Goal: Task Accomplishment & Management: Use online tool/utility

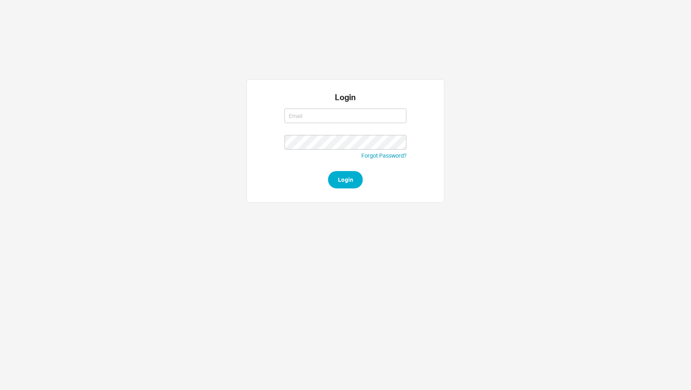
type input "nechama@qualitybath.com"
click at [341, 185] on button "Login" at bounding box center [345, 179] width 35 height 17
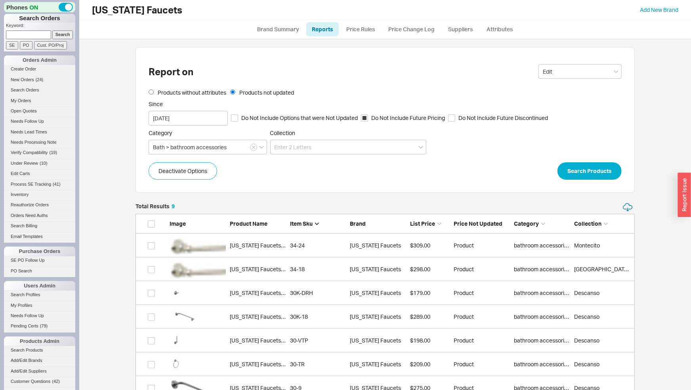
scroll to position [239, 493]
click at [611, 170] on button "Search Products" at bounding box center [590, 171] width 64 height 17
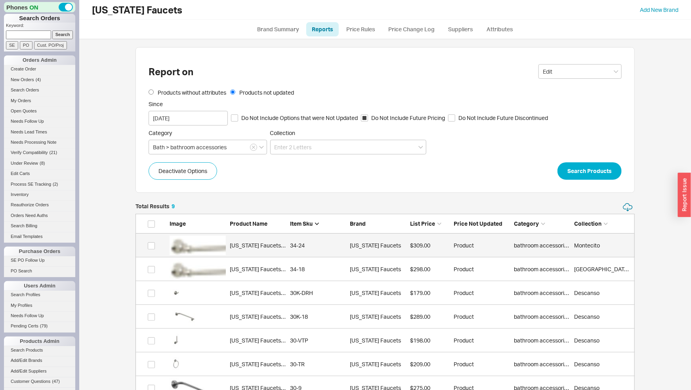
click at [264, 243] on div "[US_STATE] Faucets 34-24" at bounding box center [258, 246] width 56 height 8
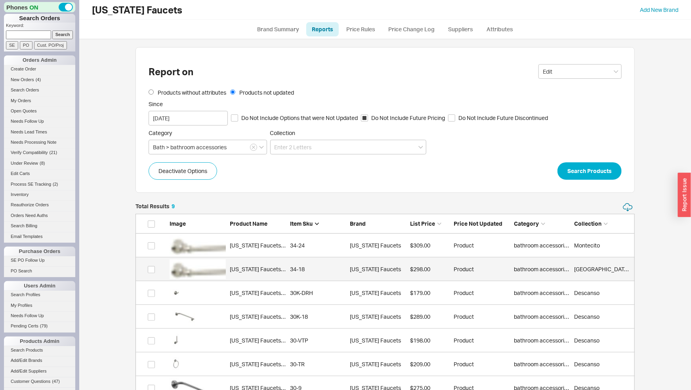
click at [273, 273] on div "[US_STATE] Faucets 34-18" at bounding box center [258, 270] width 56 height 8
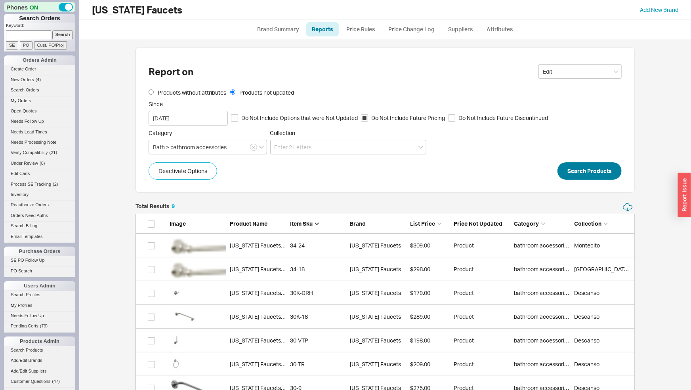
click at [587, 170] on form "Products without attributes Products not updated Since 08/16/2025 Do Not Includ…" at bounding box center [385, 134] width 473 height 91
click at [587, 171] on button "Search Products" at bounding box center [590, 171] width 64 height 17
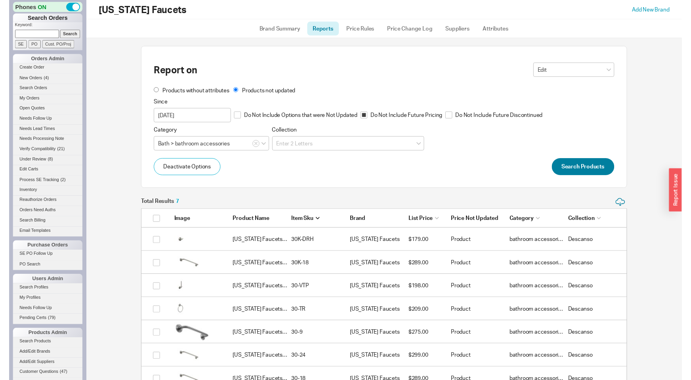
scroll to position [192, 493]
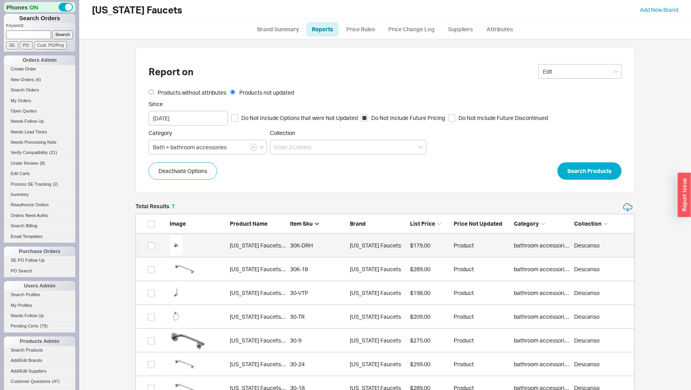
click at [312, 248] on div "30K-DRH" at bounding box center [318, 246] width 56 height 8
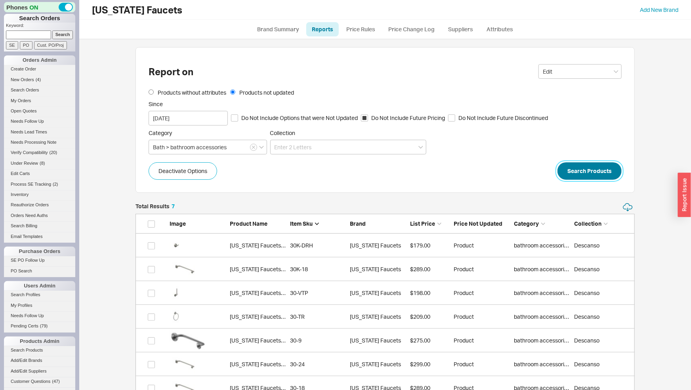
click at [574, 171] on button "Search Products" at bounding box center [590, 171] width 64 height 17
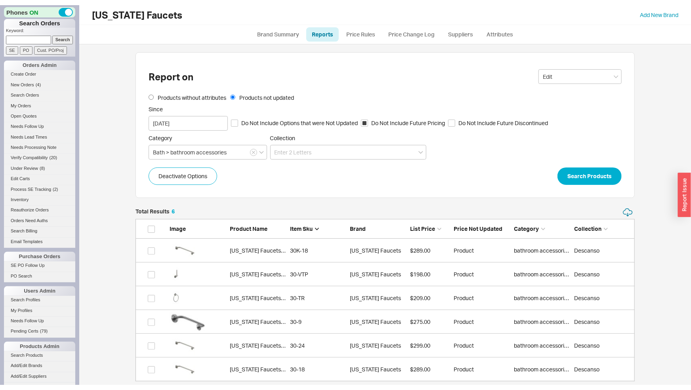
scroll to position [168, 493]
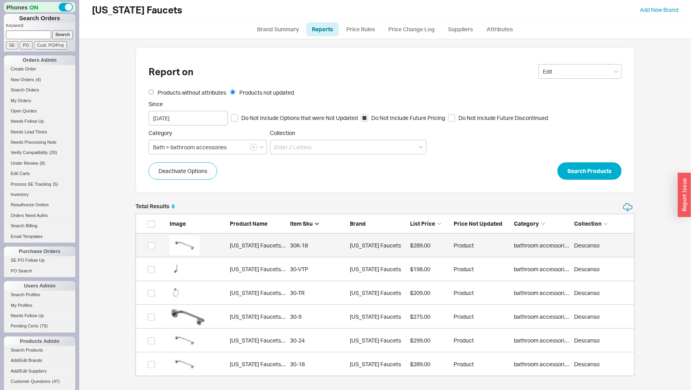
click at [291, 245] on div "30K-18" at bounding box center [318, 246] width 56 height 8
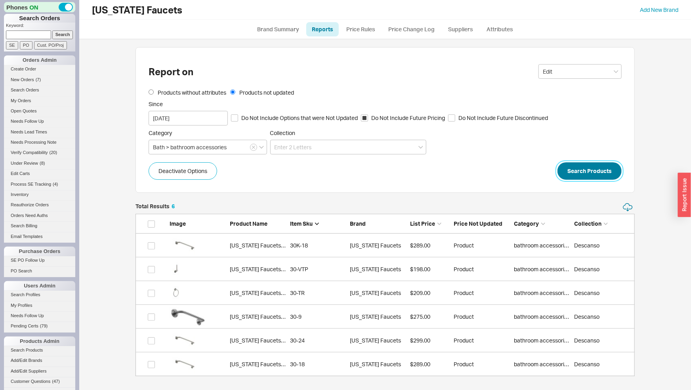
click at [609, 168] on button "Search Products" at bounding box center [590, 171] width 64 height 17
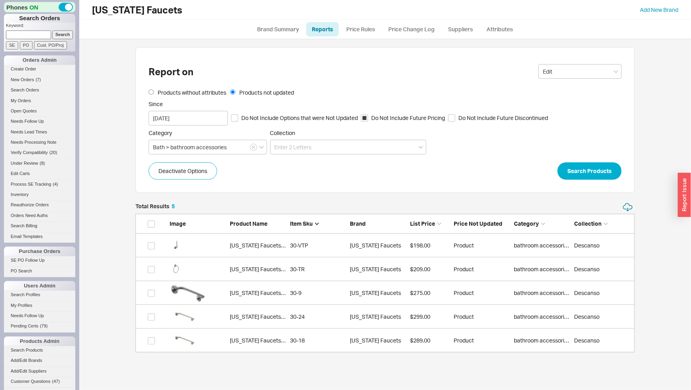
scroll to position [144, 493]
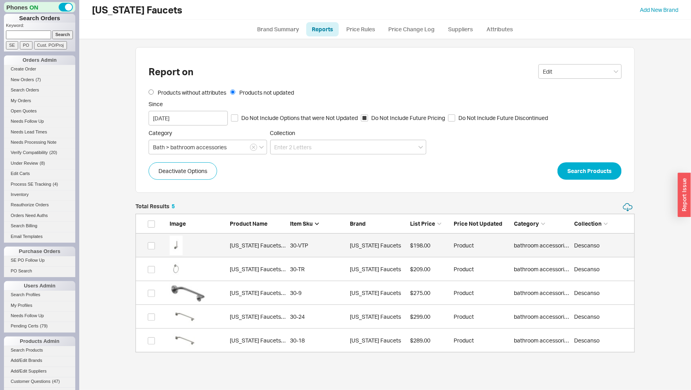
click at [312, 247] on div "30-VTP" at bounding box center [318, 246] width 56 height 8
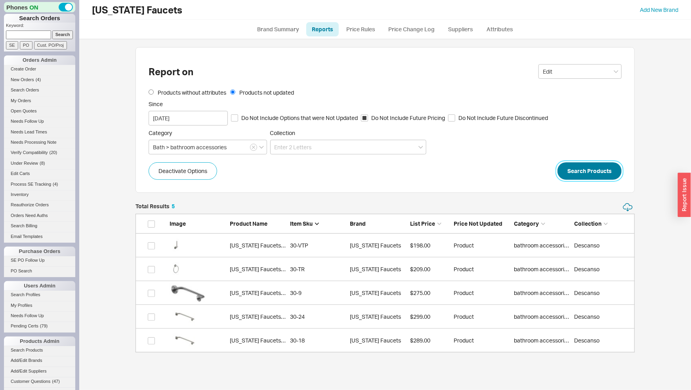
click at [576, 172] on button "Search Products" at bounding box center [590, 171] width 64 height 17
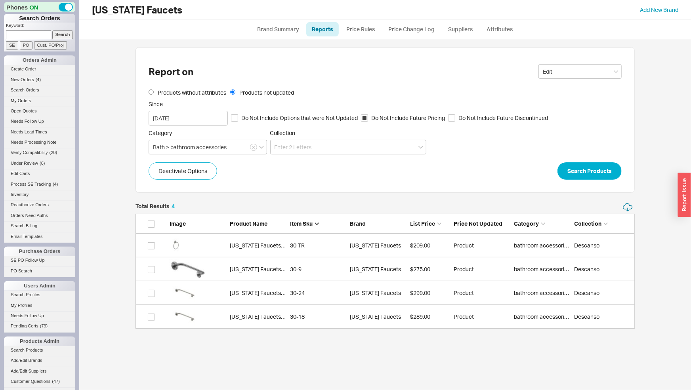
scroll to position [121, 493]
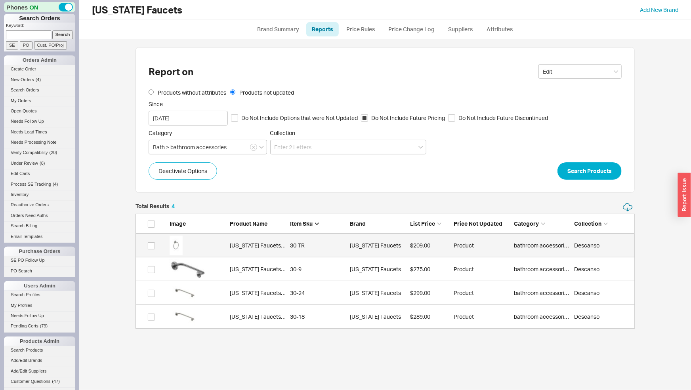
click at [312, 247] on div "30-TR" at bounding box center [318, 246] width 56 height 8
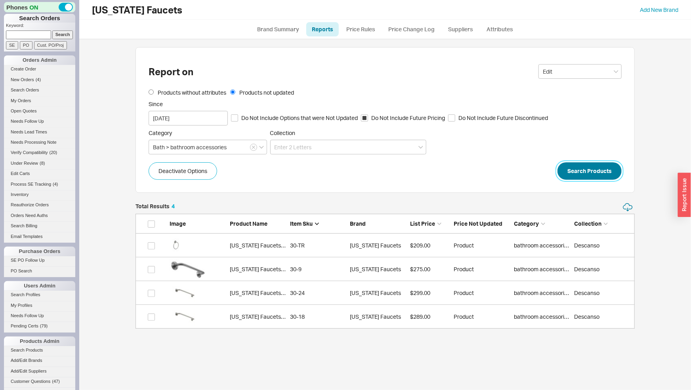
click at [586, 172] on button "Search Products" at bounding box center [590, 171] width 64 height 17
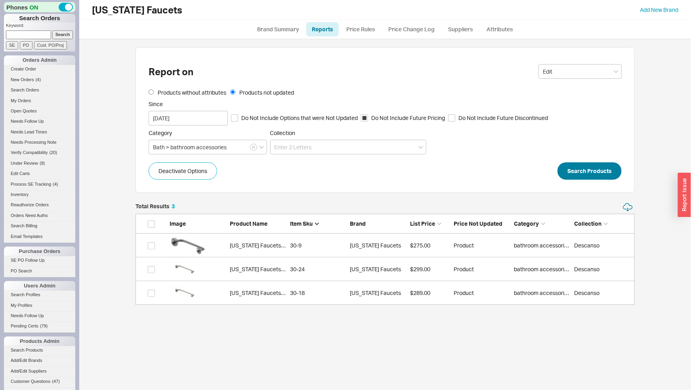
scroll to position [97, 493]
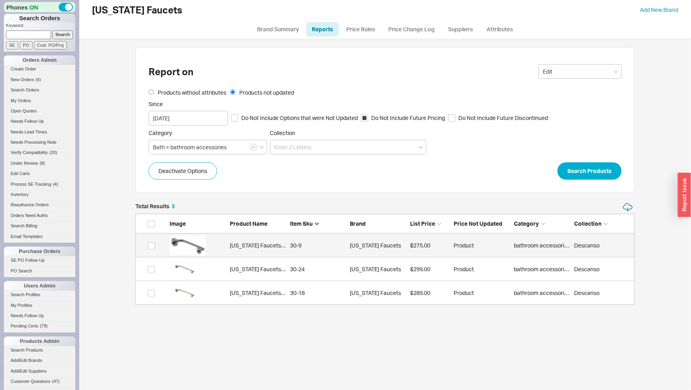
click at [303, 237] on link "California Faucets 30-9 30-9 California Faucets $275.00 Product bathroom access…" at bounding box center [386, 246] width 500 height 24
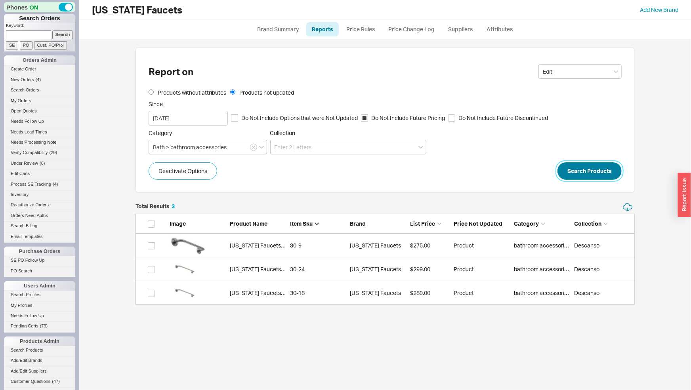
click at [599, 169] on button "Search Products" at bounding box center [590, 171] width 64 height 17
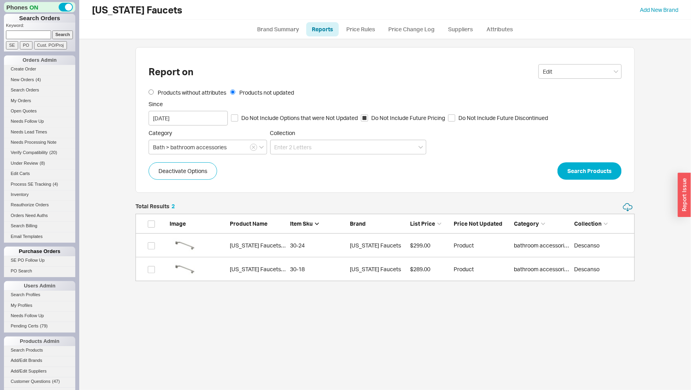
scroll to position [73, 493]
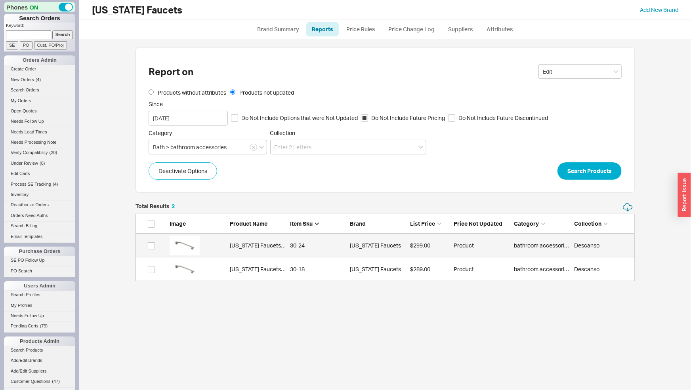
click at [281, 245] on div "California Faucets 30-24" at bounding box center [258, 246] width 56 height 8
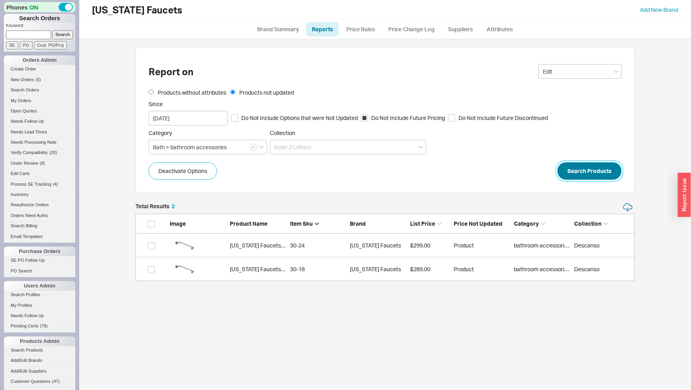
click at [576, 170] on button "Search Products" at bounding box center [590, 171] width 64 height 17
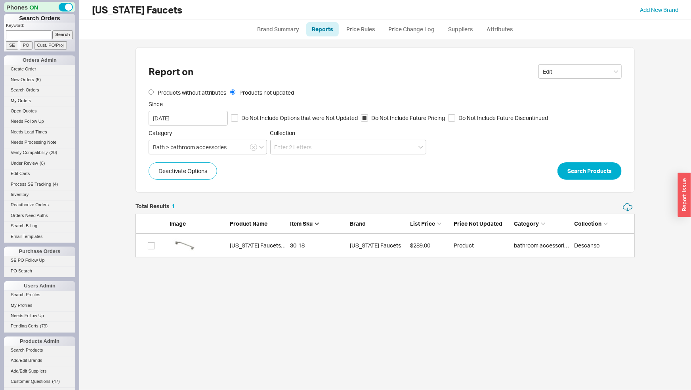
scroll to position [49, 493]
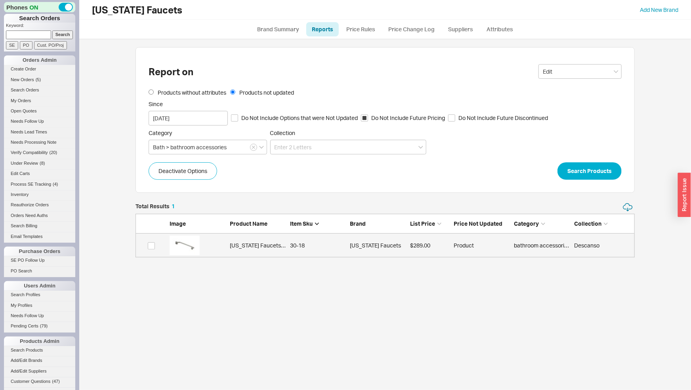
click at [326, 251] on link "California Faucets 30-18 30-18 California Faucets $289.00 Product bathroom acce…" at bounding box center [386, 246] width 500 height 24
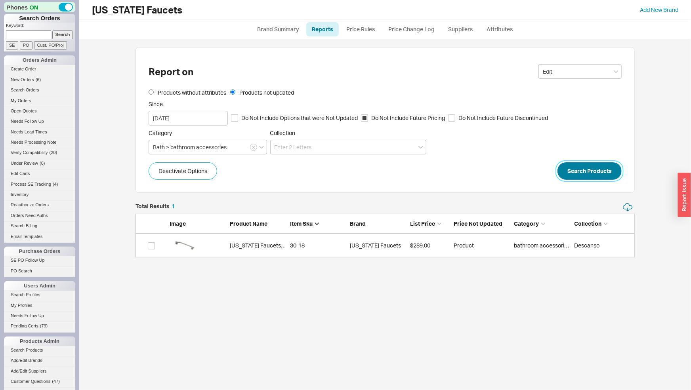
click at [590, 168] on button "Search Products" at bounding box center [590, 171] width 64 height 17
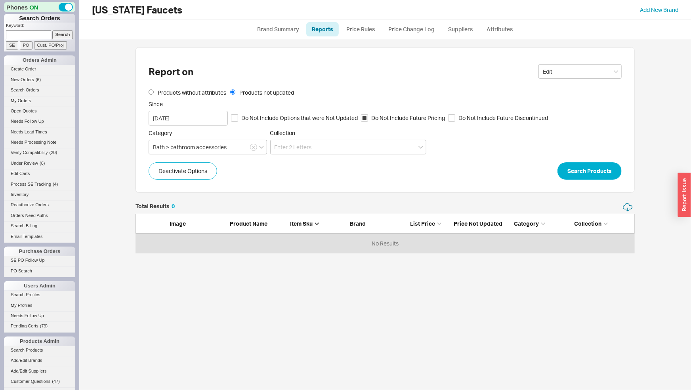
scroll to position [45, 493]
click at [255, 147] on icon "button" at bounding box center [253, 147] width 3 height 5
drag, startPoint x: 564, startPoint y: 166, endPoint x: 574, endPoint y: 170, distance: 11.3
click at [574, 170] on div "Deactivate Options Search Products" at bounding box center [385, 171] width 473 height 17
click at [576, 170] on button "Search Products" at bounding box center [590, 171] width 64 height 17
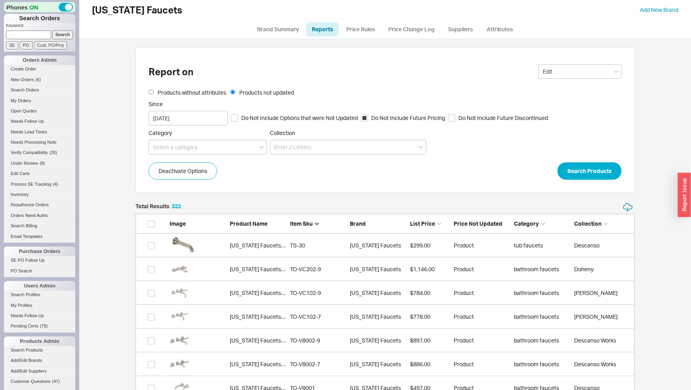
scroll to position [7685, 493]
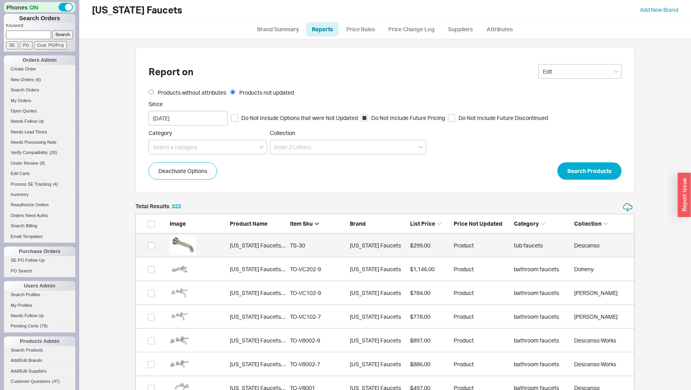
click at [255, 244] on div "California Faucets TS-30" at bounding box center [258, 246] width 56 height 8
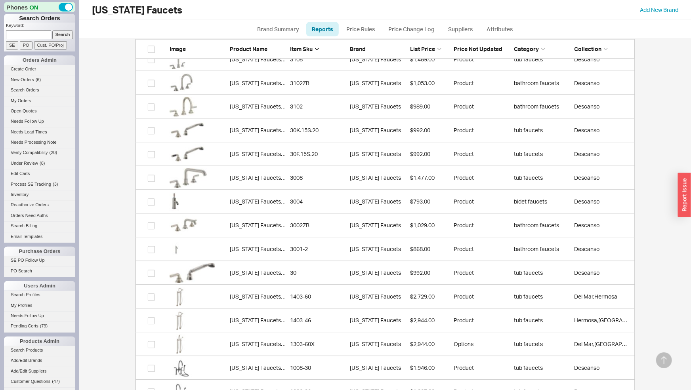
scroll to position [7518, 0]
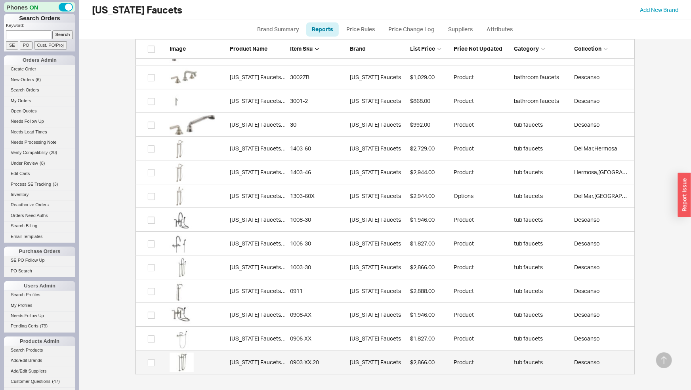
click at [331, 360] on div "0903-XX.20" at bounding box center [318, 363] width 56 height 8
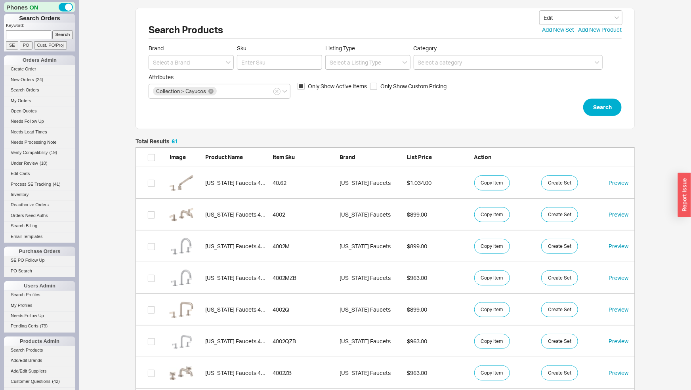
scroll to position [1957, 493]
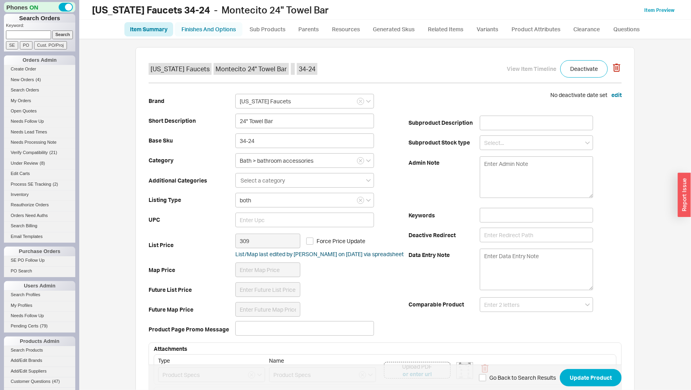
click at [225, 30] on link "Finishes And Options" at bounding box center [209, 29] width 68 height 14
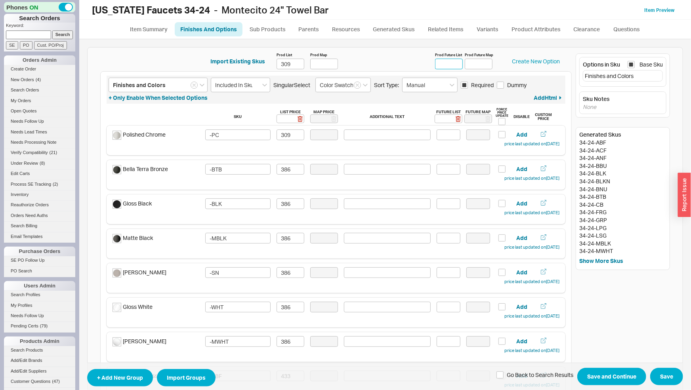
click at [438, 67] on input "Prod Future List" at bounding box center [449, 64] width 28 height 11
type input "330"
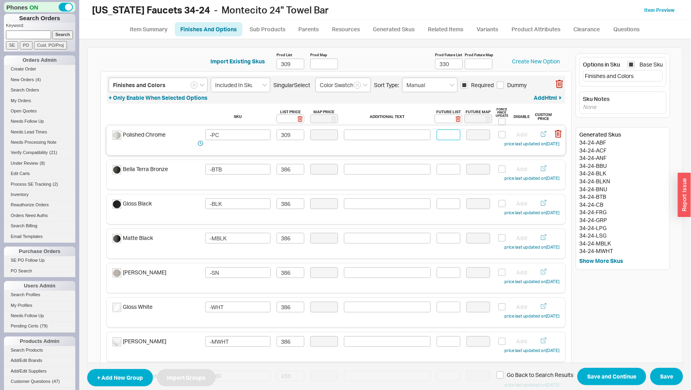
click at [446, 138] on input at bounding box center [449, 135] width 24 height 11
type input "330"
click at [449, 167] on input at bounding box center [449, 169] width 24 height 11
drag, startPoint x: 452, startPoint y: 172, endPoint x: 413, endPoint y: 176, distance: 39.1
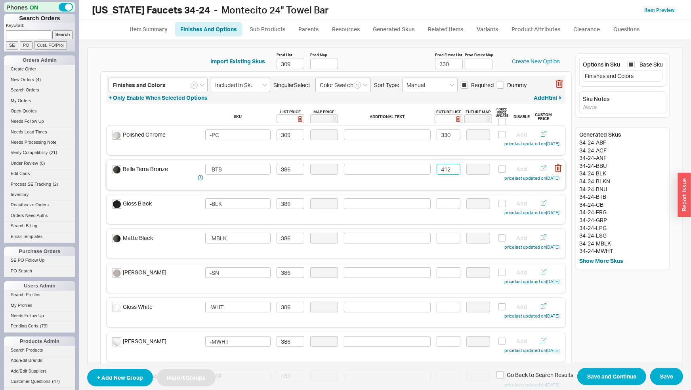
click at [413, 176] on div "Bella Terra Bronze -BTB 386 412 Add price last updated on 03/17/2025" at bounding box center [336, 173] width 447 height 19
type input "412"
click at [442, 205] on input at bounding box center [449, 204] width 24 height 11
paste input "412"
type input "412"
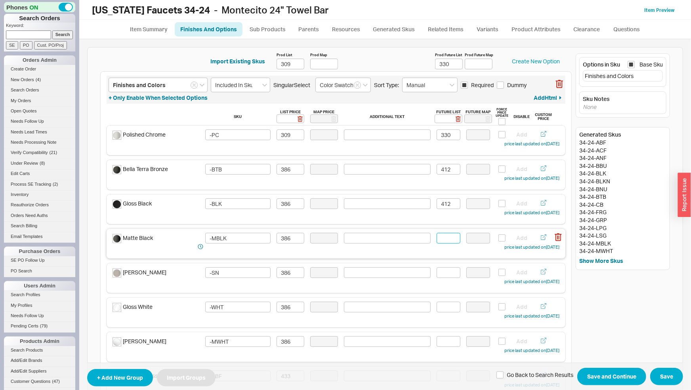
click at [438, 241] on input at bounding box center [449, 238] width 24 height 11
paste input "412"
type input "412"
click at [447, 272] on input at bounding box center [449, 273] width 24 height 11
paste input "412"
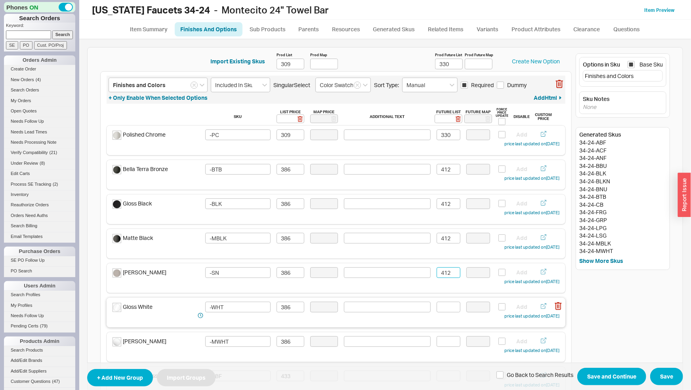
click at [448, 315] on div "Gloss White -WHT 386 Add price last updated on 03/17/2025" at bounding box center [336, 311] width 447 height 19
type input "412"
click at [447, 308] on input at bounding box center [449, 307] width 24 height 11
paste input "412"
type input "412"
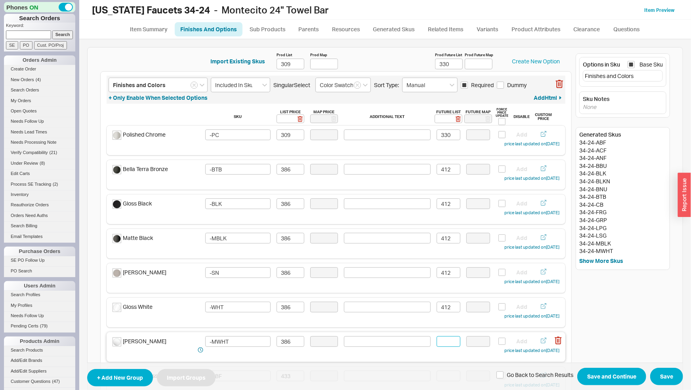
click at [450, 340] on input at bounding box center [449, 342] width 24 height 11
paste input "412"
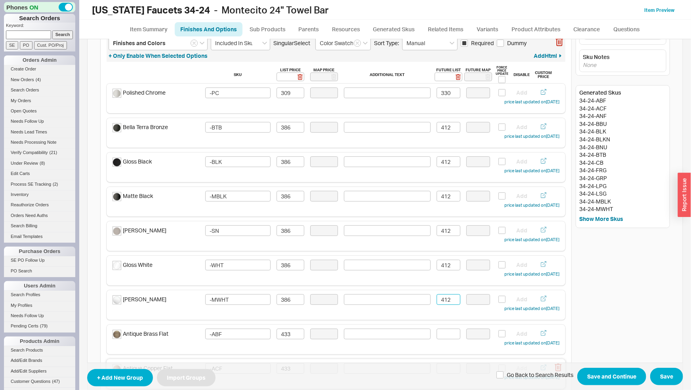
scroll to position [83, 0]
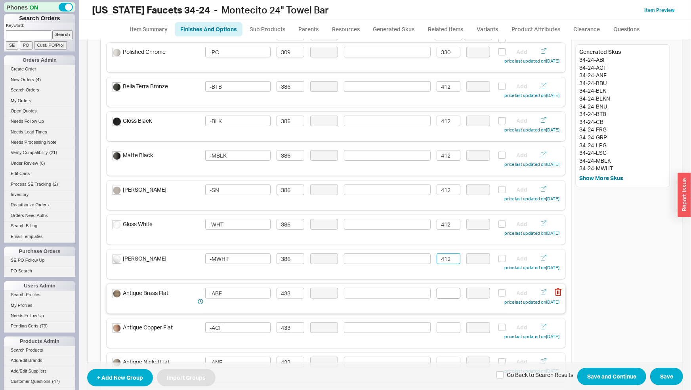
type input "412"
click at [439, 295] on input at bounding box center [449, 293] width 24 height 11
drag, startPoint x: 444, startPoint y: 292, endPoint x: 421, endPoint y: 294, distance: 23.0
click at [437, 294] on input "462" at bounding box center [449, 293] width 24 height 11
drag, startPoint x: 449, startPoint y: 291, endPoint x: 429, endPoint y: 293, distance: 20.7
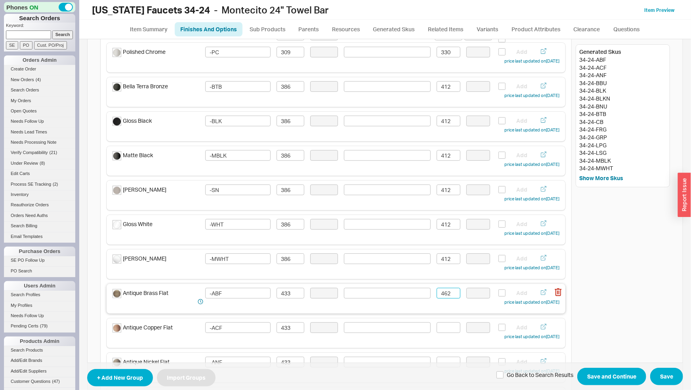
click at [437, 293] on input "462" at bounding box center [449, 293] width 24 height 11
type input "462"
click at [440, 325] on input at bounding box center [449, 328] width 24 height 11
paste input "462"
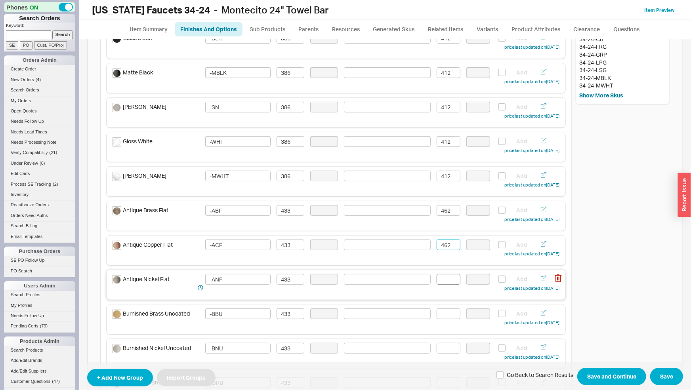
type input "462"
click at [445, 282] on input at bounding box center [449, 279] width 24 height 11
paste input "462"
type input "462"
click at [442, 313] on input at bounding box center [449, 314] width 24 height 11
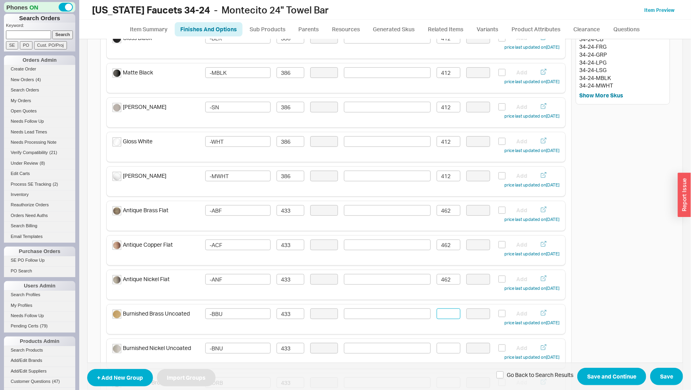
paste input "462"
drag, startPoint x: 446, startPoint y: 343, endPoint x: 448, endPoint y: 347, distance: 4.6
click at [447, 345] on div "Finishes and Colors Included In Sku Singular Select Color Swatch Sort Type: Man…" at bounding box center [336, 392] width 472 height 973
type input "462"
click at [448, 348] on input at bounding box center [449, 348] width 24 height 11
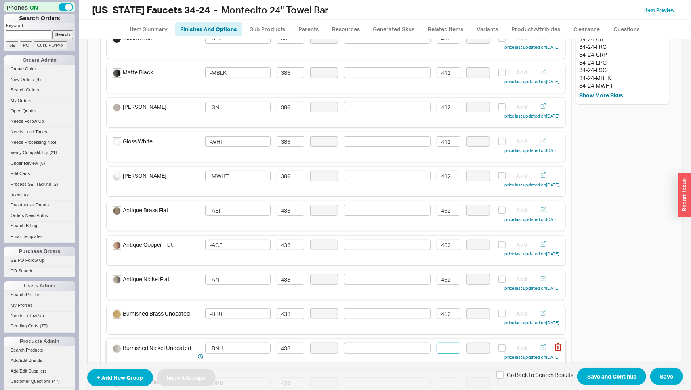
paste input "462"
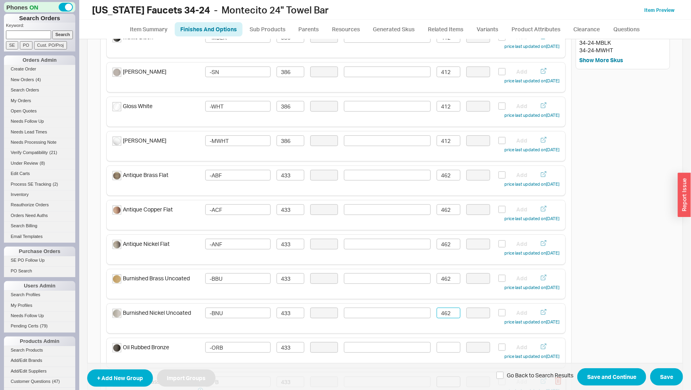
scroll to position [249, 0]
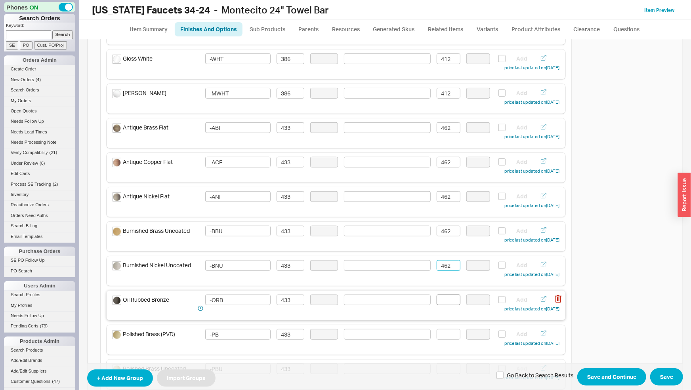
type input "462"
click at [443, 302] on input at bounding box center [449, 300] width 24 height 11
paste input "462"
type input "462"
click at [446, 336] on input at bounding box center [449, 334] width 24 height 11
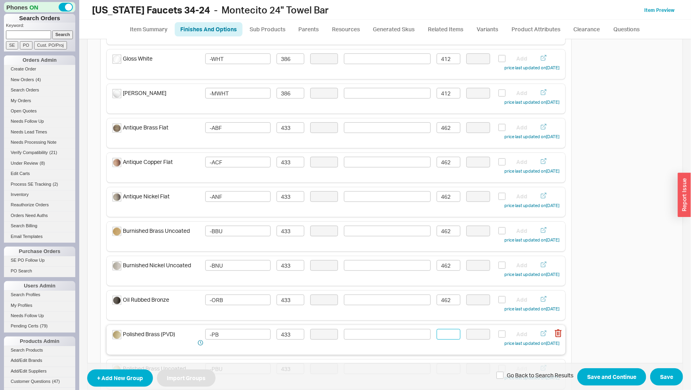
paste input "462"
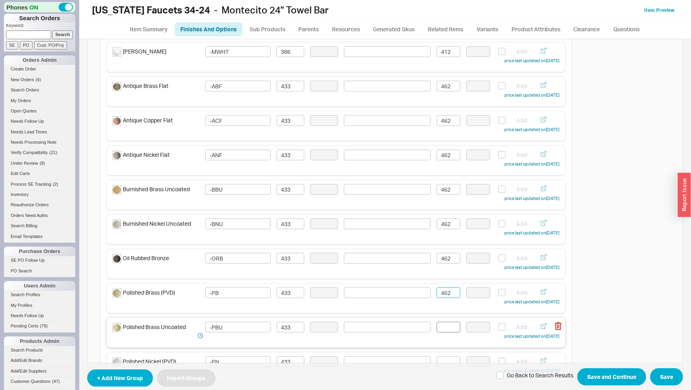
type input "462"
click at [445, 325] on input at bounding box center [449, 327] width 24 height 11
paste input "462"
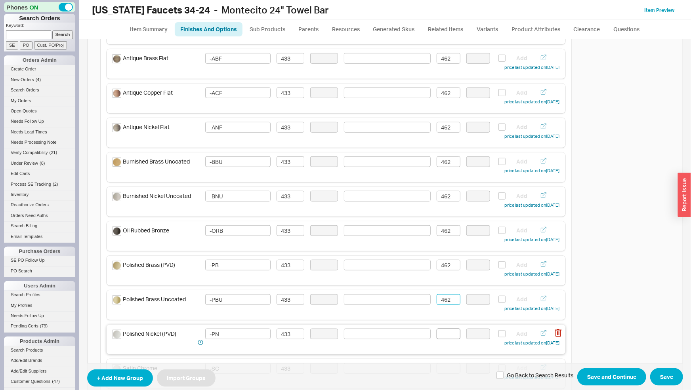
scroll to position [331, 0]
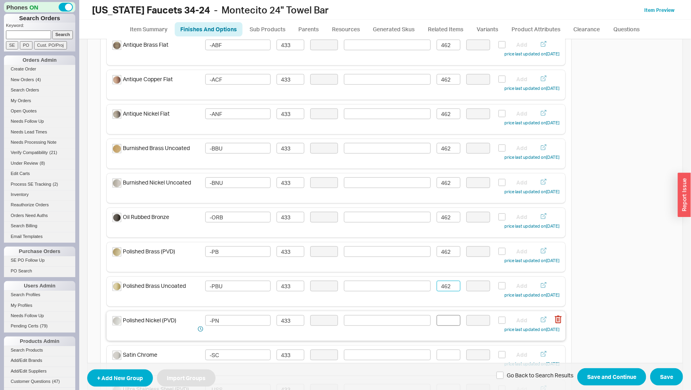
type input "462"
click at [444, 321] on input at bounding box center [449, 321] width 24 height 11
paste input "462"
type input "462"
click at [449, 351] on input at bounding box center [449, 355] width 24 height 11
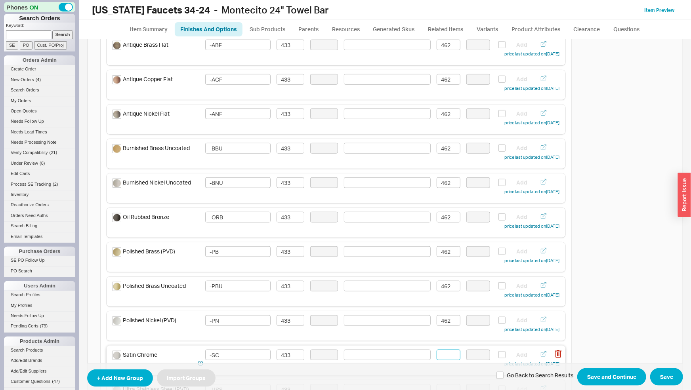
click at [450, 355] on input at bounding box center [449, 355] width 24 height 11
paste input "462"
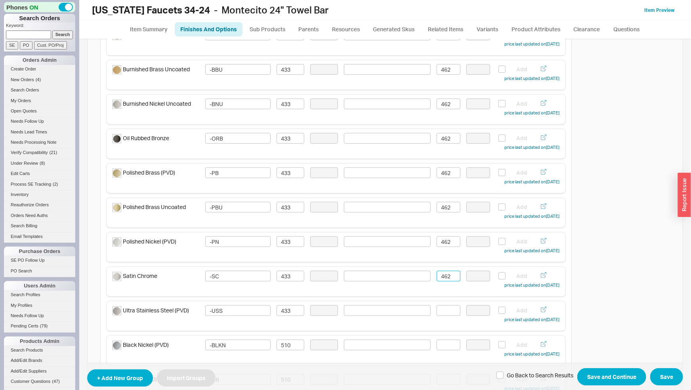
scroll to position [456, 0]
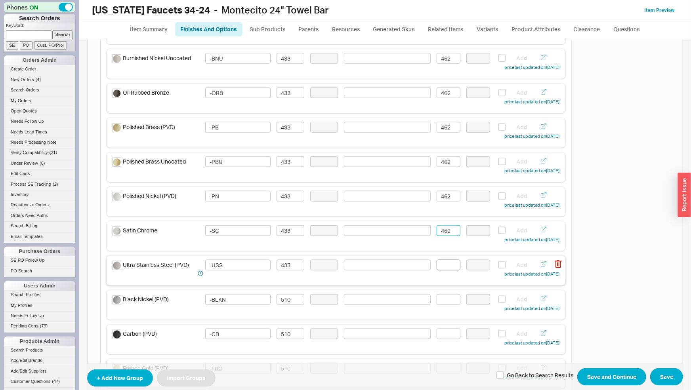
type input "462"
click at [446, 264] on input at bounding box center [449, 265] width 24 height 11
paste input "462"
type input "462"
click at [444, 299] on input at bounding box center [449, 300] width 24 height 11
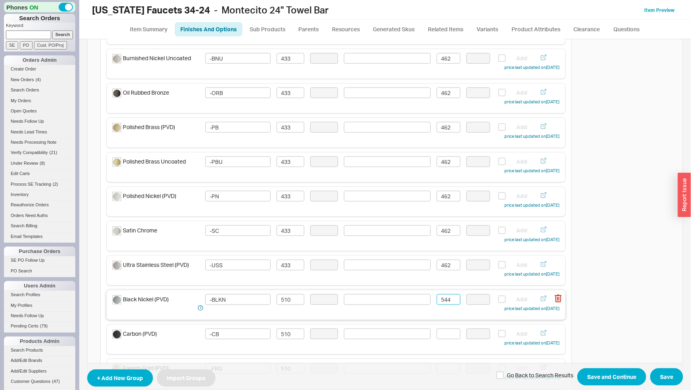
drag, startPoint x: 444, startPoint y: 300, endPoint x: 427, endPoint y: 301, distance: 17.4
click at [427, 301] on div "Black Nickel (PVD) -BLKN 510 544 Add price last updated on 03/17/2025" at bounding box center [336, 304] width 447 height 19
type input "544"
click at [442, 334] on input at bounding box center [449, 334] width 24 height 11
paste input "544"
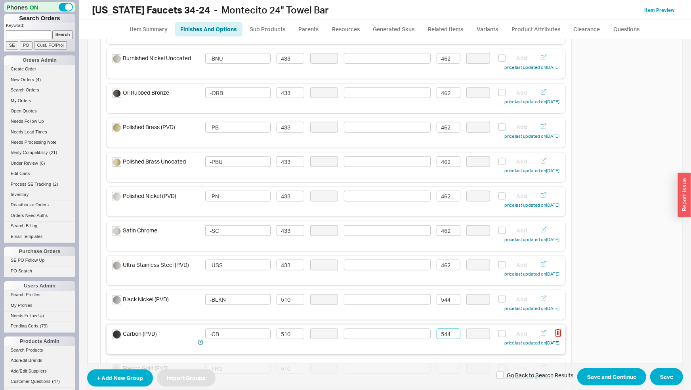
scroll to position [539, 0]
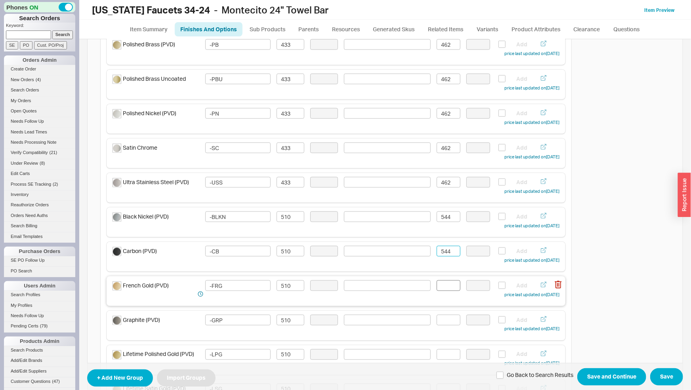
type input "544"
click at [443, 288] on input at bounding box center [449, 286] width 24 height 11
paste input "544"
type input "544"
click at [441, 322] on input at bounding box center [449, 320] width 24 height 11
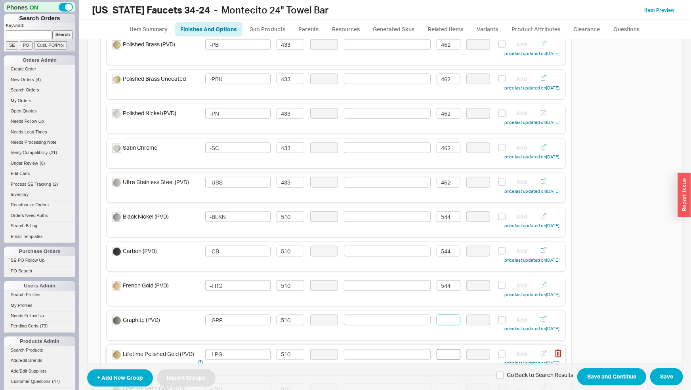
paste input "544"
type input "544"
click at [447, 354] on input at bounding box center [449, 355] width 24 height 11
paste input "544"
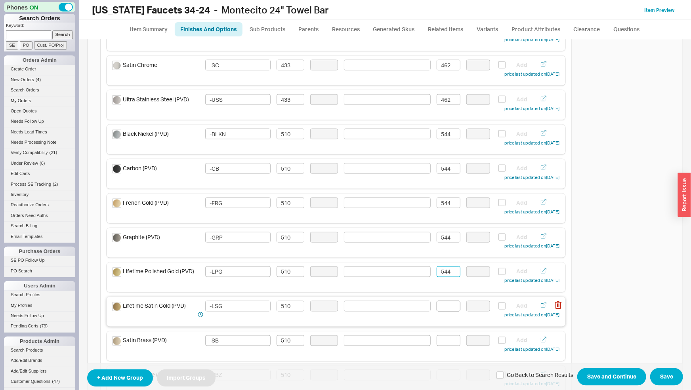
type input "544"
click at [443, 306] on input at bounding box center [449, 306] width 24 height 11
paste input "544"
type input "544"
click at [444, 343] on input at bounding box center [449, 341] width 24 height 11
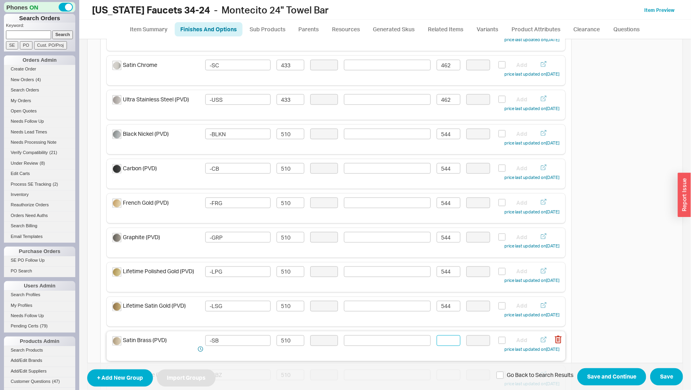
paste input "544"
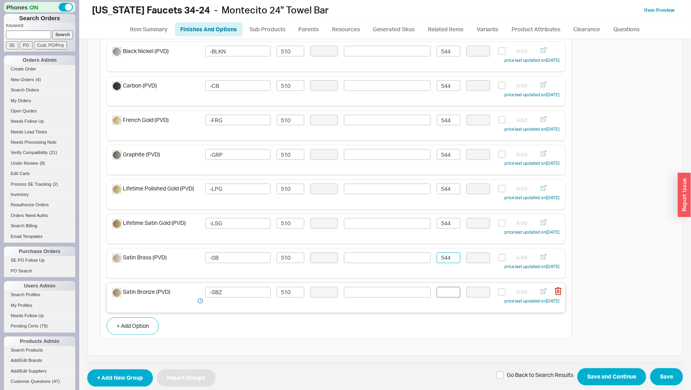
type input "544"
click at [447, 296] on input at bounding box center [449, 292] width 24 height 11
paste input "544"
type input "544"
click at [595, 374] on button "Save and Continue" at bounding box center [612, 377] width 69 height 17
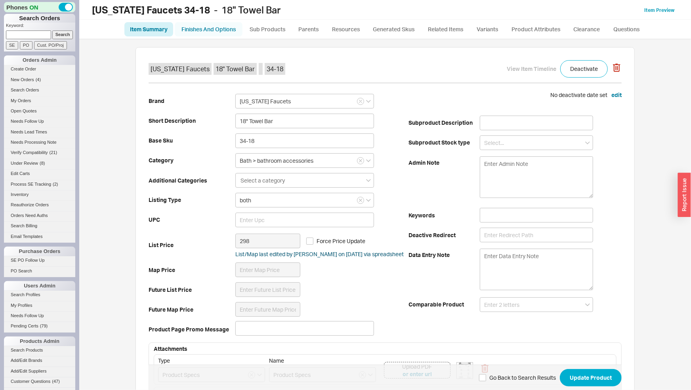
click at [232, 31] on link "Finishes And Options" at bounding box center [209, 29] width 68 height 14
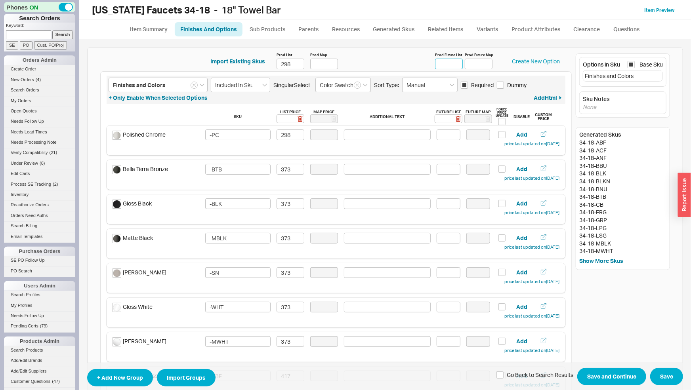
click at [439, 63] on input "Prod Future List" at bounding box center [449, 64] width 28 height 11
type input "318"
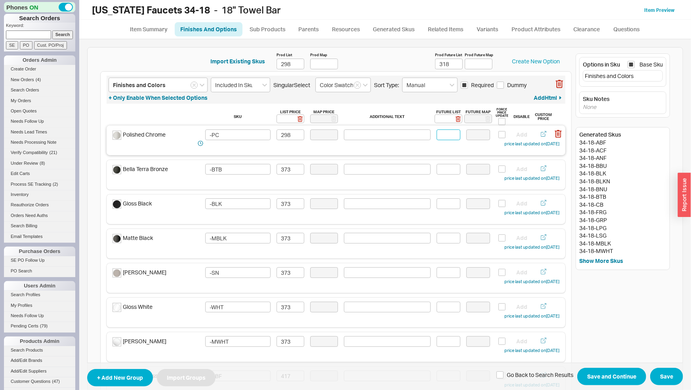
click at [444, 135] on input at bounding box center [449, 135] width 24 height 11
type input "318"
click at [444, 170] on input at bounding box center [449, 169] width 24 height 11
click at [448, 168] on input at bounding box center [449, 169] width 24 height 11
click at [418, 172] on div "Bella Terra Bronze -BTB 373 398 Add price last updated on [DATE]" at bounding box center [336, 173] width 447 height 19
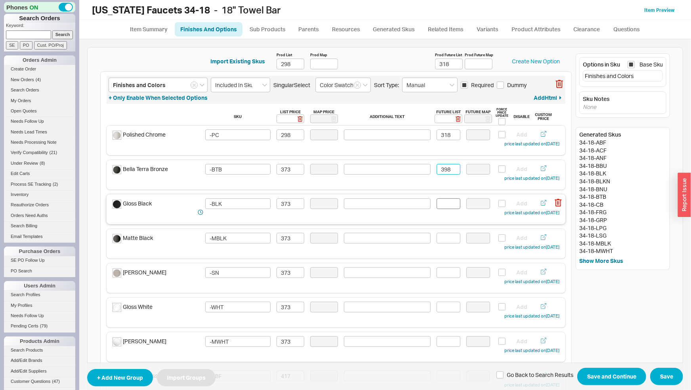
type input "398"
click at [442, 203] on input at bounding box center [449, 204] width 24 height 11
paste input "398"
type input "398"
click at [442, 241] on input at bounding box center [449, 238] width 24 height 11
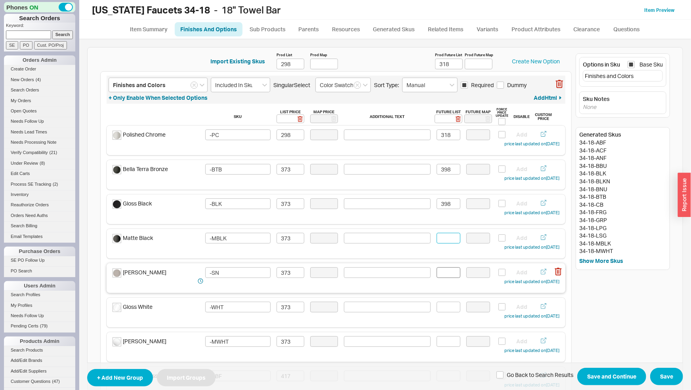
paste input "398"
type input "398"
click at [443, 270] on input at bounding box center [449, 273] width 24 height 11
paste input "398"
type input "398"
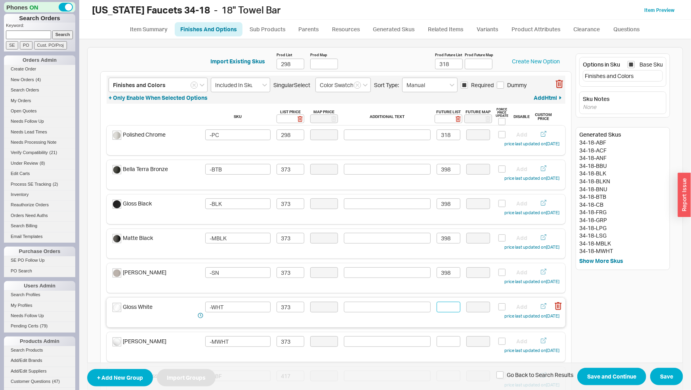
click at [445, 306] on input at bounding box center [449, 307] width 24 height 11
paste input "398"
type input "398"
click at [444, 345] on input at bounding box center [449, 342] width 24 height 11
paste input "398"
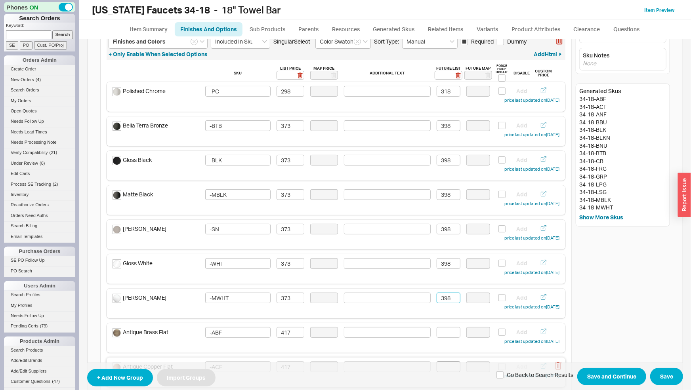
scroll to position [83, 0]
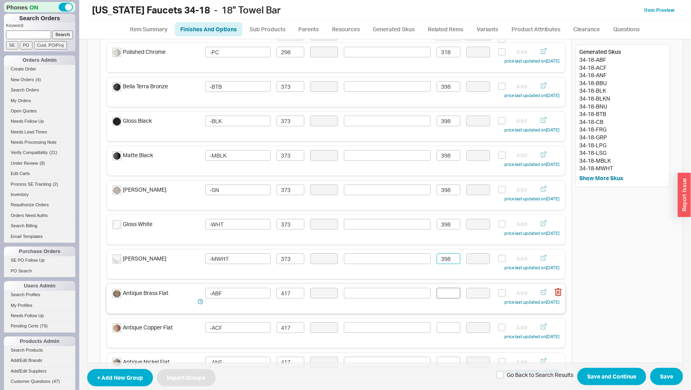
type input "398"
click at [440, 295] on input at bounding box center [449, 293] width 24 height 11
click at [450, 297] on input at bounding box center [449, 293] width 24 height 11
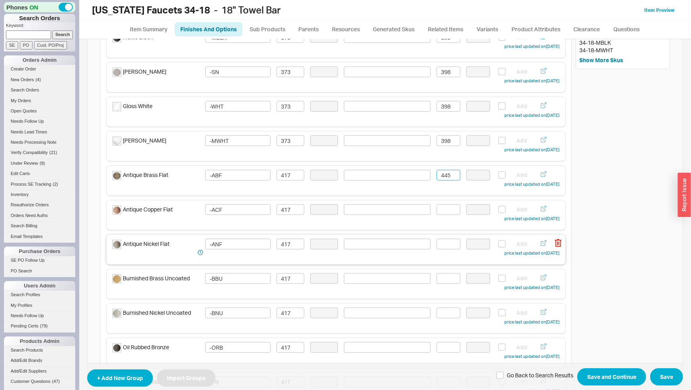
scroll to position [207, 0]
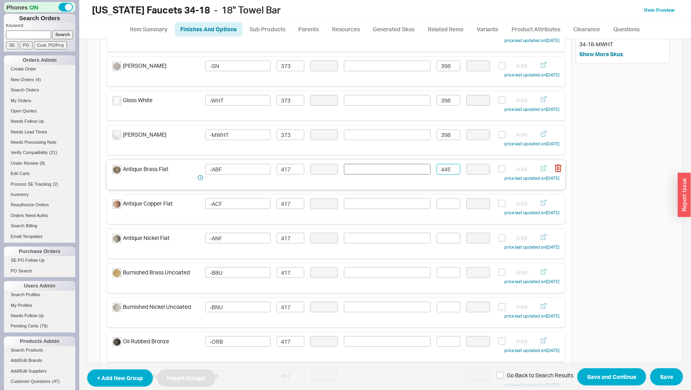
drag, startPoint x: 450, startPoint y: 169, endPoint x: 380, endPoint y: 166, distance: 69.4
click at [377, 165] on div "Antique Brass Flat -ABF 417 445 Add price last updated on 03/17/2025" at bounding box center [336, 173] width 447 height 19
type input "445"
click at [447, 204] on input at bounding box center [449, 204] width 24 height 11
click at [446, 204] on input at bounding box center [449, 204] width 24 height 11
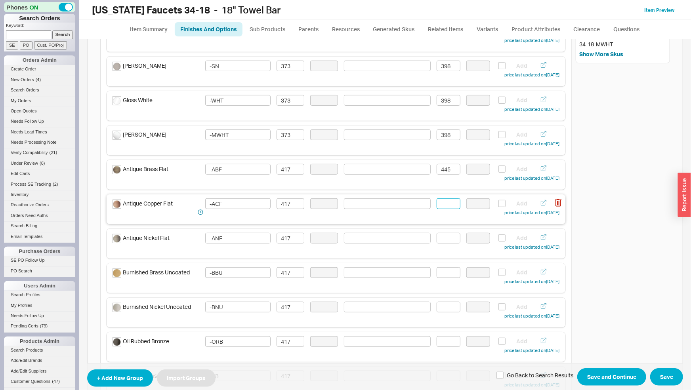
paste input "445"
type input "445"
click at [444, 235] on input at bounding box center [449, 238] width 24 height 11
paste input "445"
type input "445"
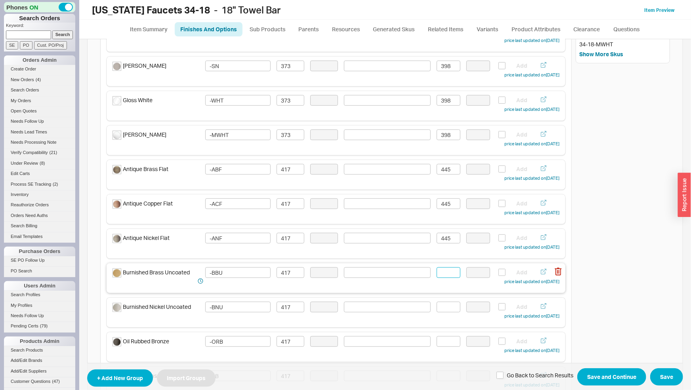
click at [440, 275] on input at bounding box center [449, 273] width 24 height 11
paste input "445"
type input "445"
click at [443, 307] on input at bounding box center [449, 307] width 24 height 11
paste input "445"
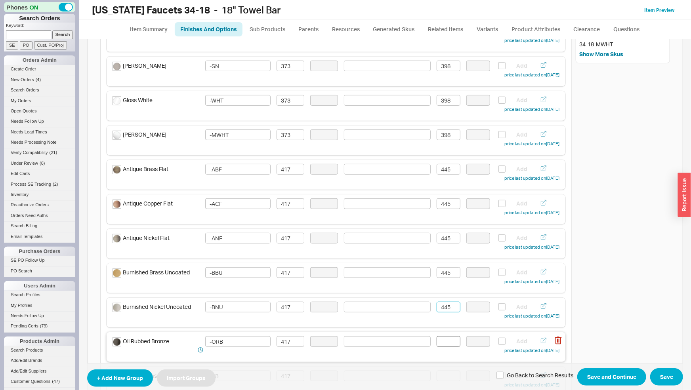
type input "445"
click at [446, 342] on input at bounding box center [449, 342] width 24 height 11
paste input "445"
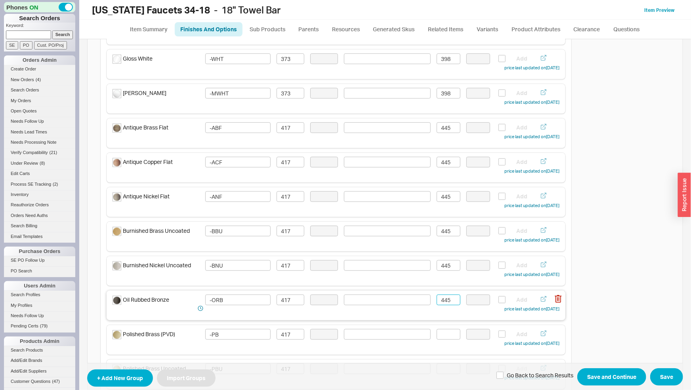
scroll to position [290, 0]
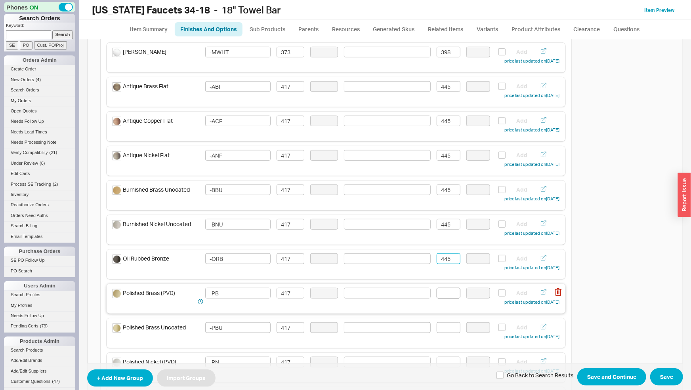
type input "445"
click at [441, 290] on input at bounding box center [449, 293] width 24 height 11
paste input "445"
type input "445"
click at [443, 329] on input at bounding box center [449, 328] width 24 height 11
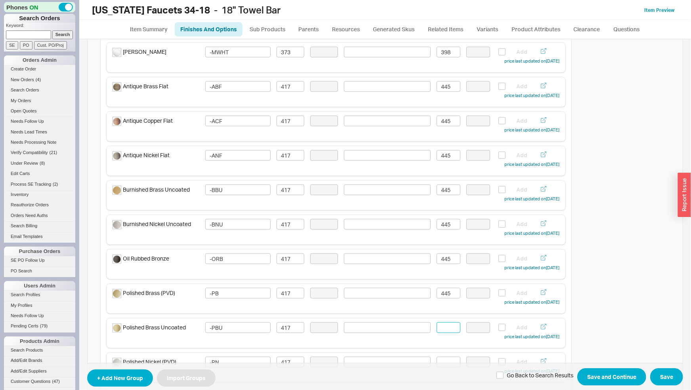
paste input "445"
type input "445"
click at [449, 359] on input at bounding box center [449, 362] width 24 height 11
paste input "445"
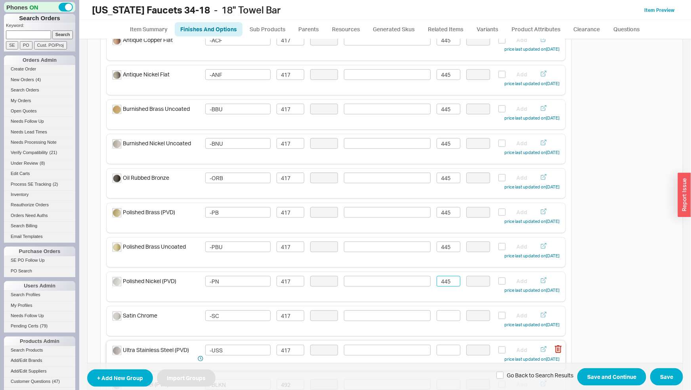
scroll to position [373, 0]
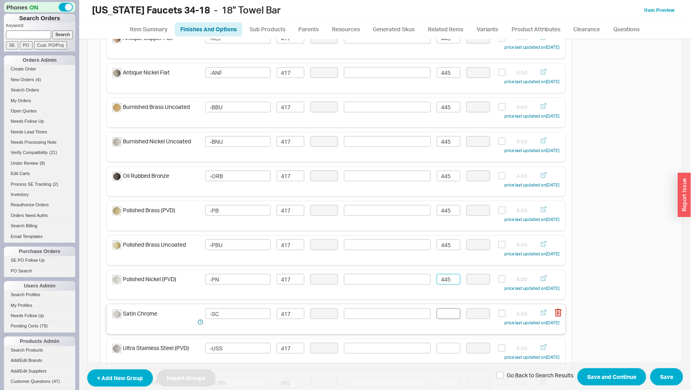
type input "445"
click at [443, 314] on input at bounding box center [449, 314] width 24 height 11
paste input "445"
type input "445"
click at [449, 346] on input at bounding box center [449, 348] width 24 height 11
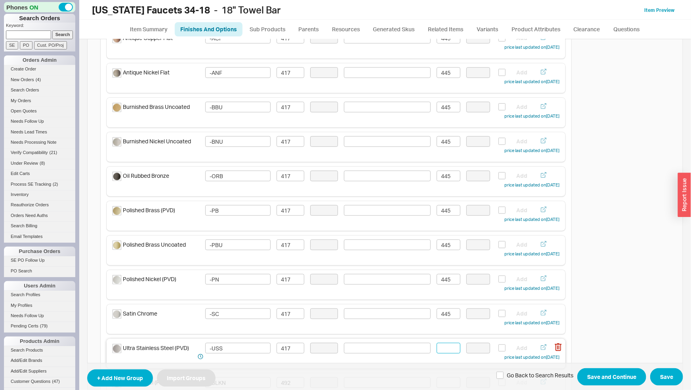
paste input "445"
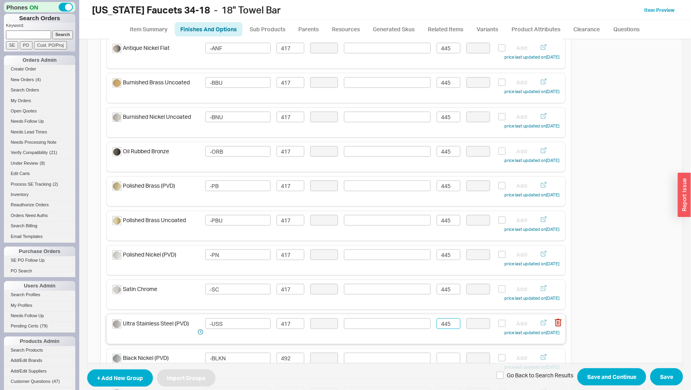
scroll to position [414, 0]
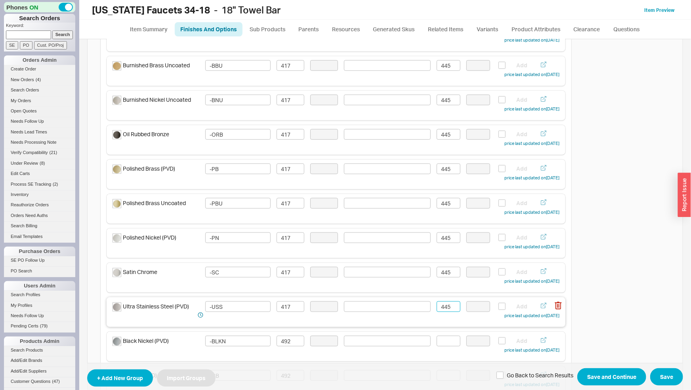
type input "445"
click at [449, 346] on input at bounding box center [449, 341] width 24 height 11
click at [453, 345] on input at bounding box center [449, 341] width 24 height 11
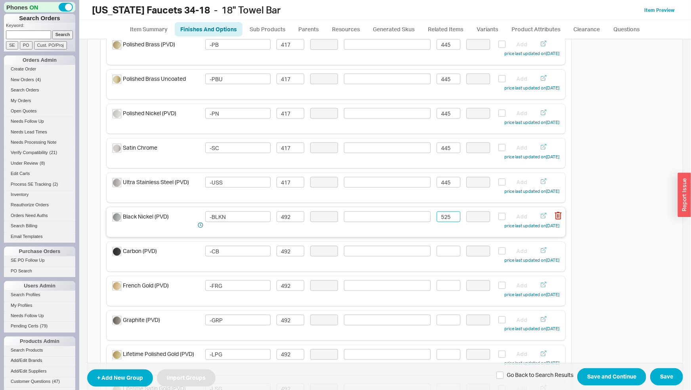
scroll to position [580, 0]
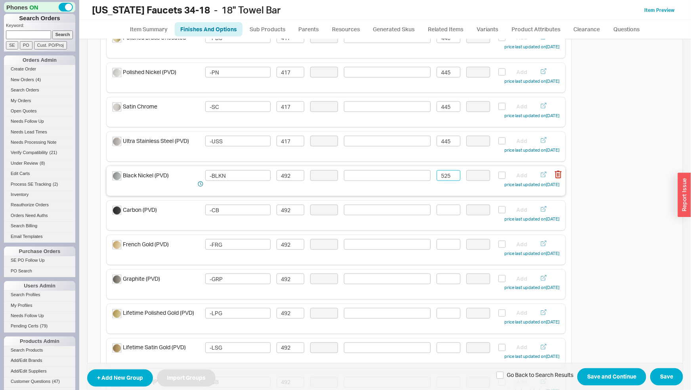
drag, startPoint x: 447, startPoint y: 176, endPoint x: 406, endPoint y: 181, distance: 41.2
click at [437, 181] on input "525" at bounding box center [449, 175] width 24 height 11
type input "525"
click at [446, 214] on input at bounding box center [449, 210] width 24 height 11
paste input "525"
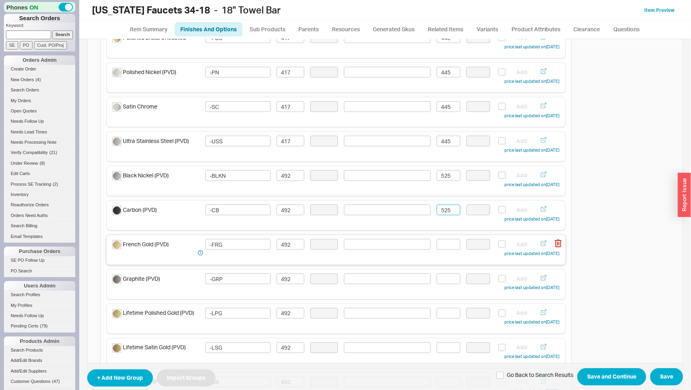
click at [447, 251] on div "French Gold (PVD) -FRG 492 Add price last updated on 03/17/2025" at bounding box center [336, 248] width 447 height 19
paste input "525"
type input "525525"
click at [450, 281] on input at bounding box center [449, 279] width 24 height 11
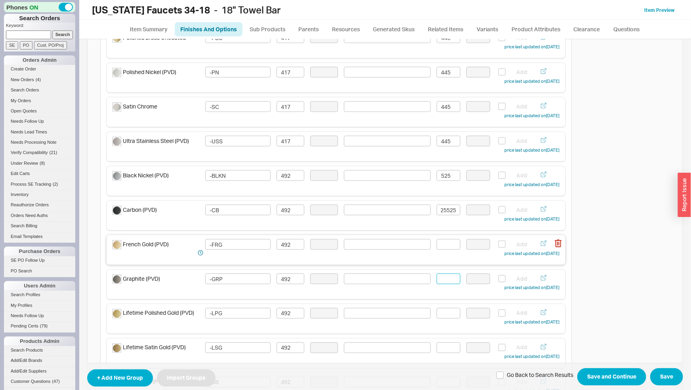
paste input "525"
type input "525"
drag, startPoint x: 454, startPoint y: 210, endPoint x: 425, endPoint y: 212, distance: 29.4
click at [425, 212] on div "Carbon (PVD) -CB 492 525525 Add price last updated on 03/17/2025" at bounding box center [336, 214] width 447 height 19
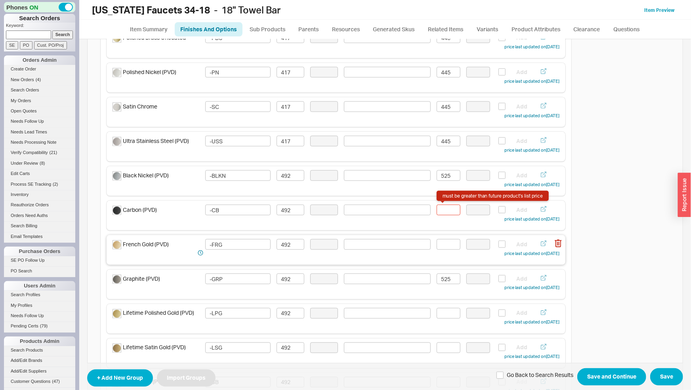
paste input "525"
type input "525"
click at [447, 244] on input at bounding box center [449, 244] width 24 height 11
paste input "525"
type input "525"
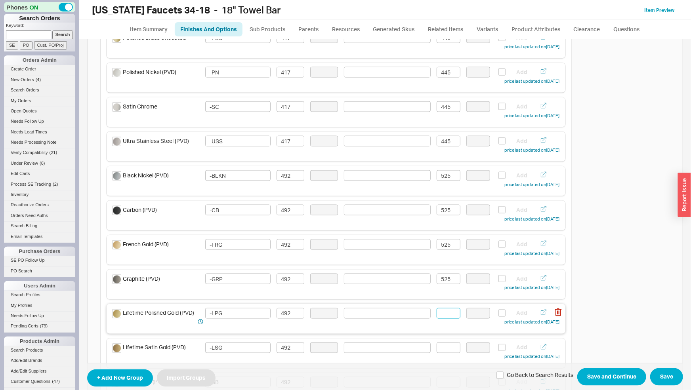
drag, startPoint x: 444, startPoint y: 316, endPoint x: 445, endPoint y: 321, distance: 5.3
click at [444, 315] on input at bounding box center [449, 313] width 24 height 11
paste input "525"
type input "525"
click at [448, 346] on input at bounding box center [449, 348] width 24 height 11
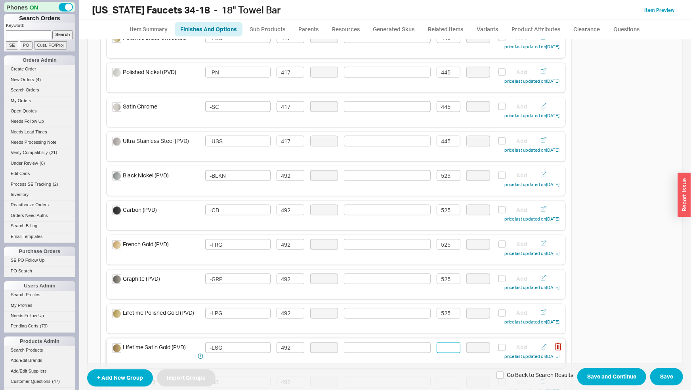
paste input "525"
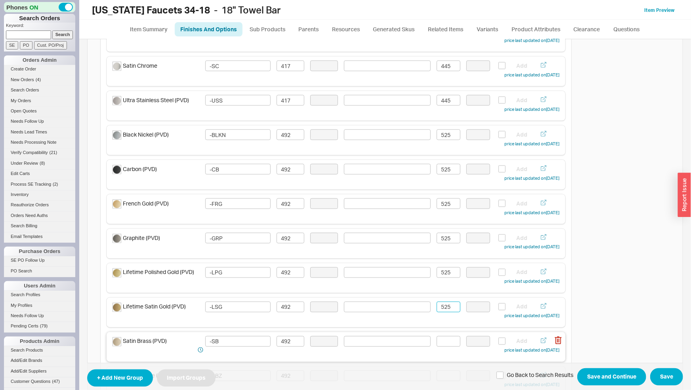
scroll to position [621, 0]
type input "525"
click at [446, 342] on input at bounding box center [449, 341] width 24 height 11
paste input "525"
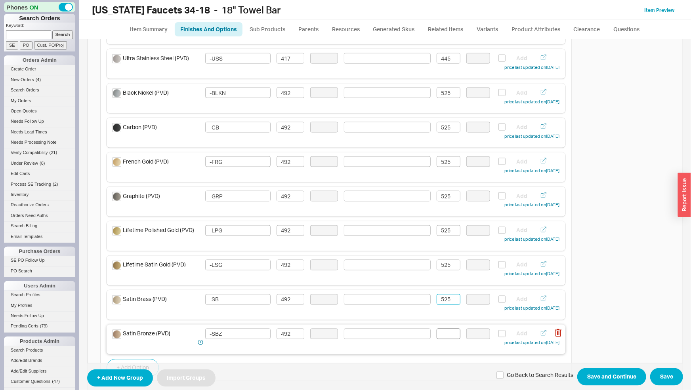
type input "525"
click at [443, 334] on input at bounding box center [449, 334] width 24 height 11
paste input "525"
type input "525"
click at [596, 373] on button "Save and Continue" at bounding box center [612, 377] width 69 height 17
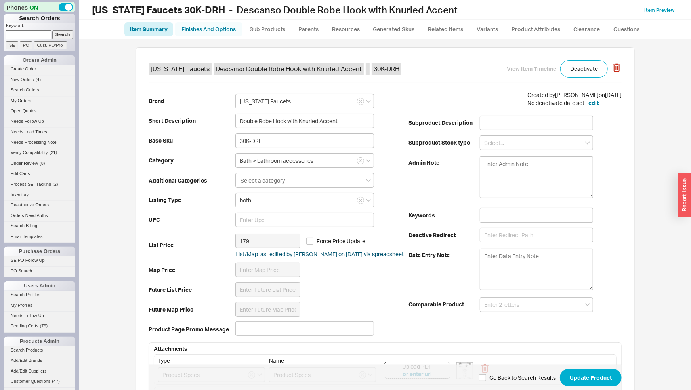
click at [237, 26] on link "Finishes And Options" at bounding box center [209, 29] width 68 height 14
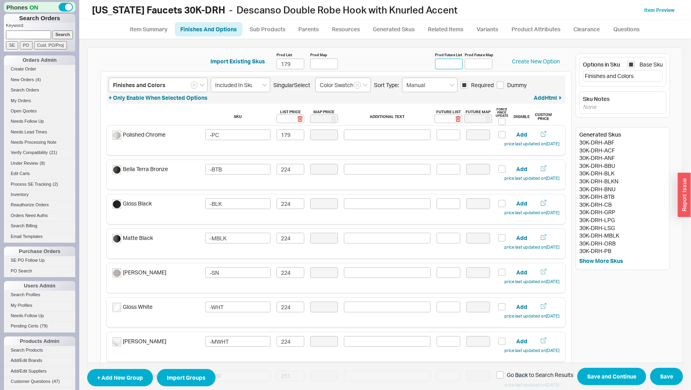
click at [439, 67] on input "Prod Future List" at bounding box center [449, 64] width 28 height 11
type input "191"
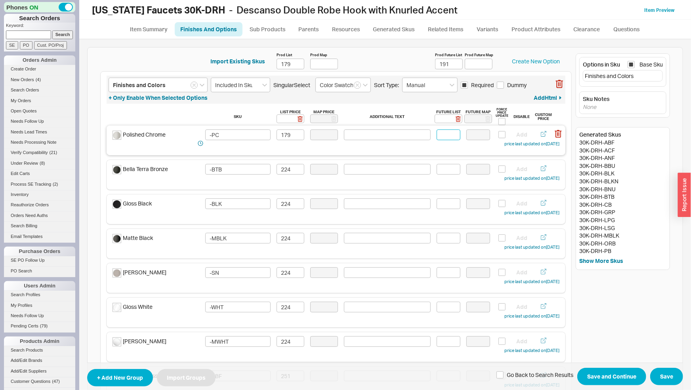
click at [455, 133] on input at bounding box center [449, 135] width 24 height 11
type input "191"
click at [443, 172] on input at bounding box center [449, 169] width 24 height 11
drag, startPoint x: 423, startPoint y: 165, endPoint x: 383, endPoint y: 156, distance: 41.1
click at [437, 164] on input "239" at bounding box center [449, 169] width 24 height 11
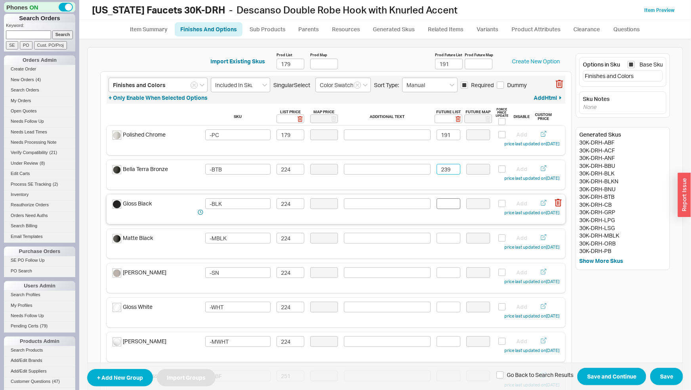
type input "239"
click at [444, 203] on input at bounding box center [449, 204] width 24 height 11
paste input "239"
type input "239"
click at [450, 238] on input at bounding box center [449, 238] width 24 height 11
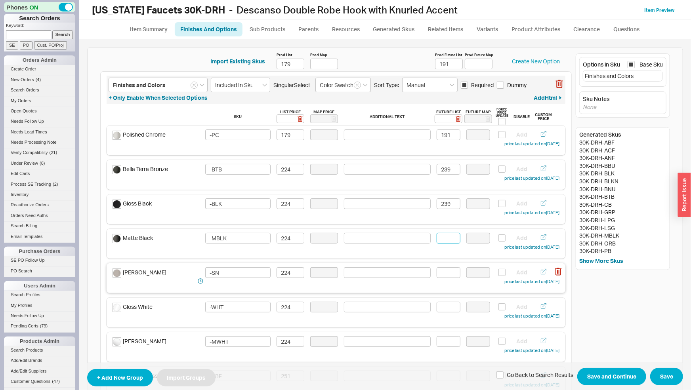
paste input "239"
type input "239"
click at [439, 272] on input at bounding box center [449, 273] width 24 height 11
paste input "239"
type input "239"
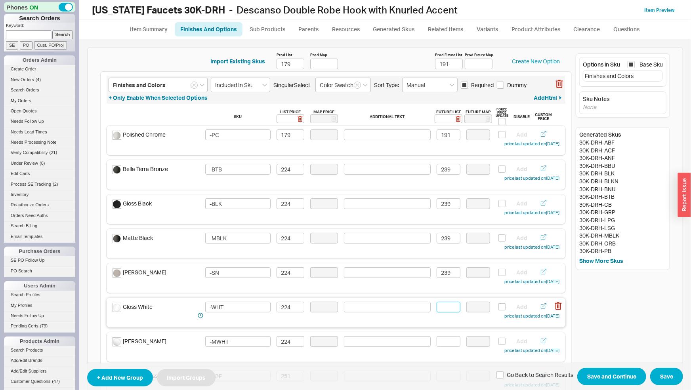
click at [440, 310] on input at bounding box center [449, 307] width 24 height 11
paste input "239"
type input "239"
click at [449, 341] on input at bounding box center [449, 342] width 24 height 11
paste input "239"
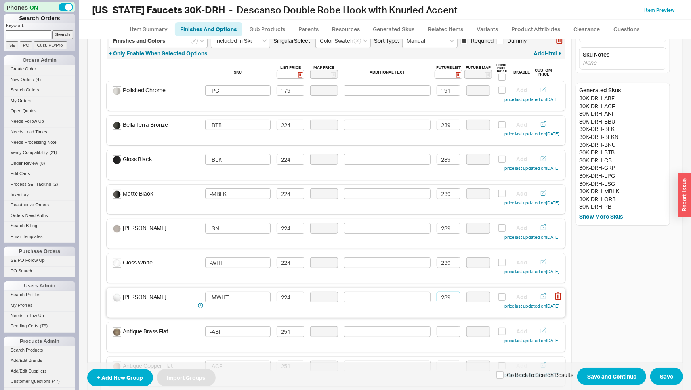
scroll to position [83, 0]
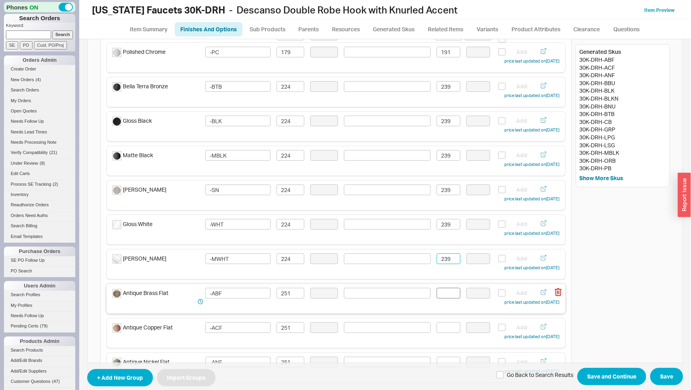
type input "239"
click at [450, 297] on input at bounding box center [449, 293] width 24 height 11
drag, startPoint x: 411, startPoint y: 289, endPoint x: 406, endPoint y: 287, distance: 5.7
click at [437, 288] on input "268" at bounding box center [449, 293] width 24 height 11
type input "268"
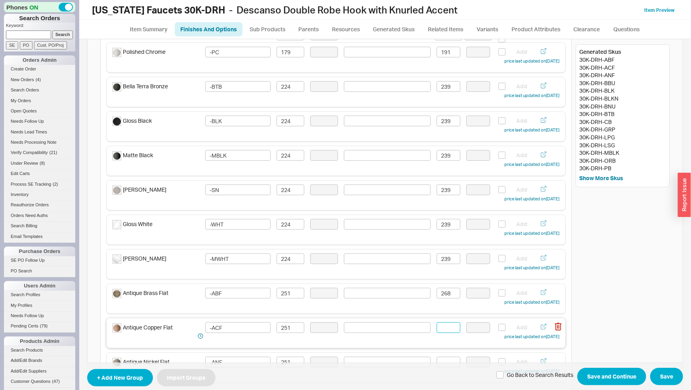
click at [438, 326] on input at bounding box center [449, 328] width 24 height 11
paste input "268"
click at [440, 358] on div "Antique Nickel Flat -ANF 251 Add price last updated on 03/17/2025" at bounding box center [336, 368] width 459 height 30
type input "268"
click at [440, 361] on input at bounding box center [449, 362] width 24 height 11
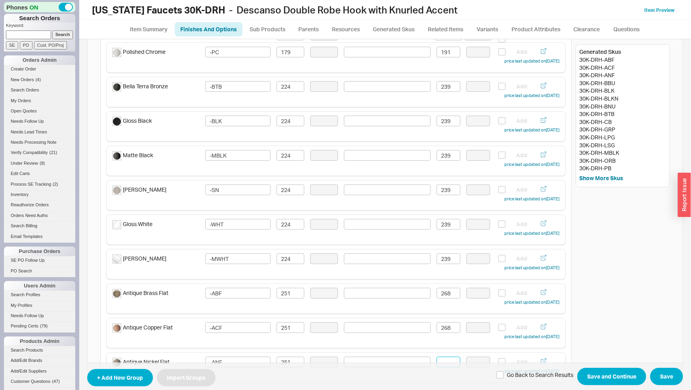
paste input "268"
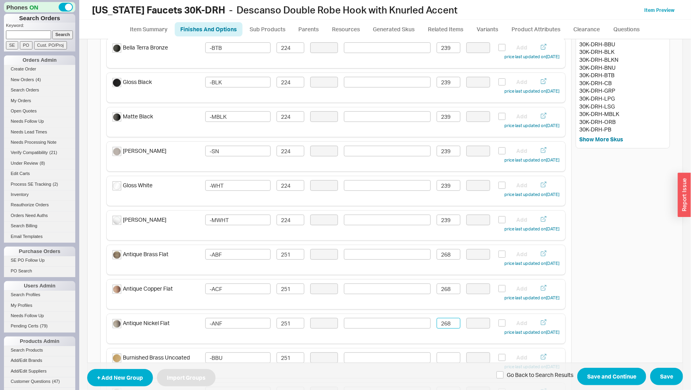
scroll to position [166, 0]
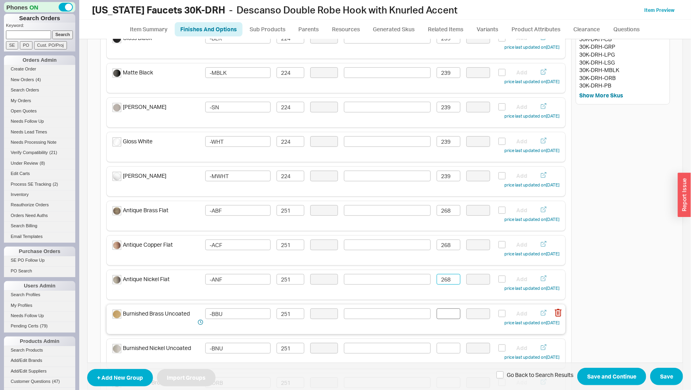
type input "268"
click at [452, 312] on input at bounding box center [449, 314] width 24 height 11
paste input "268"
type input "268"
click at [446, 347] on input at bounding box center [449, 348] width 24 height 11
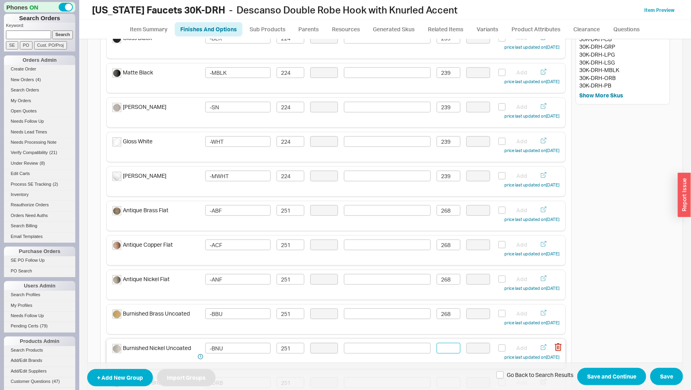
paste input "268"
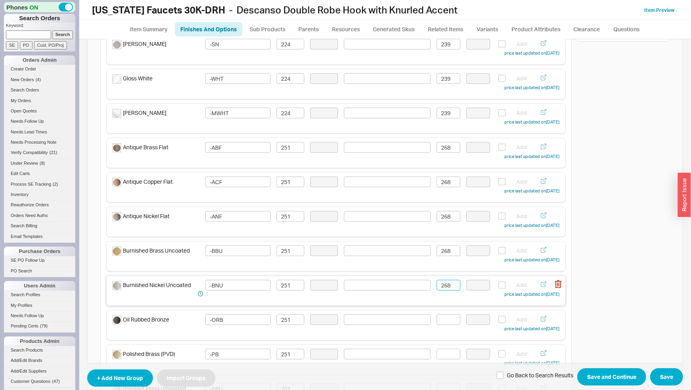
scroll to position [249, 0]
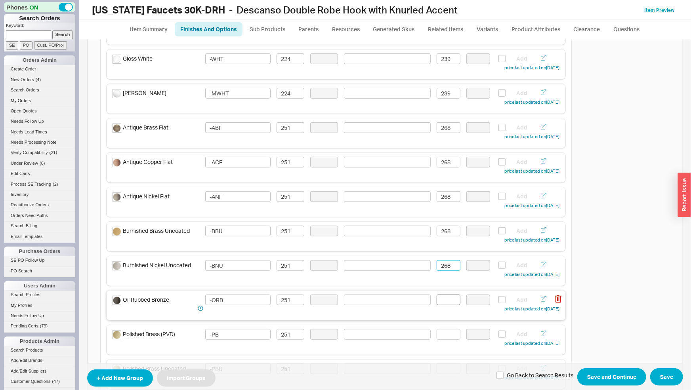
type input "268"
click at [452, 303] on input at bounding box center [449, 300] width 24 height 11
paste input "268"
type input "268"
click at [448, 334] on input at bounding box center [449, 334] width 24 height 11
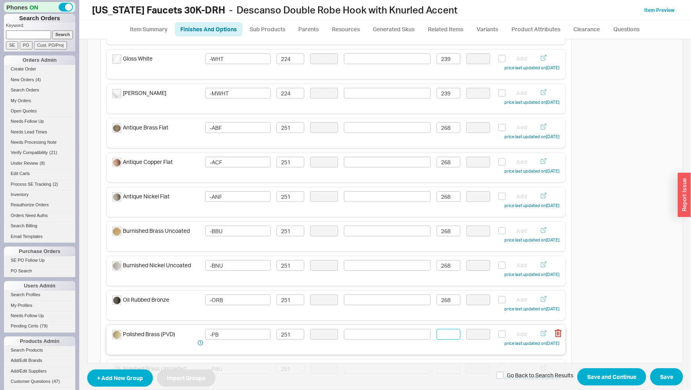
paste input "268"
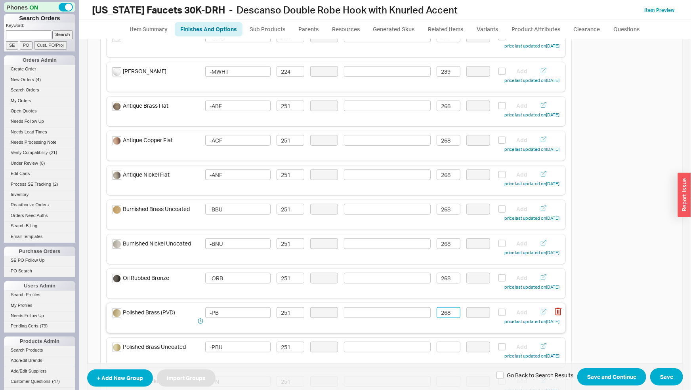
scroll to position [290, 0]
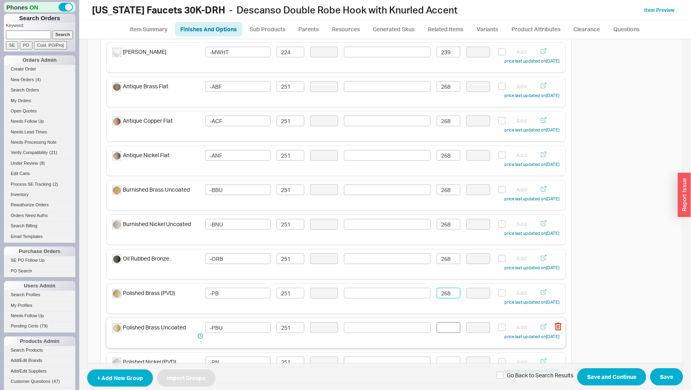
type input "268"
click at [450, 326] on input at bounding box center [449, 328] width 24 height 11
paste input "268"
type input "268"
click at [447, 358] on input at bounding box center [449, 362] width 24 height 11
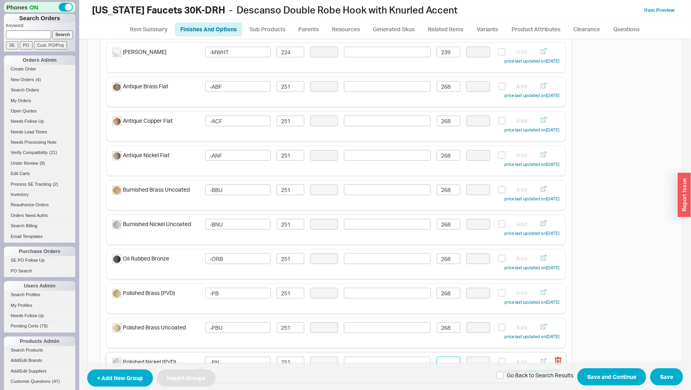
paste input "268"
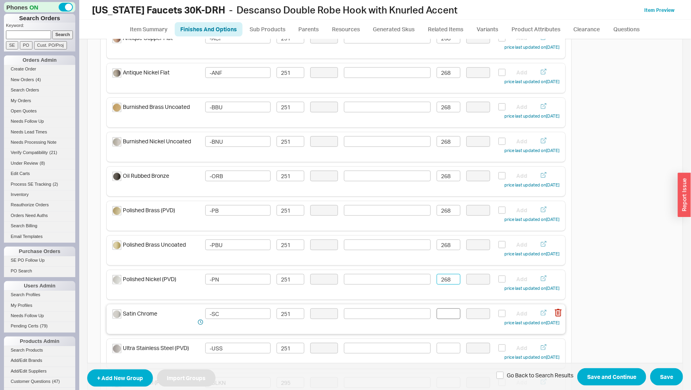
type input "268"
click at [448, 313] on input at bounding box center [449, 314] width 24 height 11
paste input "268"
type input "268"
click at [444, 348] on input at bounding box center [449, 348] width 24 height 11
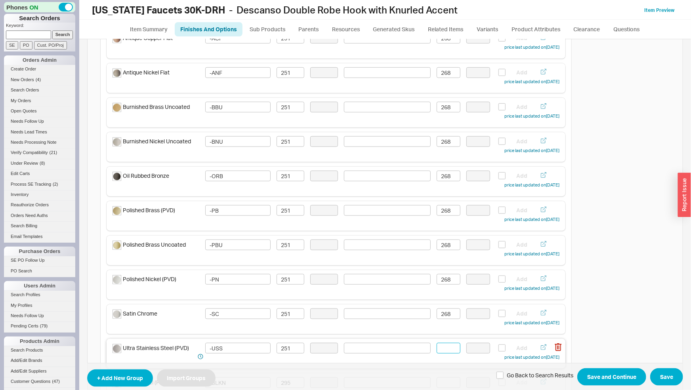
paste input "268"
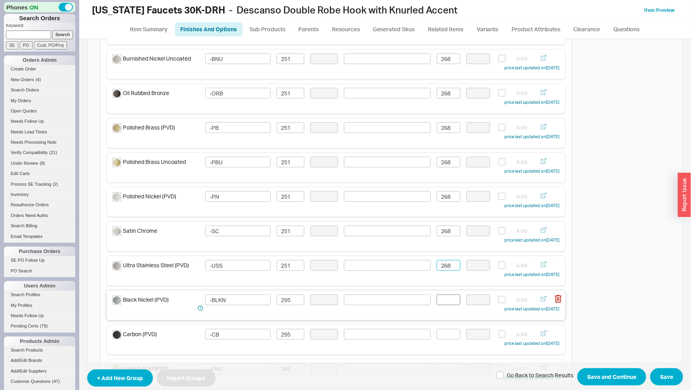
type input "268"
drag, startPoint x: 448, startPoint y: 304, endPoint x: 445, endPoint y: 308, distance: 4.8
click at [446, 306] on input at bounding box center [449, 300] width 24 height 11
drag, startPoint x: 447, startPoint y: 299, endPoint x: 417, endPoint y: 299, distance: 30.5
click at [437, 299] on input "315" at bounding box center [449, 300] width 24 height 11
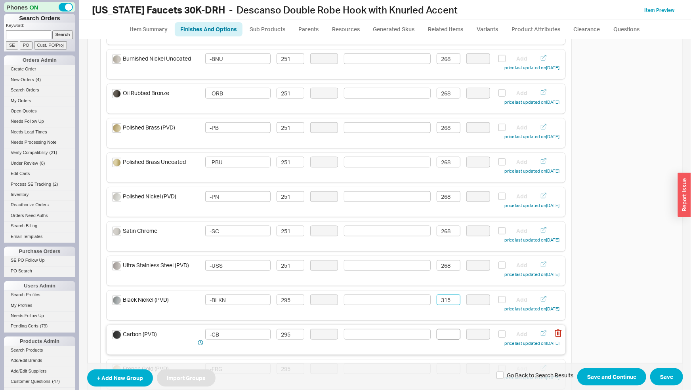
type input "315"
click at [437, 333] on input at bounding box center [449, 334] width 24 height 11
paste input "315"
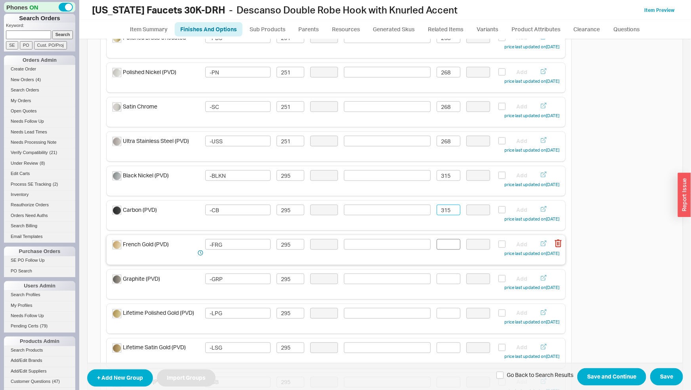
type input "315"
click at [448, 247] on input at bounding box center [449, 244] width 24 height 11
paste input "315"
type input "315"
click at [442, 281] on input at bounding box center [449, 279] width 24 height 11
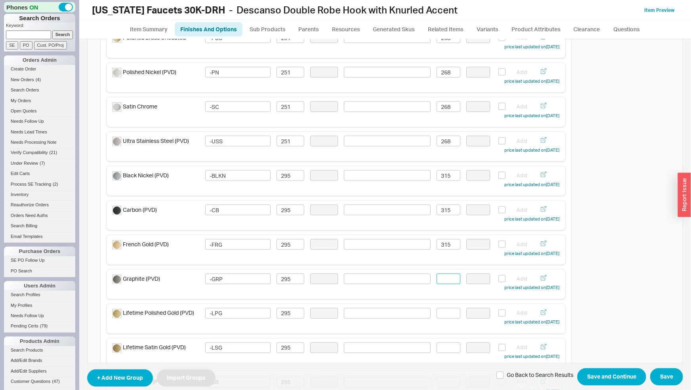
paste input "315"
type input "315"
click at [442, 312] on input at bounding box center [449, 313] width 24 height 11
paste input "315"
type input "315"
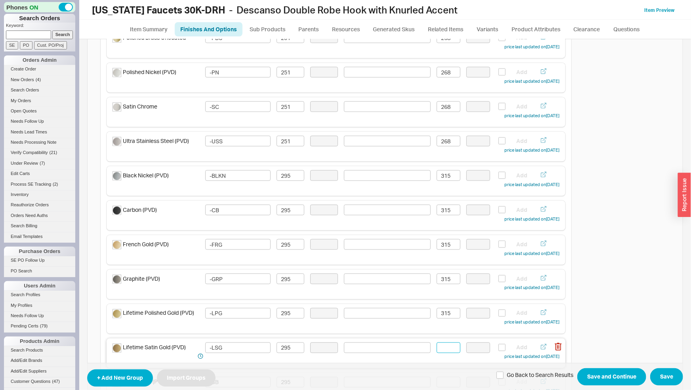
click at [442, 347] on input at bounding box center [449, 348] width 24 height 11
paste input "315"
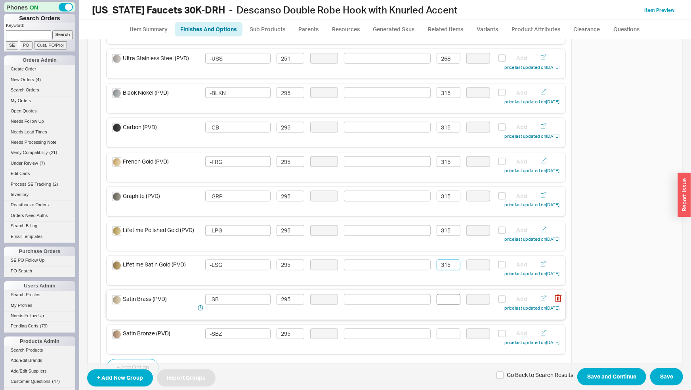
type input "315"
click at [445, 303] on input at bounding box center [449, 300] width 24 height 11
paste input "315"
click at [444, 343] on div "Satin Bronze (PVD) -SBZ 295 Add price last updated on 03/17/2025" at bounding box center [336, 338] width 447 height 19
type input "315"
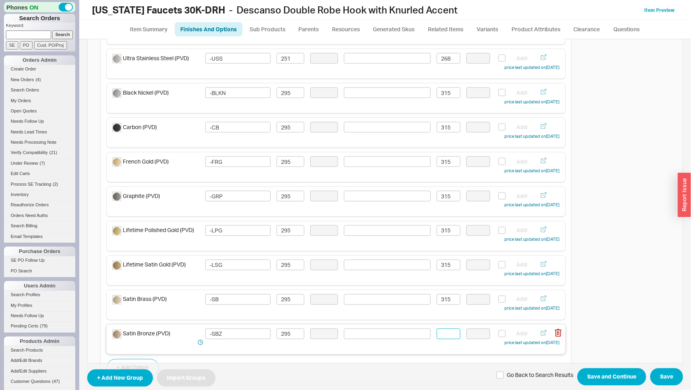
click at [446, 336] on input at bounding box center [449, 334] width 24 height 11
paste input "315"
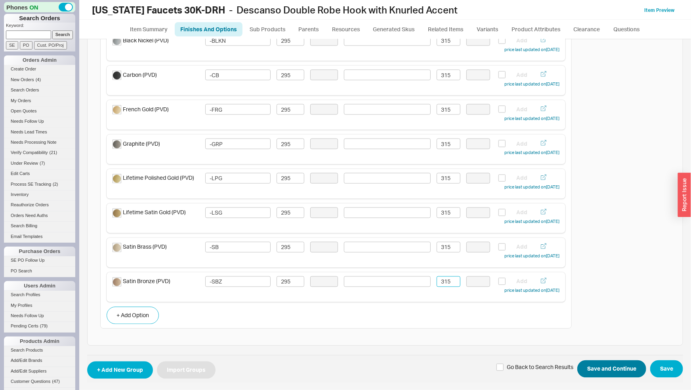
type input "315"
click at [619, 360] on span "+ Add New Group Import Groups Go Back to Search Results Save and Continue Save" at bounding box center [385, 370] width 596 height 28
click at [622, 365] on button "Save and Continue" at bounding box center [612, 369] width 69 height 17
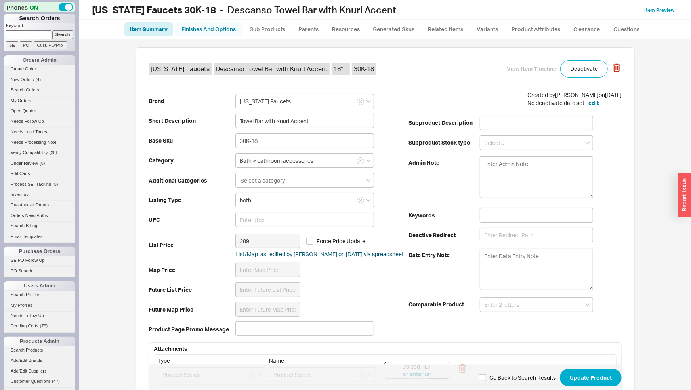
click at [190, 29] on link "Finishes And Options" at bounding box center [209, 29] width 68 height 14
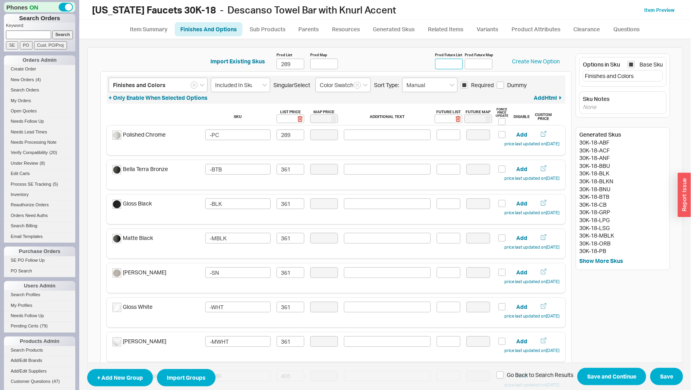
click at [446, 61] on input "Prod Future List" at bounding box center [449, 64] width 28 height 11
type input "308"
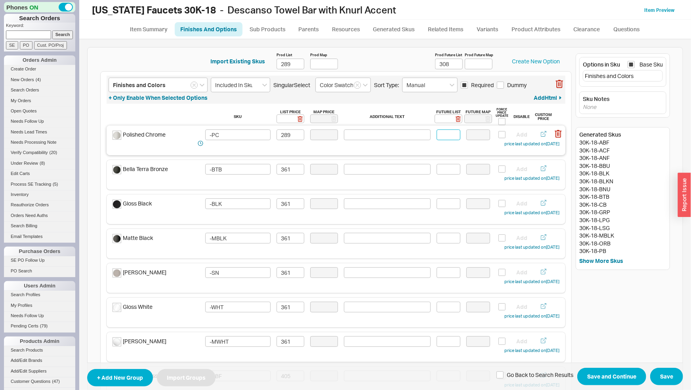
click at [437, 138] on input at bounding box center [449, 135] width 24 height 11
type input "308"
click at [450, 170] on input at bounding box center [449, 169] width 24 height 11
click at [437, 168] on input "385" at bounding box center [449, 169] width 24 height 11
type input "385"
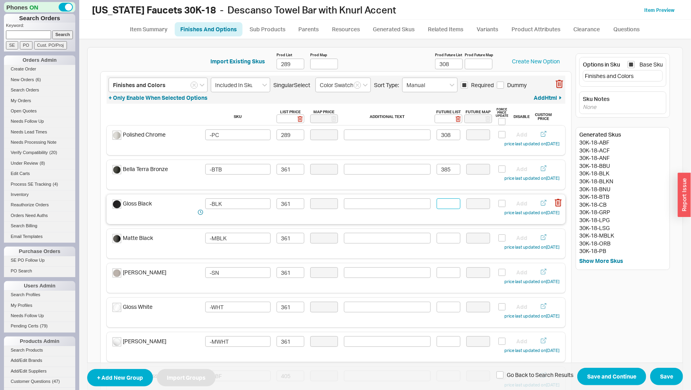
click at [438, 200] on input at bounding box center [449, 204] width 24 height 11
click at [439, 202] on input at bounding box center [449, 204] width 24 height 11
paste input "385"
type input "385"
click at [444, 234] on input at bounding box center [449, 238] width 24 height 11
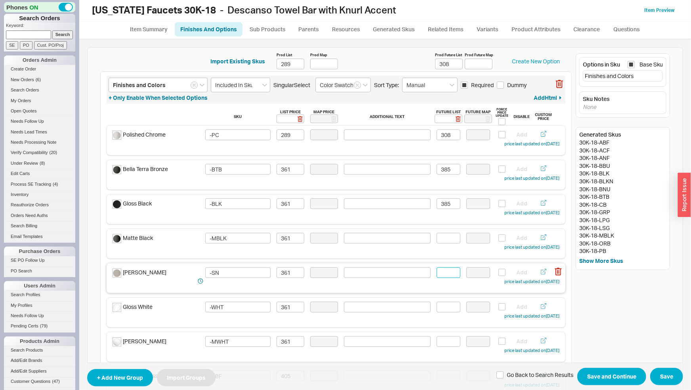
click at [444, 274] on input at bounding box center [449, 273] width 24 height 11
paste input "385"
type input "385"
click at [446, 238] on input at bounding box center [449, 238] width 24 height 11
paste input "385"
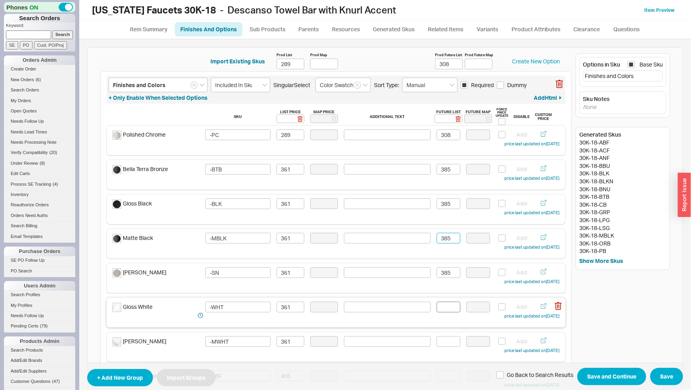
type input "385"
click at [443, 308] on input at bounding box center [449, 307] width 24 height 11
paste input "385"
type input "385"
click at [443, 343] on input at bounding box center [449, 342] width 24 height 11
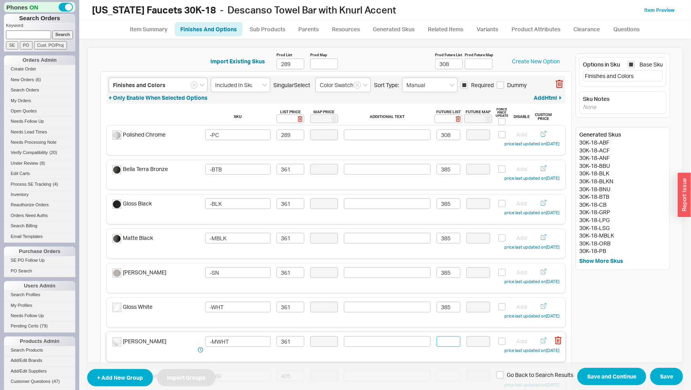
paste input "385"
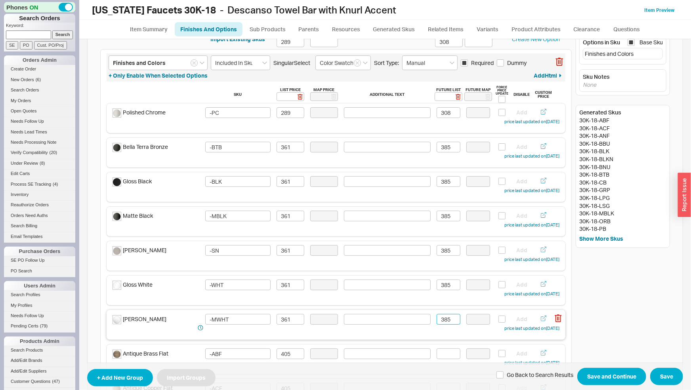
scroll to position [41, 0]
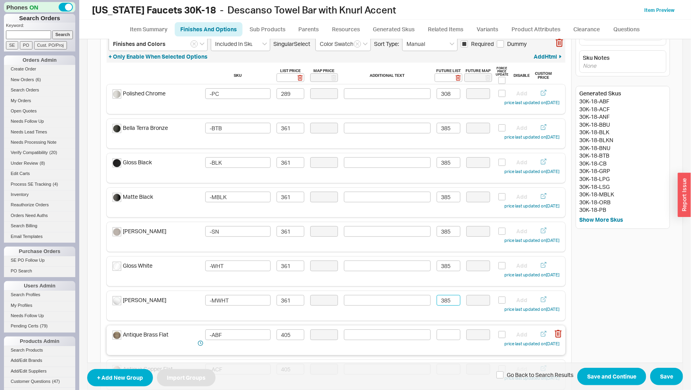
type input "385"
click at [446, 334] on input at bounding box center [449, 335] width 24 height 11
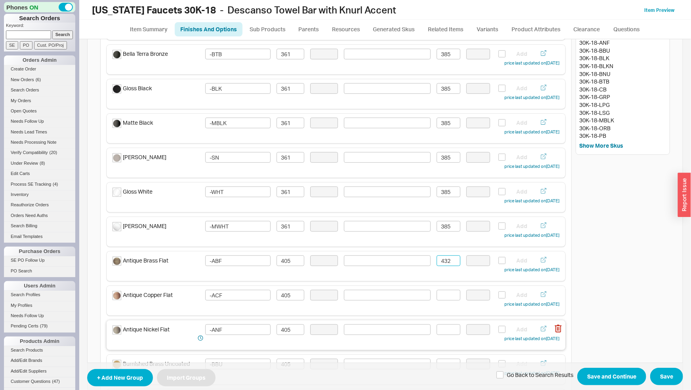
scroll to position [166, 0]
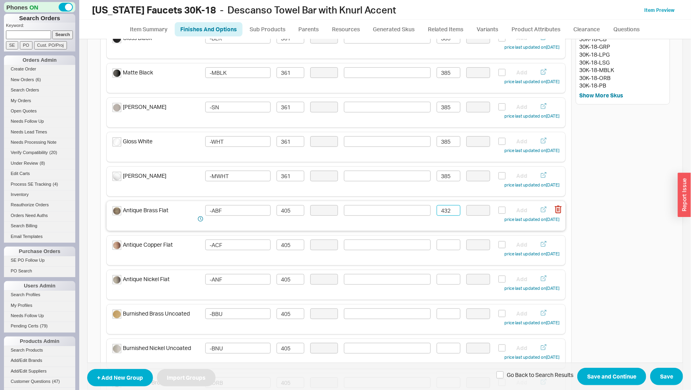
drag, startPoint x: 438, startPoint y: 212, endPoint x: 415, endPoint y: 212, distance: 23.4
click at [437, 212] on input "432" at bounding box center [449, 210] width 24 height 11
type input "432"
click at [447, 248] on input at bounding box center [449, 245] width 24 height 11
paste input "432"
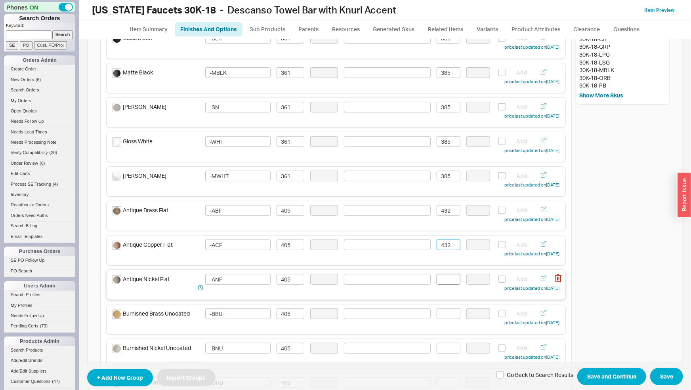
type input "432"
click at [445, 283] on input at bounding box center [449, 279] width 24 height 11
paste input "432"
type input "432"
click at [444, 310] on input at bounding box center [449, 314] width 24 height 11
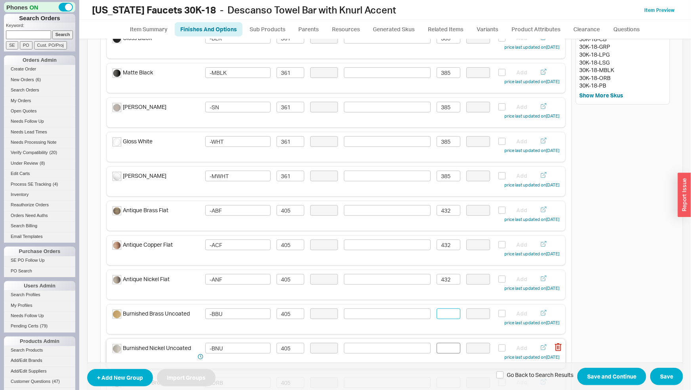
paste input "432"
type input "432"
click at [443, 350] on input at bounding box center [449, 348] width 24 height 11
paste input "432"
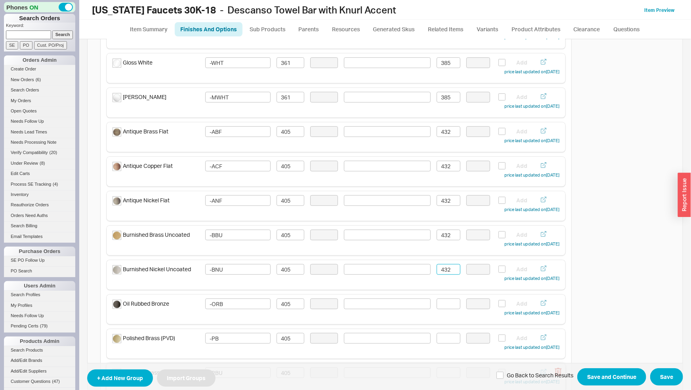
scroll to position [290, 0]
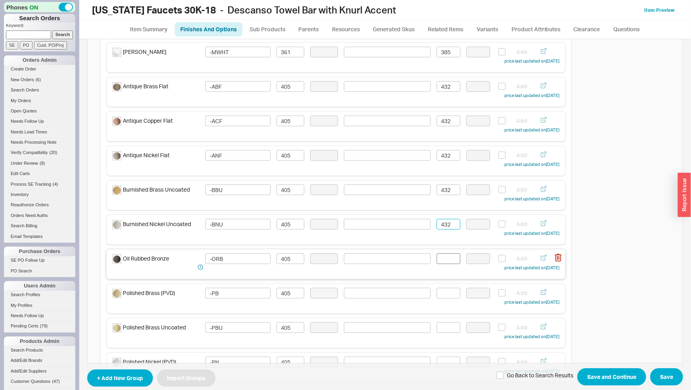
type input "432"
click at [449, 256] on input at bounding box center [449, 259] width 24 height 11
paste input "432"
type input "432"
click at [447, 297] on input at bounding box center [449, 293] width 24 height 11
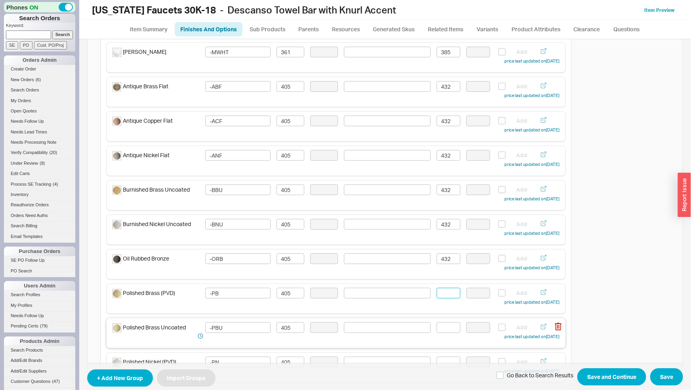
paste input "432"
type input "432"
click at [445, 325] on input at bounding box center [449, 328] width 24 height 11
paste input "432"
type input "432"
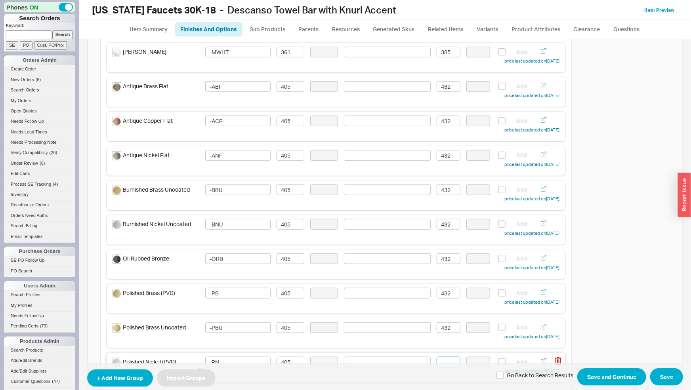
click at [448, 361] on input at bounding box center [449, 362] width 24 height 11
paste input "432"
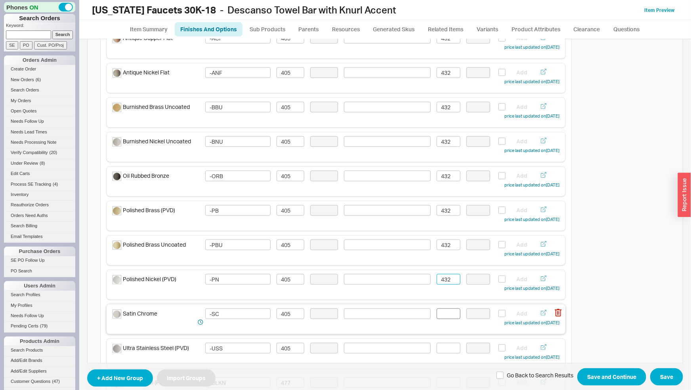
type input "432"
click at [440, 313] on input at bounding box center [449, 314] width 24 height 11
paste input "432"
type input "432"
click at [446, 348] on input at bounding box center [449, 348] width 24 height 11
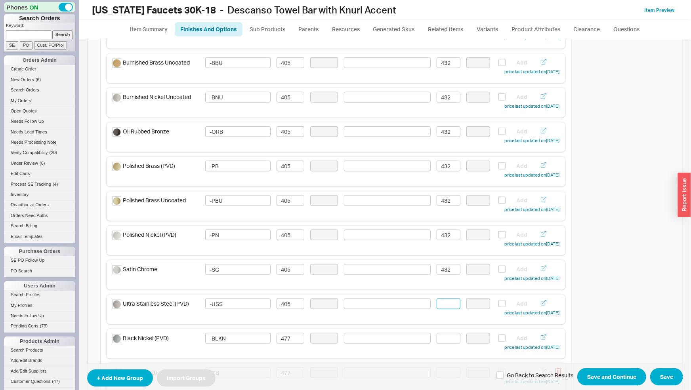
scroll to position [456, 0]
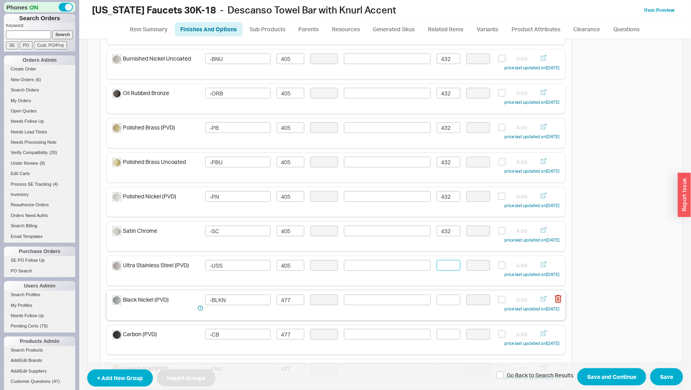
paste input "432"
type input "432"
click at [445, 299] on input at bounding box center [449, 300] width 24 height 11
drag, startPoint x: 442, startPoint y: 302, endPoint x: 433, endPoint y: 302, distance: 9.1
click at [437, 302] on input "509" at bounding box center [449, 300] width 24 height 11
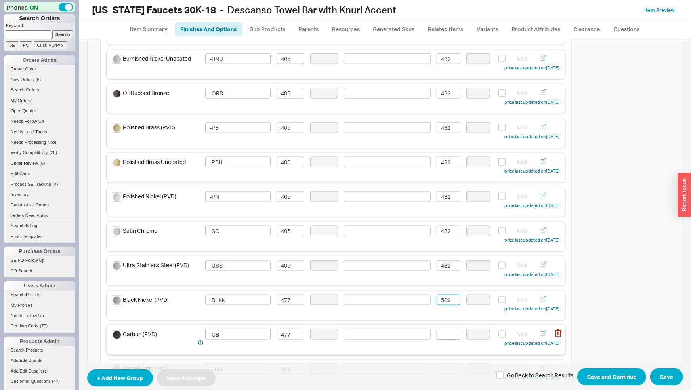
type input "509"
click at [447, 332] on input at bounding box center [449, 334] width 24 height 11
paste input "509"
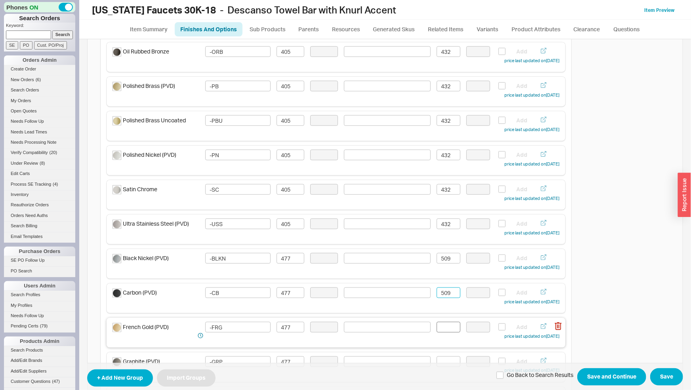
type input "509"
click at [446, 329] on input at bounding box center [449, 327] width 24 height 11
paste input "509"
type input "509"
click at [448, 359] on input at bounding box center [449, 362] width 24 height 11
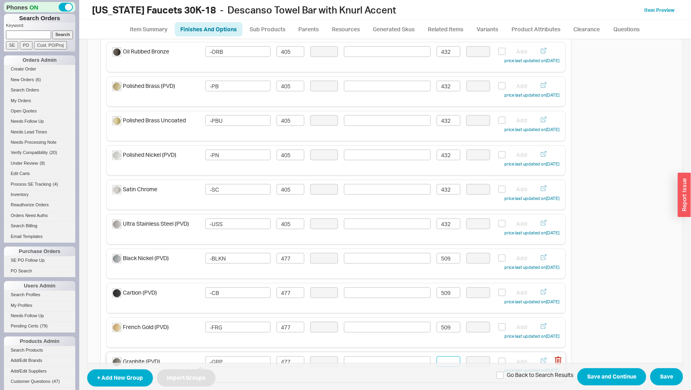
paste input "509"
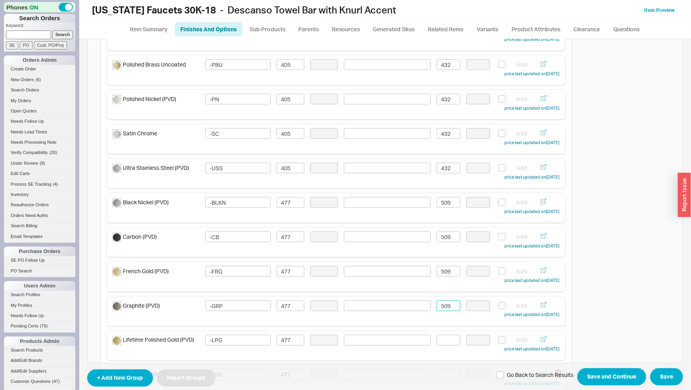
scroll to position [580, 0]
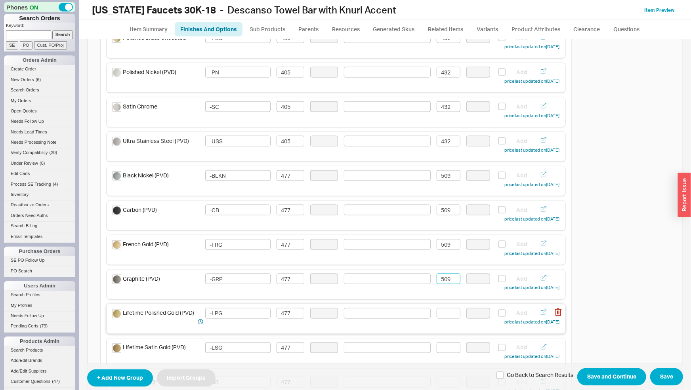
type input "509"
click at [449, 316] on input at bounding box center [449, 313] width 24 height 11
paste input "509"
type input "509"
click at [444, 348] on input at bounding box center [449, 348] width 24 height 11
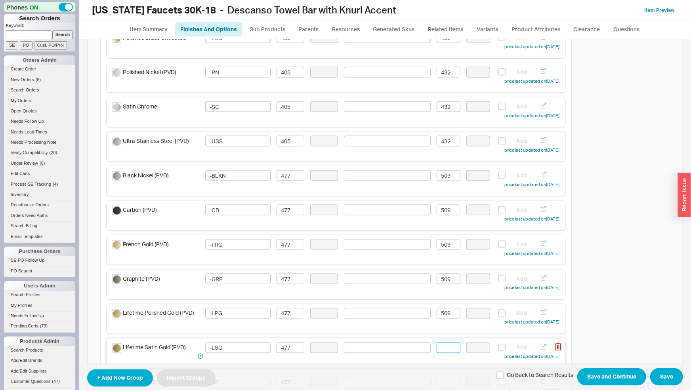
paste input "509"
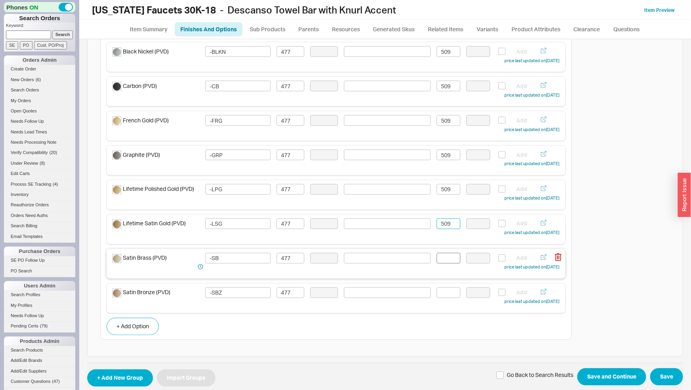
type input "509"
click at [446, 261] on input at bounding box center [449, 258] width 24 height 11
paste input "509"
type input "509"
click at [447, 294] on input at bounding box center [449, 293] width 24 height 11
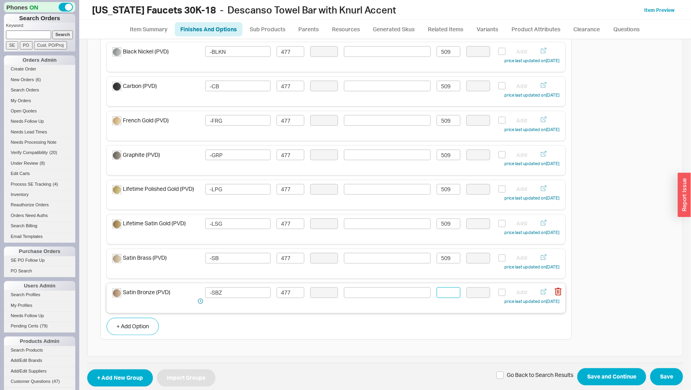
paste input "509"
type input "509"
click at [591, 369] on button "Save and Continue" at bounding box center [612, 377] width 69 height 17
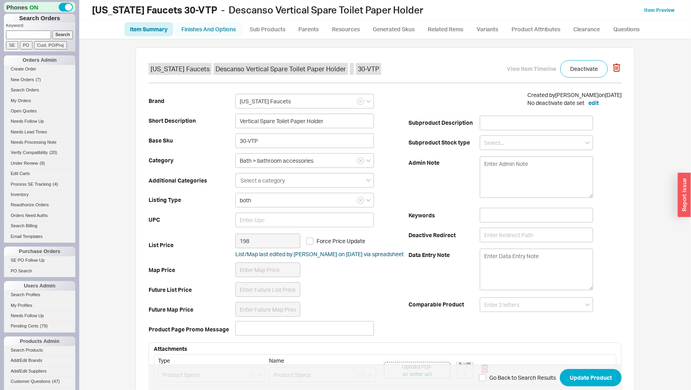
click at [234, 29] on link "Finishes And Options" at bounding box center [209, 29] width 68 height 14
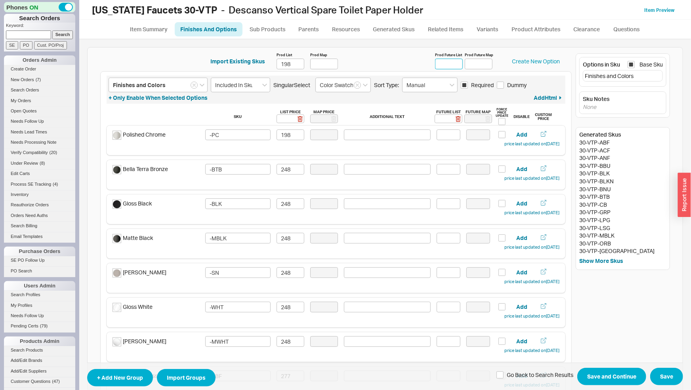
click at [436, 68] on input "Prod Future List" at bounding box center [449, 64] width 28 height 11
type input "211"
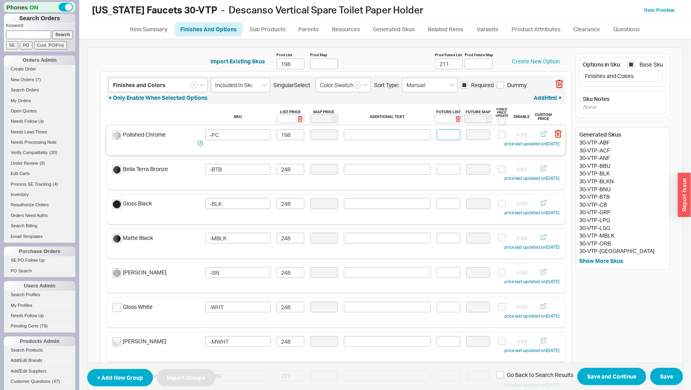
click at [452, 137] on input at bounding box center [449, 135] width 24 height 11
type input "211"
click at [438, 171] on input at bounding box center [449, 169] width 24 height 11
drag, startPoint x: 450, startPoint y: 168, endPoint x: 401, endPoint y: 166, distance: 48.8
click at [437, 166] on input "265" at bounding box center [449, 169] width 24 height 11
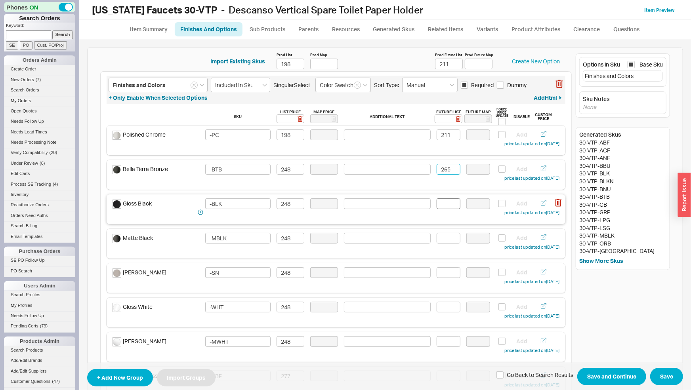
type input "265"
click at [448, 204] on input at bounding box center [449, 204] width 24 height 11
paste input "265"
click at [445, 232] on div "Matte Black -MBLK 248 Add price last updated on 03/17/2025" at bounding box center [336, 244] width 459 height 30
type input "265"
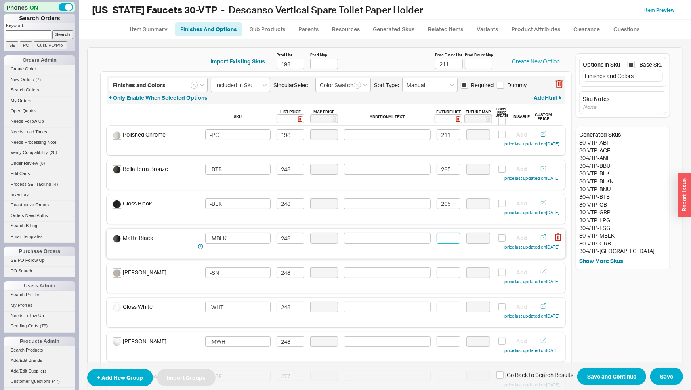
click at [447, 238] on input at bounding box center [449, 238] width 24 height 11
paste input "265"
type input "265"
click at [444, 275] on input at bounding box center [449, 273] width 24 height 11
paste input "265"
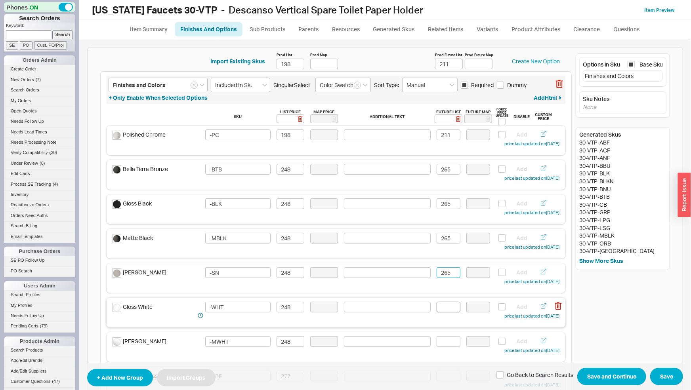
type input "265"
click at [453, 308] on input at bounding box center [449, 307] width 24 height 11
paste input "265"
type input "265"
click at [450, 340] on input at bounding box center [449, 342] width 24 height 11
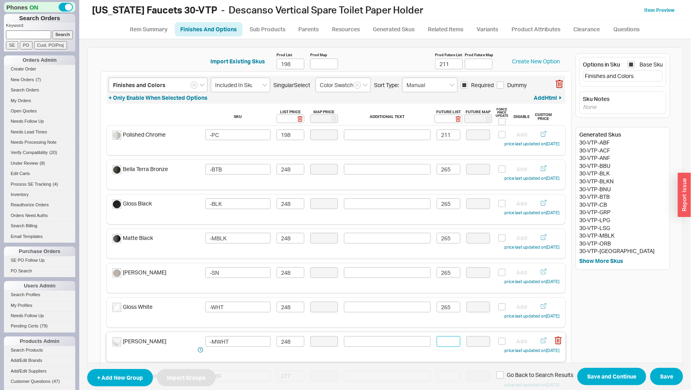
paste input "265"
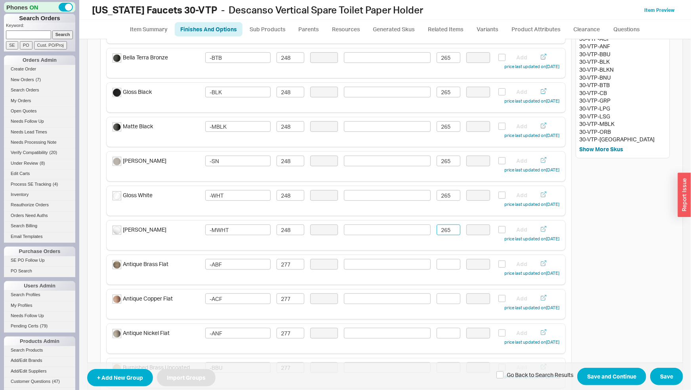
scroll to position [207, 0]
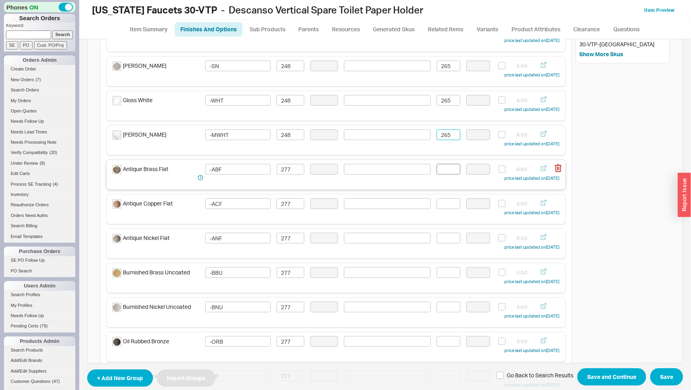
type input "265"
click at [439, 169] on input at bounding box center [449, 169] width 24 height 11
drag, startPoint x: 427, startPoint y: 170, endPoint x: 414, endPoint y: 171, distance: 12.7
click at [437, 171] on input "296" at bounding box center [449, 169] width 24 height 11
type input "296"
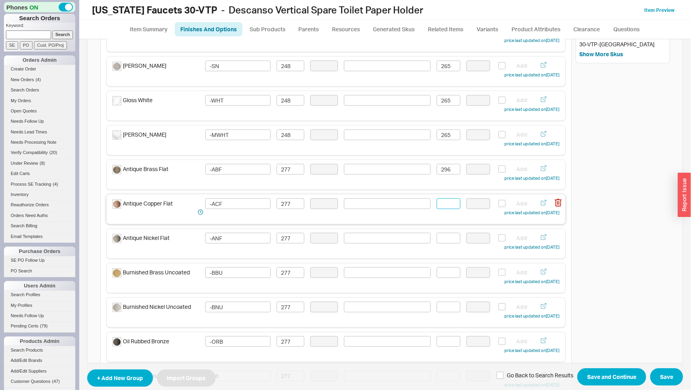
click at [451, 206] on input at bounding box center [449, 204] width 24 height 11
paste input "296"
type input "296"
click at [448, 238] on input at bounding box center [449, 238] width 24 height 11
click at [444, 272] on input at bounding box center [449, 273] width 24 height 11
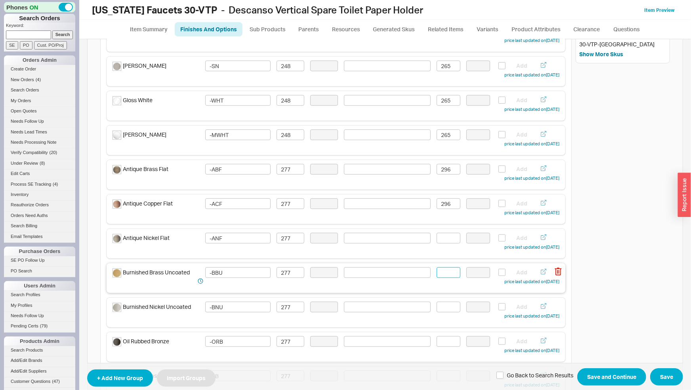
paste input "296"
type input "296"
click at [440, 308] on input at bounding box center [449, 307] width 24 height 11
paste input "296"
type input "296"
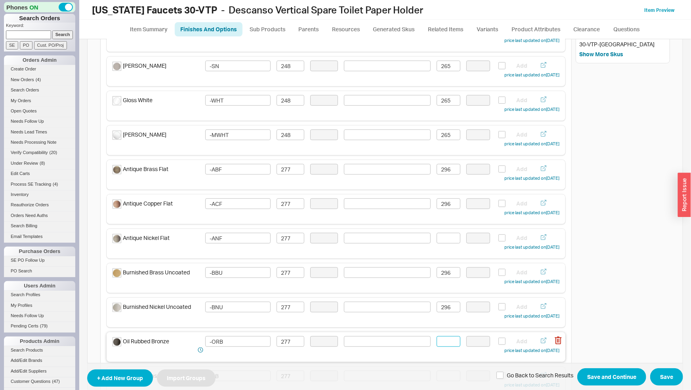
click at [446, 342] on input at bounding box center [449, 342] width 24 height 11
paste input "296"
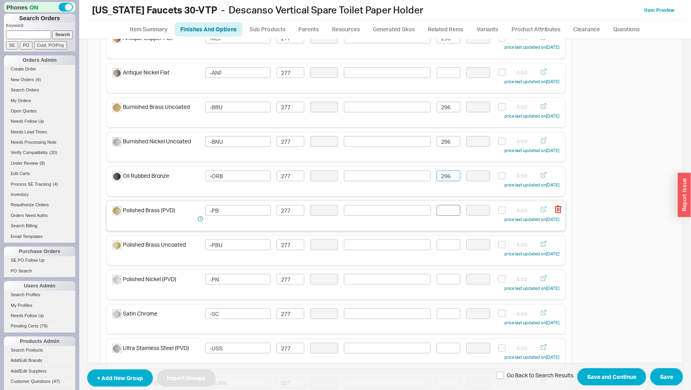
type input "296"
click at [442, 211] on input at bounding box center [449, 210] width 24 height 11
paste input "296"
type input "296"
click at [444, 249] on input at bounding box center [449, 245] width 24 height 11
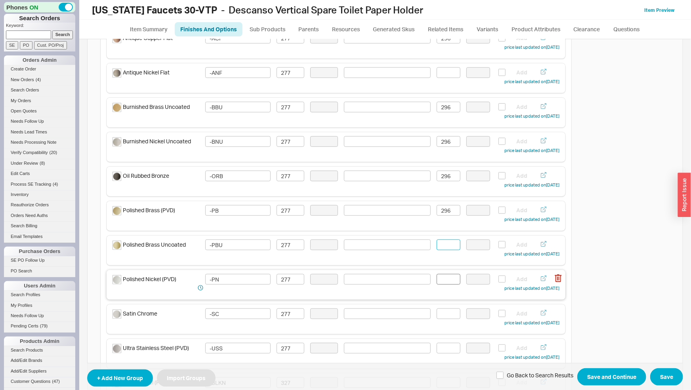
paste input "296"
type input "296"
click at [447, 281] on input at bounding box center [449, 279] width 24 height 11
paste input "296"
type input "296"
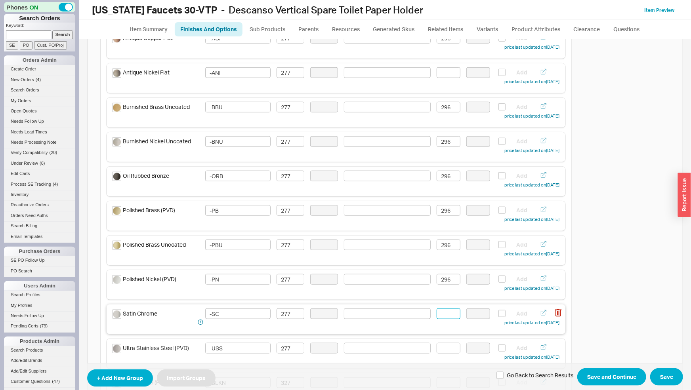
click at [446, 318] on input at bounding box center [449, 314] width 24 height 11
paste input "296"
type input "296"
click at [444, 344] on input at bounding box center [449, 348] width 24 height 11
paste input "296"
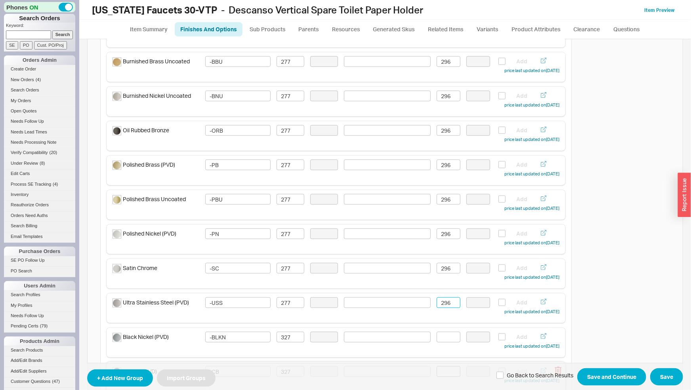
scroll to position [456, 0]
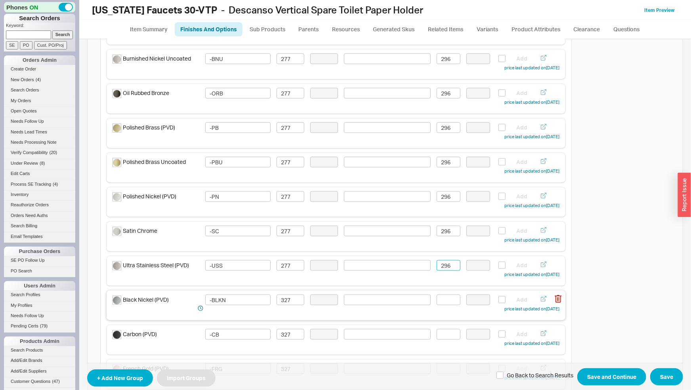
click at [447, 305] on div "Black Nickel (PVD) -BLKN 327 Add price last updated on 03/17/2025" at bounding box center [336, 304] width 447 height 19
type input "296"
click at [442, 304] on input at bounding box center [449, 300] width 24 height 11
drag, startPoint x: 446, startPoint y: 297, endPoint x: 426, endPoint y: 295, distance: 20.8
click at [437, 295] on input "349" at bounding box center [449, 300] width 24 height 11
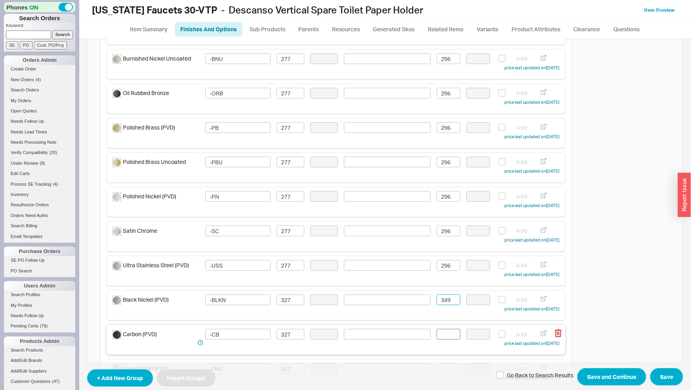
type input "349"
click at [444, 337] on input at bounding box center [449, 334] width 24 height 11
paste input "349"
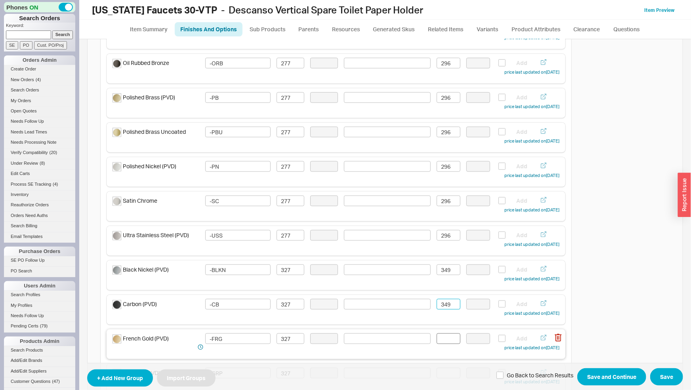
scroll to position [497, 0]
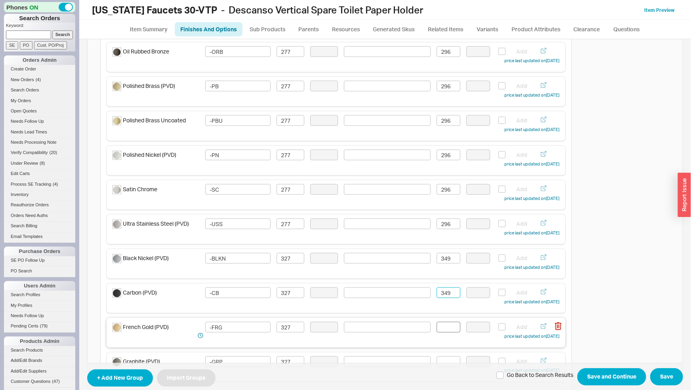
type input "349"
click at [439, 327] on input at bounding box center [449, 327] width 24 height 11
paste input "349"
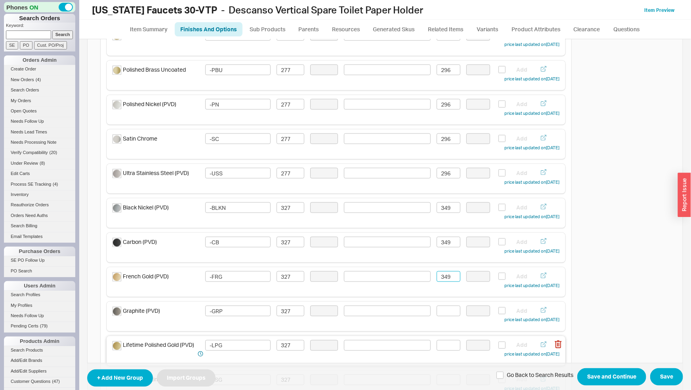
scroll to position [580, 0]
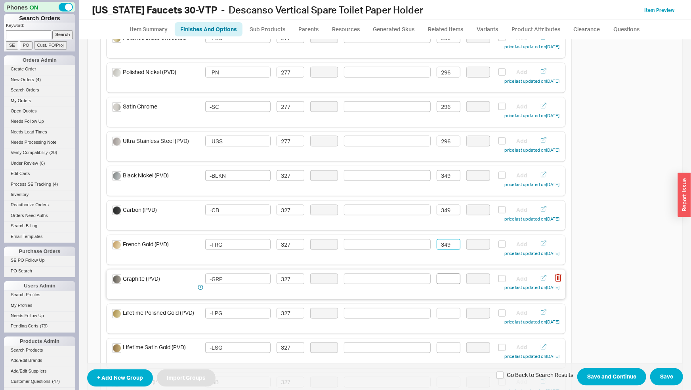
type input "349"
click at [447, 279] on input at bounding box center [449, 279] width 24 height 11
paste input "349"
type input "349"
click at [443, 313] on input at bounding box center [449, 313] width 24 height 11
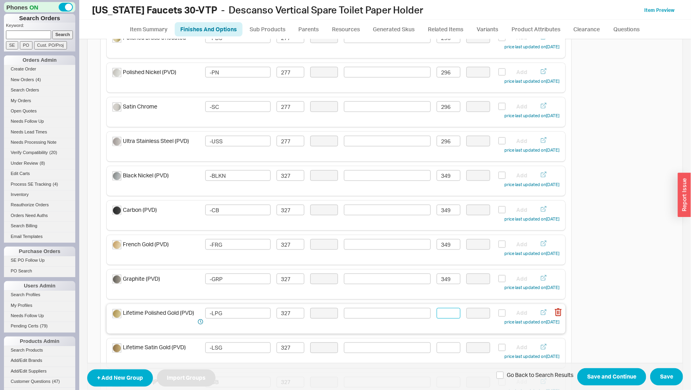
paste input "349"
type input "349"
click at [448, 347] on input at bounding box center [449, 348] width 24 height 11
paste input "349"
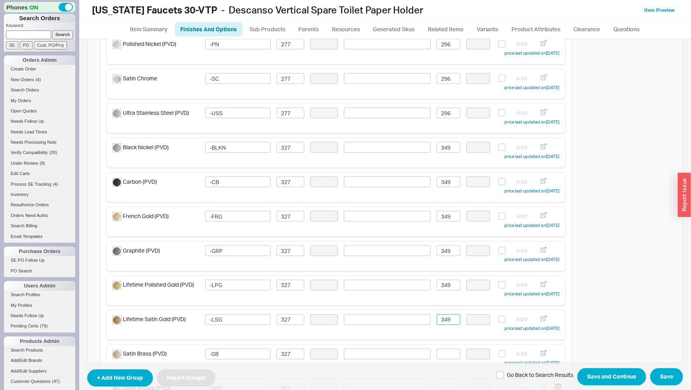
scroll to position [663, 0]
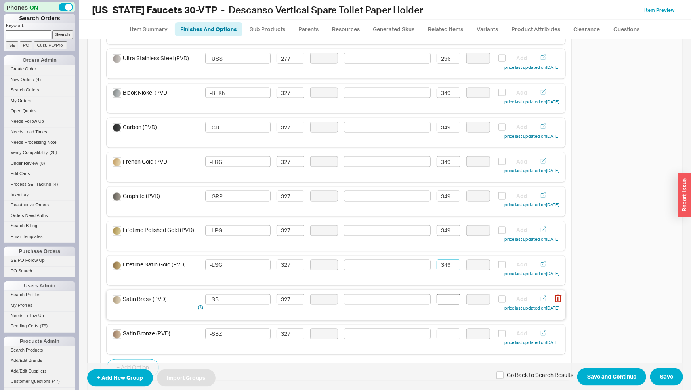
type input "349"
click at [444, 302] on input at bounding box center [449, 300] width 24 height 11
paste input "349"
drag, startPoint x: 452, startPoint y: 343, endPoint x: 447, endPoint y: 330, distance: 14.1
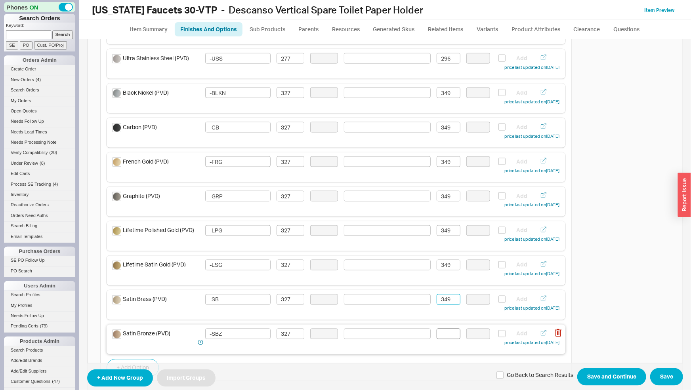
type input "349"
click at [447, 330] on input at bounding box center [449, 334] width 24 height 11
click at [448, 331] on input at bounding box center [449, 334] width 24 height 11
paste input "349"
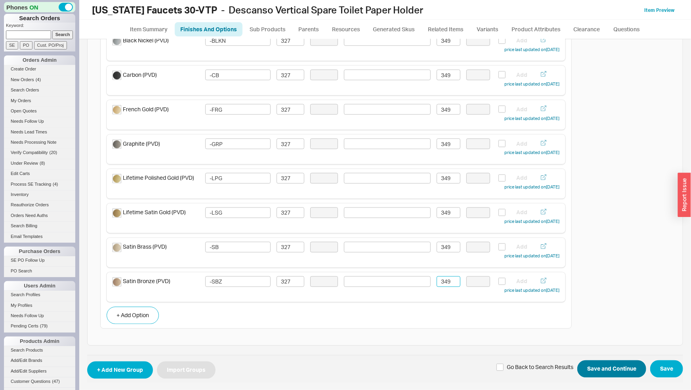
type input "349"
click at [600, 364] on button "Save and Continue" at bounding box center [612, 369] width 69 height 17
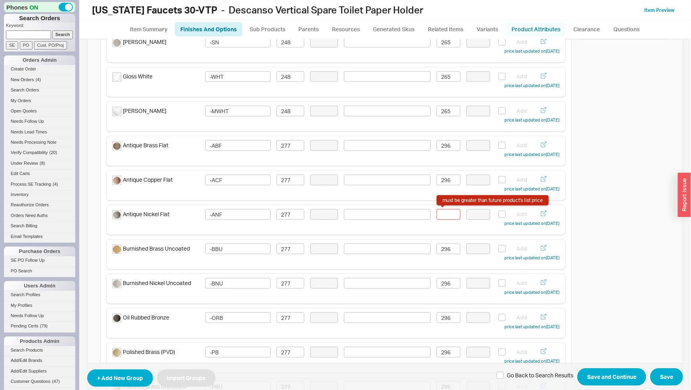
scroll to position [230, 0]
click at [439, 207] on div "must be greater than future product's list price" at bounding box center [493, 201] width 112 height 11
click at [439, 210] on input "must be greater than future product's list price" at bounding box center [449, 215] width 24 height 11
click at [443, 214] on input "must be greater than future product's list price" at bounding box center [449, 215] width 24 height 11
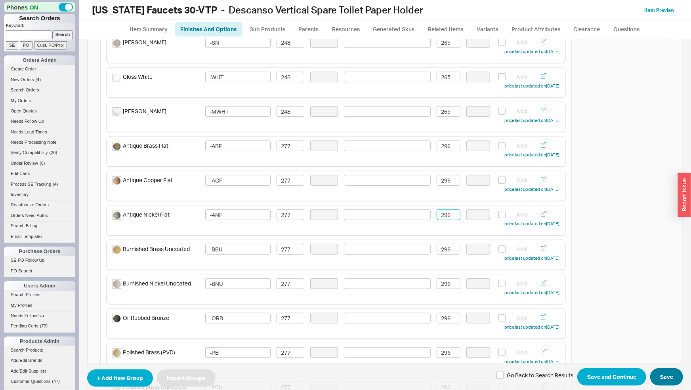
type input "296"
click at [652, 378] on button "Save" at bounding box center [667, 377] width 33 height 17
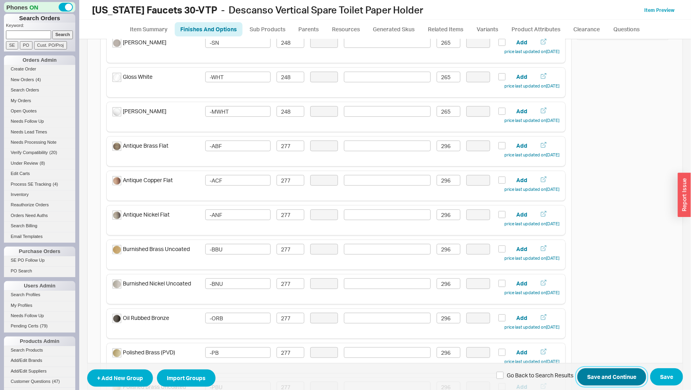
click at [625, 376] on button "Save and Continue" at bounding box center [612, 377] width 69 height 17
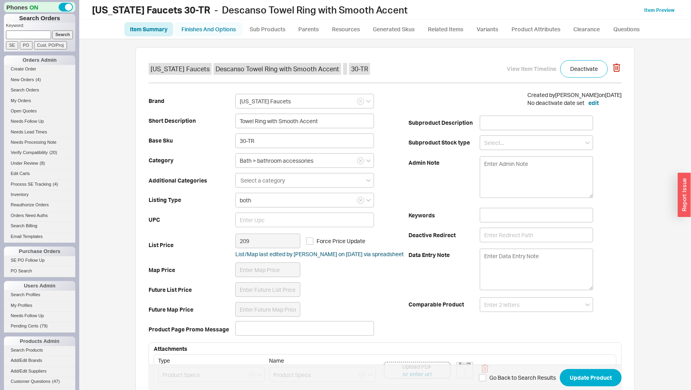
click at [235, 31] on link "Finishes And Options" at bounding box center [209, 29] width 68 height 14
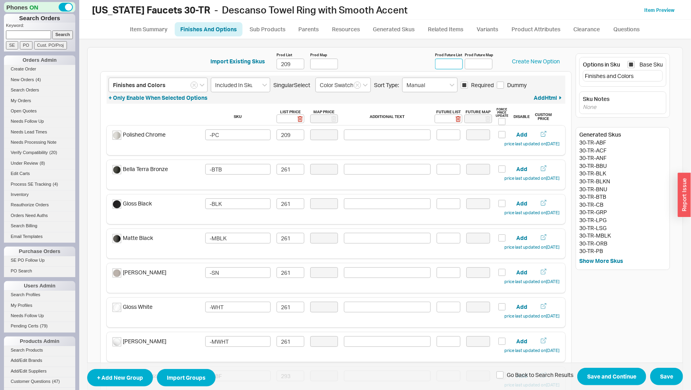
click at [454, 59] on input "Prod Future List" at bounding box center [449, 64] width 28 height 11
type input "223"
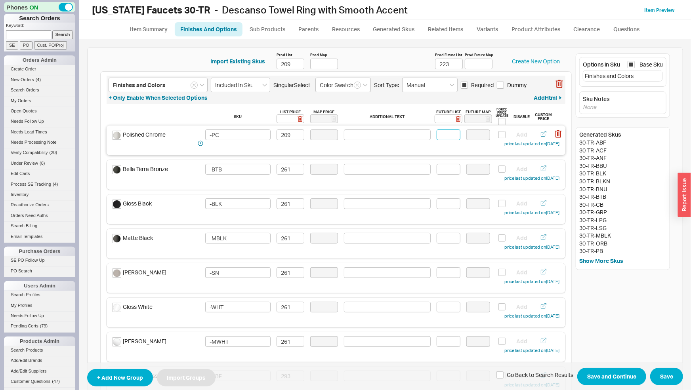
drag, startPoint x: 440, startPoint y: 140, endPoint x: 445, endPoint y: 142, distance: 4.8
click at [440, 140] on input at bounding box center [449, 135] width 24 height 11
type input "223"
click at [449, 171] on input at bounding box center [449, 169] width 24 height 11
drag, startPoint x: 417, startPoint y: 170, endPoint x: 412, endPoint y: 170, distance: 5.2
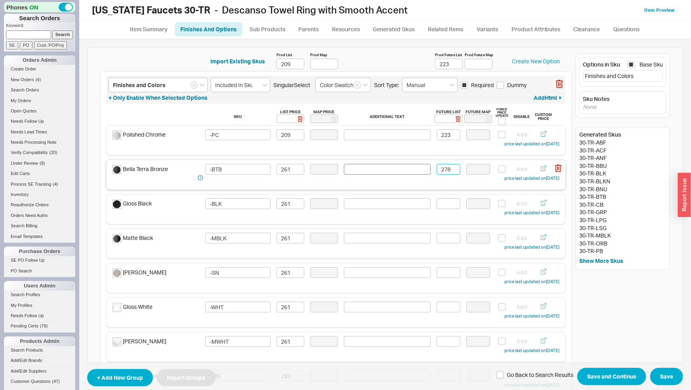
click at [412, 170] on div "Bella Terra Bronze -BTB 261 278 Add price last updated on 03/17/2025" at bounding box center [336, 173] width 447 height 19
type input "278"
click at [439, 201] on input at bounding box center [449, 204] width 24 height 11
paste input "278"
type input "278"
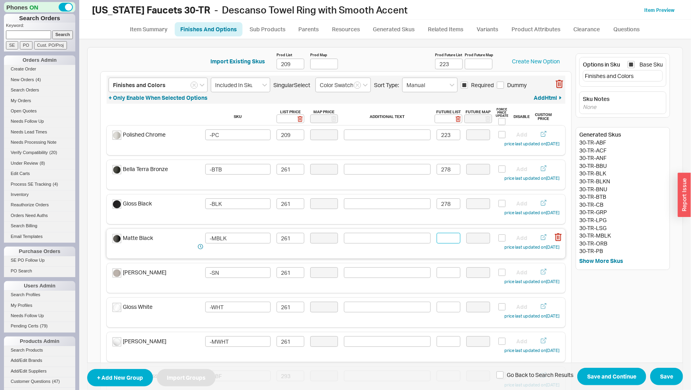
click at [452, 239] on input at bounding box center [449, 238] width 24 height 11
paste input "278"
type input "278"
click at [441, 274] on input at bounding box center [449, 273] width 24 height 11
paste input "278"
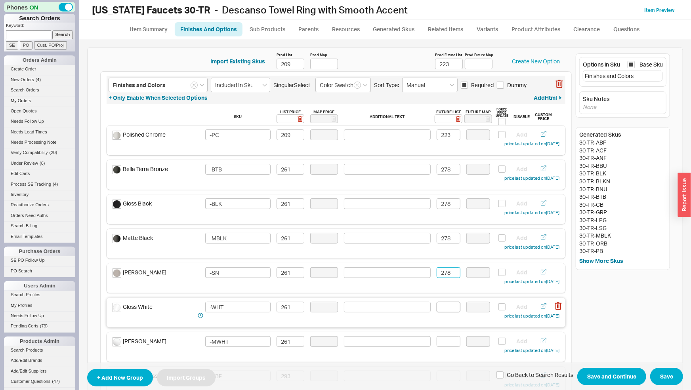
type input "278"
click at [444, 306] on input at bounding box center [449, 307] width 24 height 11
paste input "278"
type input "278"
click at [440, 345] on input at bounding box center [449, 342] width 24 height 11
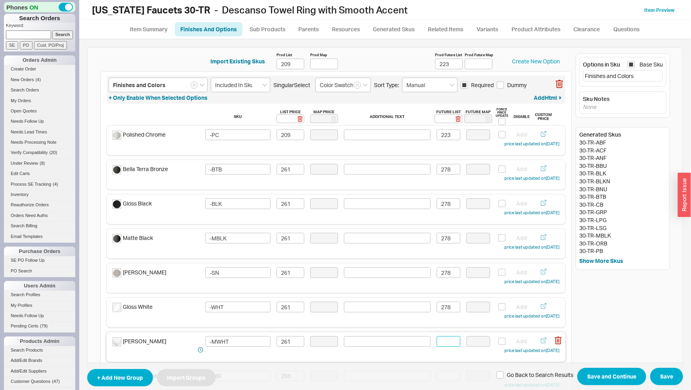
paste input "278"
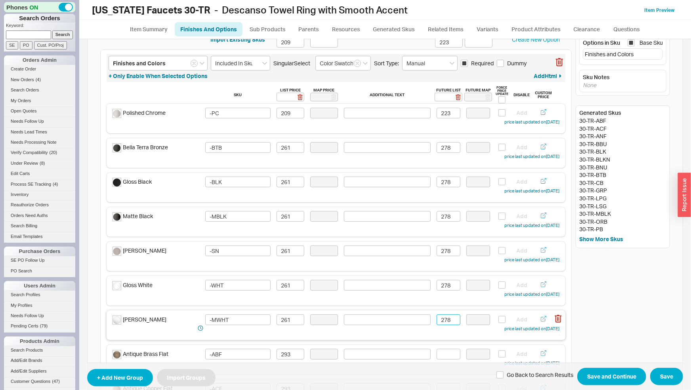
scroll to position [41, 0]
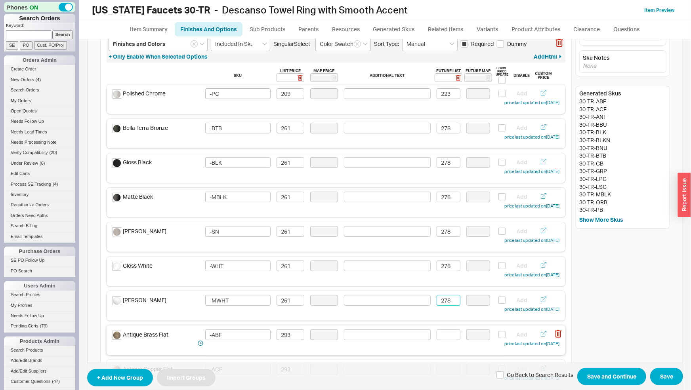
click at [442, 341] on div "Antique Brass Flat -ABF 293 Add price last updated on 03/17/2025" at bounding box center [336, 339] width 447 height 19
type input "278"
click at [442, 337] on input at bounding box center [449, 335] width 24 height 11
drag, startPoint x: 444, startPoint y: 334, endPoint x: 409, endPoint y: 334, distance: 34.9
click at [437, 334] on input "313" at bounding box center [449, 335] width 24 height 11
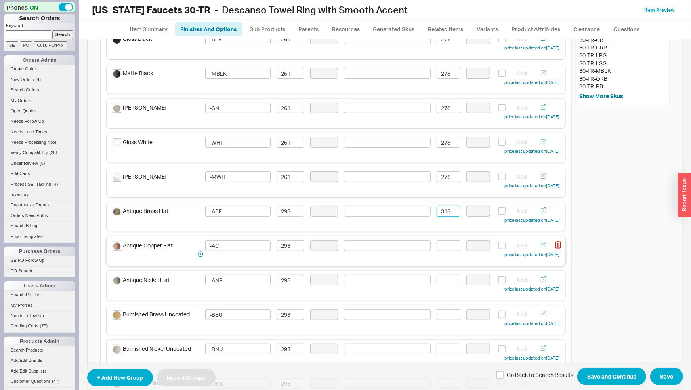
scroll to position [166, 0]
type input "313"
click at [444, 249] on input at bounding box center [449, 245] width 24 height 11
paste input "313"
type input "313"
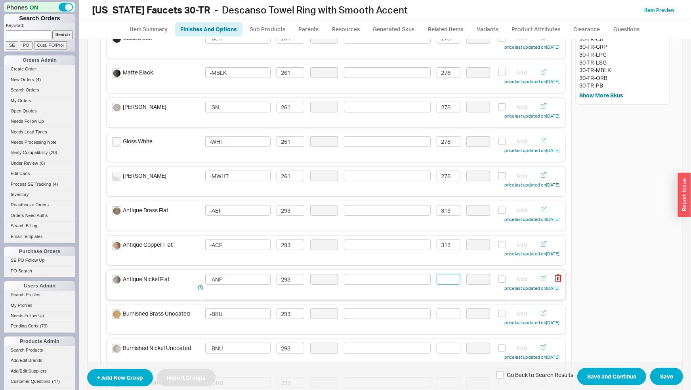
click at [454, 283] on input at bounding box center [449, 279] width 24 height 11
paste input "313"
type input "313"
click at [447, 316] on input at bounding box center [449, 314] width 24 height 11
paste input "313"
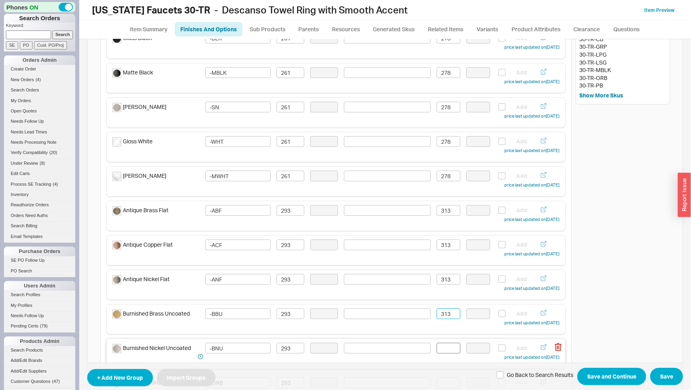
type input "313"
click at [441, 346] on input at bounding box center [449, 348] width 24 height 11
paste input "313"
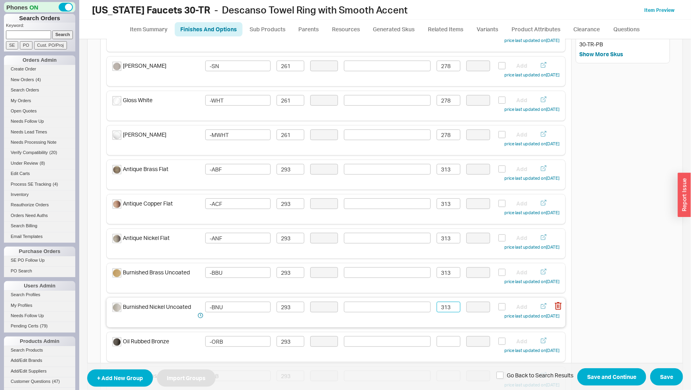
type input "313"
click at [441, 346] on input at bounding box center [449, 342] width 24 height 11
paste input "313"
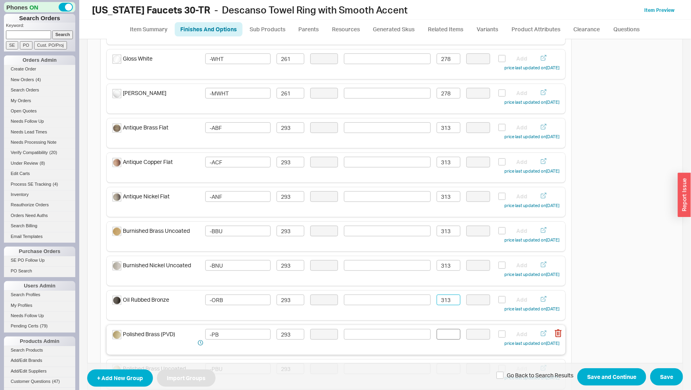
type input "313"
click at [440, 339] on input at bounding box center [449, 334] width 24 height 11
paste input "313"
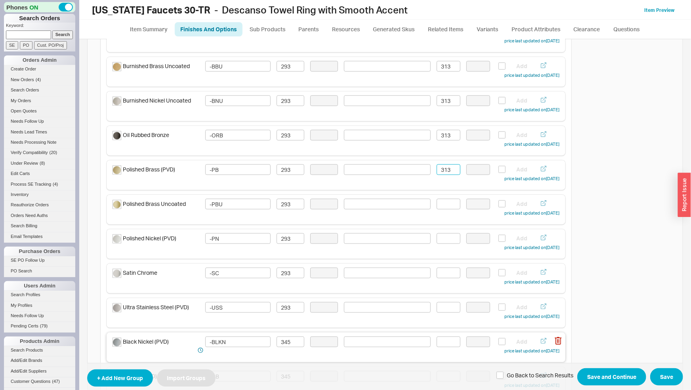
scroll to position [414, 0]
type input "313"
click at [448, 203] on input at bounding box center [449, 203] width 24 height 11
paste input "313"
type input "313"
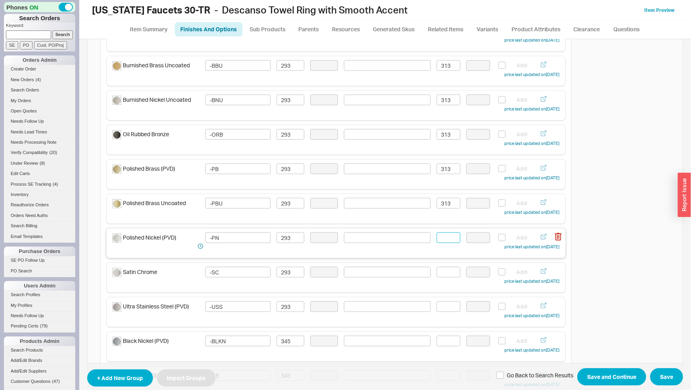
click at [447, 237] on input at bounding box center [449, 238] width 24 height 11
paste input "313"
type input "313"
click at [449, 275] on input at bounding box center [449, 272] width 24 height 11
paste input "313"
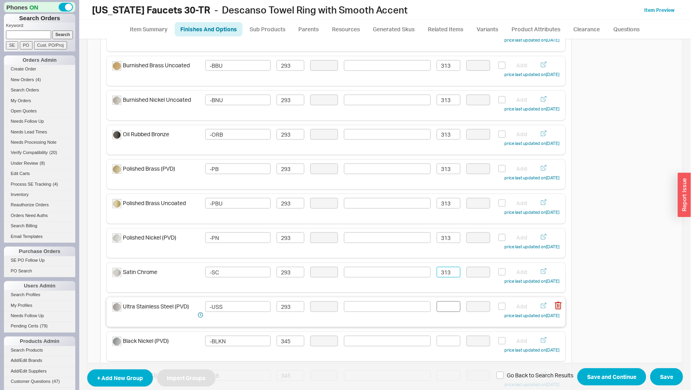
type input "313"
click at [446, 305] on input at bounding box center [449, 307] width 24 height 11
paste input "313"
type input "313"
click at [444, 344] on input at bounding box center [449, 341] width 24 height 11
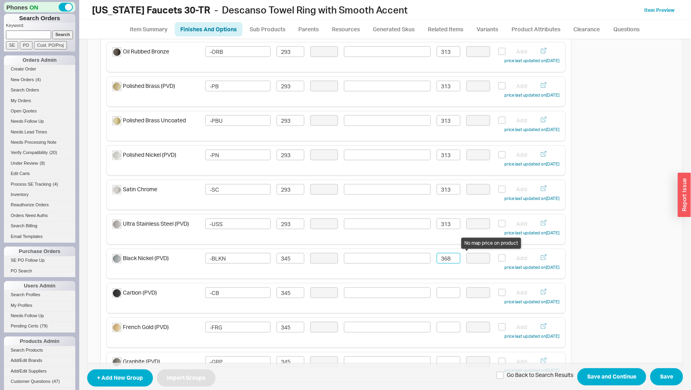
scroll to position [621, 0]
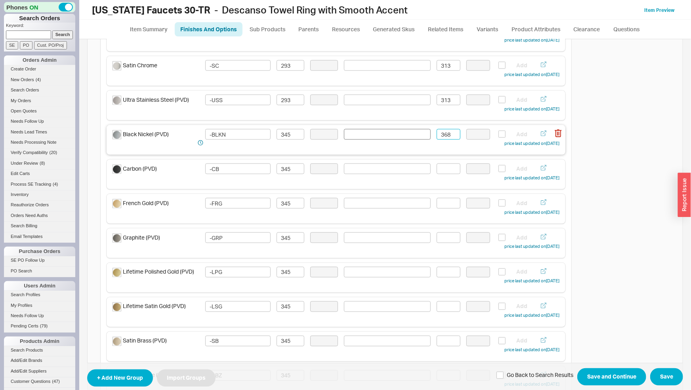
drag, startPoint x: 454, startPoint y: 134, endPoint x: 417, endPoint y: 135, distance: 36.9
click at [417, 135] on div "Black Nickel (PVD) -BLKN 345 368 Add price last updated on 03/17/2025" at bounding box center [336, 138] width 447 height 19
type input "368"
click at [438, 171] on input at bounding box center [449, 169] width 24 height 11
paste input "368"
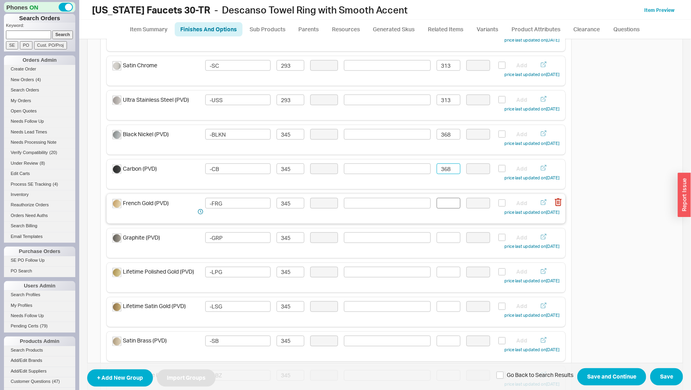
type input "368"
click at [444, 207] on input at bounding box center [449, 203] width 24 height 11
paste input "368"
type input "368"
click at [444, 241] on input at bounding box center [449, 238] width 24 height 11
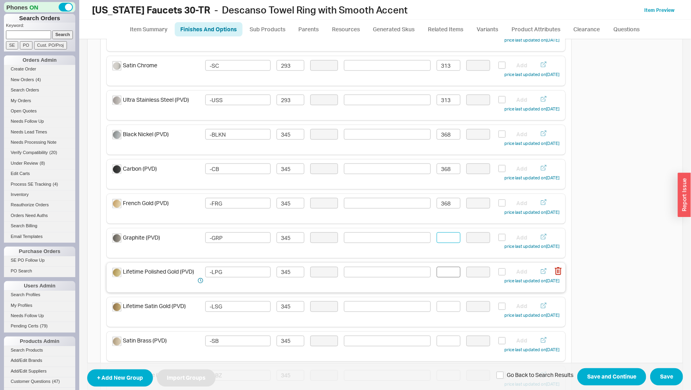
paste input "368"
type input "368"
click at [444, 273] on input at bounding box center [449, 272] width 24 height 11
paste input "368"
type input "368"
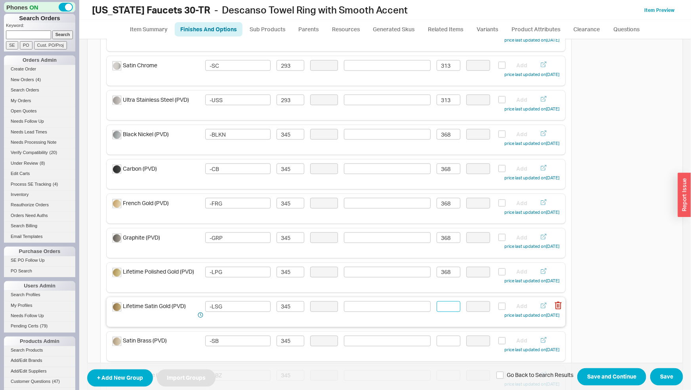
click at [444, 305] on input at bounding box center [449, 307] width 24 height 11
paste input "368"
type input "368"
click at [446, 341] on input at bounding box center [449, 341] width 24 height 11
paste input "368"
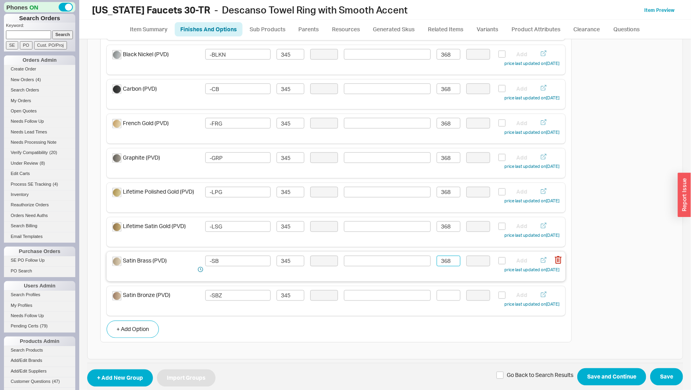
scroll to position [704, 0]
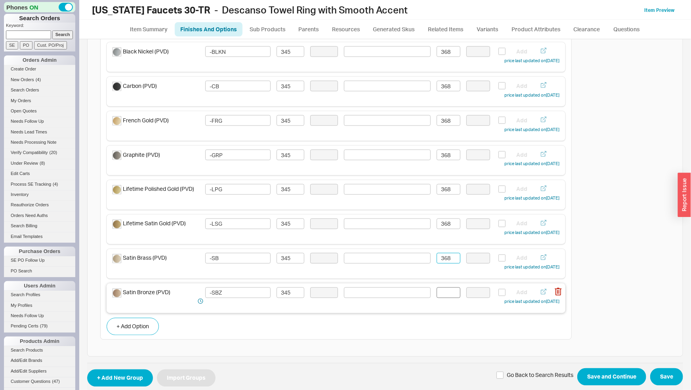
type input "368"
click at [446, 293] on input at bounding box center [449, 293] width 24 height 11
paste input "368"
type input "368"
drag, startPoint x: 586, startPoint y: 371, endPoint x: 591, endPoint y: 373, distance: 5.0
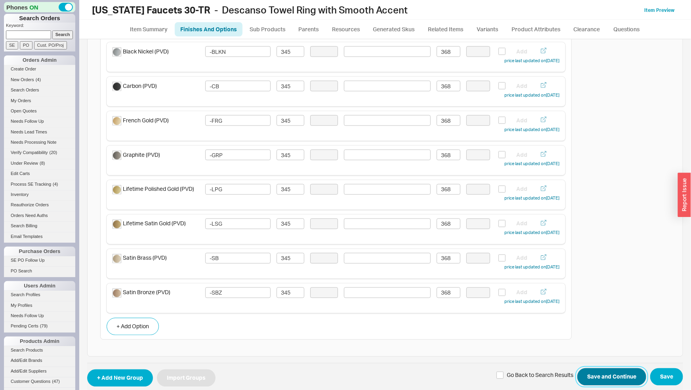
click at [587, 371] on button "Save and Continue" at bounding box center [612, 377] width 69 height 17
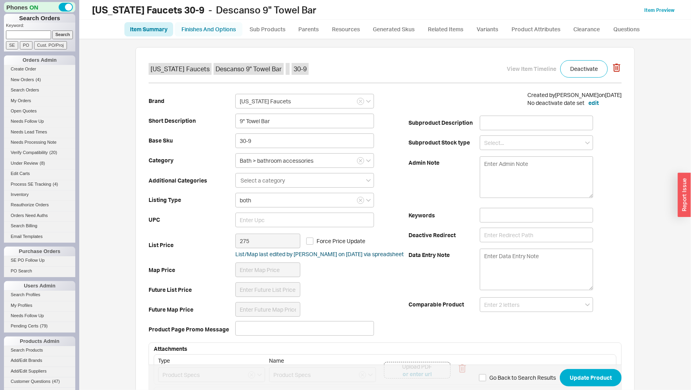
click at [228, 33] on link "Finishes And Options" at bounding box center [209, 29] width 68 height 14
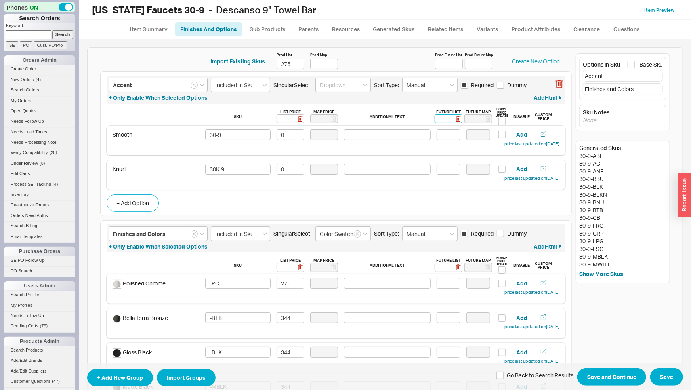
click at [445, 118] on input at bounding box center [449, 119] width 28 height 9
type input "0"
click at [456, 118] on rect at bounding box center [459, 119] width 6 height 6
type input "0"
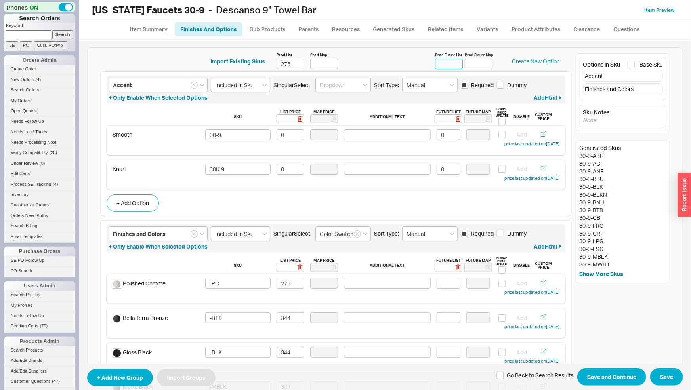
click at [447, 65] on input "Prod Future List" at bounding box center [449, 64] width 28 height 11
type input "293"
click at [440, 285] on input at bounding box center [449, 283] width 24 height 11
type input "293"
click at [449, 318] on input at bounding box center [449, 318] width 24 height 11
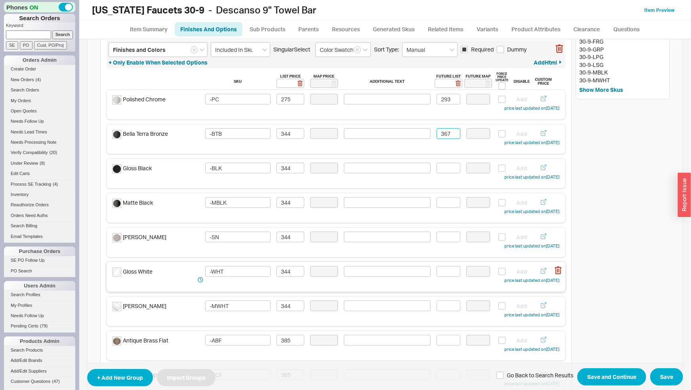
scroll to position [207, 0]
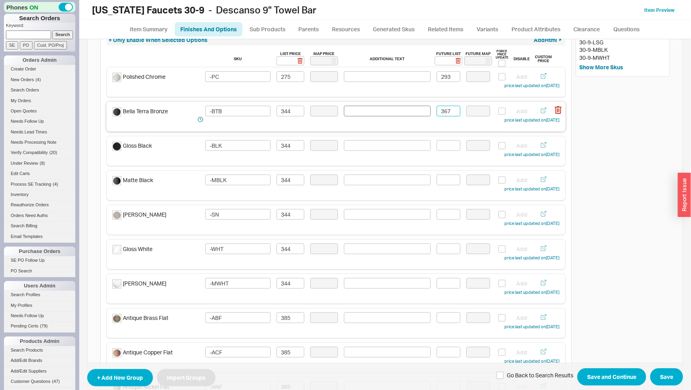
drag, startPoint x: 449, startPoint y: 110, endPoint x: 409, endPoint y: 109, distance: 40.0
click at [437, 109] on input "367" at bounding box center [449, 111] width 24 height 11
type input "367"
click at [440, 146] on input at bounding box center [449, 145] width 24 height 11
paste input "367"
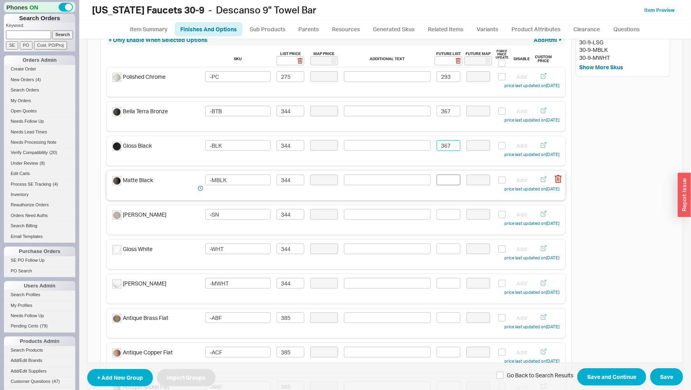
type input "367"
drag, startPoint x: 443, startPoint y: 176, endPoint x: 444, endPoint y: 181, distance: 5.2
click at [443, 178] on input at bounding box center [449, 180] width 24 height 11
click at [444, 182] on input at bounding box center [449, 180] width 24 height 11
paste input "367"
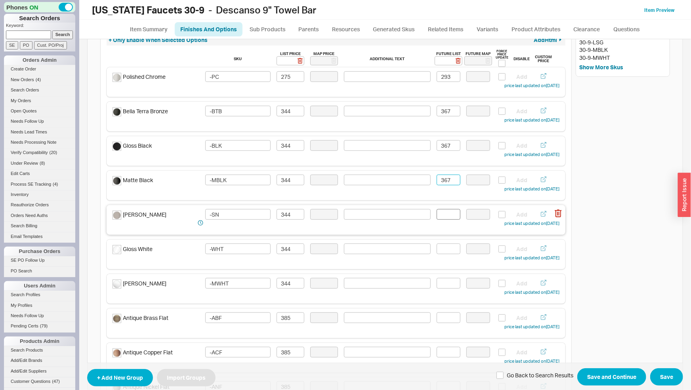
type input "367"
click at [444, 211] on input at bounding box center [449, 214] width 24 height 11
paste input "367"
type input "367"
click at [446, 251] on input at bounding box center [449, 249] width 24 height 11
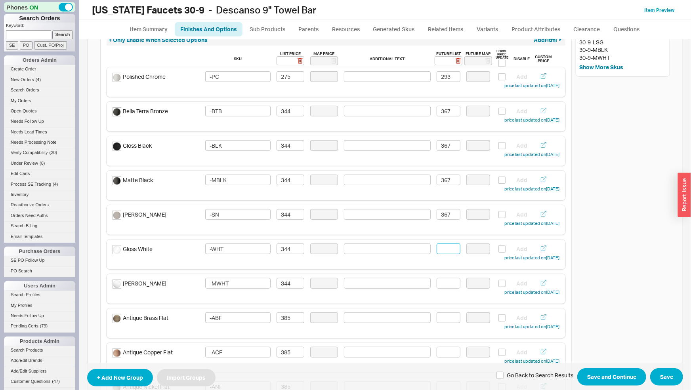
paste input "367"
drag, startPoint x: 448, startPoint y: 278, endPoint x: 446, endPoint y: 285, distance: 7.0
type input "367"
click at [446, 285] on input at bounding box center [449, 283] width 24 height 11
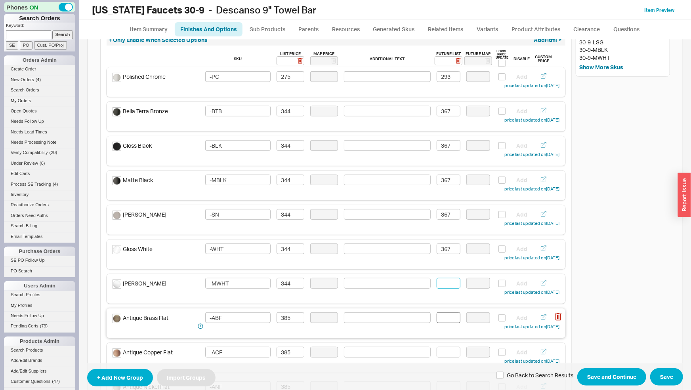
paste input "367"
type input "367"
click at [449, 319] on input at bounding box center [449, 318] width 24 height 11
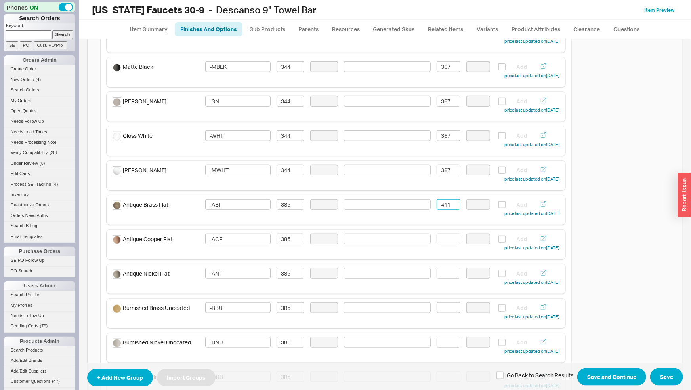
scroll to position [331, 0]
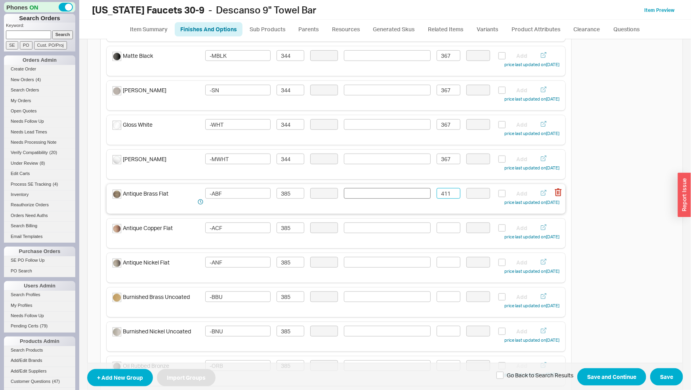
drag, startPoint x: 446, startPoint y: 194, endPoint x: 417, endPoint y: 194, distance: 28.1
click at [417, 194] on div "Antique Brass Flat -ABF 385 411 Add price last updated on [DATE]" at bounding box center [336, 197] width 447 height 19
drag, startPoint x: 447, startPoint y: 193, endPoint x: 429, endPoint y: 193, distance: 17.4
click at [437, 193] on input "411" at bounding box center [449, 193] width 24 height 11
type input "411"
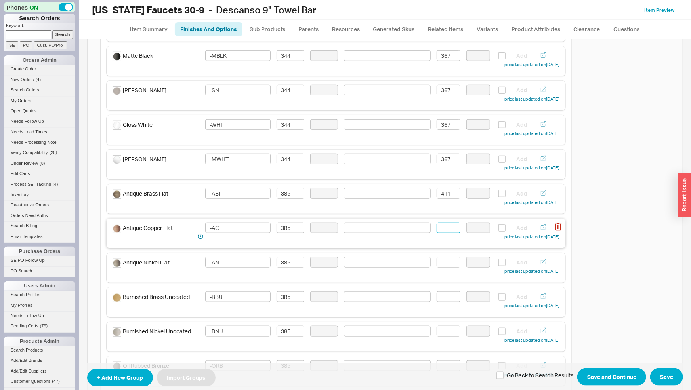
click at [443, 228] on input at bounding box center [449, 228] width 24 height 11
paste input "411"
type input "411"
click at [444, 262] on input at bounding box center [449, 262] width 24 height 11
paste input "411"
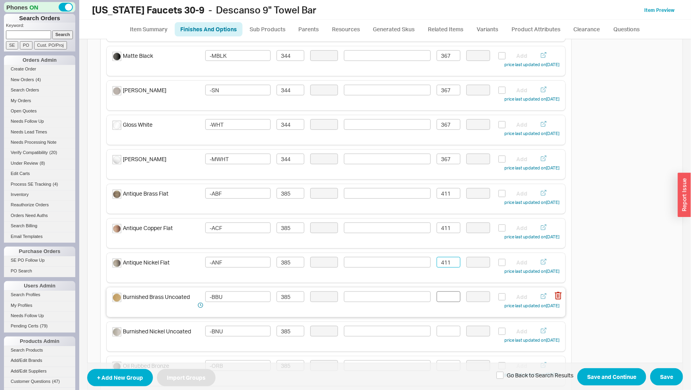
type input "411"
click at [448, 299] on input at bounding box center [449, 297] width 24 height 11
paste input "411"
type input "411"
click at [450, 333] on input at bounding box center [449, 331] width 24 height 11
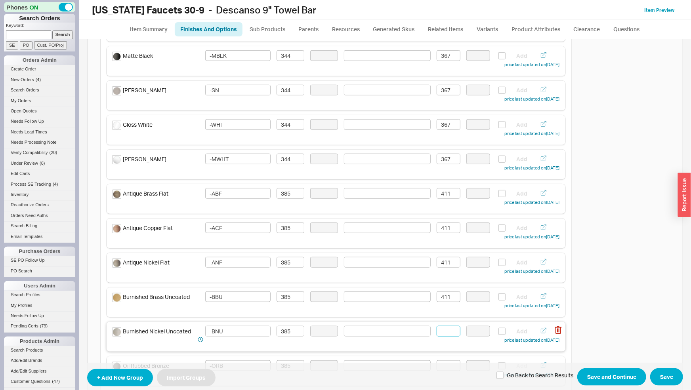
paste input "411"
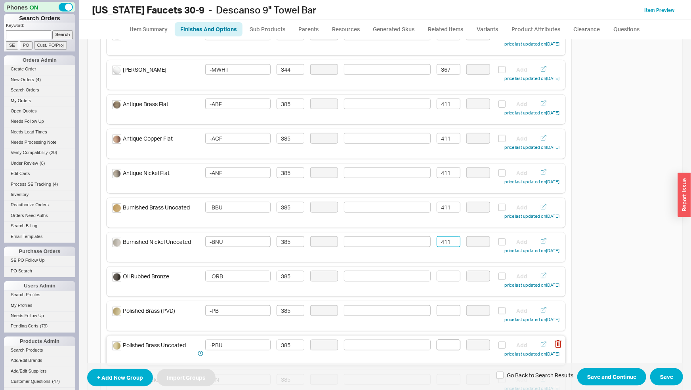
scroll to position [456, 0]
type input "411"
click at [443, 245] on input at bounding box center [449, 242] width 24 height 11
paste input "411"
type input "411"
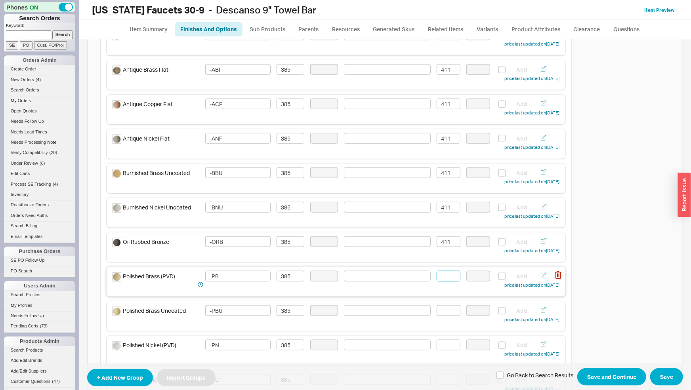
click at [448, 278] on input at bounding box center [449, 276] width 24 height 11
paste input "411"
type input "411"
click at [448, 311] on input at bounding box center [449, 311] width 24 height 11
paste input "411"
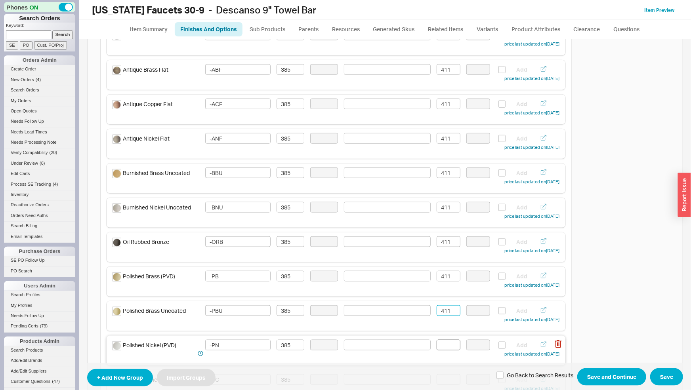
type input "411"
click at [451, 348] on input at bounding box center [449, 345] width 24 height 11
paste input "411"
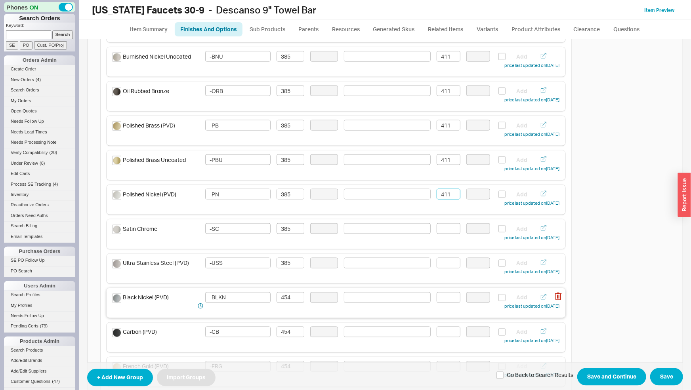
scroll to position [621, 0]
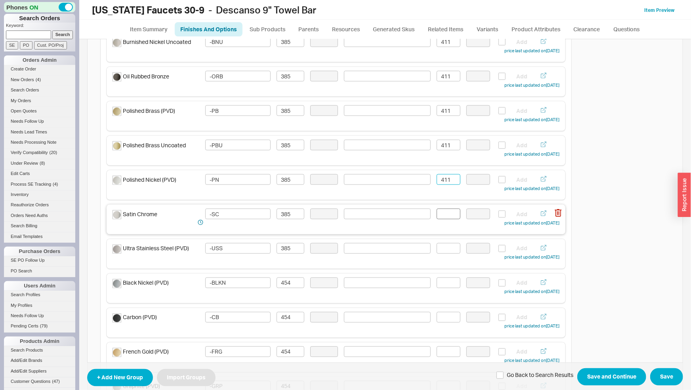
type input "411"
click at [443, 216] on input at bounding box center [449, 214] width 24 height 11
paste input "411"
type input "411"
click at [450, 249] on input at bounding box center [449, 248] width 24 height 11
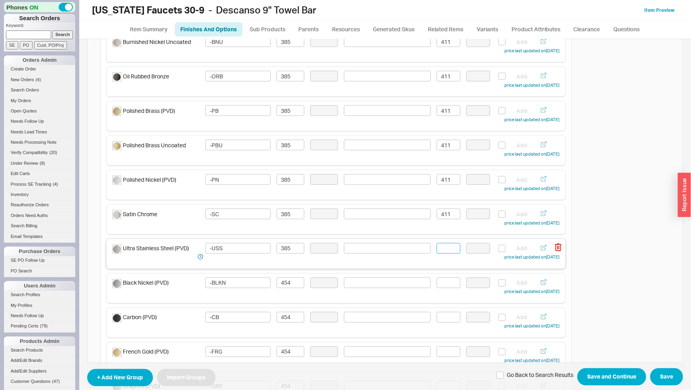
paste input "411"
type input "411"
click at [437, 284] on input at bounding box center [449, 283] width 24 height 11
drag, startPoint x: 451, startPoint y: 283, endPoint x: 417, endPoint y: 287, distance: 34.6
click at [437, 287] on input "484" at bounding box center [449, 283] width 24 height 11
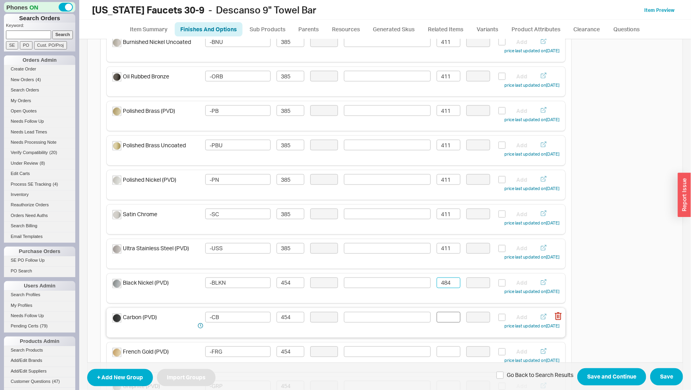
type input "484"
click at [448, 318] on input at bounding box center [449, 317] width 24 height 11
paste input "484"
type input "484"
click at [448, 353] on input at bounding box center [449, 352] width 24 height 11
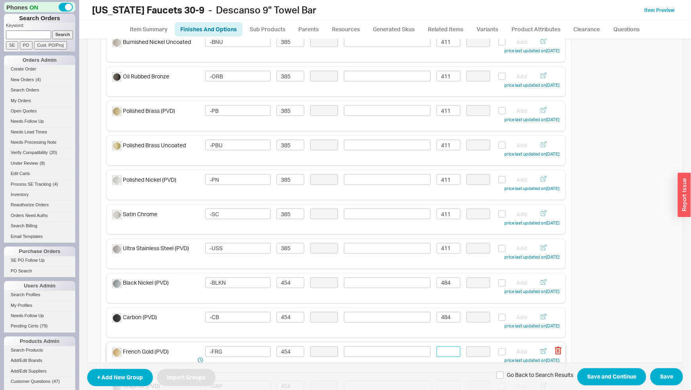
paste input "484"
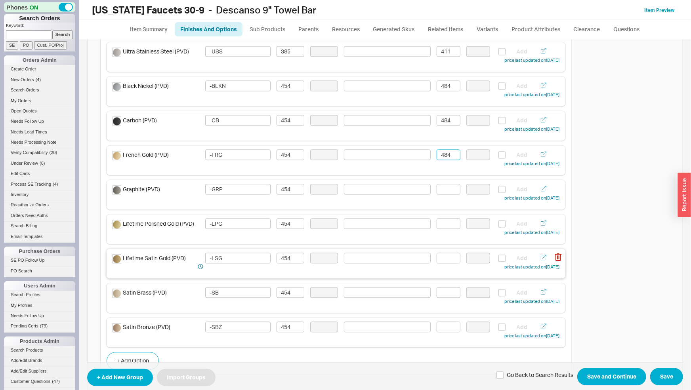
scroll to position [829, 0]
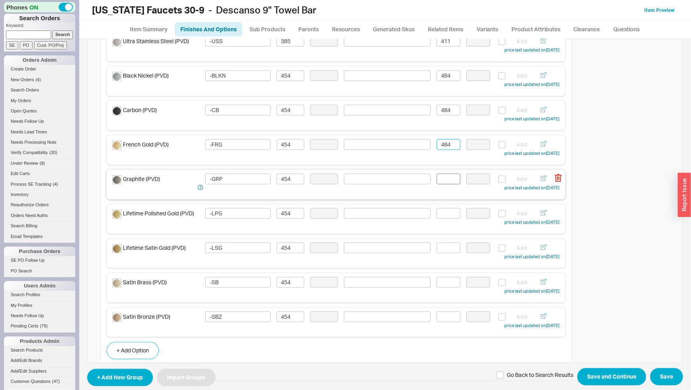
type input "484"
click at [446, 183] on input at bounding box center [449, 179] width 24 height 11
paste input "484"
type input "484"
click at [450, 215] on input at bounding box center [449, 214] width 24 height 11
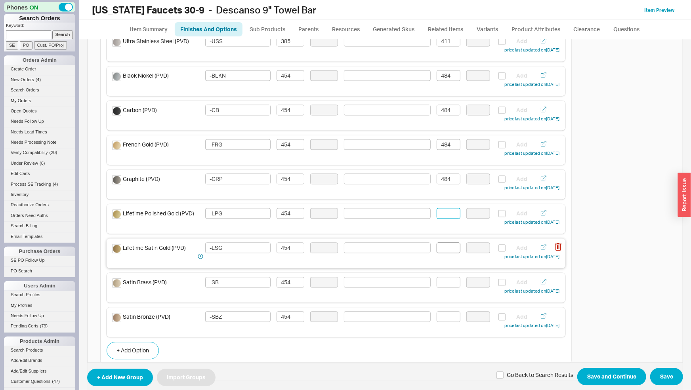
paste input "484"
type input "484"
click at [446, 251] on input at bounding box center [449, 248] width 24 height 11
paste input "484"
type input "484"
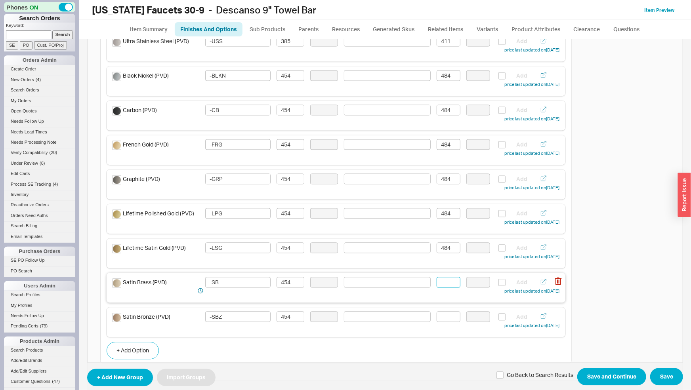
drag, startPoint x: 444, startPoint y: 278, endPoint x: 444, endPoint y: 286, distance: 7.9
click at [444, 280] on input at bounding box center [449, 283] width 24 height 11
paste input "484"
type input "484"
click at [446, 316] on input at bounding box center [449, 317] width 24 height 11
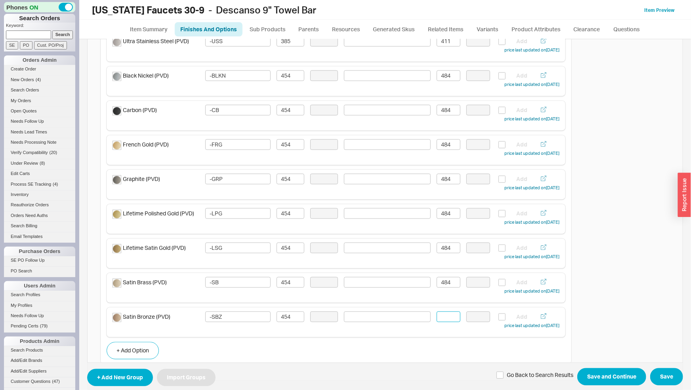
paste input "484"
type input "484"
click at [606, 376] on button "Save and Continue" at bounding box center [612, 377] width 69 height 17
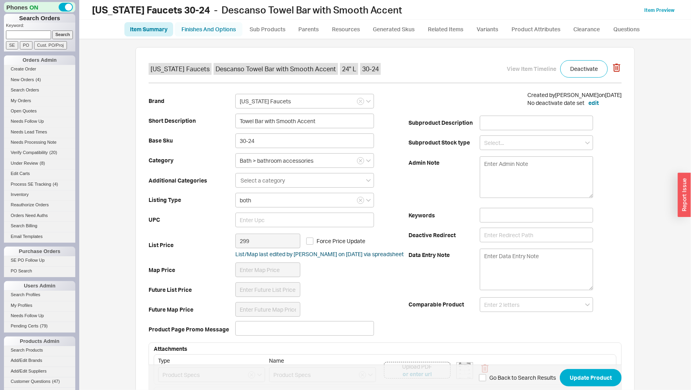
click at [199, 29] on link "Finishes And Options" at bounding box center [209, 29] width 68 height 14
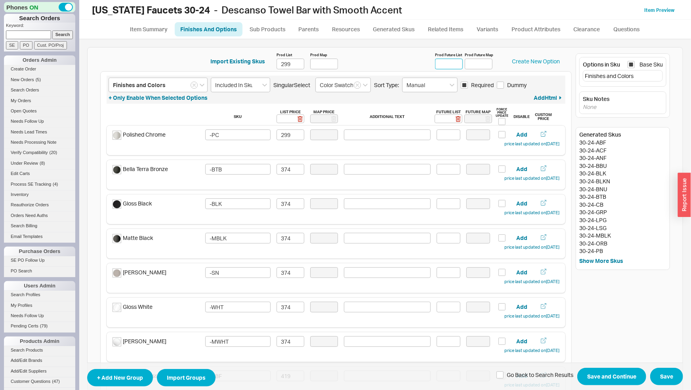
click at [435, 66] on input "Prod Future List" at bounding box center [449, 64] width 28 height 11
type input "319"
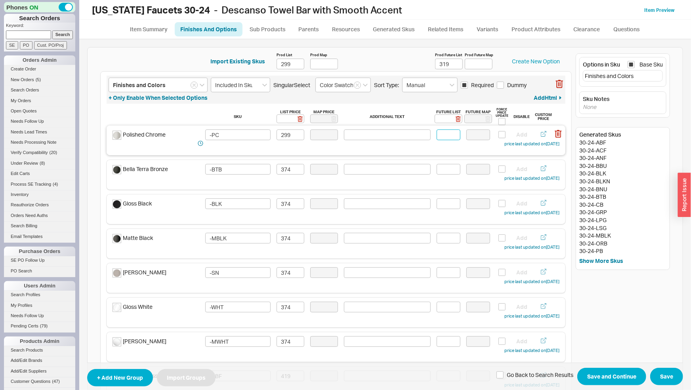
click at [442, 133] on input at bounding box center [449, 135] width 24 height 11
type input "319"
click at [443, 169] on input at bounding box center [449, 169] width 24 height 11
drag, startPoint x: 443, startPoint y: 168, endPoint x: 407, endPoint y: 166, distance: 36.1
click at [437, 167] on input "399" at bounding box center [449, 169] width 24 height 11
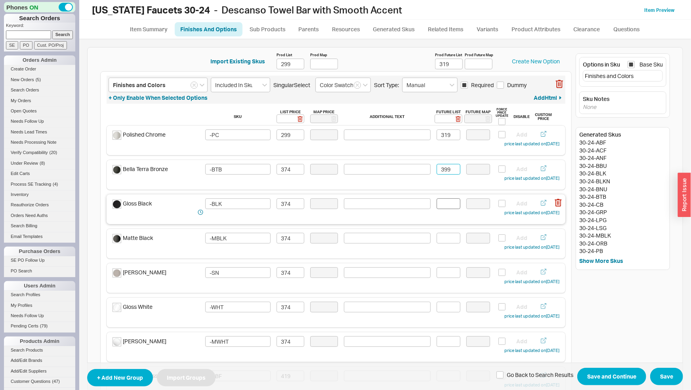
type input "399"
click at [442, 205] on input at bounding box center [449, 204] width 24 height 11
paste input "399"
type input "399"
click at [447, 237] on input at bounding box center [449, 238] width 24 height 11
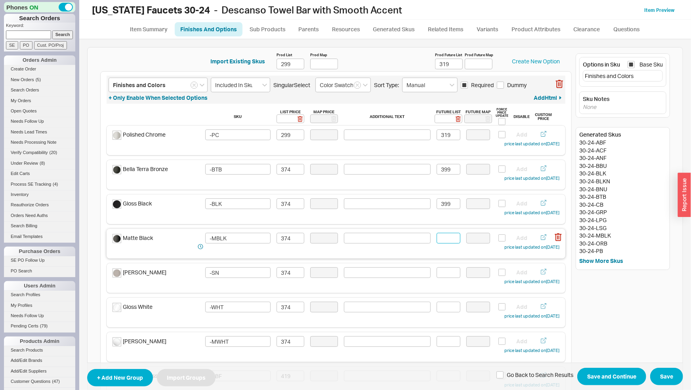
paste input "399"
type input "399"
click at [447, 274] on input at bounding box center [449, 273] width 24 height 11
paste input "399"
click at [439, 302] on div "Gloss White -WHT 374 Add price last updated on 03/17/2025" at bounding box center [336, 313] width 459 height 30
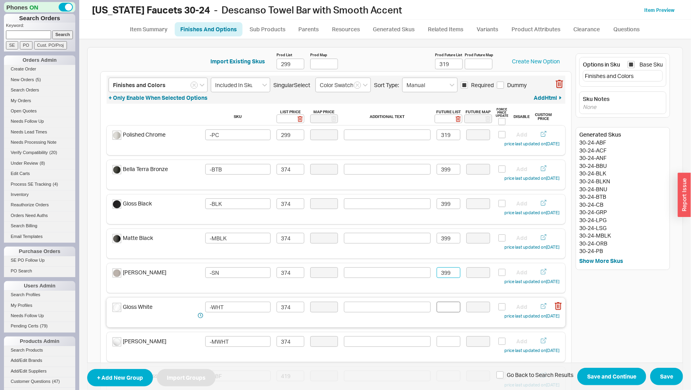
type input "399"
click at [439, 308] on input at bounding box center [449, 307] width 24 height 11
paste input "399"
type input "399"
click at [439, 341] on input at bounding box center [449, 342] width 24 height 11
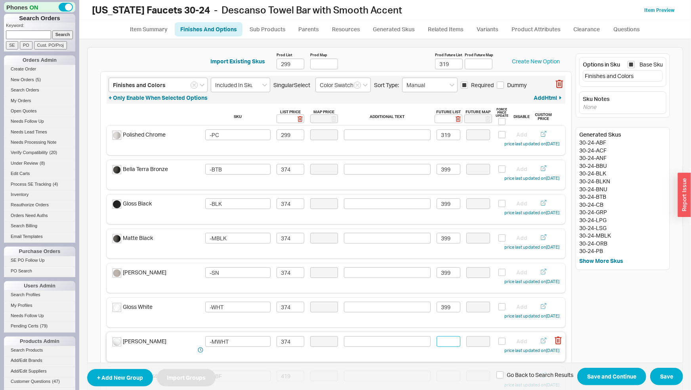
paste input "399"
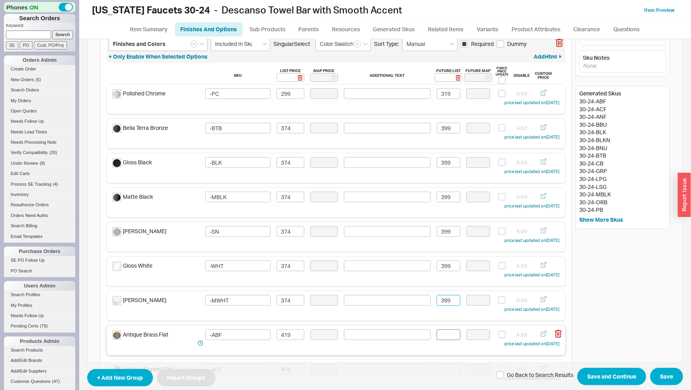
type input "399"
click at [444, 335] on input at bounding box center [449, 335] width 24 height 11
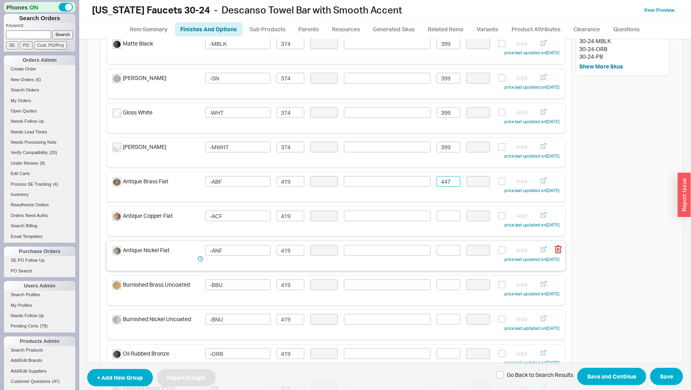
scroll to position [207, 0]
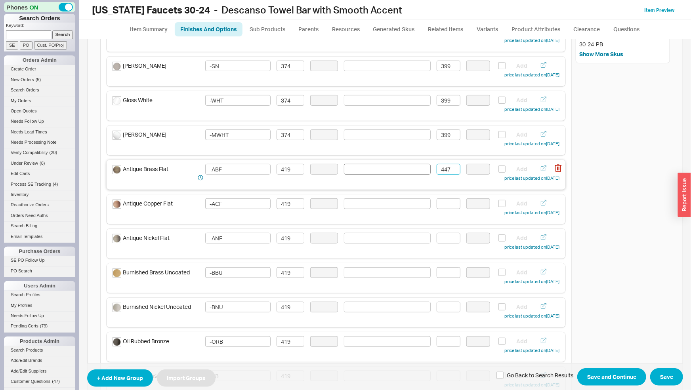
drag, startPoint x: 449, startPoint y: 168, endPoint x: 395, endPoint y: 169, distance: 53.5
click at [437, 168] on input "447" at bounding box center [449, 169] width 24 height 11
type input "447"
click at [440, 205] on input at bounding box center [449, 204] width 24 height 11
paste input "447"
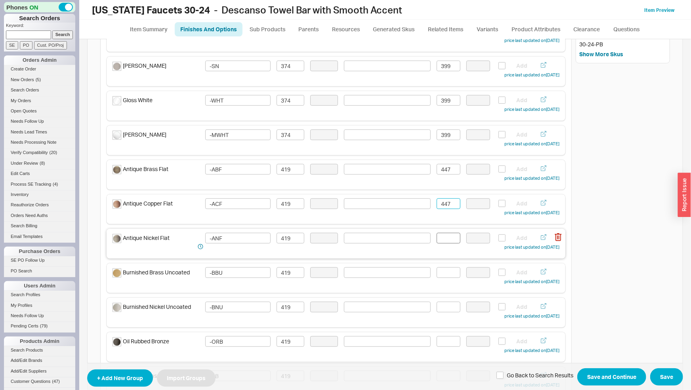
type input "447"
click at [446, 241] on input at bounding box center [449, 238] width 24 height 11
paste input "447"
type input "447"
click at [446, 276] on input at bounding box center [449, 273] width 24 height 11
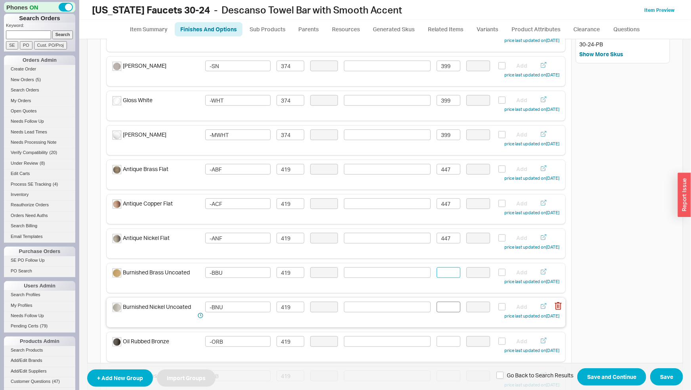
paste input "447"
type input "447"
click at [444, 306] on input at bounding box center [449, 307] width 24 height 11
paste input "447"
type input "447"
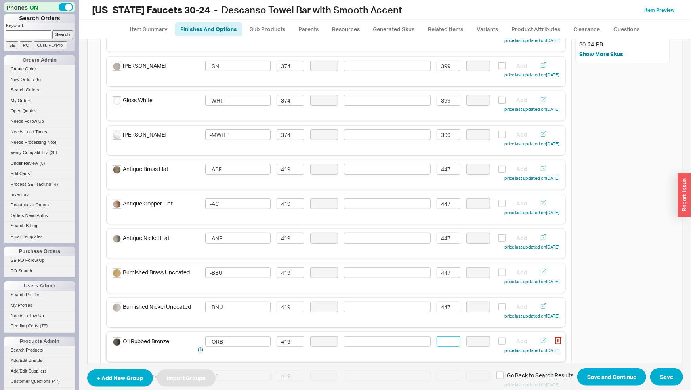
click at [443, 345] on input at bounding box center [449, 342] width 24 height 11
paste input "447"
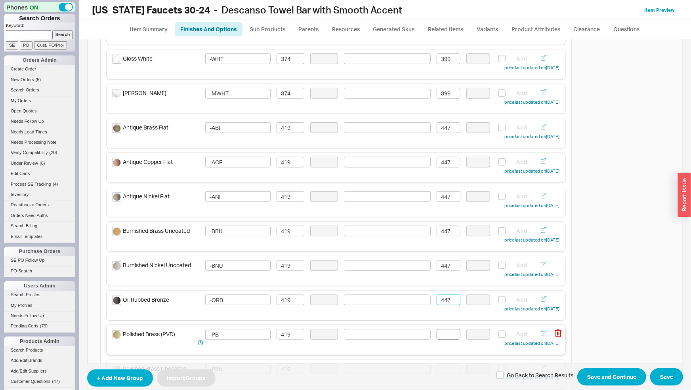
type input "447"
click at [443, 338] on input at bounding box center [449, 334] width 24 height 11
paste input "447"
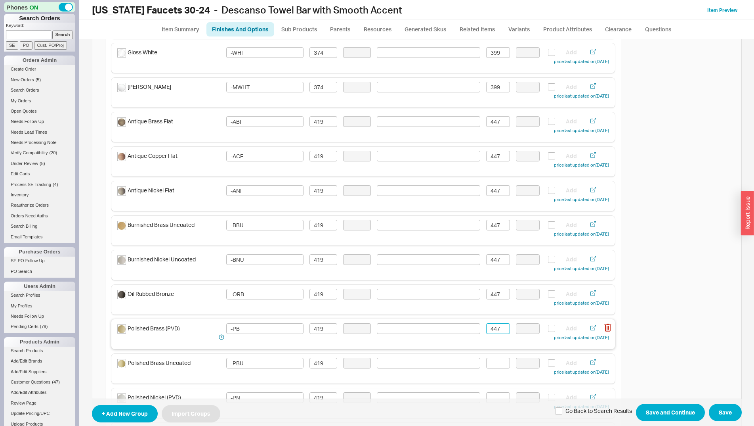
scroll to position [289, 0]
type input "447"
click at [494, 330] on input at bounding box center [498, 328] width 24 height 11
paste input "447"
type input "447"
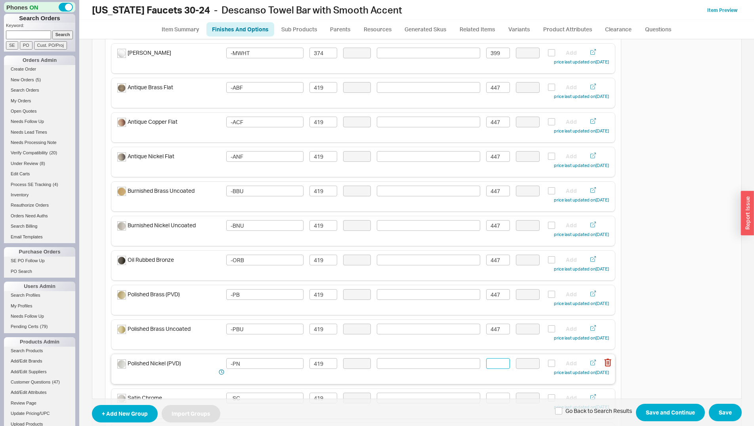
click at [496, 364] on input at bounding box center [498, 363] width 24 height 11
paste input "447"
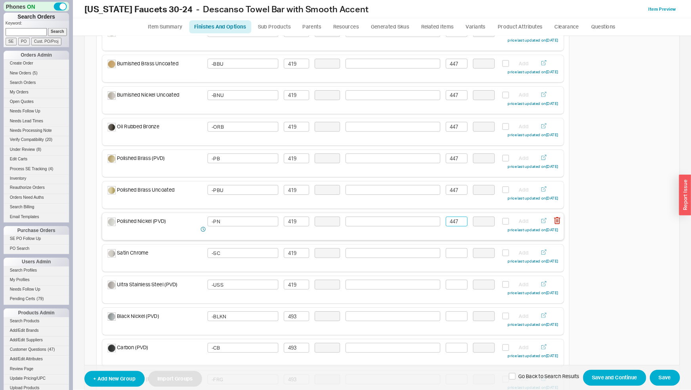
scroll to position [410, 0]
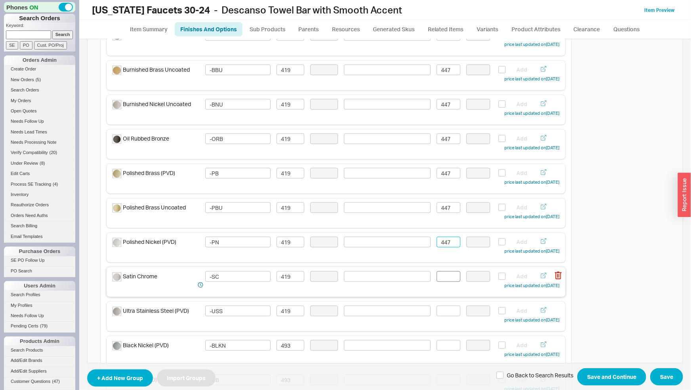
type input "447"
click at [447, 278] on input at bounding box center [449, 277] width 24 height 11
paste input "447"
click at [443, 316] on div "Ultra Stainless Steel (PVD) -USS 419 Add price last updated on 03/17/2025" at bounding box center [336, 315] width 447 height 19
type input "447"
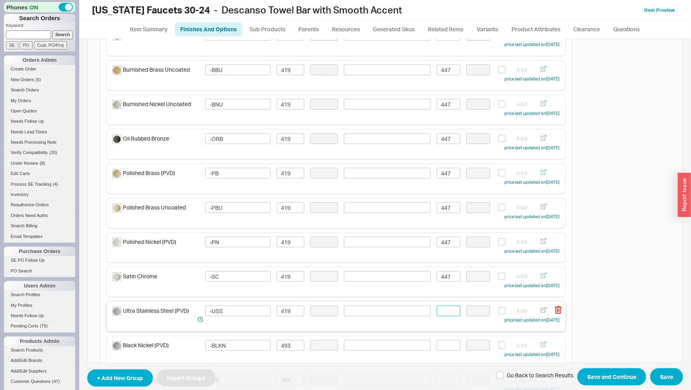
click at [444, 314] on input at bounding box center [449, 311] width 24 height 11
paste input "447"
type input "447"
click at [445, 348] on input at bounding box center [449, 346] width 24 height 11
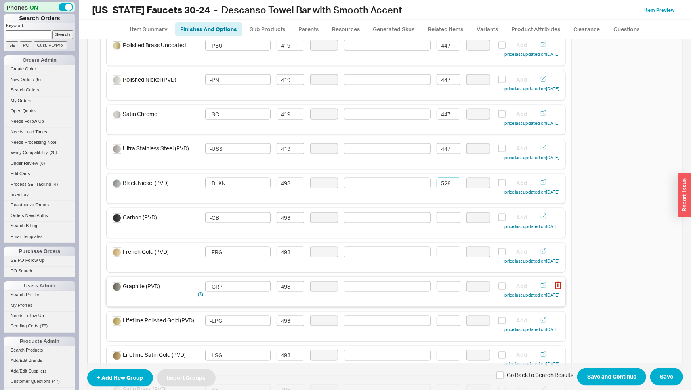
scroll to position [576, 0]
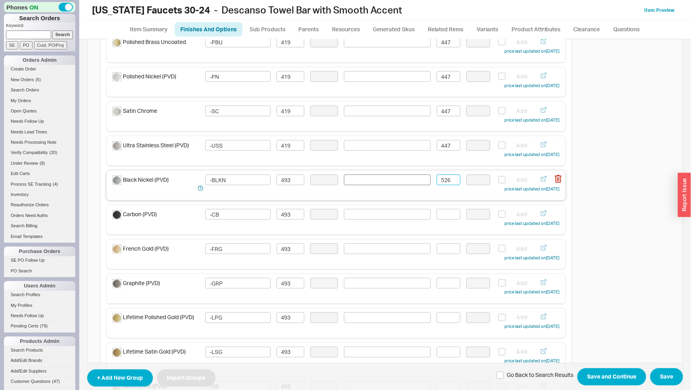
drag, startPoint x: 452, startPoint y: 181, endPoint x: 407, endPoint y: 179, distance: 45.2
click at [407, 179] on div "Black Nickel (PVD) -BLKN 493 526 Add price last updated on 03/17/2025" at bounding box center [336, 184] width 447 height 19
type input "526"
click at [440, 212] on input at bounding box center [449, 214] width 24 height 11
paste input "526"
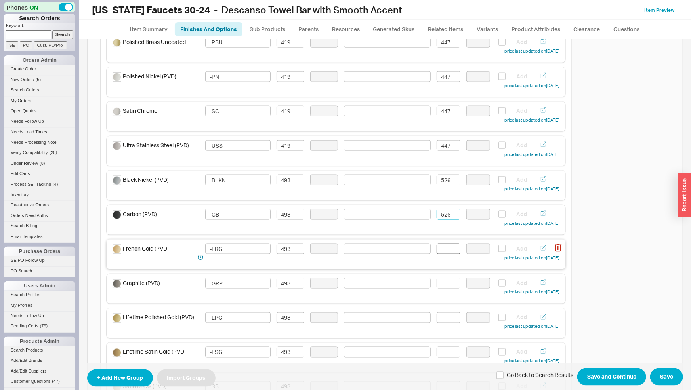
type input "526"
click at [441, 247] on input at bounding box center [449, 249] width 24 height 11
paste input "526"
type input "526"
click at [444, 286] on input at bounding box center [449, 283] width 24 height 11
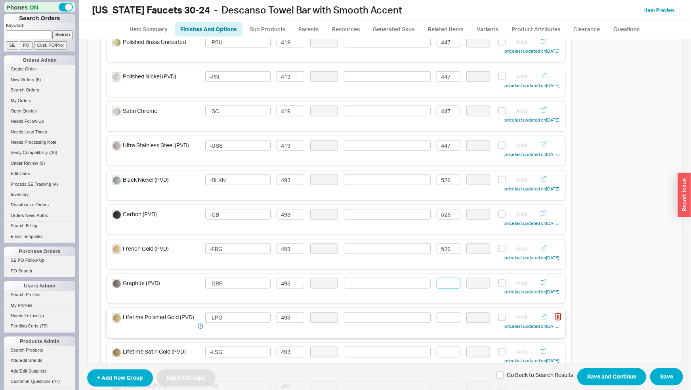
paste input "526"
type input "526"
click at [446, 318] on input at bounding box center [449, 318] width 24 height 11
paste input "526"
type input "526"
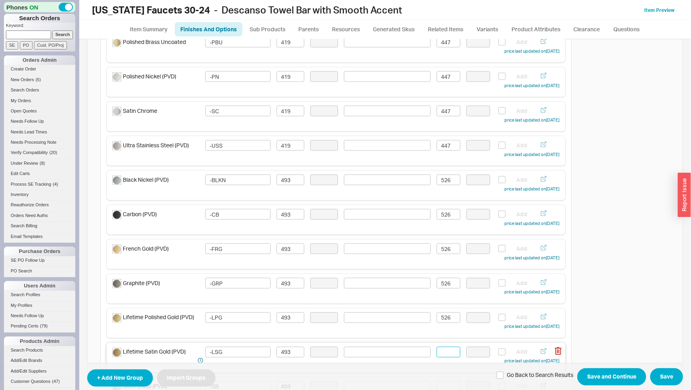
click at [444, 348] on input at bounding box center [449, 352] width 24 height 11
paste input "526"
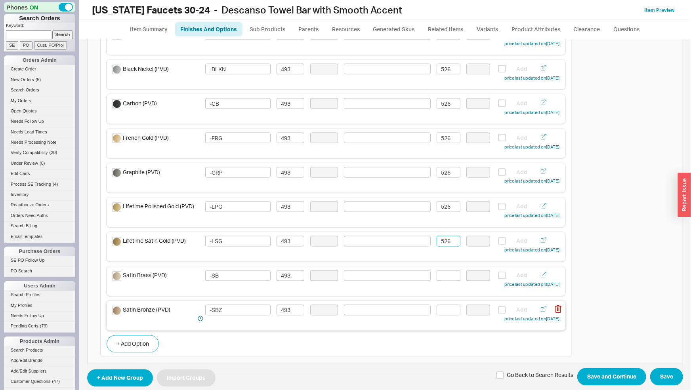
scroll to position [700, 0]
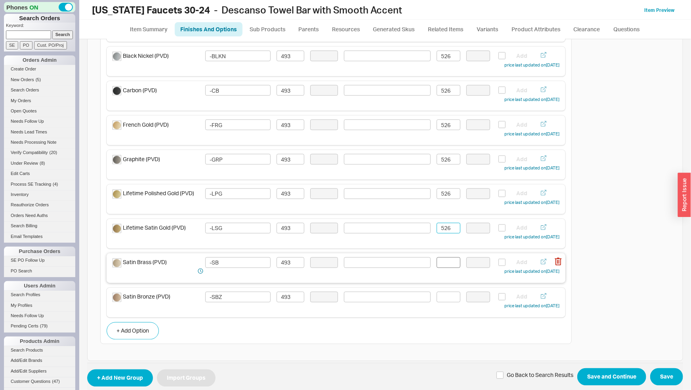
type input "526"
click at [446, 264] on input at bounding box center [449, 263] width 24 height 11
paste input "526"
type input "526"
drag, startPoint x: 446, startPoint y: 299, endPoint x: 480, endPoint y: 316, distance: 38.8
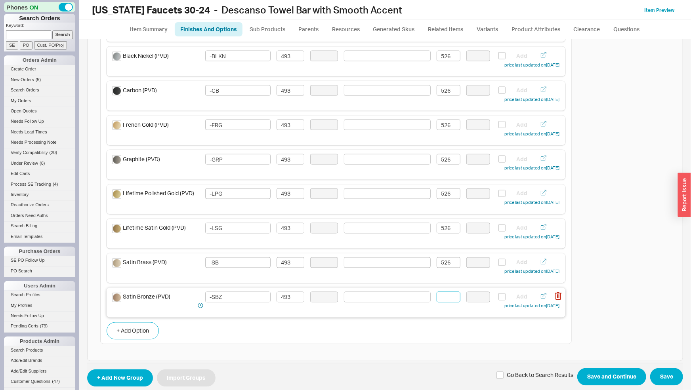
click at [453, 303] on input at bounding box center [449, 297] width 24 height 11
paste input "526"
type input "526"
click at [602, 372] on button "Save and Continue" at bounding box center [612, 377] width 69 height 17
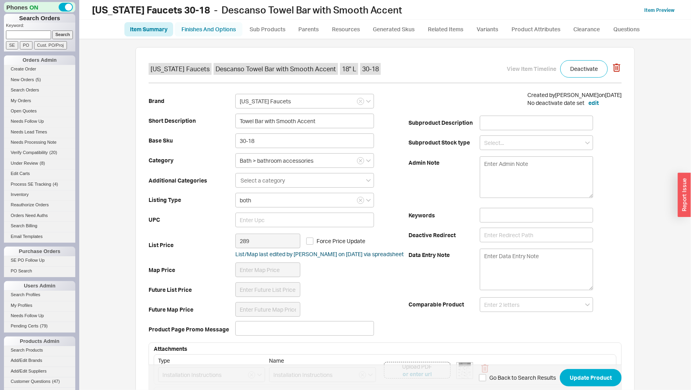
click at [212, 27] on link "Finishes And Options" at bounding box center [209, 29] width 68 height 14
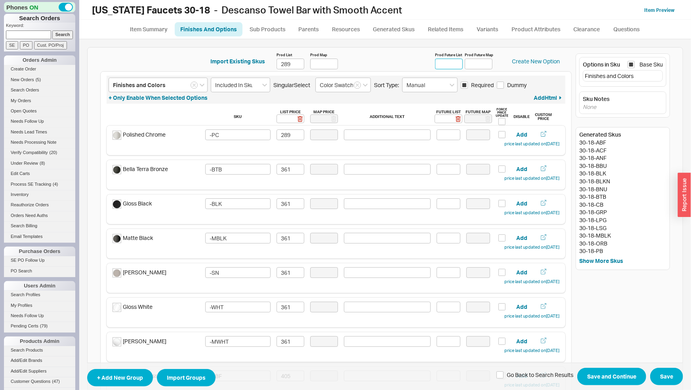
click at [447, 60] on input "Prod Future List" at bounding box center [449, 64] width 28 height 11
type input "308"
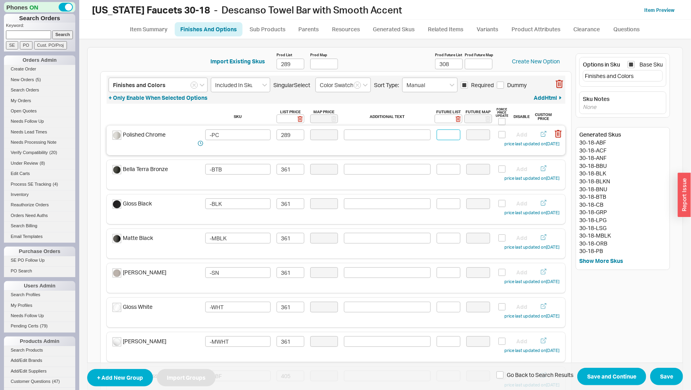
click at [444, 133] on input at bounding box center [449, 135] width 24 height 11
type input "308"
click at [449, 174] on input at bounding box center [449, 169] width 24 height 11
drag, startPoint x: 452, startPoint y: 169, endPoint x: 419, endPoint y: 168, distance: 32.9
click at [419, 168] on div "Bella Terra Bronze -BTB 361 385 Add price last updated on [DATE]" at bounding box center [336, 173] width 447 height 19
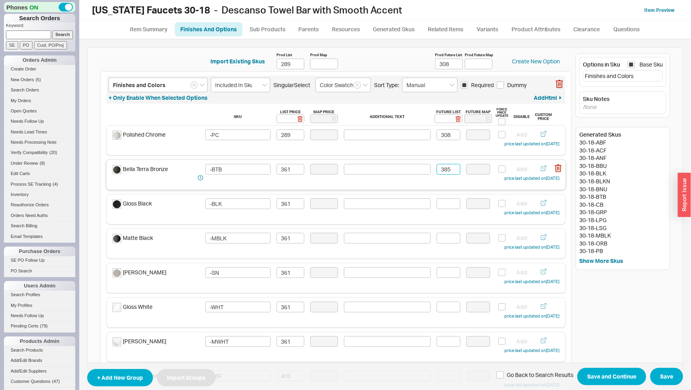
drag, startPoint x: 447, startPoint y: 168, endPoint x: 415, endPoint y: 165, distance: 32.7
click at [437, 165] on input "385" at bounding box center [449, 169] width 24 height 11
type input "385"
click at [445, 203] on input at bounding box center [449, 204] width 24 height 11
paste input "385"
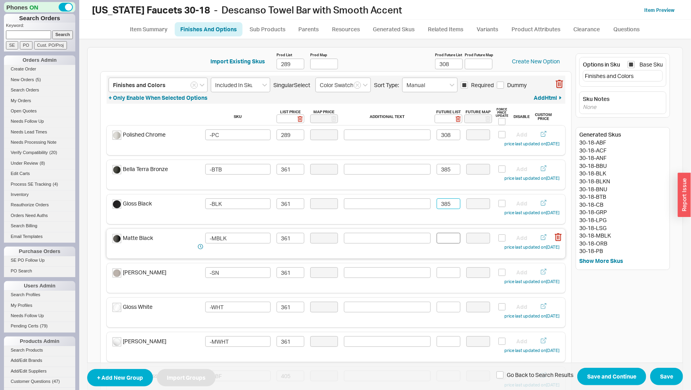
type input "385"
click at [444, 243] on input at bounding box center [449, 238] width 24 height 11
paste input "385"
type input "385"
drag, startPoint x: 447, startPoint y: 273, endPoint x: 446, endPoint y: 286, distance: 13.6
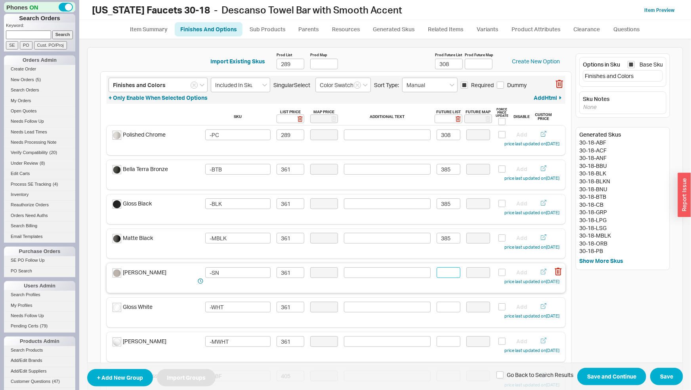
click at [447, 273] on input at bounding box center [449, 273] width 24 height 11
paste input "385"
click at [445, 299] on div "Gloss White -WHT 361 Add price last updated on [DATE]" at bounding box center [336, 313] width 459 height 30
type input "385"
click at [446, 310] on input at bounding box center [449, 307] width 24 height 11
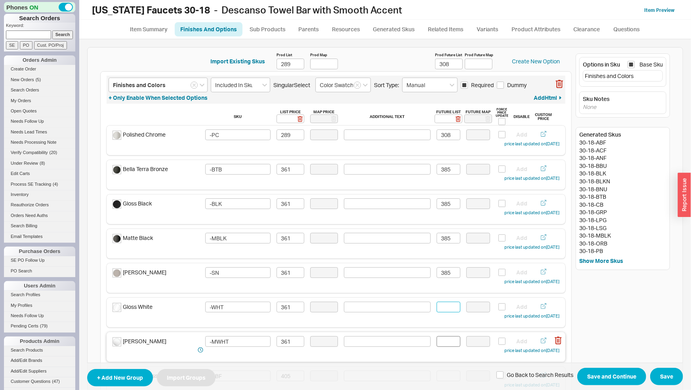
paste input "385"
type input "385"
click at [450, 341] on input at bounding box center [449, 342] width 24 height 11
paste input "385"
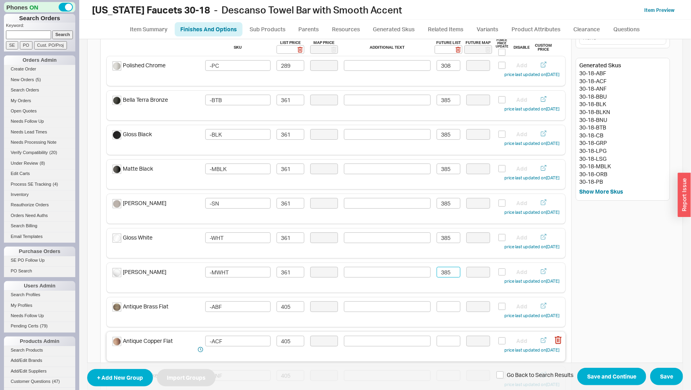
scroll to position [83, 0]
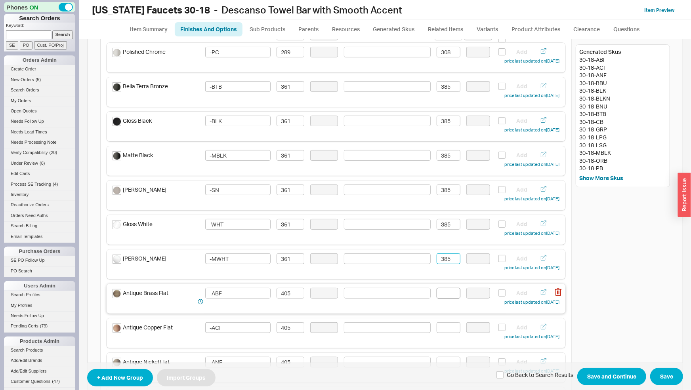
type input "385"
click at [448, 295] on input at bounding box center [449, 293] width 24 height 11
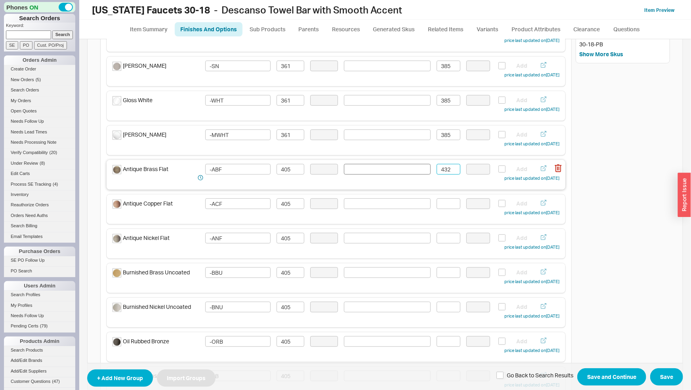
drag, startPoint x: 449, startPoint y: 171, endPoint x: 412, endPoint y: 167, distance: 37.1
click at [437, 167] on input "432" at bounding box center [449, 169] width 24 height 11
type input "432"
click at [440, 207] on input at bounding box center [449, 204] width 24 height 11
paste input "432"
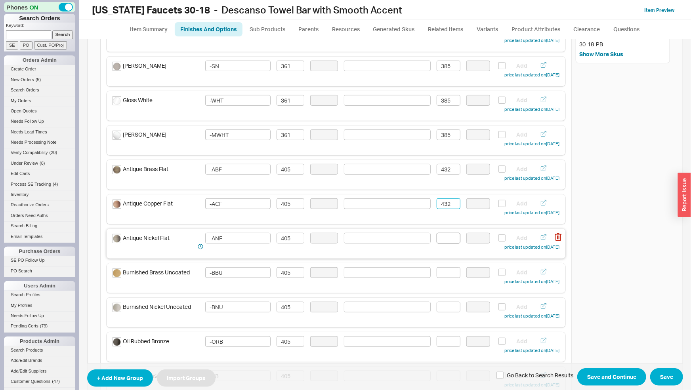
type input "432"
click at [440, 239] on input at bounding box center [449, 238] width 24 height 11
paste input "432"
type input "432"
click at [444, 275] on input at bounding box center [449, 273] width 24 height 11
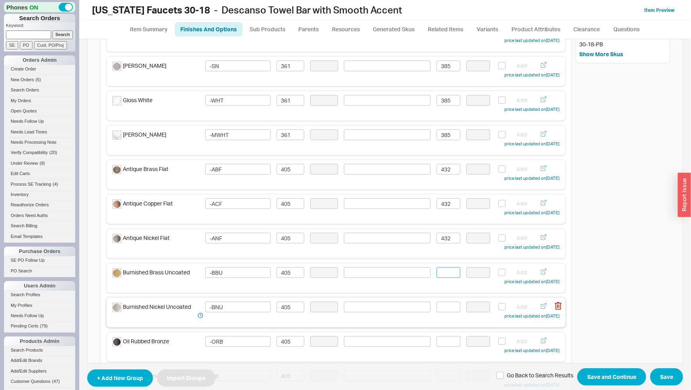
paste input "432"
drag, startPoint x: 447, startPoint y: 302, endPoint x: 452, endPoint y: 312, distance: 11.5
click at [448, 304] on div "Finishes and Colors Included In Sku Singular Select Color Swatch Sort Type: Man…" at bounding box center [336, 350] width 472 height 973
type input "432"
click at [451, 308] on input at bounding box center [449, 307] width 24 height 11
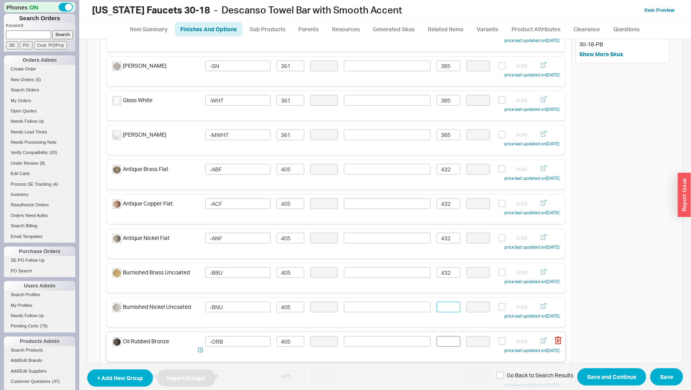
paste input "432"
type input "432"
click at [447, 345] on input at bounding box center [449, 342] width 24 height 11
paste input "432"
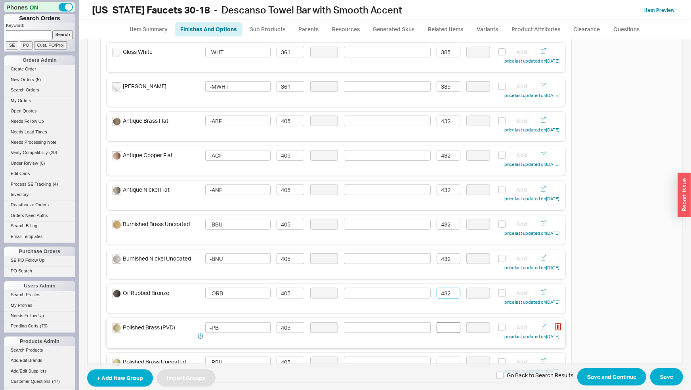
scroll to position [290, 0]
type input "432"
click at [450, 291] on input at bounding box center [449, 293] width 24 height 11
paste input "432"
type input "432"
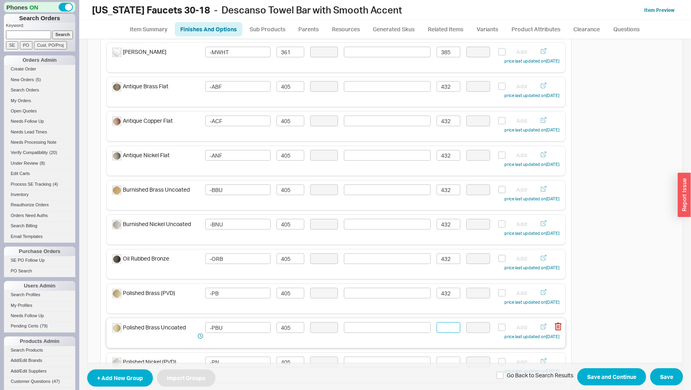
click at [448, 327] on input at bounding box center [449, 328] width 24 height 11
paste input "432"
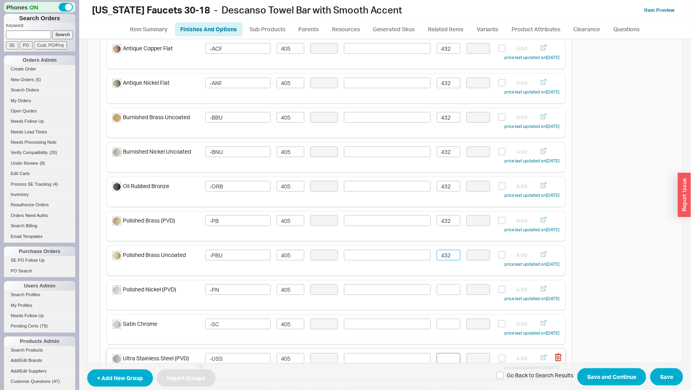
scroll to position [414, 0]
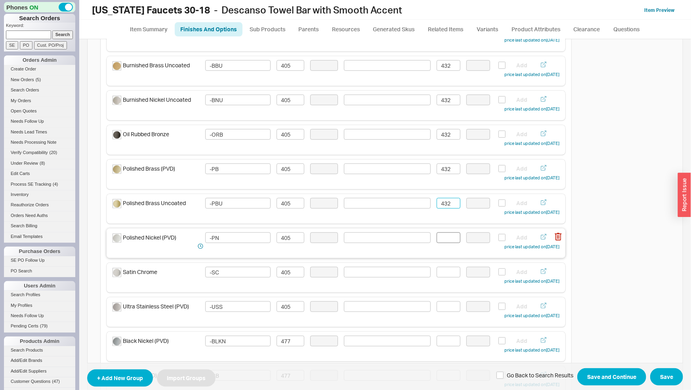
type input "432"
click at [443, 238] on input at bounding box center [449, 238] width 24 height 11
paste input "432"
type input "432"
click at [452, 271] on input at bounding box center [449, 272] width 24 height 11
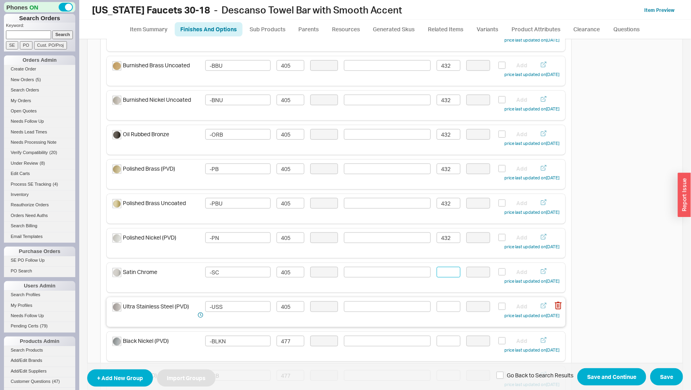
paste input "432"
type input "432"
click at [447, 303] on input at bounding box center [449, 307] width 24 height 11
paste input "432"
type input "432"
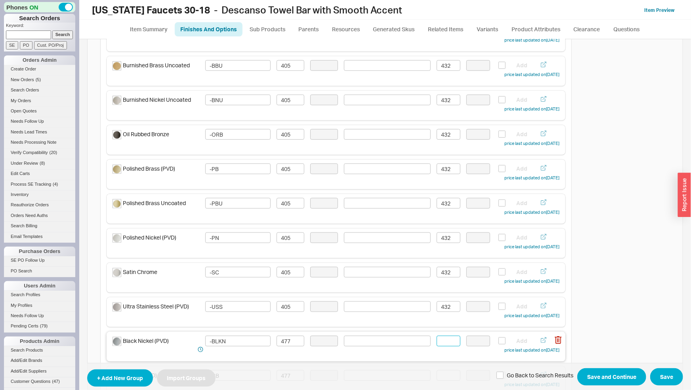
click at [439, 341] on input at bounding box center [449, 341] width 24 height 11
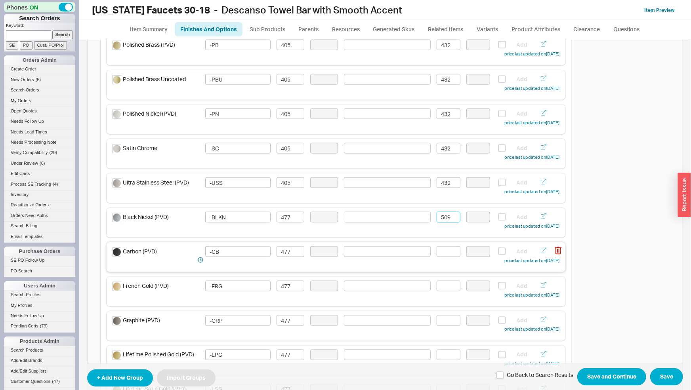
scroll to position [580, 0]
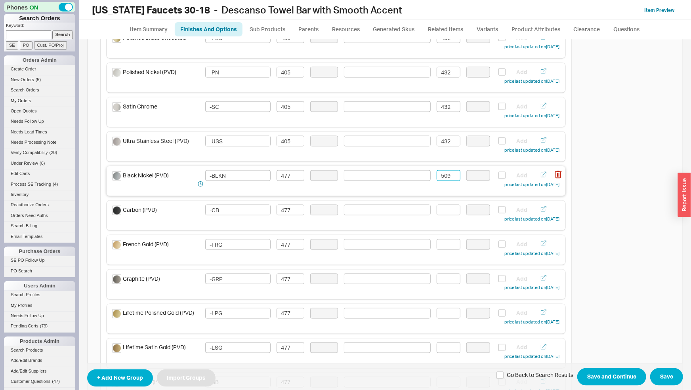
drag, startPoint x: 446, startPoint y: 175, endPoint x: 419, endPoint y: 175, distance: 27.8
click at [437, 175] on input "509" at bounding box center [449, 175] width 24 height 11
type input "509"
click at [443, 211] on input at bounding box center [449, 210] width 24 height 11
paste input "509"
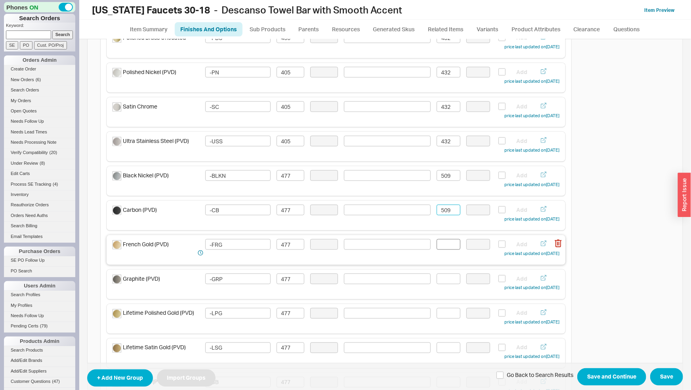
type input "509"
click at [444, 241] on input at bounding box center [449, 244] width 24 height 11
paste input "509"
type input "509"
click at [442, 283] on input at bounding box center [449, 279] width 24 height 11
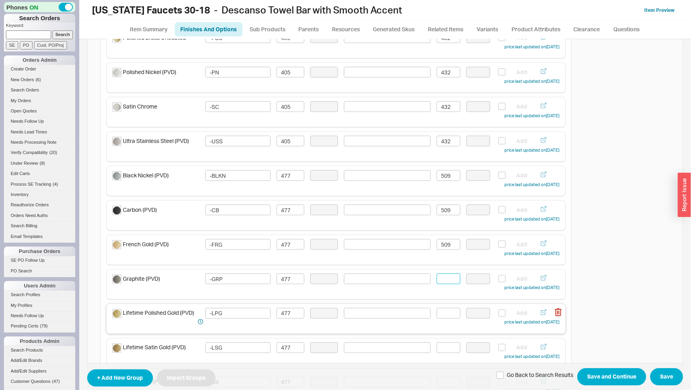
paste input "509"
type input "509"
click at [444, 312] on input at bounding box center [449, 313] width 24 height 11
paste input "509"
type input "509"
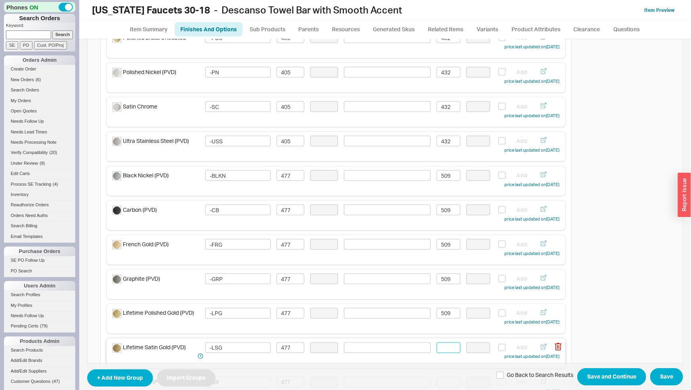
click at [447, 347] on input at bounding box center [449, 348] width 24 height 11
paste input "509"
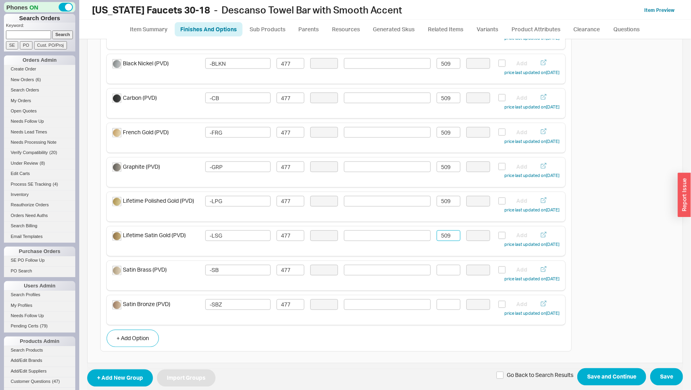
scroll to position [704, 0]
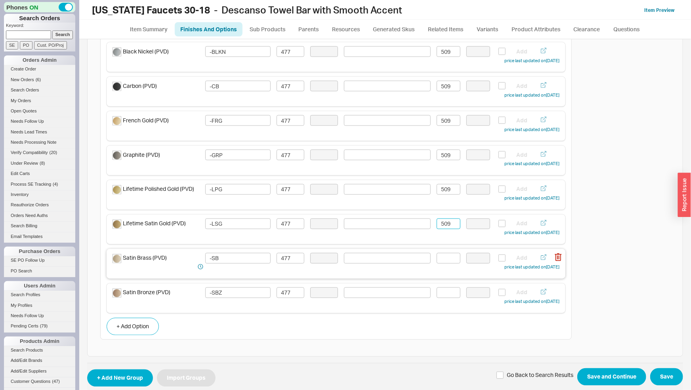
click at [447, 264] on div "Satin Brass (PVD) -SB 477 Add price last updated on 03/17/2025" at bounding box center [336, 262] width 447 height 19
paste input "509"
type input "509509"
click at [452, 295] on input at bounding box center [449, 293] width 24 height 11
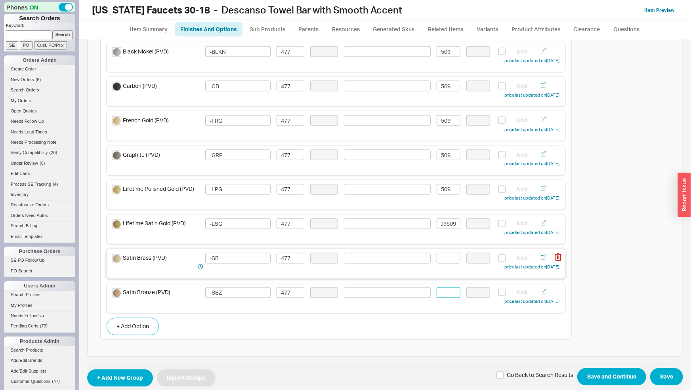
paste input "509"
type input "509"
click at [454, 257] on input at bounding box center [449, 258] width 24 height 11
paste input "509"
type input "509"
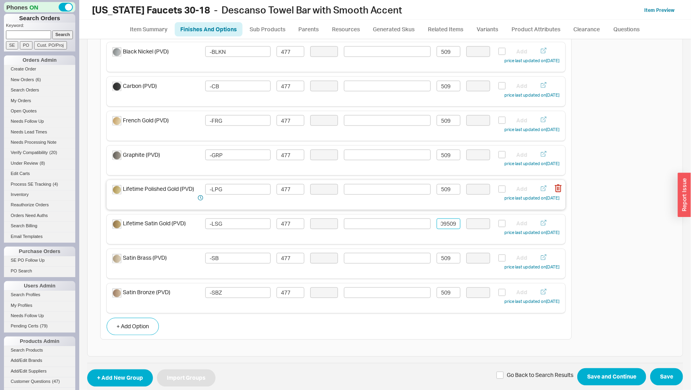
drag, startPoint x: 454, startPoint y: 224, endPoint x: 399, endPoint y: 206, distance: 57.4
click at [415, 224] on div "Lifetime Satin Gold (PVD) -LSG 477 509509 Add price last updated on 03/17/2025" at bounding box center [336, 228] width 447 height 19
type input "5"
paste input "509"
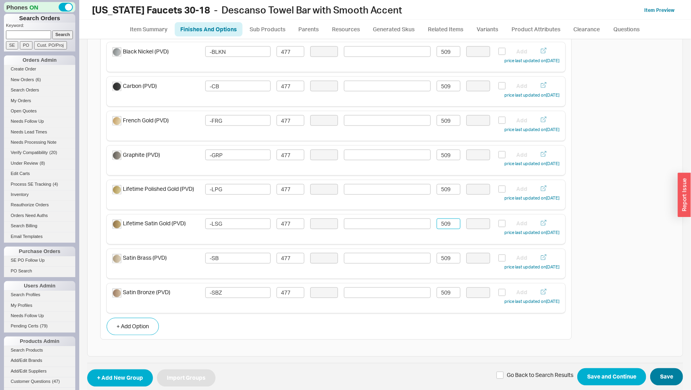
type input "509"
click at [653, 369] on span "+ Add New Group Import Groups Go Back to Search Results Save and Continue Save" at bounding box center [385, 377] width 596 height 28
drag, startPoint x: 658, startPoint y: 377, endPoint x: 635, endPoint y: 381, distance: 23.4
click at [658, 377] on button "Save" at bounding box center [667, 377] width 33 height 17
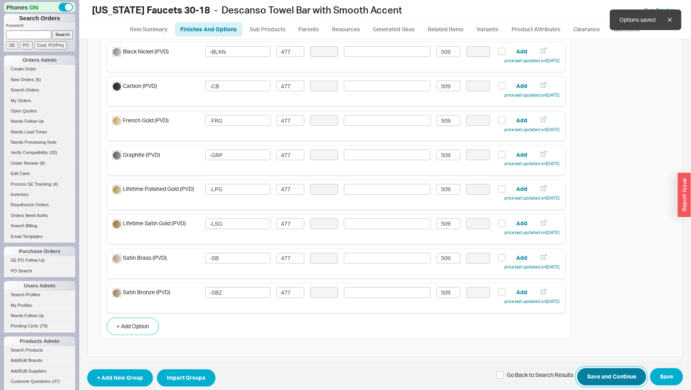
click at [628, 381] on button "Save and Continue" at bounding box center [612, 377] width 69 height 17
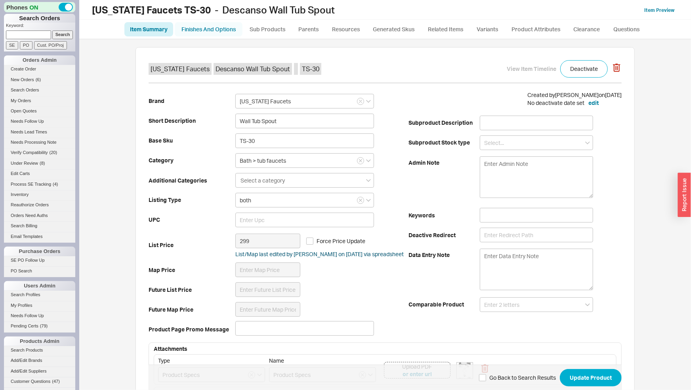
click at [229, 30] on link "Finishes And Options" at bounding box center [209, 29] width 68 height 14
click at [219, 33] on link "Finishes And Options" at bounding box center [209, 29] width 68 height 14
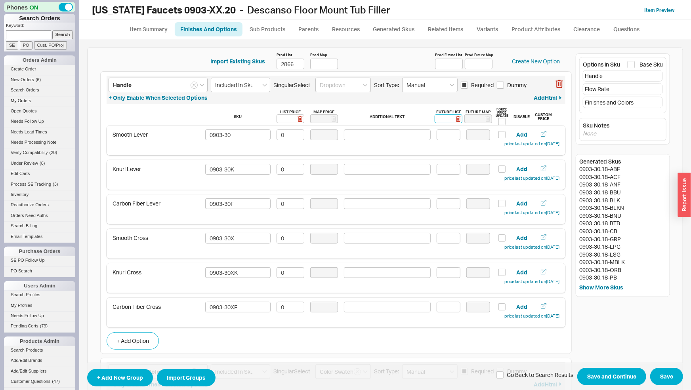
click at [440, 119] on input at bounding box center [449, 119] width 28 height 9
type input "0"
click at [456, 119] on rect at bounding box center [459, 119] width 6 height 6
type input "0"
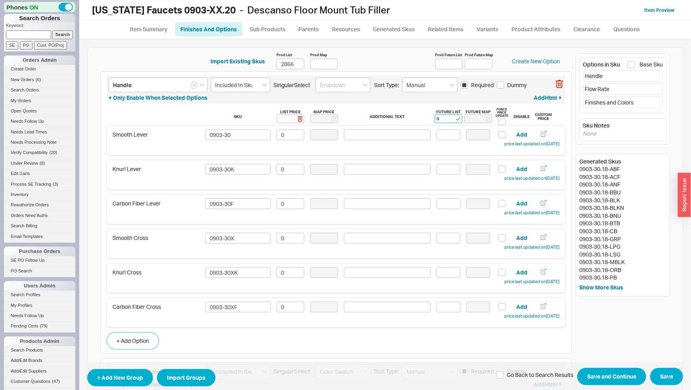
type input "0"
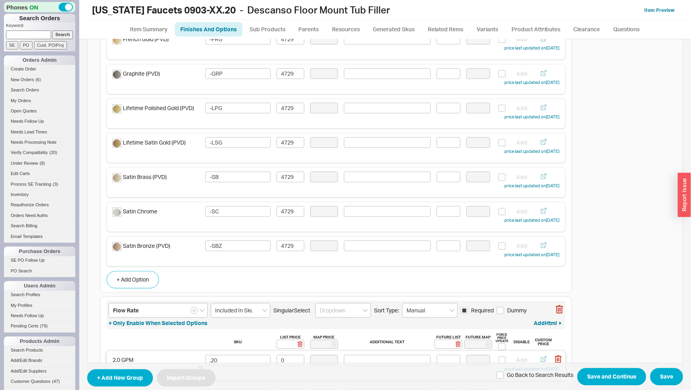
scroll to position [1082, 0]
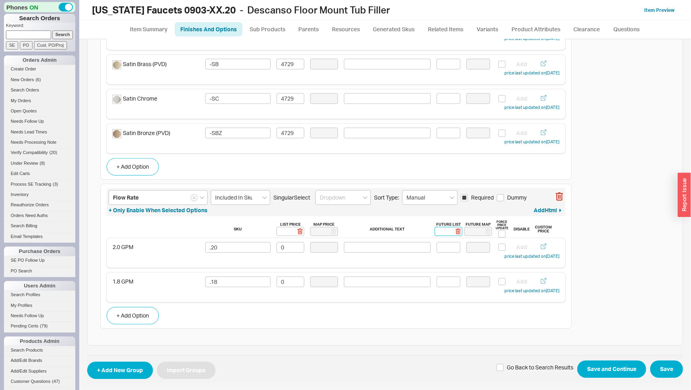
click at [446, 231] on input at bounding box center [449, 231] width 28 height 9
type input "0"
click at [457, 230] on input "0" at bounding box center [449, 231] width 28 height 9
click at [456, 231] on rect at bounding box center [459, 232] width 6 height 6
type input "0"
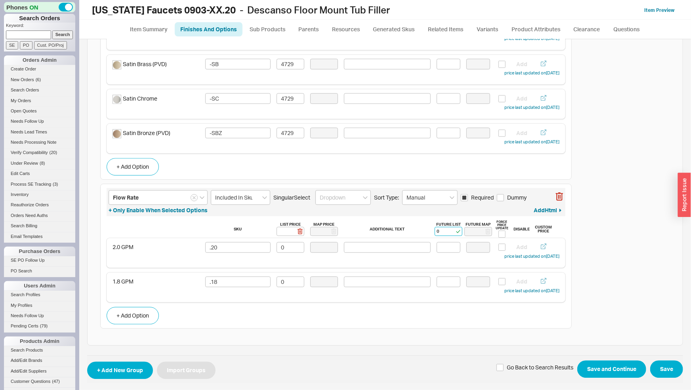
type input "0"
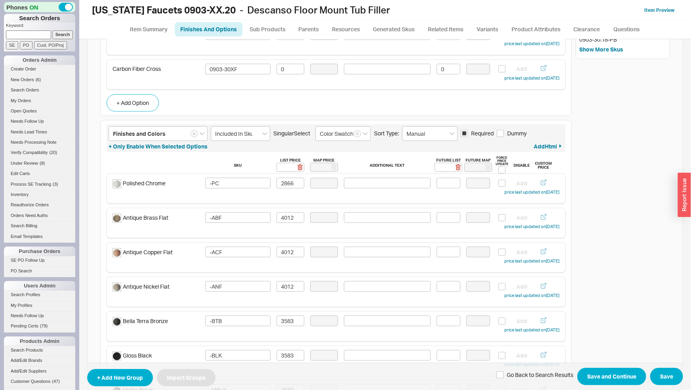
scroll to position [253, 0]
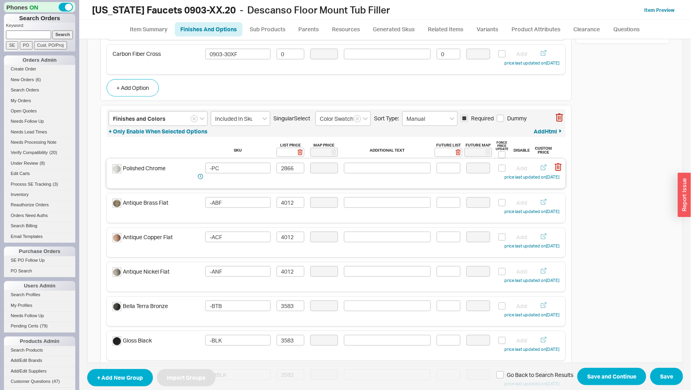
click at [456, 165] on div "Polished Chrome -PC 2866 Add price last updated on 03/17/2025" at bounding box center [336, 172] width 447 height 19
click at [450, 167] on input at bounding box center [449, 168] width 24 height 11
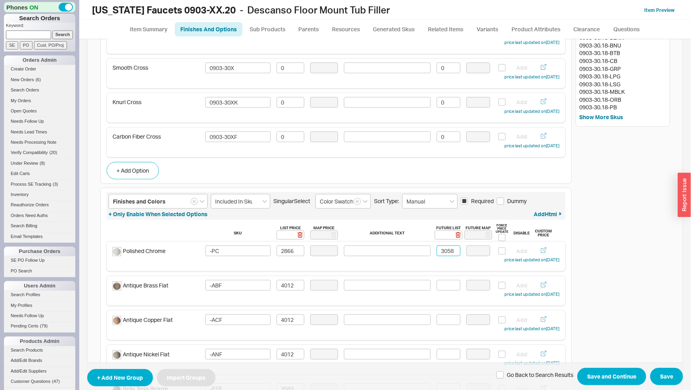
scroll to position [0, 0]
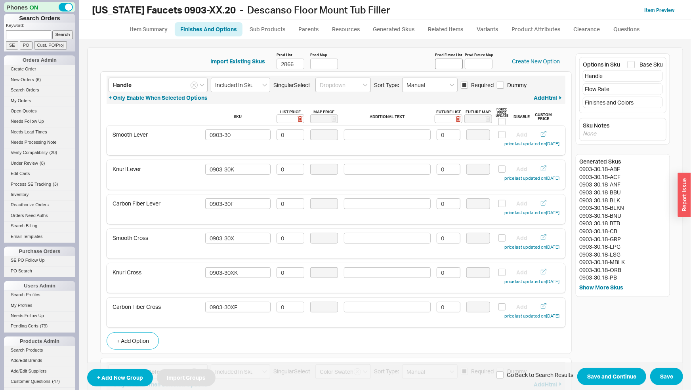
type input "3058"
click at [440, 66] on input "Prod Future List" at bounding box center [449, 64] width 28 height 11
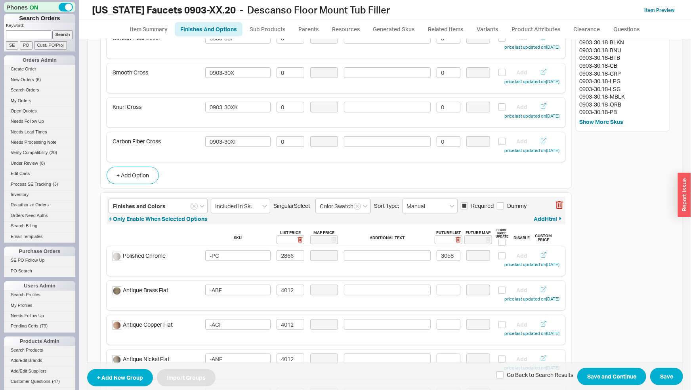
scroll to position [290, 0]
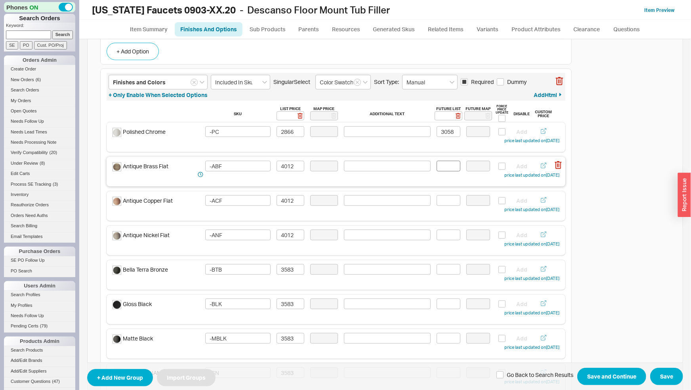
type input "3058"
click at [450, 167] on input at bounding box center [449, 166] width 24 height 11
type input "4281"
click at [449, 203] on input at bounding box center [449, 200] width 24 height 11
type input "4281"
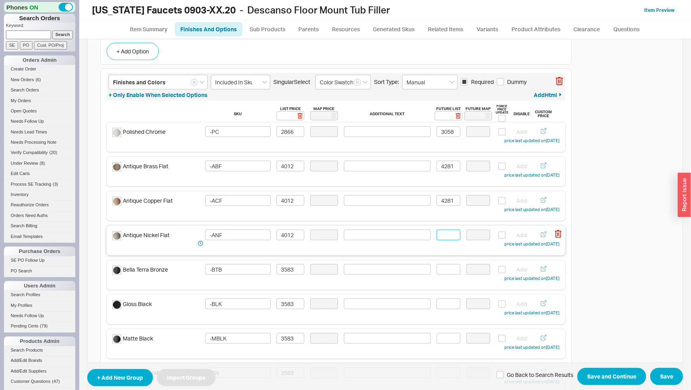
click at [447, 238] on input at bounding box center [449, 235] width 24 height 11
type input "4281"
click at [442, 272] on input at bounding box center [449, 269] width 24 height 11
drag, startPoint x: 450, startPoint y: 270, endPoint x: 418, endPoint y: 271, distance: 31.3
click at [437, 271] on input "3823" at bounding box center [449, 269] width 24 height 11
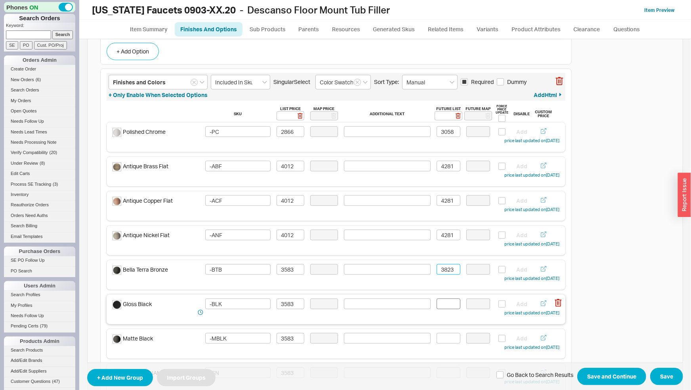
type input "3823"
click at [452, 301] on input at bounding box center [449, 304] width 24 height 11
paste input "3823"
type input "3823"
click at [447, 338] on input at bounding box center [449, 338] width 24 height 11
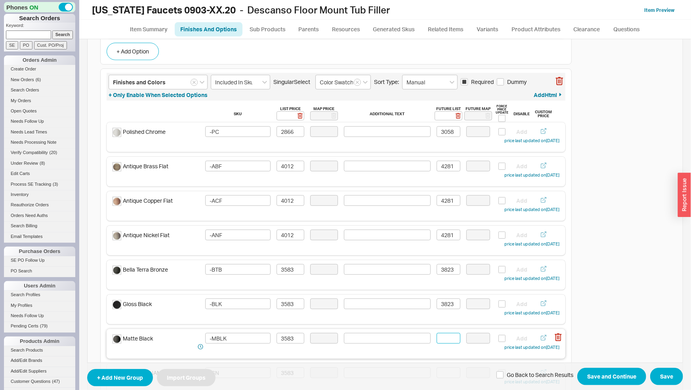
paste input "3823"
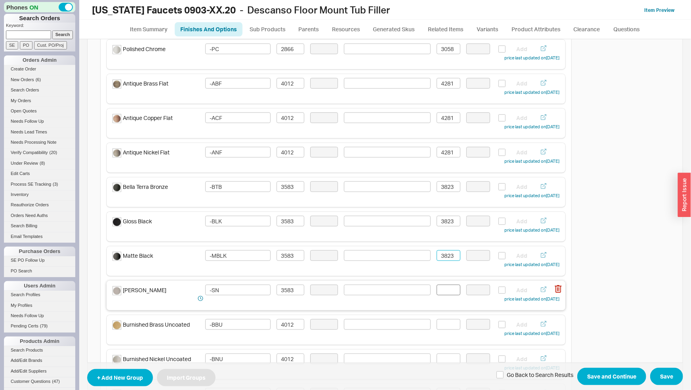
type input "3823"
click at [447, 292] on input at bounding box center [449, 290] width 24 height 11
paste input "3823"
type input "3823"
click at [446, 325] on input at bounding box center [449, 325] width 24 height 11
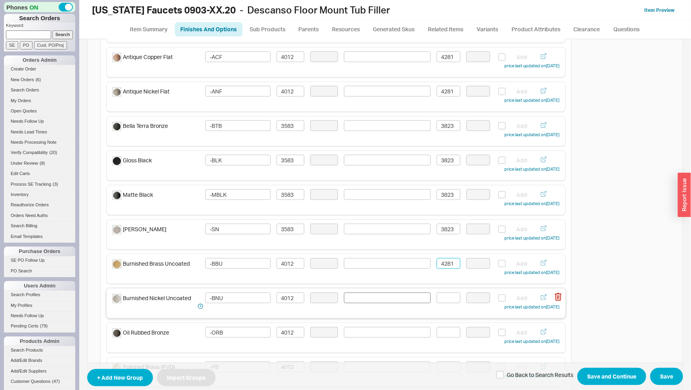
scroll to position [456, 0]
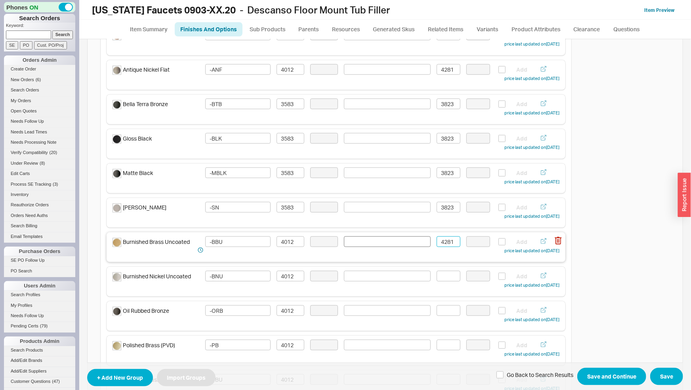
drag, startPoint x: 453, startPoint y: 242, endPoint x: 414, endPoint y: 242, distance: 39.2
click at [414, 242] on div "Burnished Brass Uncoated -BBU 4012 4281 Add price last updated on 03/17/2025" at bounding box center [336, 246] width 447 height 19
click at [437, 240] on input "4281" at bounding box center [449, 242] width 24 height 11
type input "4281"
click at [443, 278] on input at bounding box center [449, 276] width 24 height 11
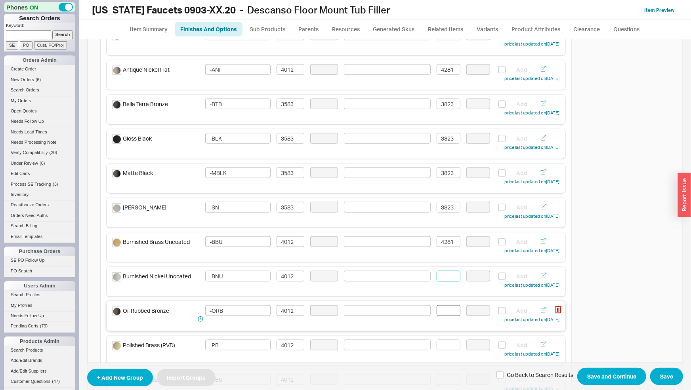
paste input "4281"
type input "4281"
click at [446, 311] on input at bounding box center [449, 311] width 24 height 11
paste input "4281"
type input "4281"
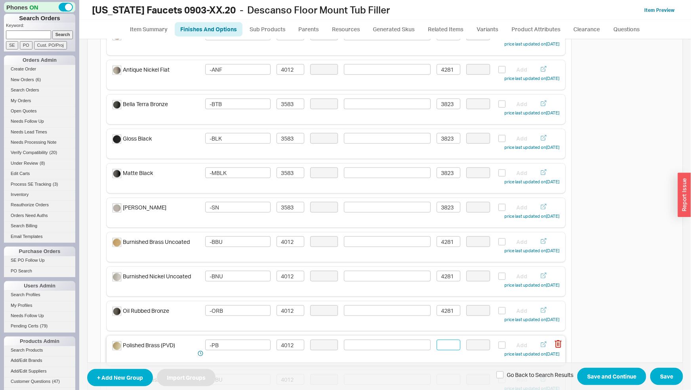
click at [444, 345] on input at bounding box center [449, 345] width 24 height 11
paste input "4281"
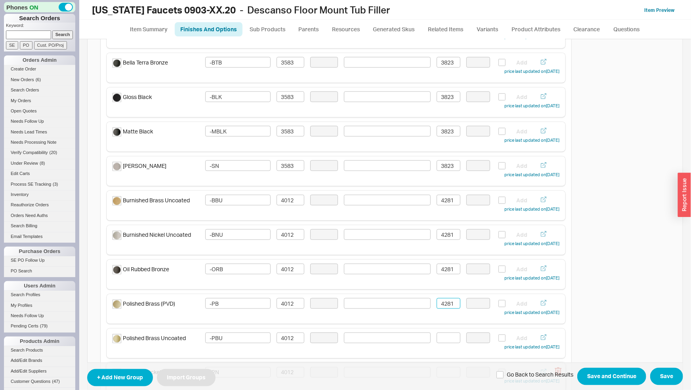
scroll to position [538, 0]
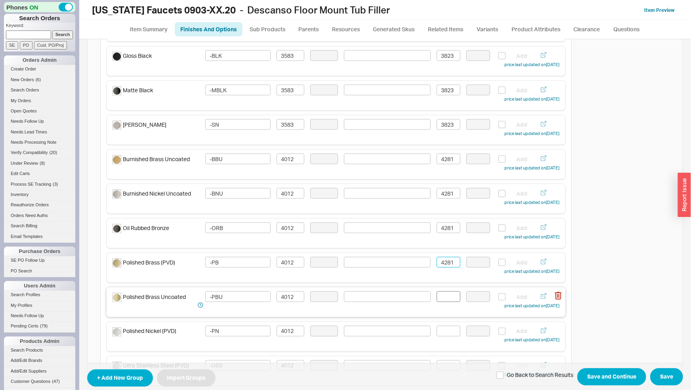
type input "4281"
click at [443, 300] on input at bounding box center [449, 297] width 24 height 11
paste input "4281"
type input "4281"
click at [443, 328] on input at bounding box center [449, 331] width 24 height 11
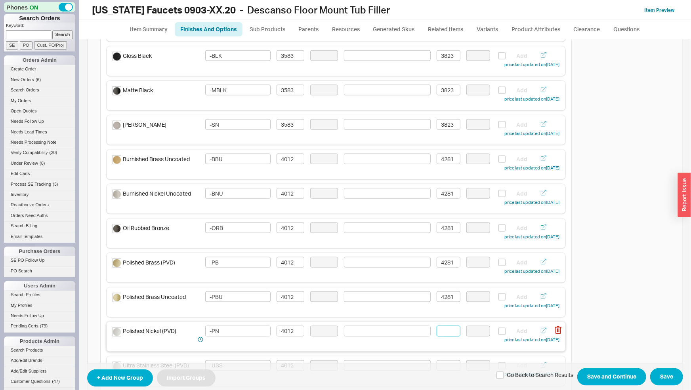
paste input "4281"
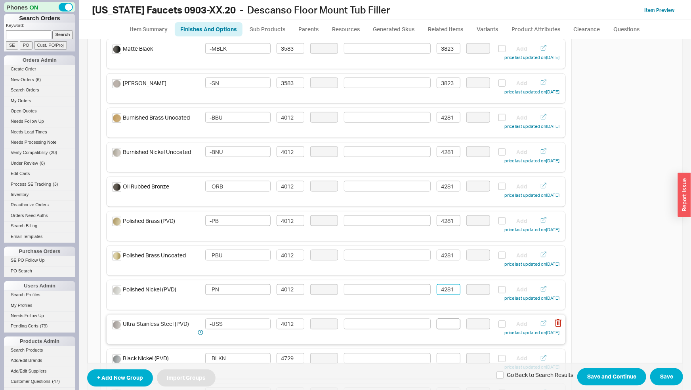
type input "4281"
click at [442, 326] on input at bounding box center [449, 324] width 24 height 11
paste input "4281"
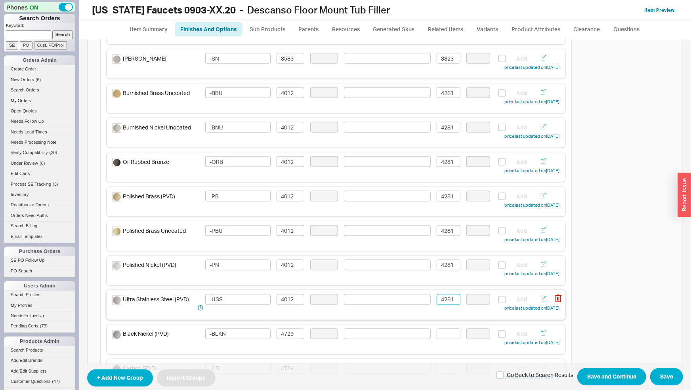
scroll to position [621, 0]
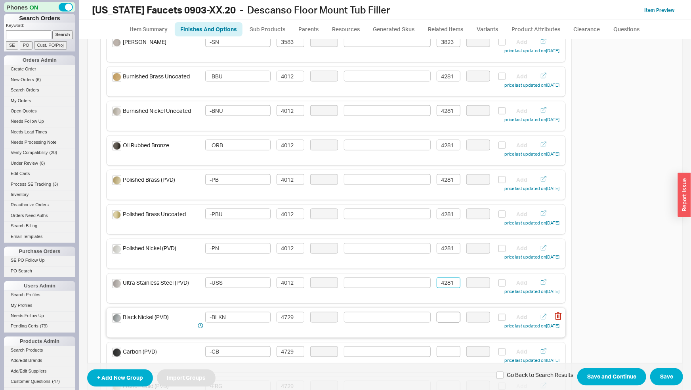
type input "4281"
click at [444, 320] on input at bounding box center [449, 317] width 24 height 11
type input "5046"
click at [439, 354] on input at bounding box center [449, 352] width 24 height 11
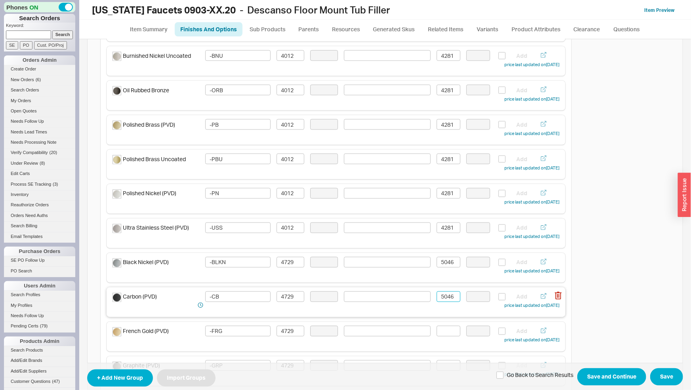
scroll to position [704, 0]
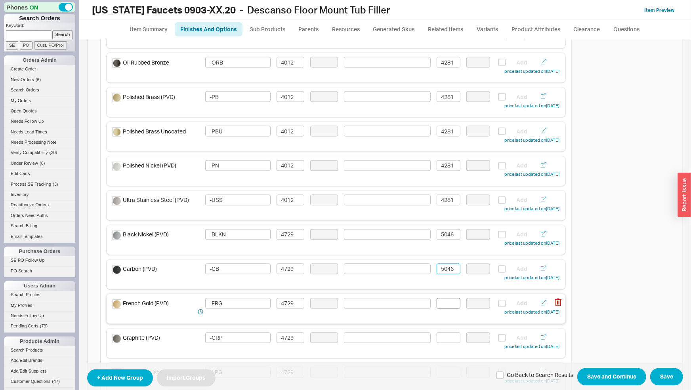
type input "5046"
click at [446, 303] on input at bounding box center [449, 304] width 24 height 11
type input "5046"
click at [453, 337] on input at bounding box center [449, 338] width 24 height 11
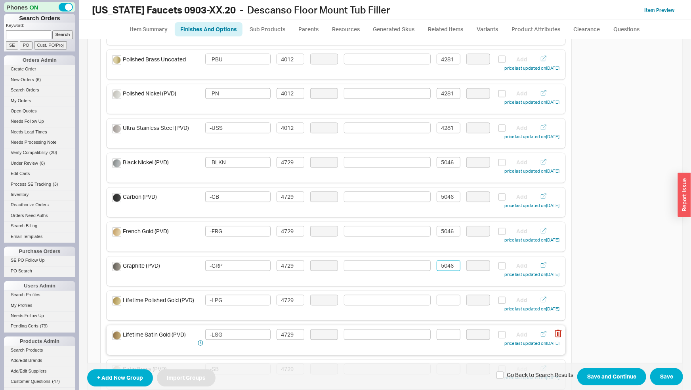
scroll to position [787, 0]
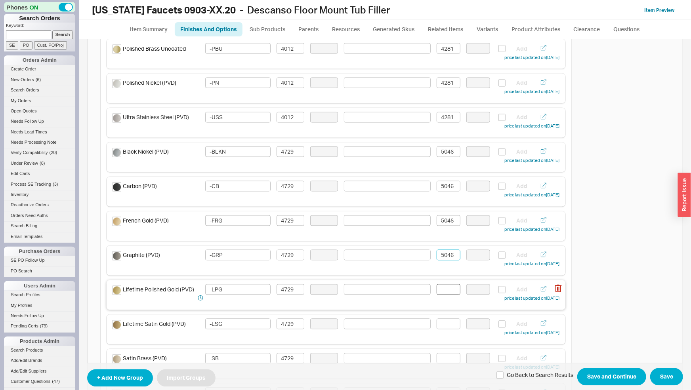
type input "5046"
click at [445, 287] on input at bounding box center [449, 290] width 24 height 11
type input "5046"
click at [448, 321] on input at bounding box center [449, 324] width 24 height 11
type input "5046"
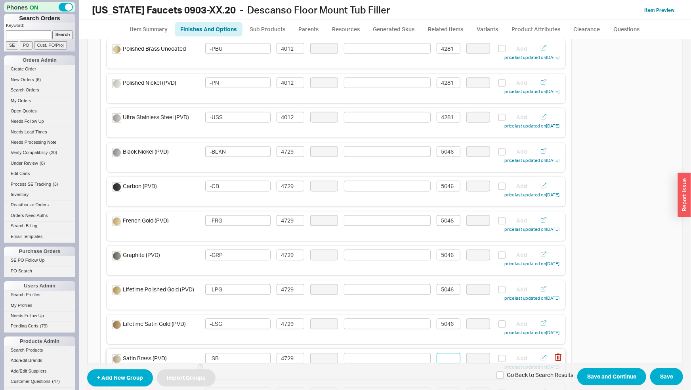
click at [452, 362] on input at bounding box center [449, 359] width 24 height 11
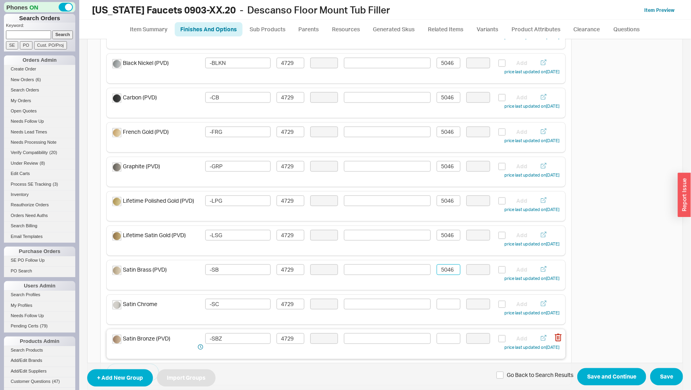
scroll to position [911, 0]
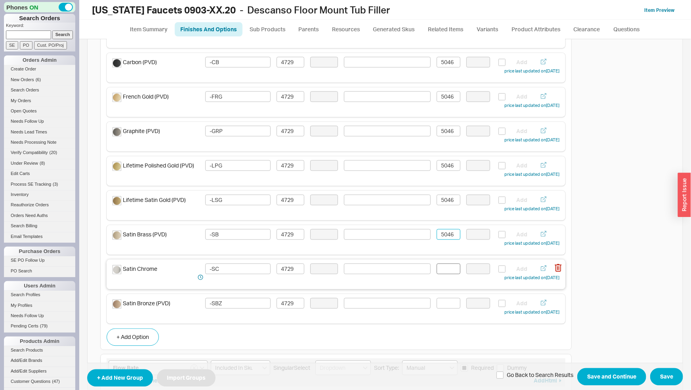
type input "5046"
click at [442, 270] on input at bounding box center [449, 269] width 24 height 11
type input "5046"
click at [446, 306] on input at bounding box center [449, 303] width 24 height 11
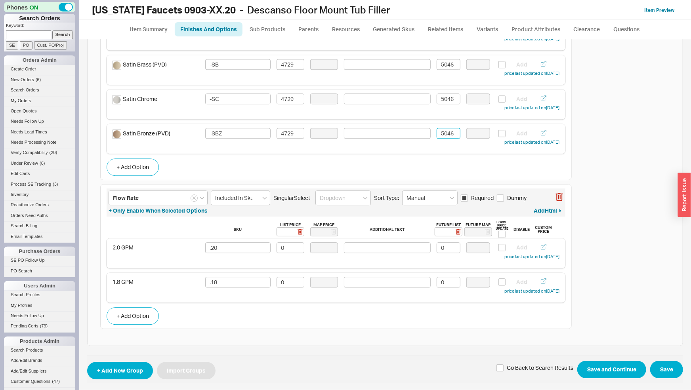
scroll to position [1082, 0]
type input "5046"
click at [588, 367] on button "Save and Continue" at bounding box center [612, 369] width 69 height 17
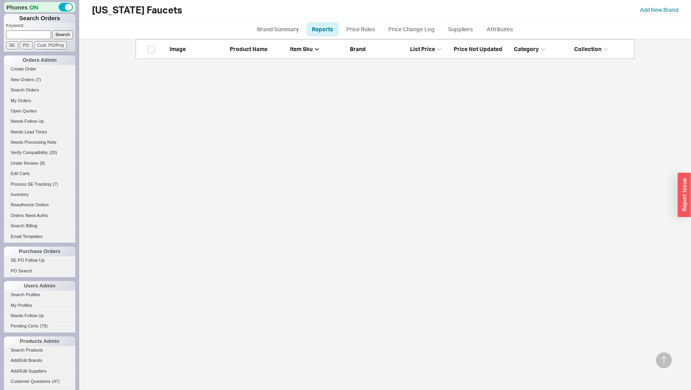
scroll to position [2529, 0]
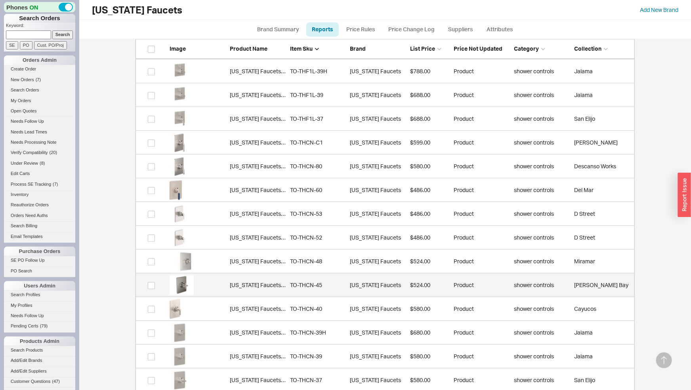
click at [329, 287] on div "TO-THCN-45" at bounding box center [318, 285] width 56 height 8
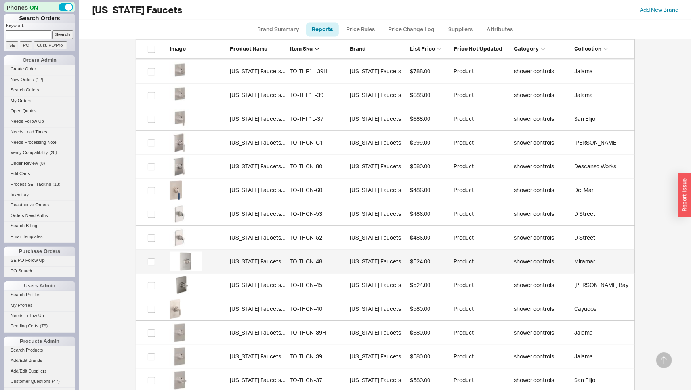
click at [303, 267] on link "[US_STATE] Faucets TO-THCN-48 TO-THCN-48 [US_STATE] Faucets $524.00 Product sho…" at bounding box center [386, 262] width 500 height 24
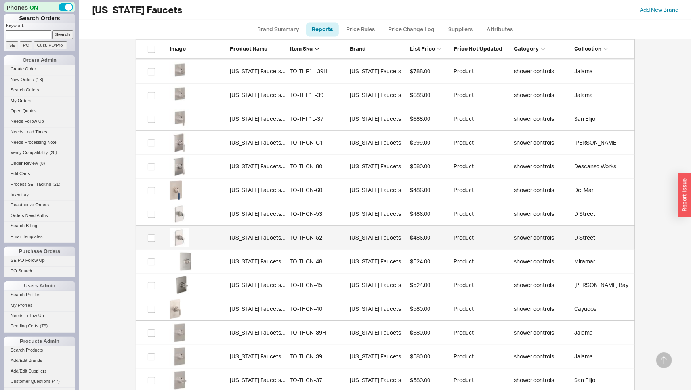
click at [271, 239] on div "[US_STATE] Faucets TO-THCN-52" at bounding box center [258, 238] width 56 height 8
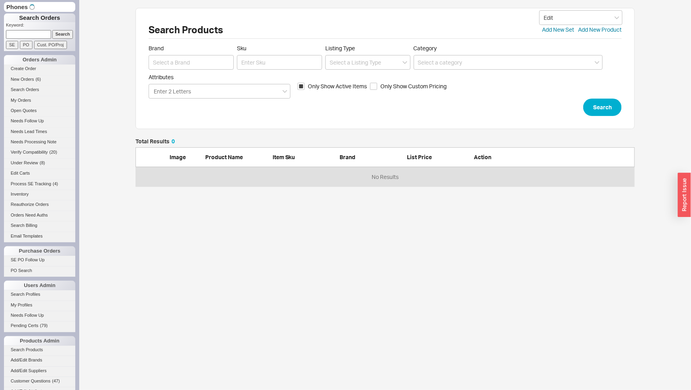
scroll to position [42, 493]
click at [281, 65] on input "Sku" at bounding box center [279, 62] width 85 height 15
type input "1303-55"
click button "Search" at bounding box center [603, 107] width 38 height 17
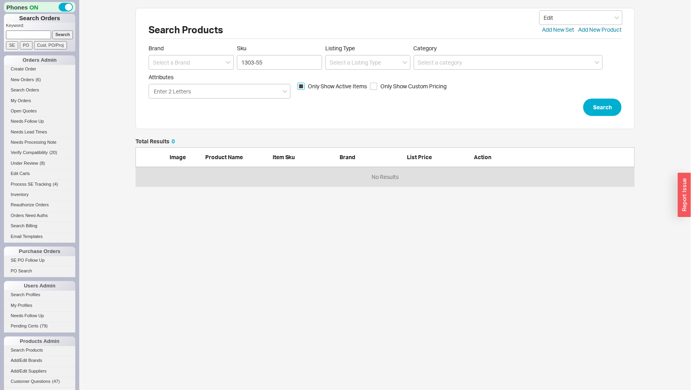
drag, startPoint x: 299, startPoint y: 89, endPoint x: 306, endPoint y: 87, distance: 7.4
click at [299, 89] on input "Only Show Active Items" at bounding box center [301, 86] width 7 height 7
checkbox input "false"
click at [606, 111] on button "Search" at bounding box center [603, 107] width 38 height 17
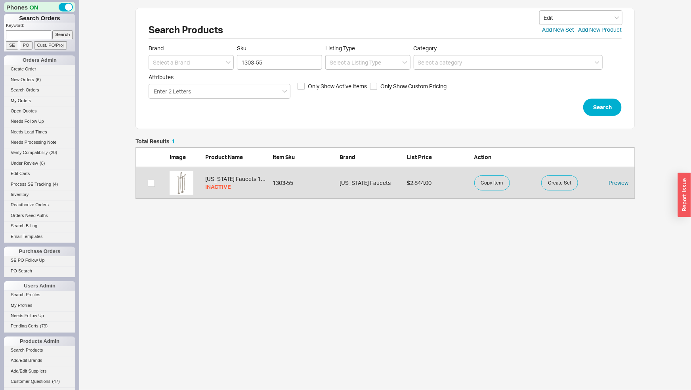
scroll to position [54, 493]
click at [277, 62] on input "1303-55" at bounding box center [279, 62] width 85 height 15
type input "1303-64"
click button "Search" at bounding box center [603, 107] width 38 height 17
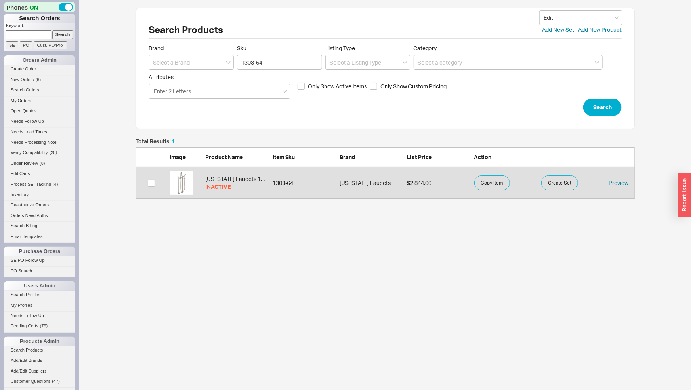
click at [293, 70] on form "Brand Sku 1303-64 Listing Type Category Attributes Enter 2 Letters Only Show Ac…" at bounding box center [385, 80] width 473 height 71
click at [295, 67] on input "1303-64" at bounding box center [279, 62] width 85 height 15
type input "1303-68"
click button "Search" at bounding box center [603, 107] width 38 height 17
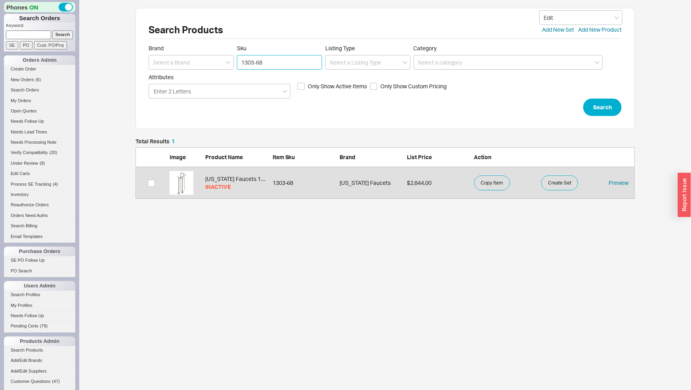
drag, startPoint x: 266, startPoint y: 63, endPoint x: 228, endPoint y: 55, distance: 38.9
click at [237, 55] on input "1303-68" at bounding box center [279, 62] width 85 height 15
type input "306-55"
click button "Search" at bounding box center [603, 107] width 38 height 17
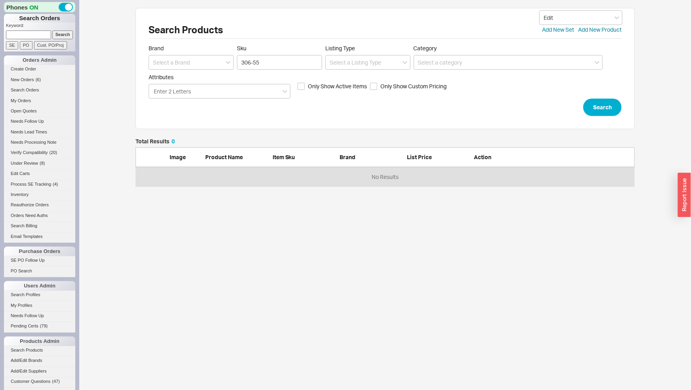
scroll to position [42, 493]
click at [235, 60] on div "Brand Sku 306-55 Listing Type Category" at bounding box center [385, 57] width 473 height 25
click at [242, 60] on input "306-55" at bounding box center [279, 62] width 85 height 15
type input "1306-55"
click button "Search" at bounding box center [603, 107] width 38 height 17
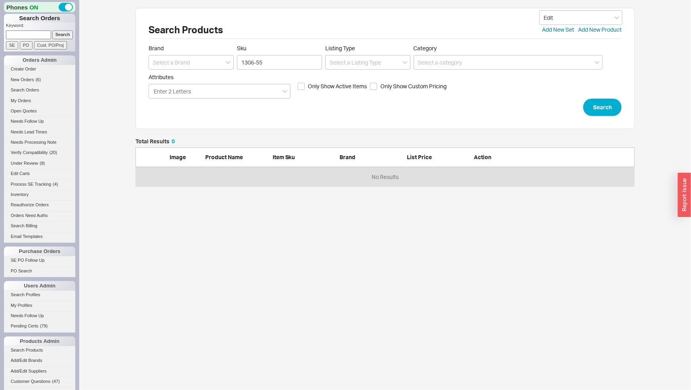
scroll to position [42, 493]
click at [601, 108] on button "Search" at bounding box center [603, 107] width 38 height 17
click at [266, 74] on span "Attributes" at bounding box center [220, 77] width 142 height 7
click at [193, 87] on input "Attributes Enter 2 Letters" at bounding box center [173, 91] width 40 height 9
click at [270, 67] on input "1306-55" at bounding box center [279, 62] width 85 height 15
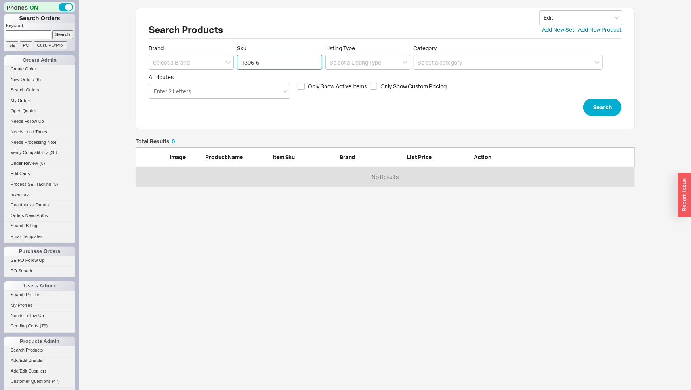
type input "1306-64"
click button "Search" at bounding box center [603, 107] width 38 height 17
click at [275, 61] on input "1306-64" at bounding box center [279, 62] width 85 height 15
type input "1306-68"
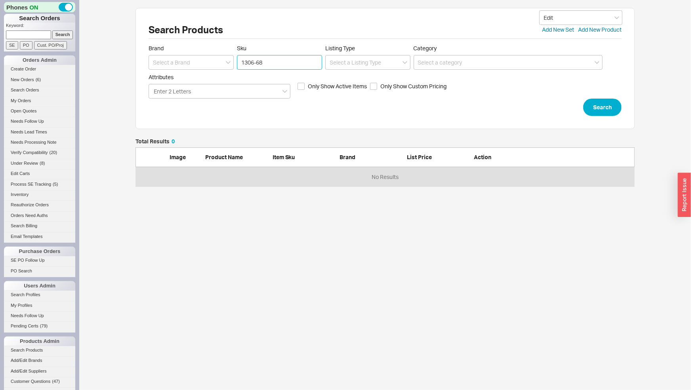
click button "Search" at bounding box center [603, 107] width 38 height 17
drag, startPoint x: 277, startPoint y: 64, endPoint x: 213, endPoint y: 54, distance: 64.3
click at [237, 55] on input "1306-68" at bounding box center [279, 62] width 85 height 15
type input "1308-55"
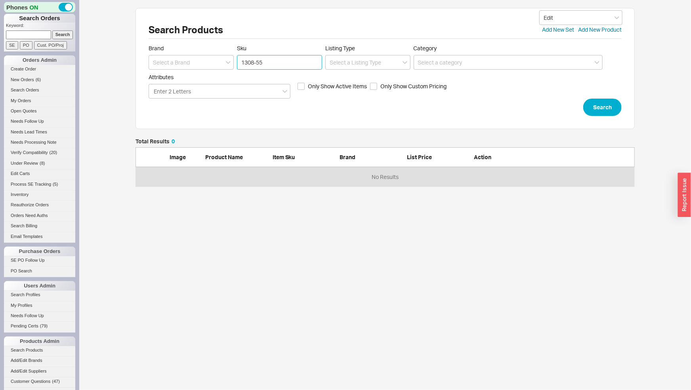
click button "Search" at bounding box center [603, 107] width 38 height 17
click at [262, 68] on input "1308-55" at bounding box center [279, 62] width 85 height 15
type input "1308-64"
click button "Search" at bounding box center [603, 107] width 38 height 17
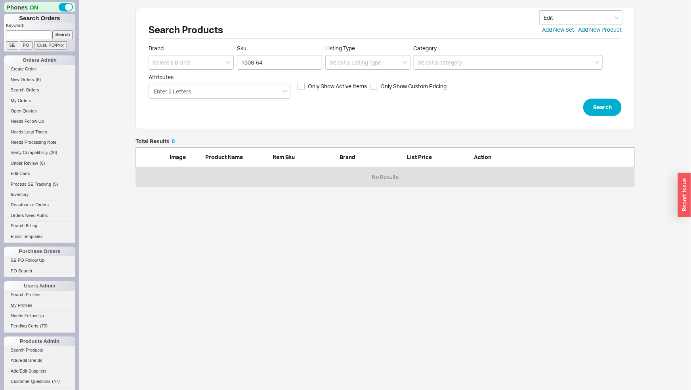
scroll to position [42, 493]
click at [268, 61] on input "1308-64" at bounding box center [279, 62] width 85 height 15
type input "1308-68"
click button "Search" at bounding box center [603, 107] width 38 height 17
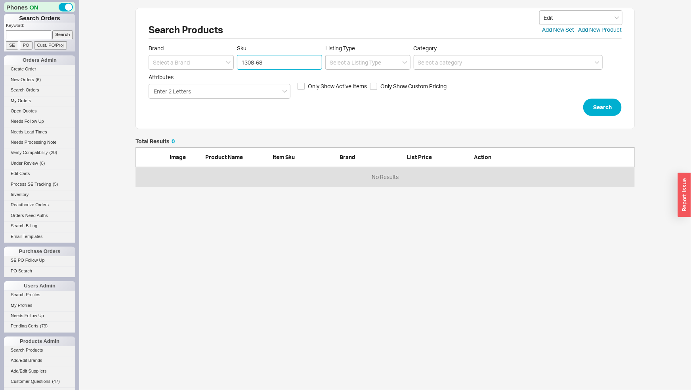
drag, startPoint x: 273, startPoint y: 63, endPoint x: 212, endPoint y: 52, distance: 61.4
click at [237, 55] on input "1308-68" at bounding box center [279, 62] width 85 height 15
type input "1311-55"
click button "Search" at bounding box center [603, 107] width 38 height 17
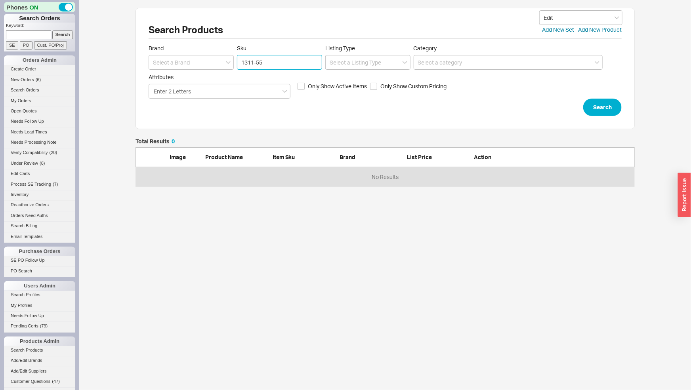
click at [274, 63] on input "1311-55" at bounding box center [279, 62] width 85 height 15
type input "1311-64"
click button "Search" at bounding box center [603, 107] width 38 height 17
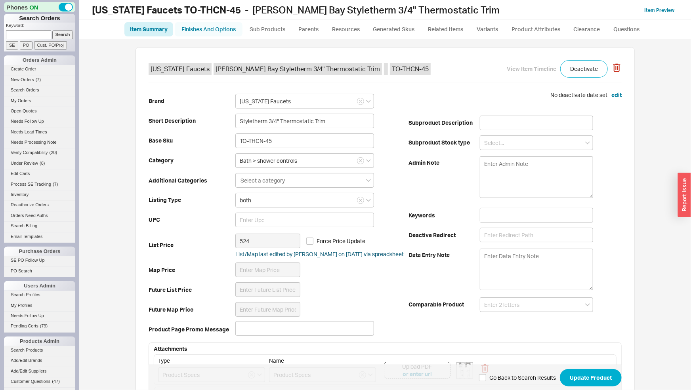
click at [224, 28] on link "Finishes And Options" at bounding box center [209, 29] width 68 height 14
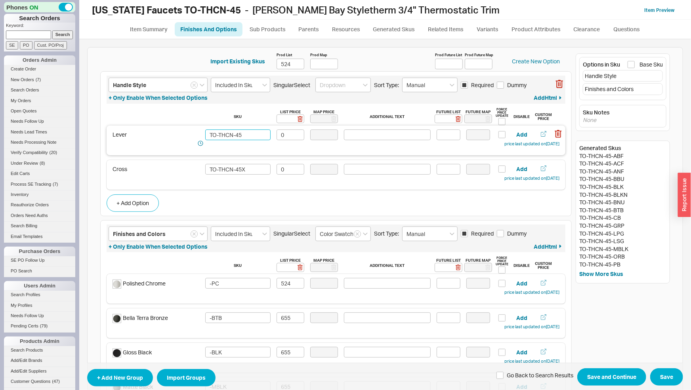
drag, startPoint x: 242, startPoint y: 136, endPoint x: 207, endPoint y: 133, distance: 35.0
click at [207, 133] on input "TO-THCN-45" at bounding box center [237, 135] width 65 height 11
click at [439, 108] on div "Sku List Price Map Price Additional Text Future List Future Map Force Price Upd…" at bounding box center [336, 117] width 447 height 18
click at [439, 119] on input at bounding box center [449, 119] width 28 height 9
type input "0"
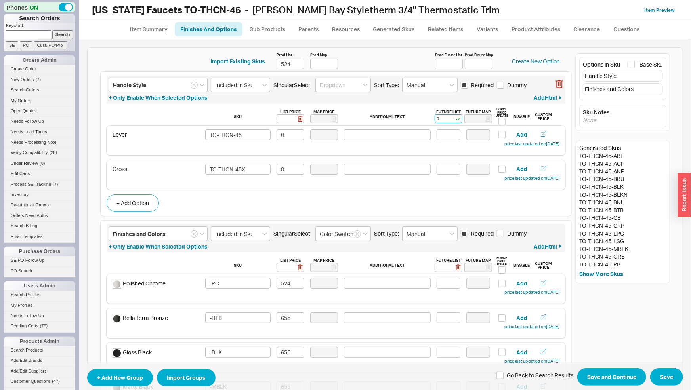
click at [456, 116] on rect at bounding box center [459, 119] width 6 height 6
type input "0"
click at [447, 67] on input "Prod Future List" at bounding box center [449, 64] width 28 height 11
type input "831"
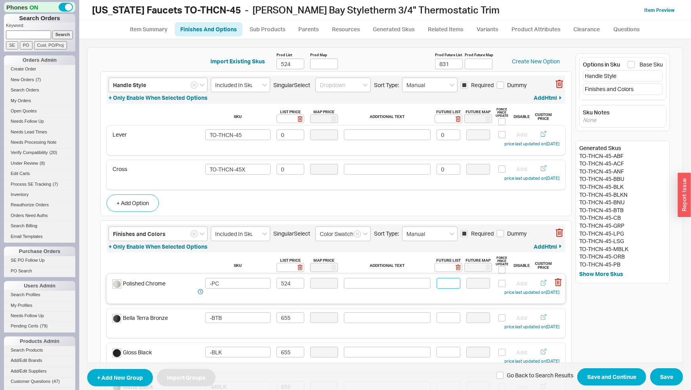
click at [438, 283] on input at bounding box center [449, 283] width 24 height 11
type input "831"
click at [438, 317] on input at bounding box center [449, 318] width 24 height 11
type input "586"
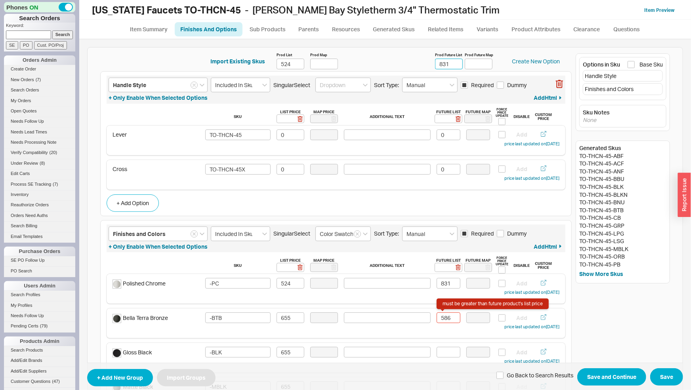
drag, startPoint x: 420, startPoint y: 61, endPoint x: 411, endPoint y: 62, distance: 9.2
click at [435, 62] on input "831" at bounding box center [449, 64] width 28 height 11
type input "586"
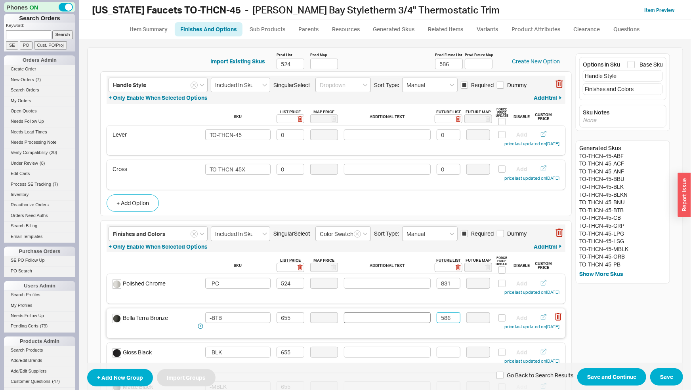
drag, startPoint x: 451, startPoint y: 319, endPoint x: 411, endPoint y: 320, distance: 40.1
click at [437, 320] on input "586" at bounding box center [449, 318] width 24 height 11
click at [444, 354] on input at bounding box center [449, 352] width 24 height 11
paste input "586"
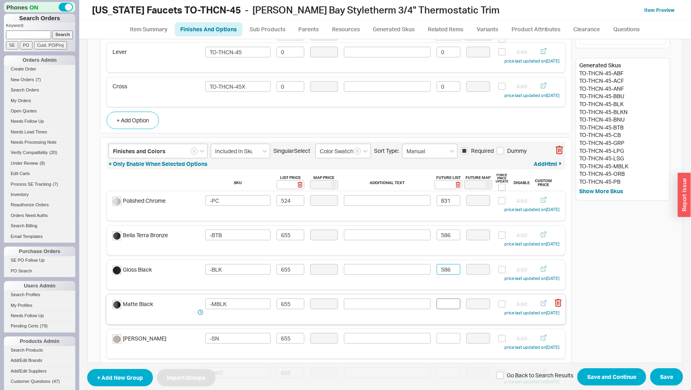
type input "586"
click at [447, 305] on input at bounding box center [449, 304] width 24 height 11
paste input "586"
type input "586"
click at [444, 339] on input at bounding box center [449, 338] width 24 height 11
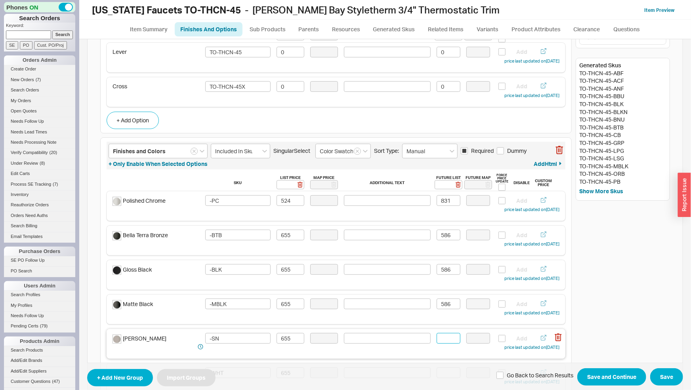
paste input "586"
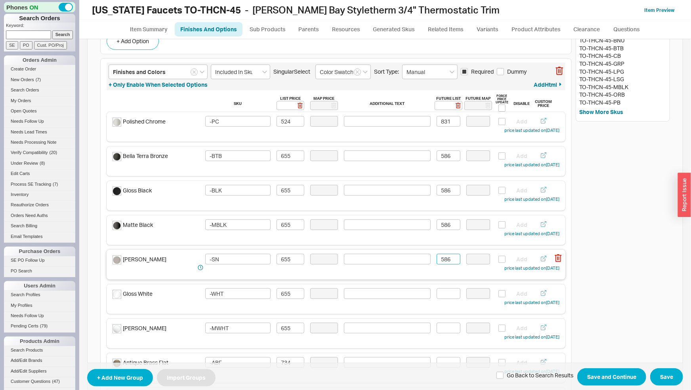
scroll to position [166, 0]
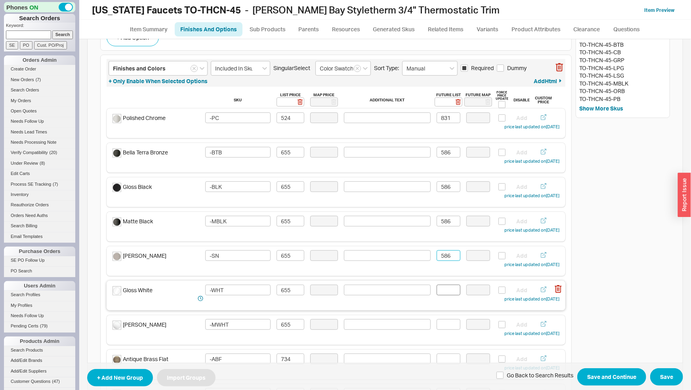
type input "586"
click at [447, 293] on input at bounding box center [449, 290] width 24 height 11
paste input "586"
type input "586"
click at [446, 326] on input at bounding box center [449, 325] width 24 height 11
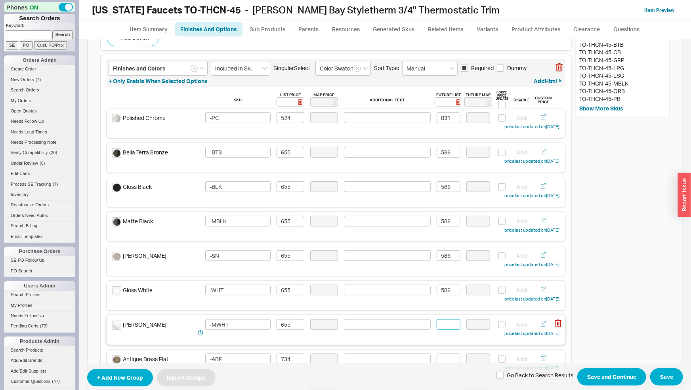
paste input "586"
type input "586"
drag, startPoint x: 444, startPoint y: 117, endPoint x: 412, endPoint y: 120, distance: 32.7
click at [437, 120] on input "831" at bounding box center [449, 118] width 24 height 11
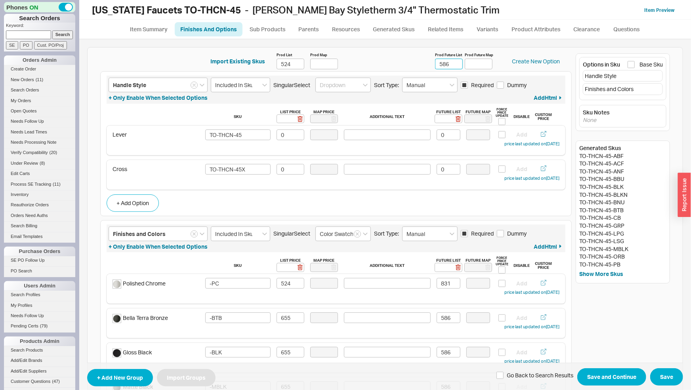
click at [435, 61] on input "586" at bounding box center [449, 64] width 28 height 11
drag, startPoint x: 456, startPoint y: 283, endPoint x: 429, endPoint y: 284, distance: 26.2
click at [429, 284] on div "Polished Chrome -PC 524 831 Add price last updated on 03/17/2025" at bounding box center [336, 287] width 447 height 19
drag, startPoint x: 450, startPoint y: 318, endPoint x: 421, endPoint y: 318, distance: 29.0
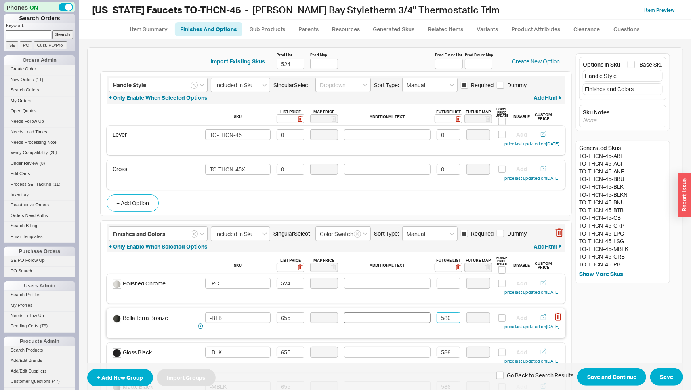
click at [437, 318] on input "586" at bounding box center [449, 318] width 24 height 11
click at [437, 353] on input "586" at bounding box center [449, 352] width 24 height 11
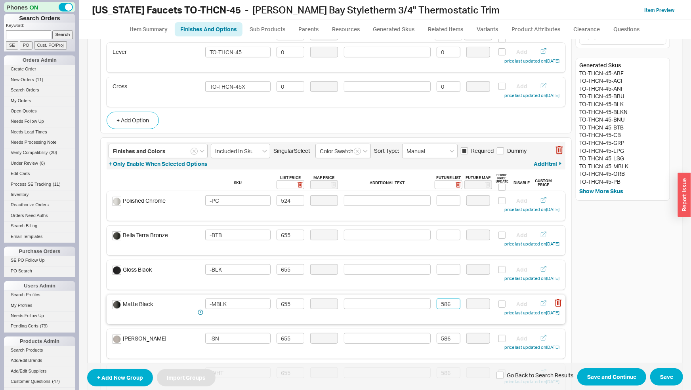
drag, startPoint x: 443, startPoint y: 306, endPoint x: 430, endPoint y: 320, distance: 18.8
click at [437, 306] on input "586" at bounding box center [449, 304] width 24 height 11
drag, startPoint x: 444, startPoint y: 339, endPoint x: 423, endPoint y: 338, distance: 21.9
click at [437, 339] on input "586" at bounding box center [449, 338] width 24 height 11
type input "6"
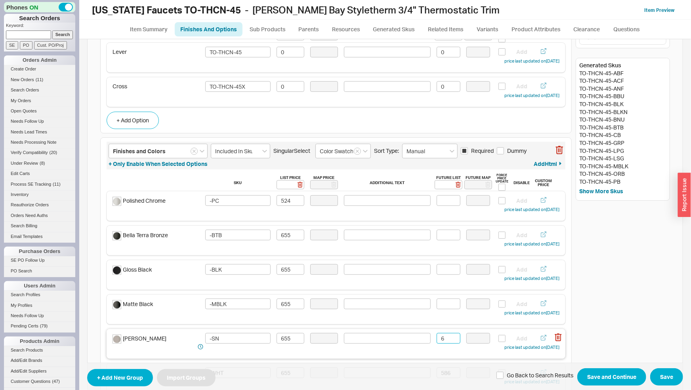
click at [445, 337] on input "6" at bounding box center [449, 338] width 24 height 11
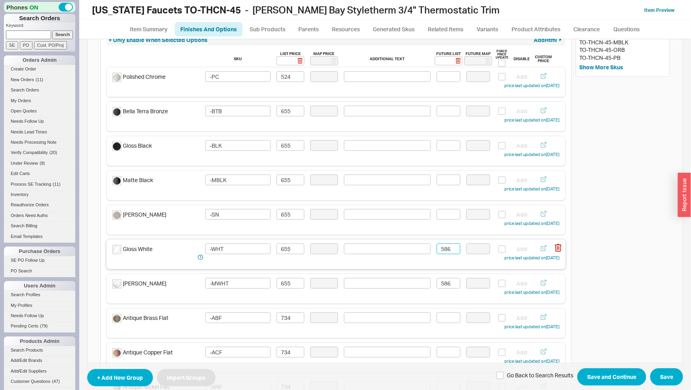
drag, startPoint x: 440, startPoint y: 252, endPoint x: 424, endPoint y: 251, distance: 16.3
click at [437, 251] on input "586" at bounding box center [449, 249] width 24 height 11
drag, startPoint x: 451, startPoint y: 286, endPoint x: 425, endPoint y: 290, distance: 25.7
click at [437, 289] on input "586" at bounding box center [449, 283] width 24 height 11
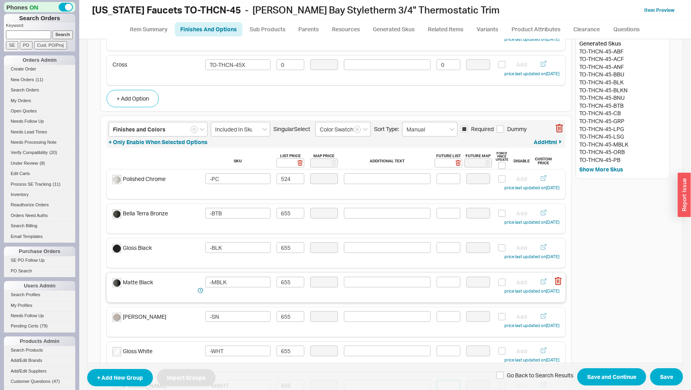
scroll to position [83, 0]
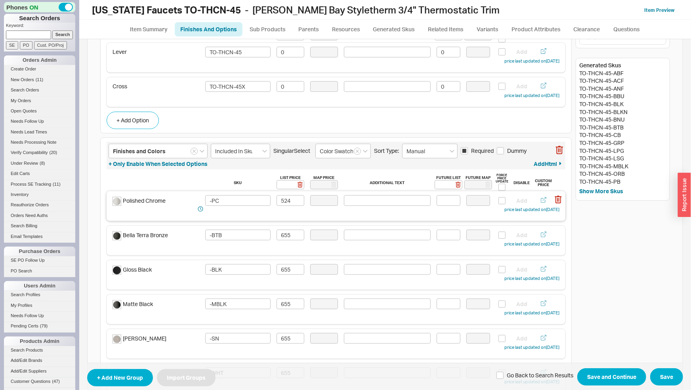
click at [447, 206] on div "Polished Chrome -PC 524 Add price last updated on 03/17/2025" at bounding box center [336, 204] width 447 height 19
click at [447, 201] on input at bounding box center [449, 200] width 24 height 11
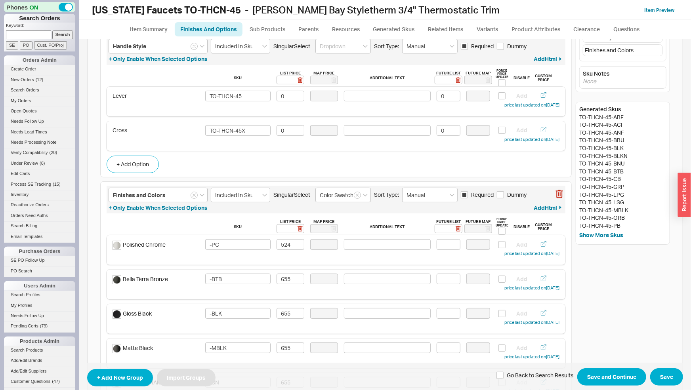
scroll to position [0, 0]
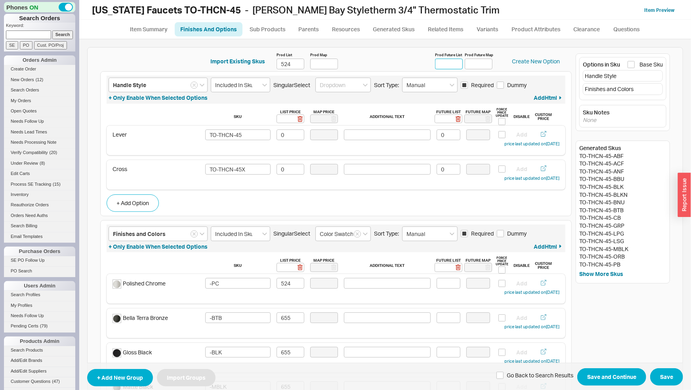
click at [446, 66] on input "Prod Future List" at bounding box center [449, 64] width 28 height 11
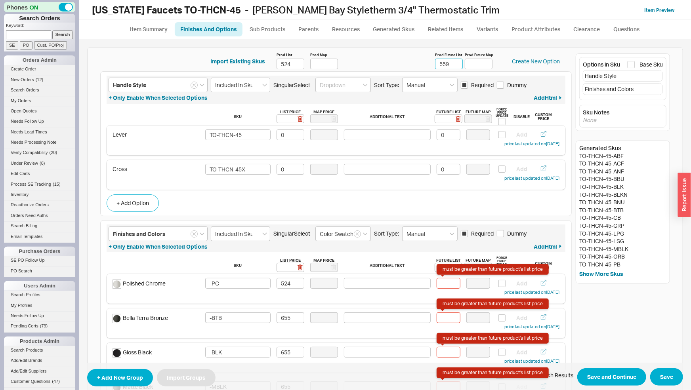
type input "559"
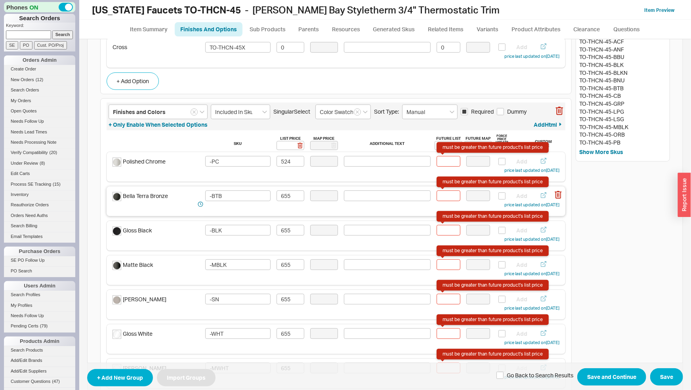
scroll to position [124, 0]
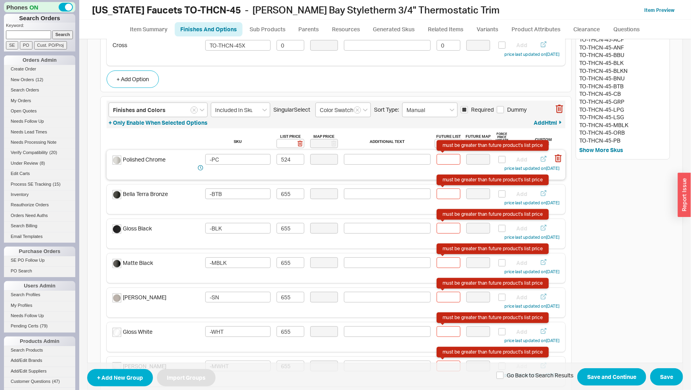
click at [443, 162] on input "must be greater than future product's list price" at bounding box center [449, 159] width 24 height 11
type input "559"
click at [452, 196] on input "must be greater than future product's list price" at bounding box center [449, 194] width 24 height 11
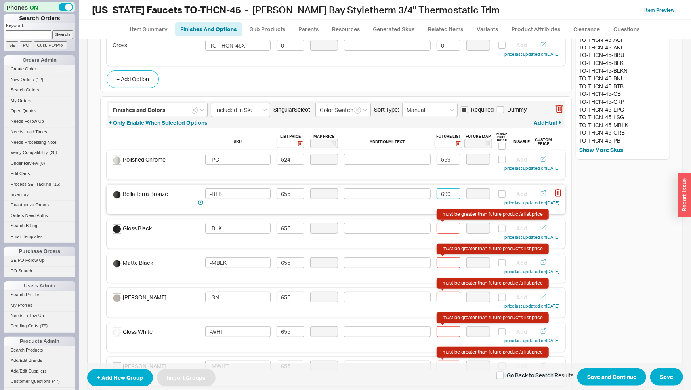
drag, startPoint x: 449, startPoint y: 194, endPoint x: 403, endPoint y: 196, distance: 46.0
click at [437, 196] on input "699" at bounding box center [449, 194] width 24 height 11
type input "699"
click at [445, 224] on input "must be greater than future product's list price" at bounding box center [449, 228] width 24 height 11
paste input "699"
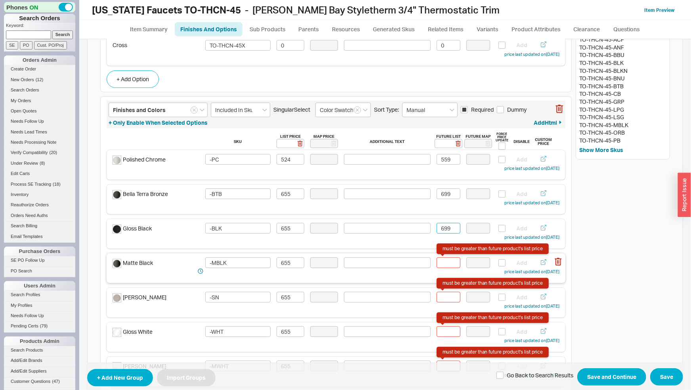
type input "699"
click at [444, 262] on input "must be greater than future product's list price" at bounding box center [449, 263] width 24 height 11
paste input "699"
type input "699"
click at [443, 295] on input "must be greater than future product's list price" at bounding box center [449, 297] width 24 height 11
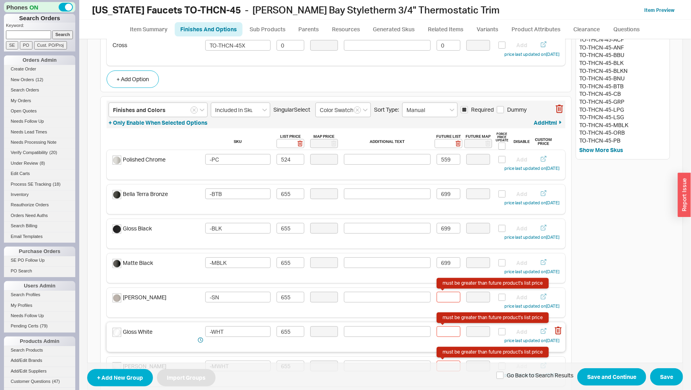
paste input "699"
type input "699"
click at [443, 331] on input "must be greater than future product's list price" at bounding box center [449, 332] width 24 height 11
paste input "699"
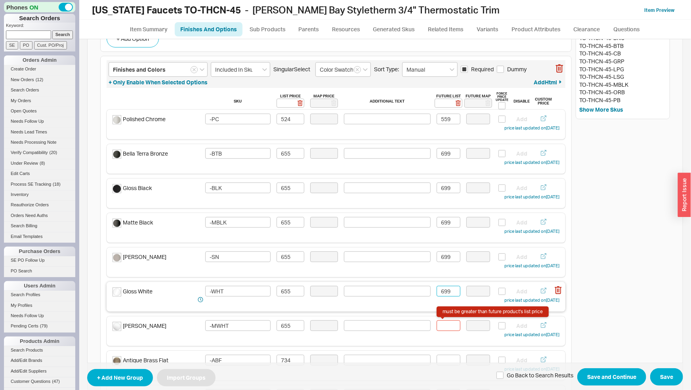
scroll to position [166, 0]
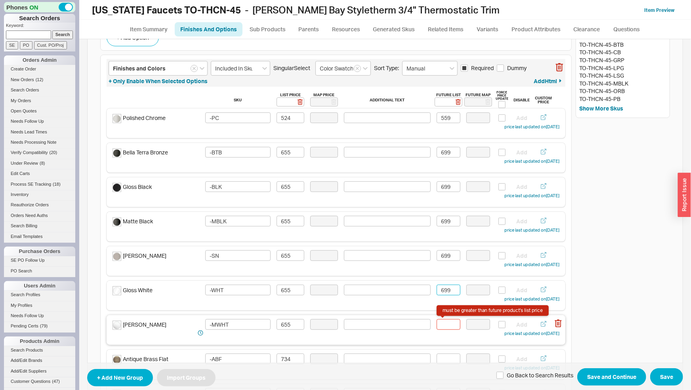
type input "699"
click at [444, 328] on input "must be greater than future product's list price" at bounding box center [449, 325] width 24 height 11
paste input "699"
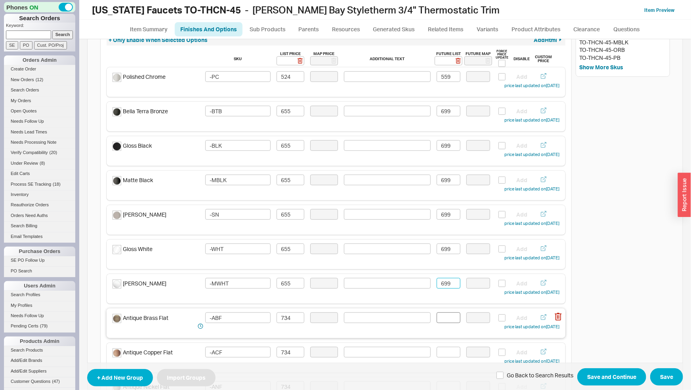
type input "699"
click at [442, 319] on input at bounding box center [449, 318] width 24 height 11
drag, startPoint x: 450, startPoint y: 320, endPoint x: 427, endPoint y: 318, distance: 23.1
click at [437, 318] on input "783" at bounding box center [449, 318] width 24 height 11
type input "783"
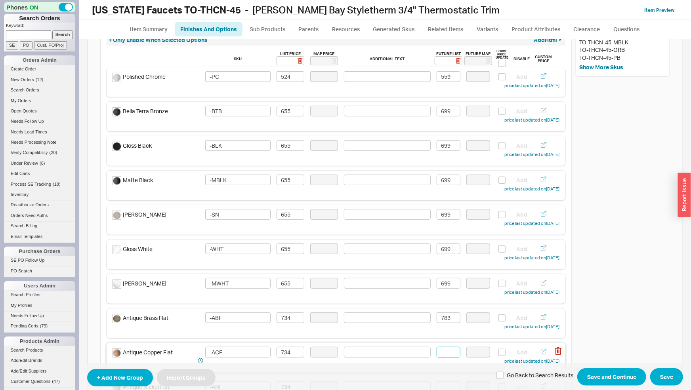
click at [446, 352] on input at bounding box center [449, 352] width 24 height 11
paste input "783"
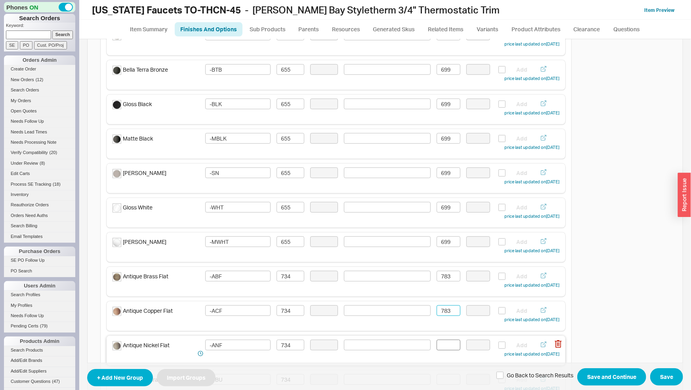
type input "783"
click at [443, 342] on input at bounding box center [449, 345] width 24 height 11
paste input "783"
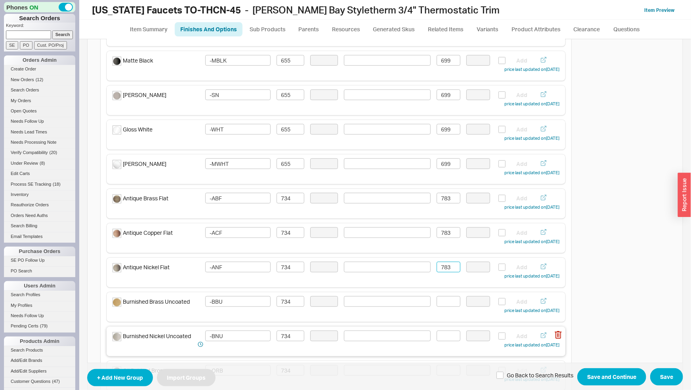
scroll to position [331, 0]
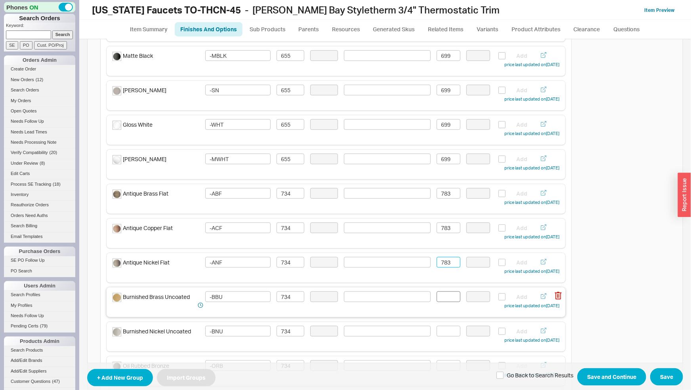
type input "783"
click at [442, 298] on input at bounding box center [449, 297] width 24 height 11
paste input "783"
type input "783"
click at [444, 335] on input at bounding box center [449, 331] width 24 height 11
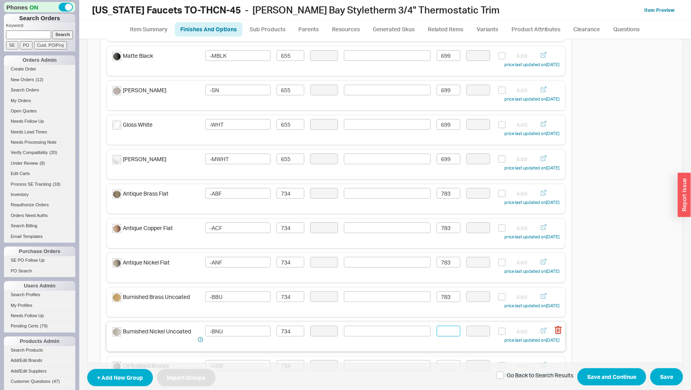
paste input "783"
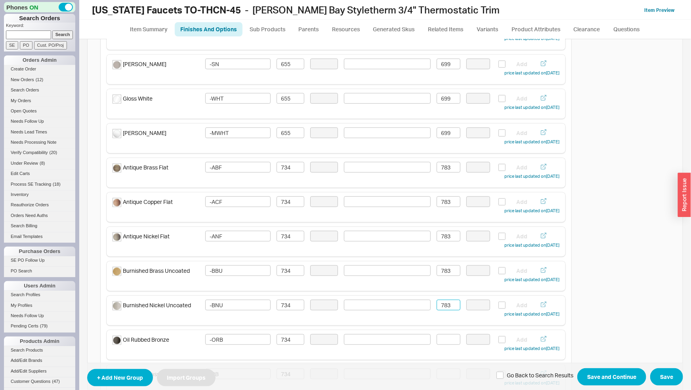
scroll to position [373, 0]
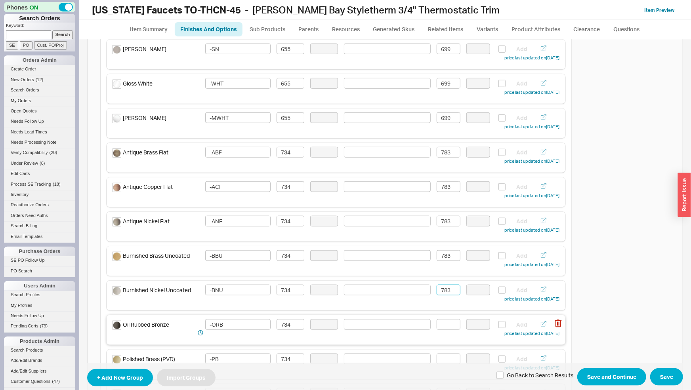
click at [444, 331] on div "Oil Rubbed Bronze -ORB 734 Add price last updated on 03/17/2025" at bounding box center [336, 329] width 447 height 19
paste input "783"
type input "783783"
click at [446, 358] on input at bounding box center [449, 359] width 24 height 11
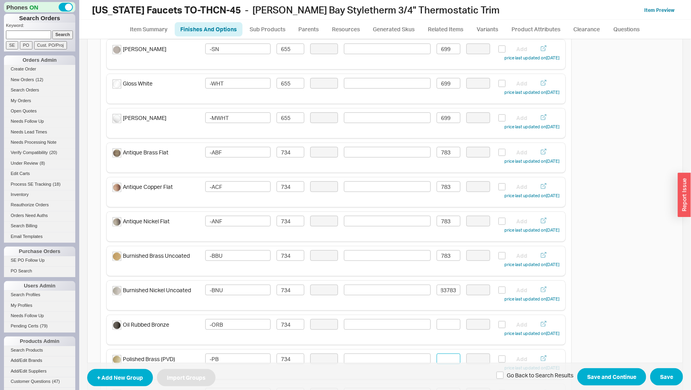
paste input "783"
type input "783"
drag, startPoint x: 452, startPoint y: 290, endPoint x: 327, endPoint y: 256, distance: 129.2
click at [406, 287] on div "Burnished Nickel Uncoated -BNU 734 783783 Add price last updated on 03/17/2025" at bounding box center [336, 294] width 447 height 19
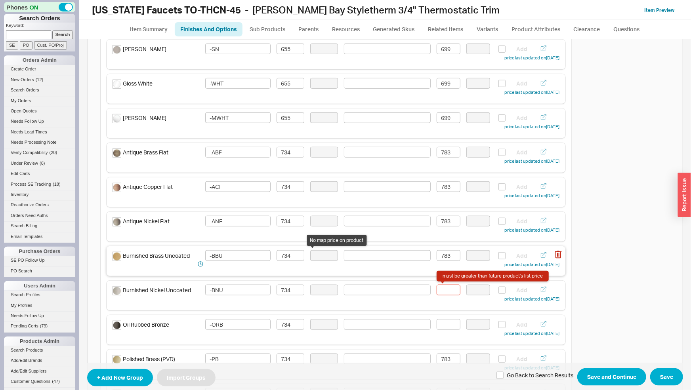
scroll to position [0, 0]
paste input "783"
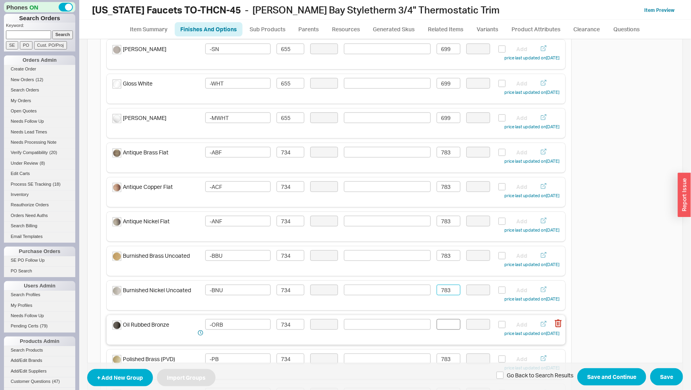
type input "783"
click at [442, 323] on input at bounding box center [449, 325] width 24 height 11
paste input "783"
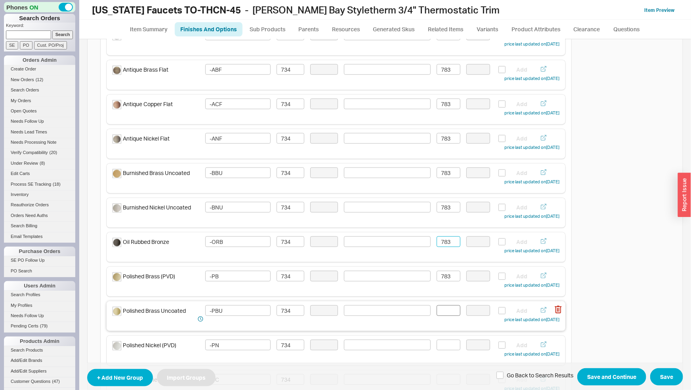
type input "783"
click at [444, 313] on input at bounding box center [449, 311] width 24 height 11
paste input "783"
type input "783"
click at [447, 343] on input at bounding box center [449, 345] width 24 height 11
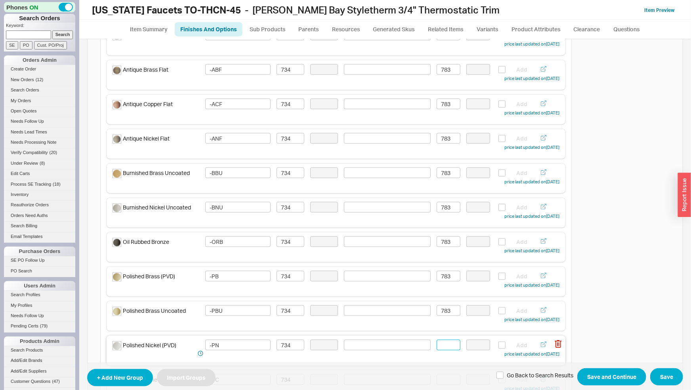
paste input "783"
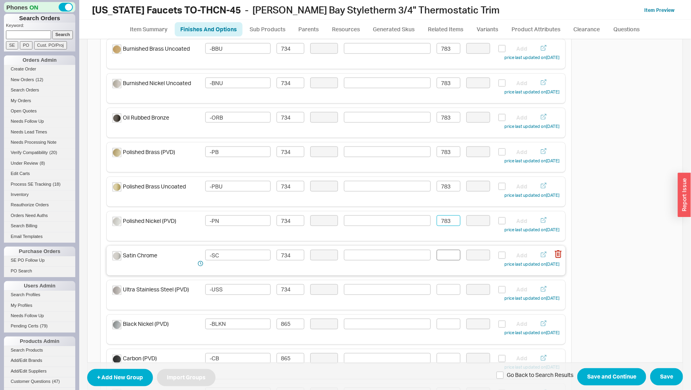
type input "783"
click at [442, 256] on input at bounding box center [449, 255] width 24 height 11
paste input "783"
type input "783"
click at [446, 287] on input at bounding box center [449, 290] width 24 height 11
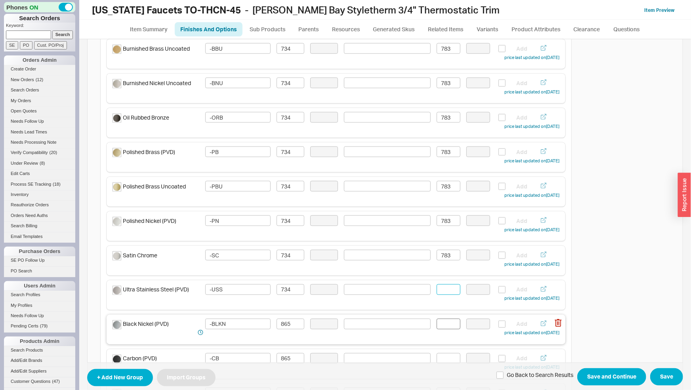
paste input "783"
type input "783"
click at [447, 325] on input at bounding box center [449, 324] width 24 height 11
drag, startPoint x: 445, startPoint y: 326, endPoint x: 419, endPoint y: 325, distance: 25.8
click at [437, 325] on input "923" at bounding box center [449, 324] width 24 height 11
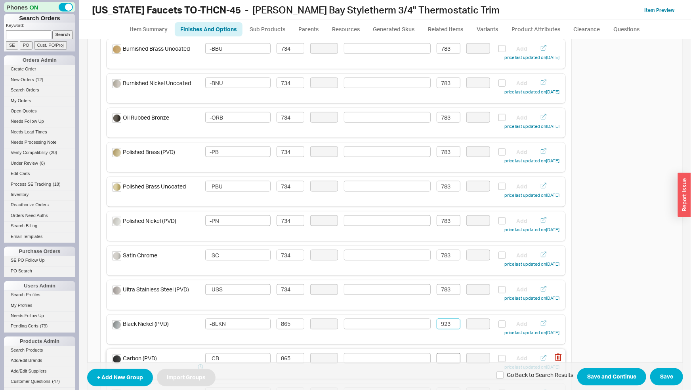
type input "923"
click at [442, 357] on input at bounding box center [449, 359] width 24 height 11
paste input "923"
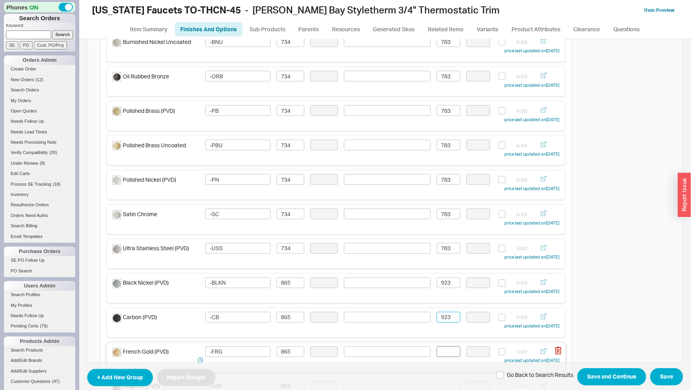
type input "923"
click at [446, 355] on input at bounding box center [449, 352] width 24 height 11
paste input "923"
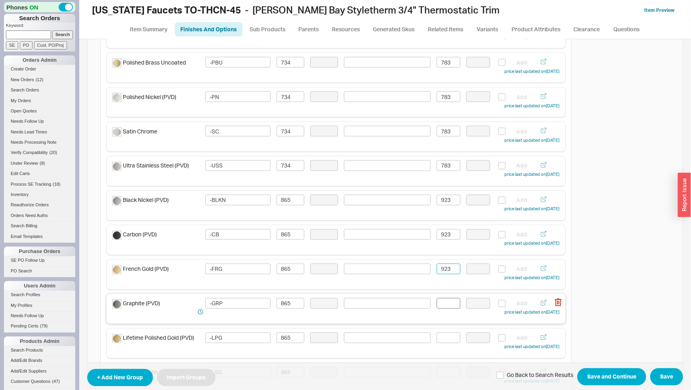
type input "923"
drag, startPoint x: 443, startPoint y: 300, endPoint x: 443, endPoint y: 308, distance: 7.1
click at [443, 301] on input at bounding box center [449, 304] width 24 height 11
paste input "923"
type input "923"
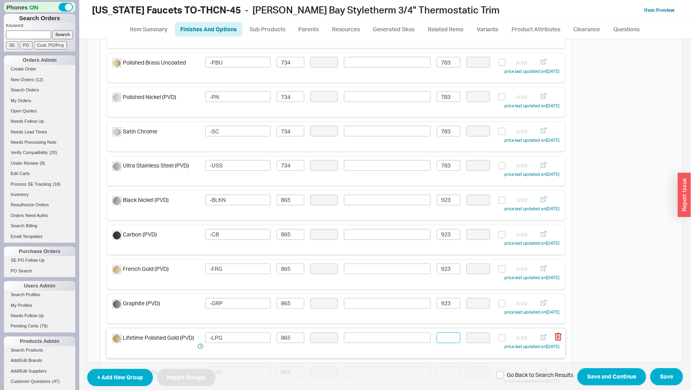
click at [445, 336] on input at bounding box center [449, 338] width 24 height 11
paste input "923"
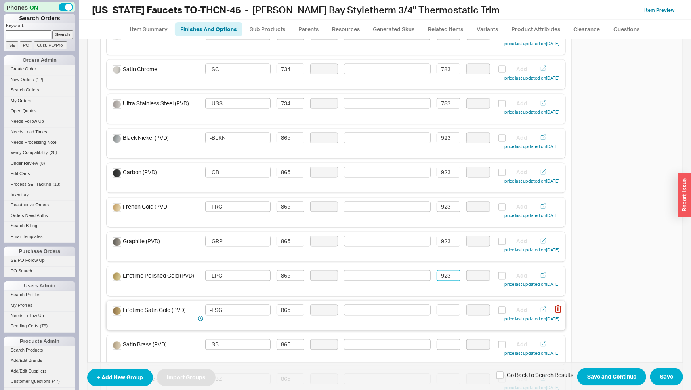
scroll to position [787, 0]
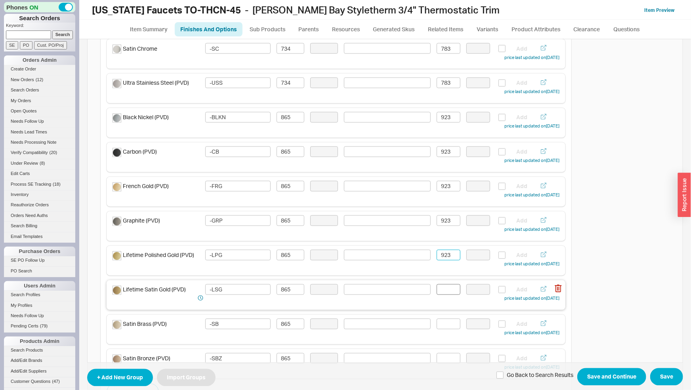
type input "923"
click at [441, 289] on input at bounding box center [449, 290] width 24 height 11
paste input "923"
type input "923"
click at [443, 325] on input at bounding box center [449, 324] width 24 height 11
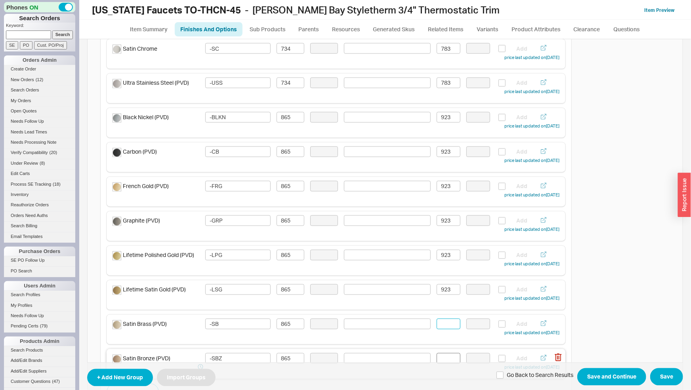
paste input "923"
type input "923"
click at [447, 357] on input at bounding box center [449, 359] width 24 height 11
paste input "923"
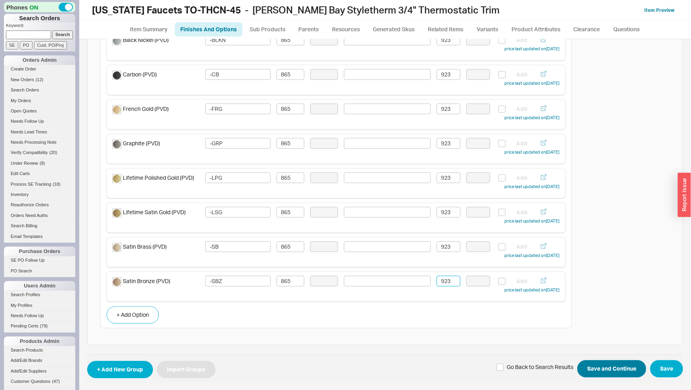
type input "923"
drag, startPoint x: 579, startPoint y: 368, endPoint x: 585, endPoint y: 369, distance: 6.0
click at [580, 368] on button "Save and Continue" at bounding box center [612, 369] width 69 height 17
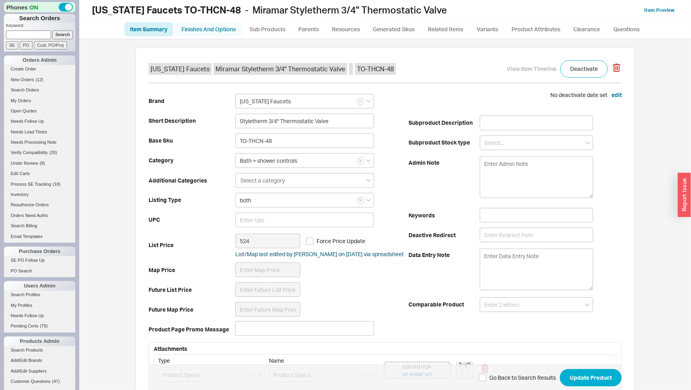
drag, startPoint x: 232, startPoint y: 20, endPoint x: 232, endPoint y: 27, distance: 6.8
click at [232, 20] on ul "Item Summary Finishes And Options Sub Products Parents Resources Generated Skus…" at bounding box center [385, 29] width 612 height 19
click at [231, 30] on link "Finishes And Options" at bounding box center [209, 29] width 68 height 14
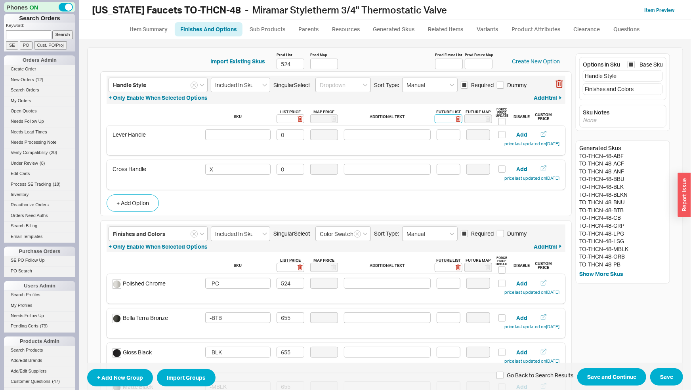
click at [440, 118] on input at bounding box center [449, 119] width 28 height 9
type input "0"
click at [456, 119] on rect at bounding box center [459, 119] width 6 height 6
type input "0"
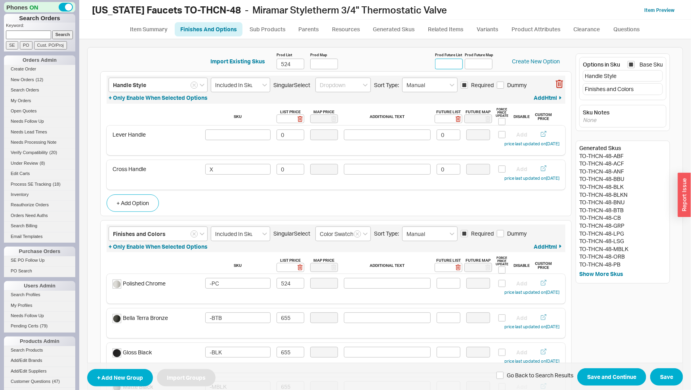
click at [447, 66] on input "Prod Future List" at bounding box center [449, 64] width 28 height 11
type input "559"
click at [437, 280] on input at bounding box center [449, 283] width 24 height 11
type input "559"
click at [452, 322] on input at bounding box center [449, 318] width 24 height 11
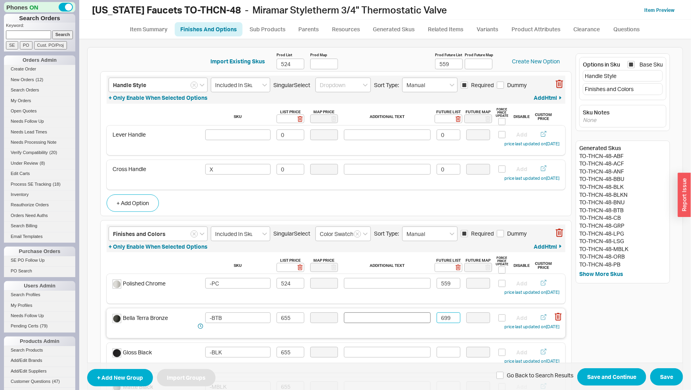
drag, startPoint x: 447, startPoint y: 319, endPoint x: 415, endPoint y: 320, distance: 32.1
click at [437, 320] on input "699" at bounding box center [449, 318] width 24 height 11
type input "699"
click at [443, 353] on input at bounding box center [449, 352] width 24 height 11
paste input "699"
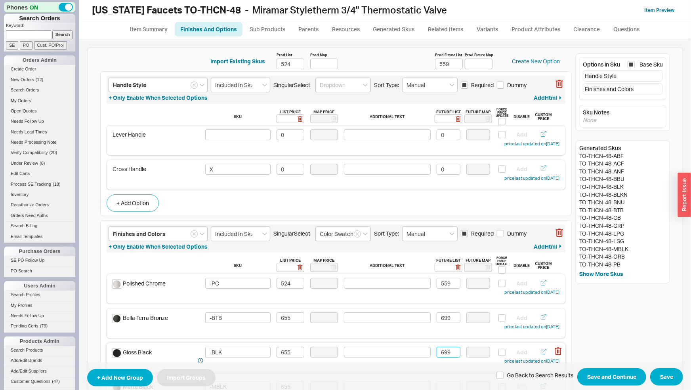
scroll to position [41, 0]
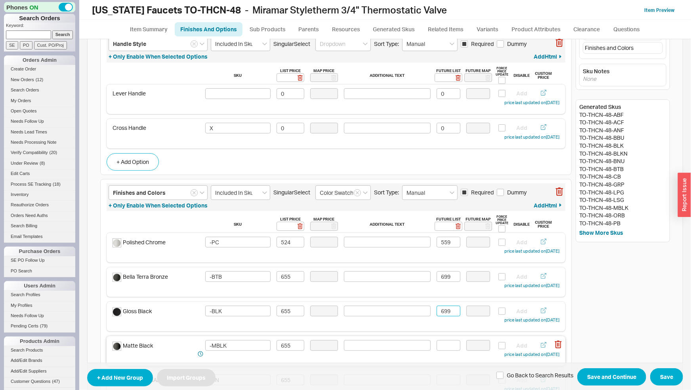
drag, startPoint x: 448, startPoint y: 339, endPoint x: 446, endPoint y: 343, distance: 4.9
click at [447, 339] on div "Matte Black -MBLK 655 Add price last updated on [DATE]" at bounding box center [336, 352] width 459 height 30
type input "699"
click at [446, 343] on input at bounding box center [449, 346] width 24 height 11
paste input "699"
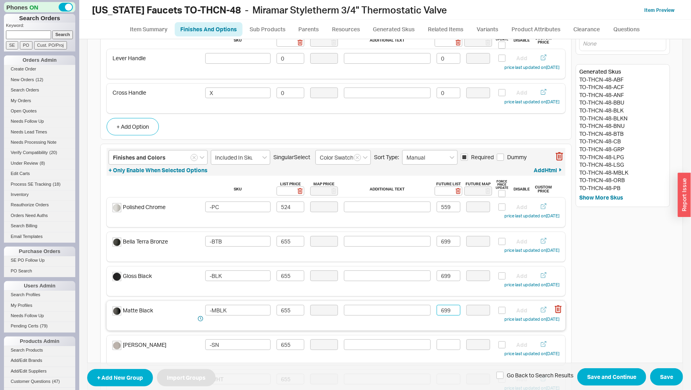
scroll to position [124, 0]
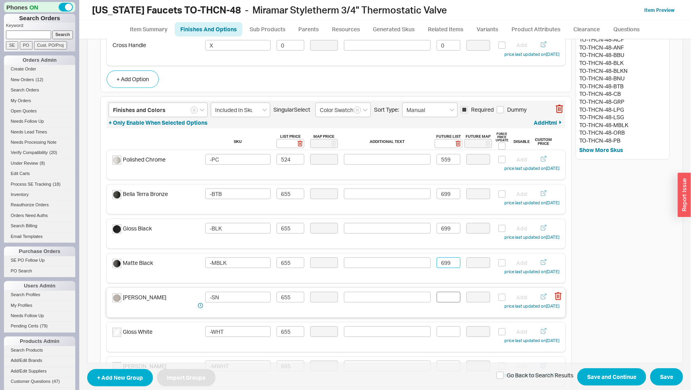
type input "699"
click at [444, 297] on input at bounding box center [449, 297] width 24 height 11
paste input "699"
type input "699"
click at [445, 328] on input at bounding box center [449, 332] width 24 height 11
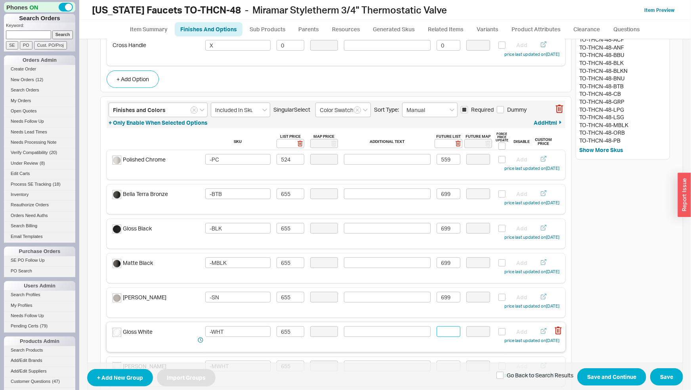
paste input "699"
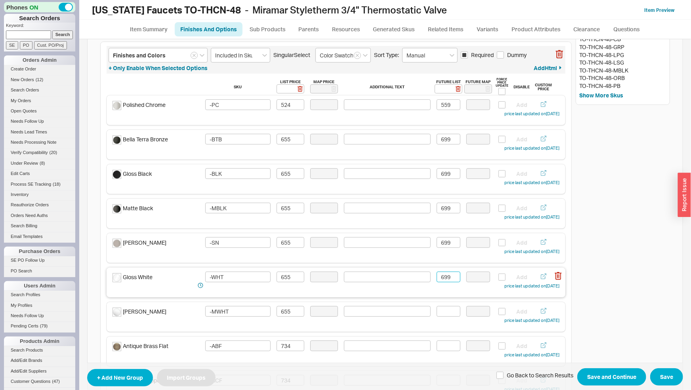
scroll to position [207, 0]
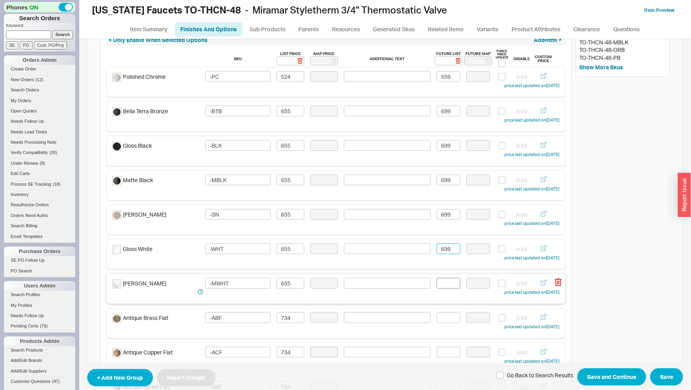
type input "699"
click at [446, 282] on input at bounding box center [449, 283] width 24 height 11
paste input "699"
type input "699"
click at [441, 321] on input at bounding box center [449, 318] width 24 height 11
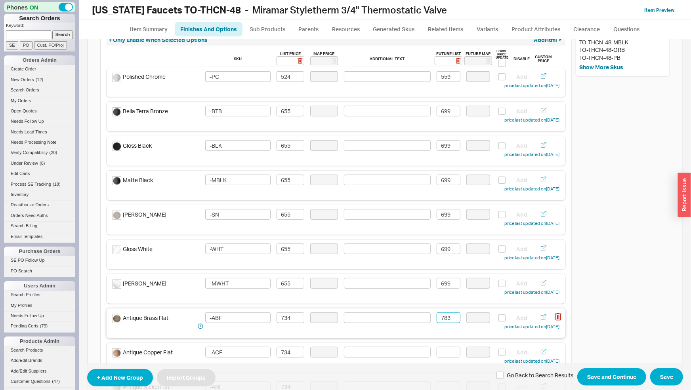
drag, startPoint x: 447, startPoint y: 316, endPoint x: 418, endPoint y: 318, distance: 28.6
click at [437, 318] on input "783" at bounding box center [449, 318] width 24 height 11
type input "783"
click at [442, 350] on input at bounding box center [449, 352] width 24 height 11
paste input "783"
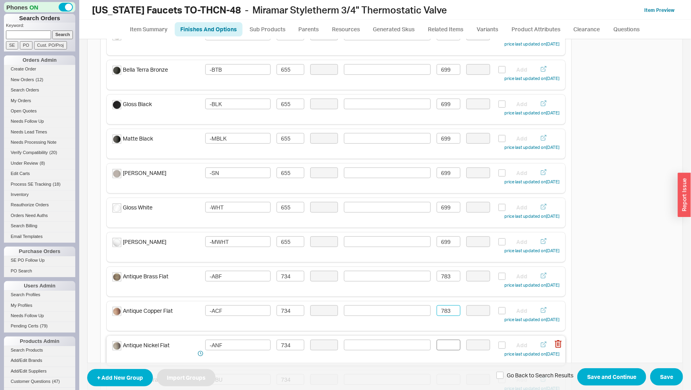
type input "783"
click at [445, 343] on input at bounding box center [449, 345] width 24 height 11
paste input "783"
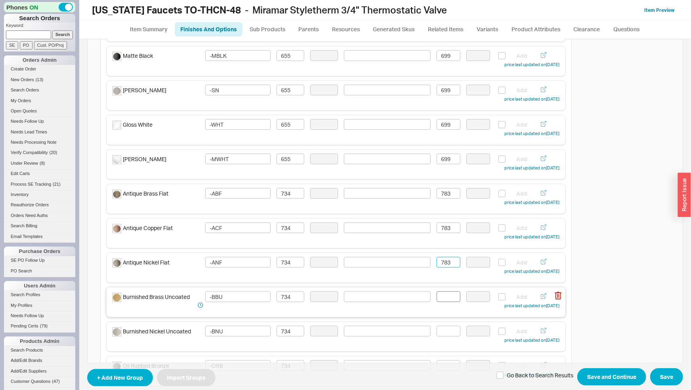
type input "783"
click at [448, 299] on input at bounding box center [449, 297] width 24 height 11
paste input "783"
type input "783"
click at [446, 332] on input at bounding box center [449, 331] width 24 height 11
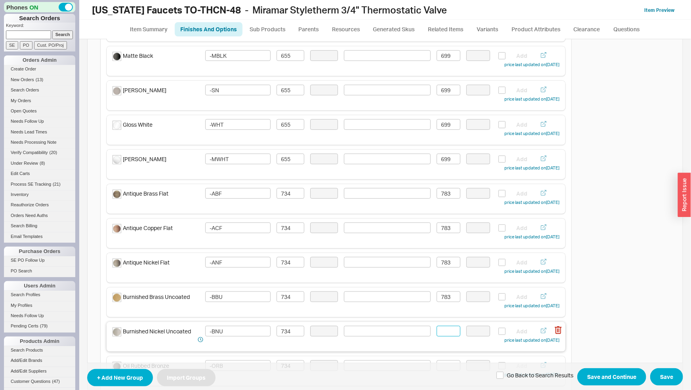
paste input "783"
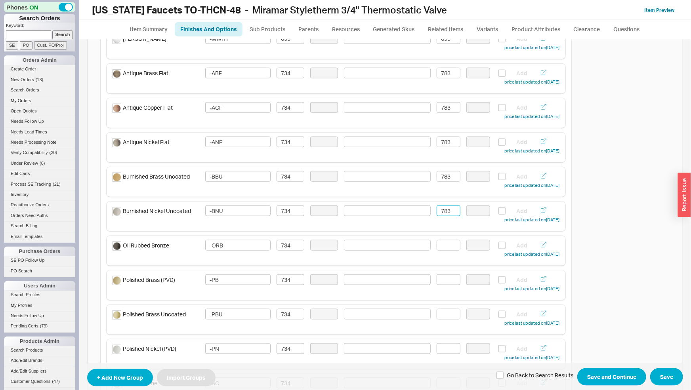
scroll to position [497, 0]
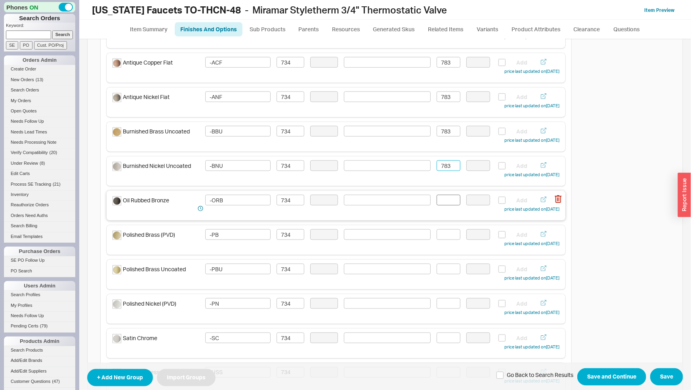
type input "783"
click at [445, 203] on input at bounding box center [449, 200] width 24 height 11
paste input "783"
type input "783"
click at [449, 232] on input at bounding box center [449, 235] width 24 height 11
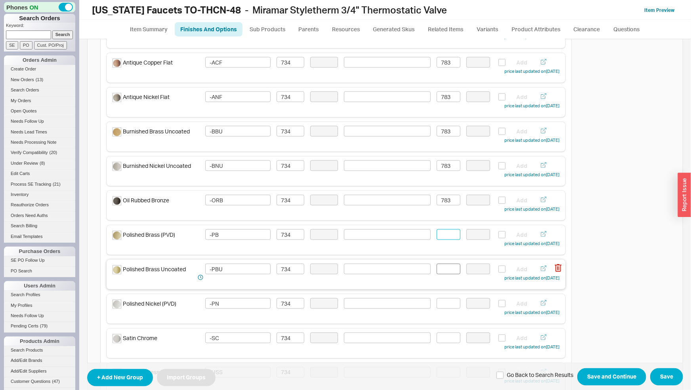
paste input "783"
type input "783"
click at [446, 264] on input at bounding box center [449, 269] width 24 height 11
paste input "783"
type input "783"
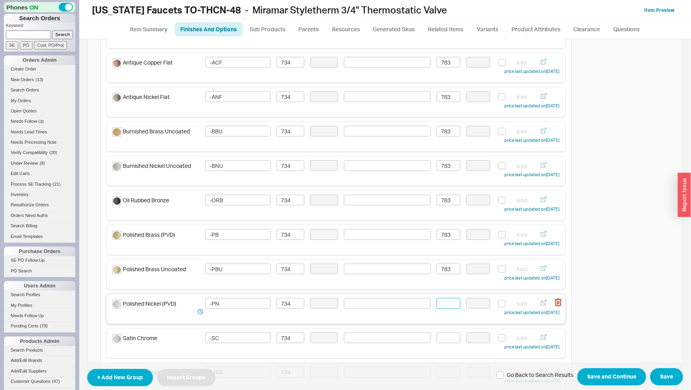
click at [449, 303] on input at bounding box center [449, 304] width 24 height 11
paste input "783"
type input "783"
click at [444, 339] on input at bounding box center [449, 338] width 24 height 11
paste input "783"
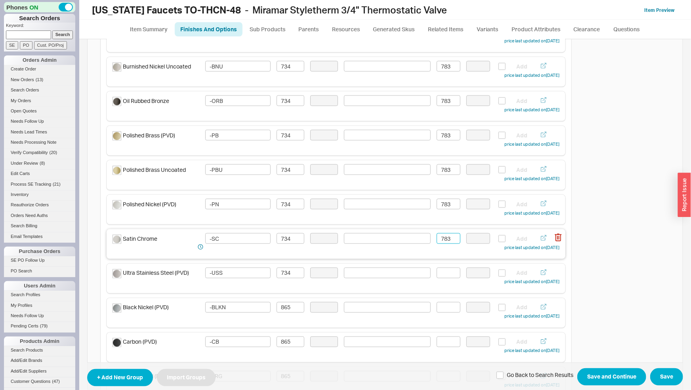
scroll to position [621, 0]
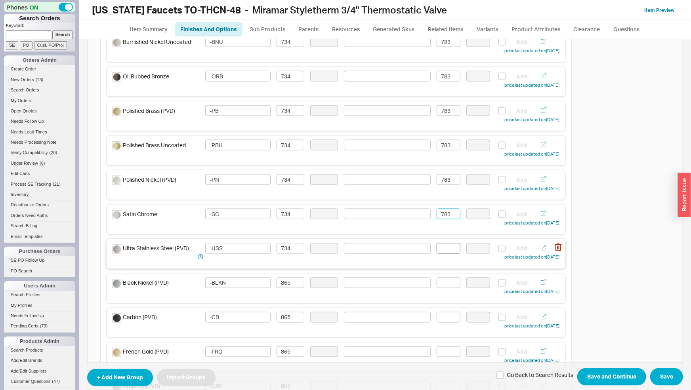
type input "783"
click at [444, 254] on input at bounding box center [449, 248] width 24 height 11
paste input "783"
type input "783"
click at [450, 283] on input at bounding box center [449, 283] width 24 height 11
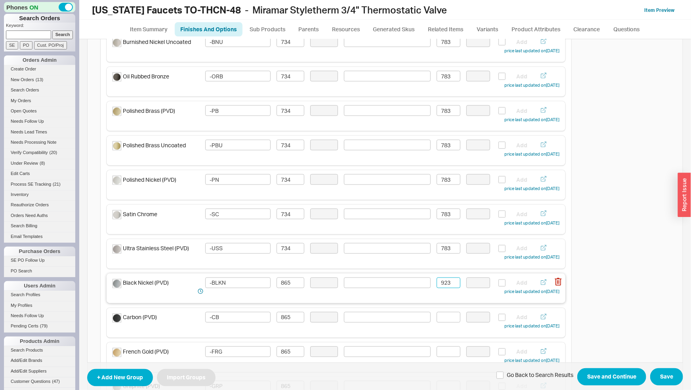
drag, startPoint x: 450, startPoint y: 284, endPoint x: 427, endPoint y: 287, distance: 22.8
click at [437, 287] on input "923" at bounding box center [449, 283] width 24 height 11
type input "923"
click at [442, 319] on input at bounding box center [449, 317] width 24 height 11
paste input "923"
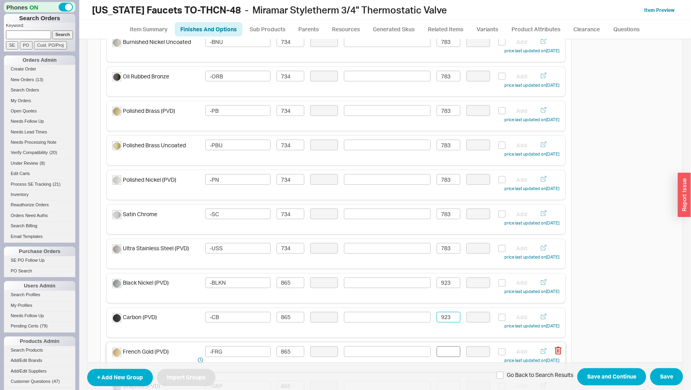
type input "923"
click at [446, 356] on input at bounding box center [449, 352] width 24 height 11
paste input "923"
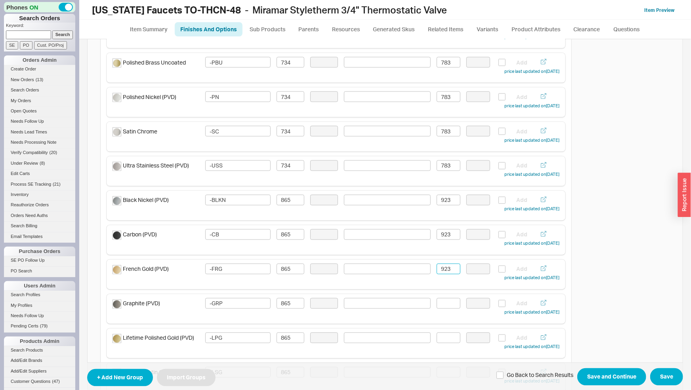
scroll to position [746, 0]
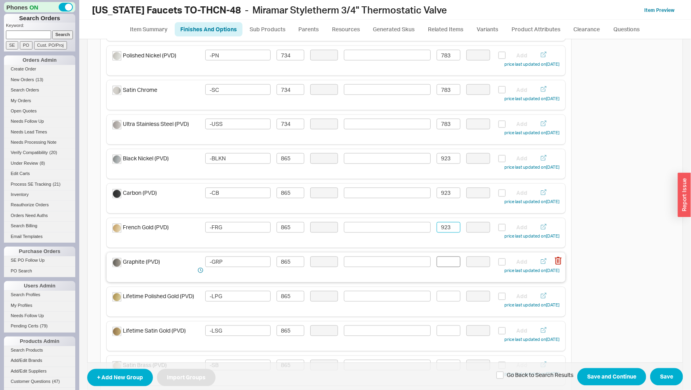
type input "923"
click at [442, 263] on input at bounding box center [449, 262] width 24 height 11
paste input "923"
type input "923"
click at [442, 295] on input at bounding box center [449, 296] width 24 height 11
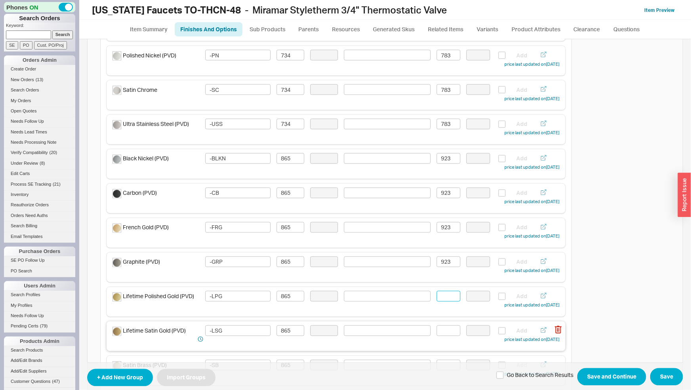
paste input "923"
type input "923"
click at [445, 326] on input at bounding box center [449, 331] width 24 height 11
click at [446, 331] on input at bounding box center [449, 331] width 24 height 11
paste input "923"
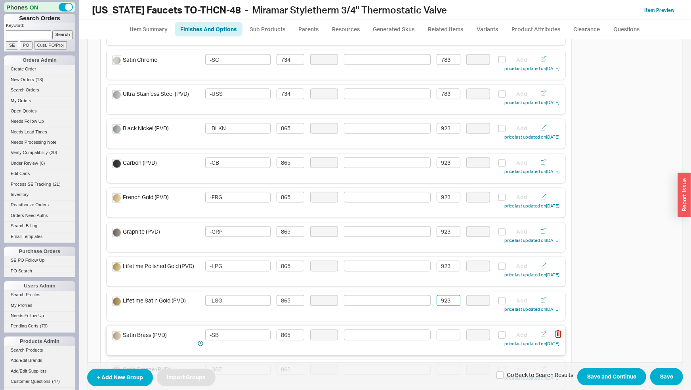
scroll to position [787, 0]
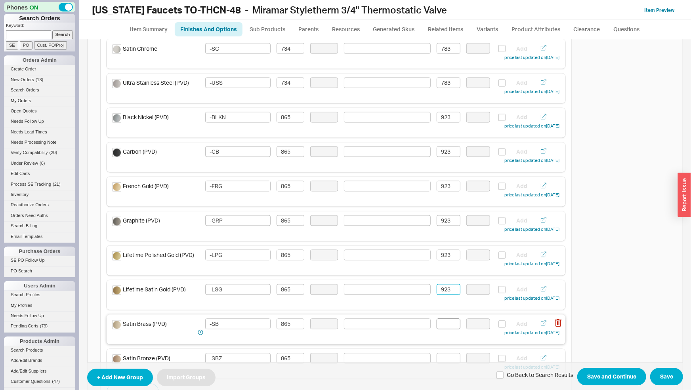
type input "923"
click at [446, 328] on input at bounding box center [449, 324] width 24 height 11
paste input "923"
type input "923"
click at [448, 355] on input at bounding box center [449, 359] width 24 height 11
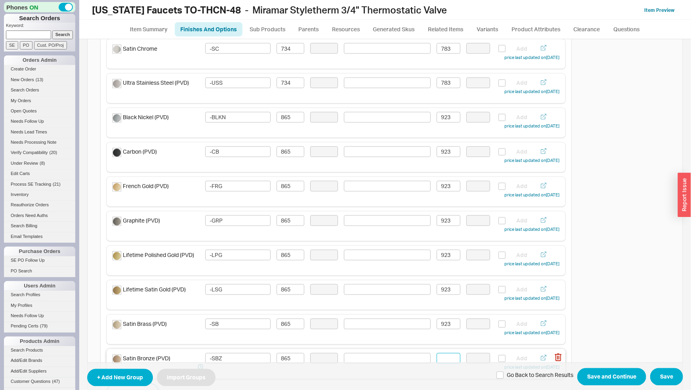
paste input "923"
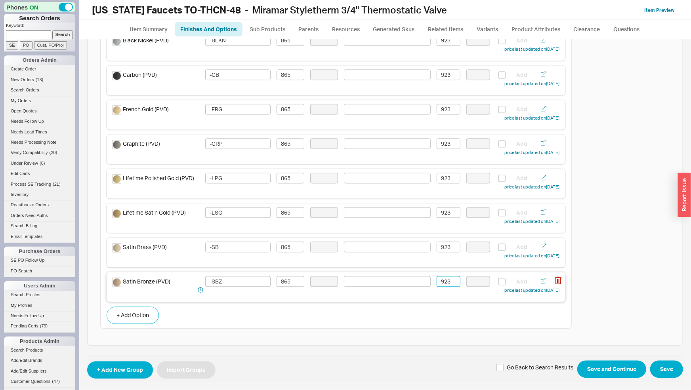
scroll to position [864, 0]
type input "923"
click at [585, 361] on button "Save and Continue" at bounding box center [612, 369] width 69 height 17
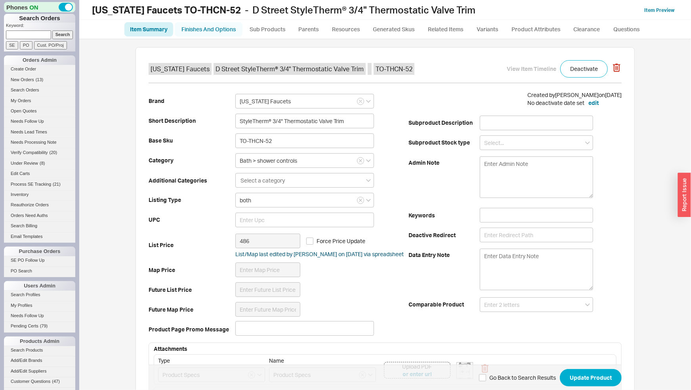
click at [212, 33] on link "Finishes And Options" at bounding box center [209, 29] width 68 height 14
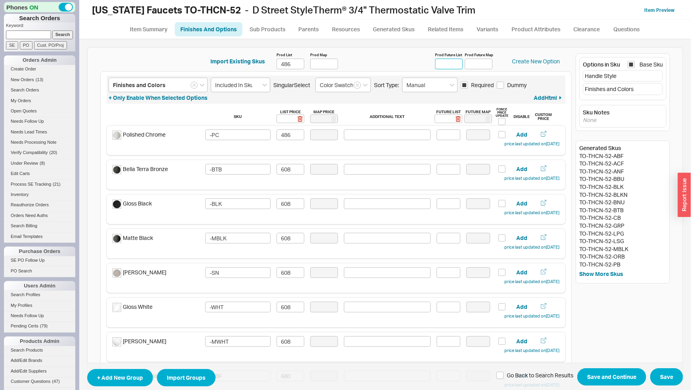
drag, startPoint x: 447, startPoint y: 68, endPoint x: 446, endPoint y: 59, distance: 8.8
click at [447, 68] on input "Prod Future List" at bounding box center [449, 64] width 28 height 11
type input "519"
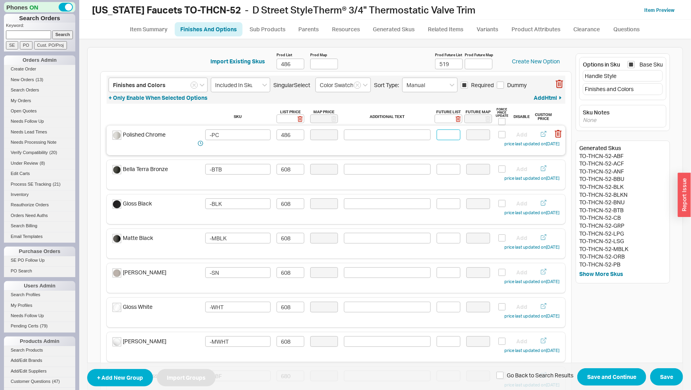
click at [445, 132] on input at bounding box center [449, 135] width 24 height 11
type input "519"
click at [452, 170] on input at bounding box center [449, 169] width 24 height 11
drag, startPoint x: 437, startPoint y: 169, endPoint x: 423, endPoint y: 170, distance: 13.9
click at [437, 170] on input "649" at bounding box center [449, 169] width 24 height 11
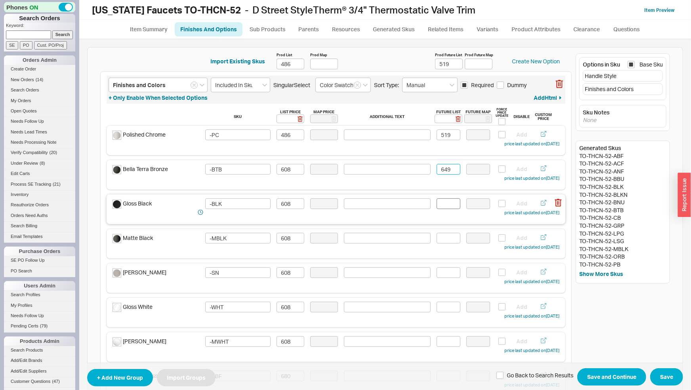
type input "649"
click at [442, 203] on input at bounding box center [449, 204] width 24 height 11
paste input "649"
type input "649"
click at [444, 237] on input at bounding box center [449, 238] width 24 height 11
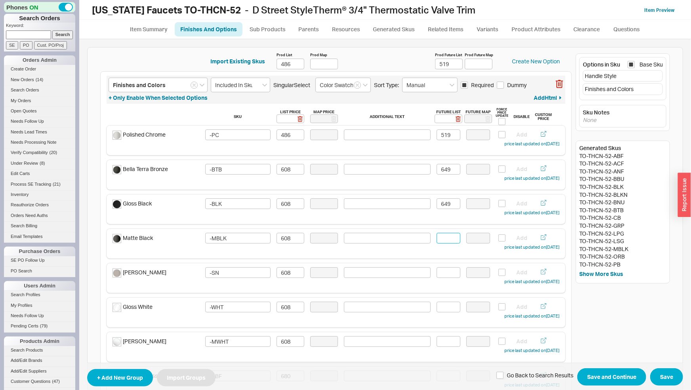
paste input "649"
type input "649"
click at [444, 274] on input at bounding box center [449, 273] width 24 height 11
paste input "649"
type input "649"
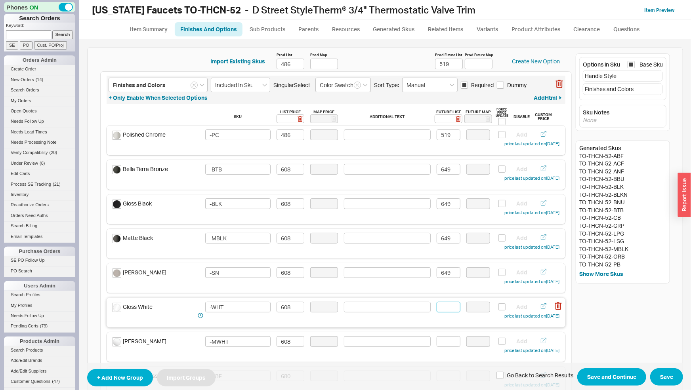
click at [446, 307] on input at bounding box center [449, 307] width 24 height 11
paste input "649"
type input "649"
click at [446, 345] on input at bounding box center [449, 342] width 24 height 11
paste input "649"
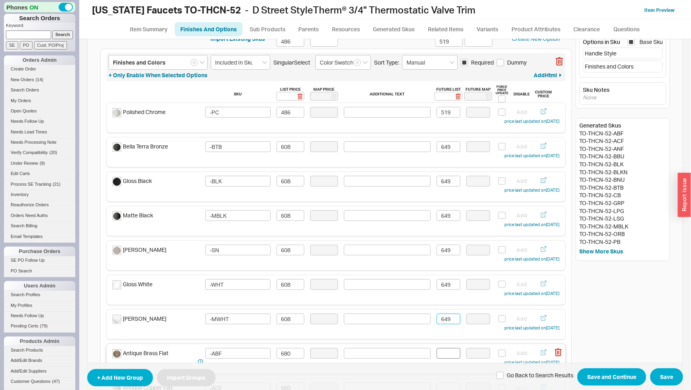
scroll to position [41, 0]
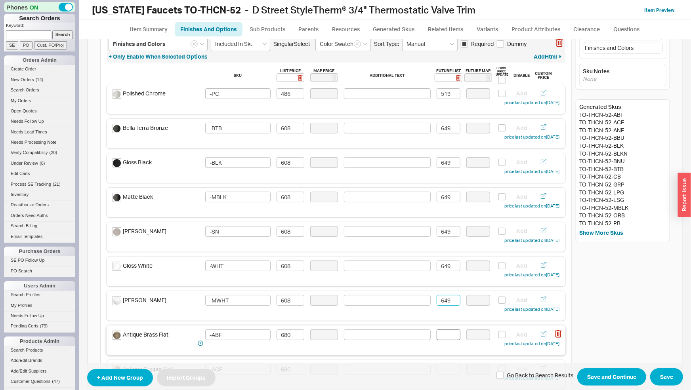
type input "649"
click at [447, 336] on input at bounding box center [449, 335] width 24 height 11
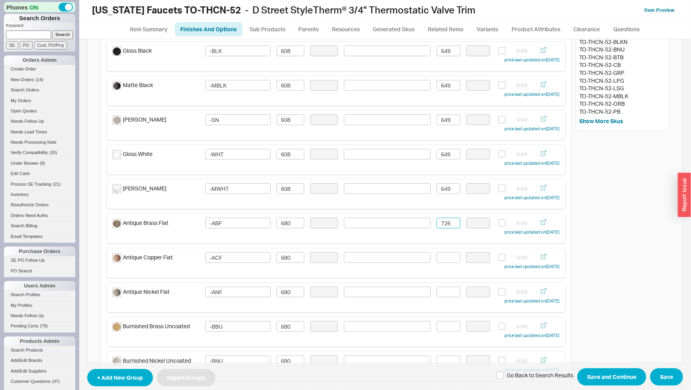
scroll to position [166, 0]
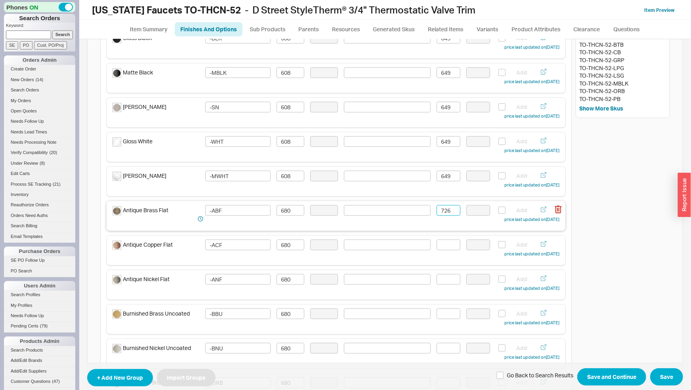
drag, startPoint x: 449, startPoint y: 212, endPoint x: 438, endPoint y: 212, distance: 10.7
click at [438, 212] on input "726" at bounding box center [449, 210] width 24 height 11
drag, startPoint x: 450, startPoint y: 210, endPoint x: 434, endPoint y: 210, distance: 15.5
click at [437, 210] on input "726" at bounding box center [449, 210] width 24 height 11
type input "726"
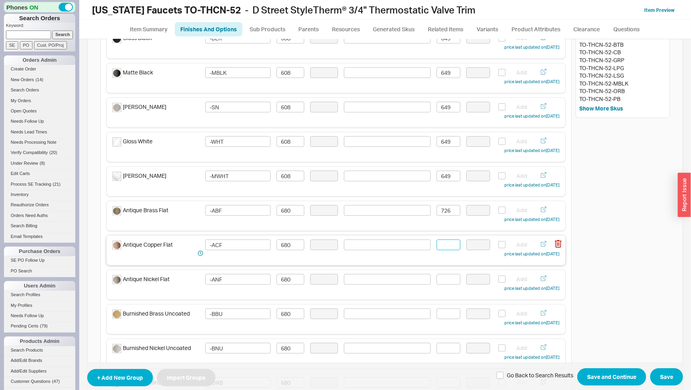
click at [447, 247] on input at bounding box center [449, 245] width 24 height 11
paste input "726"
type input "726"
click at [447, 277] on input at bounding box center [449, 279] width 24 height 11
paste input "726"
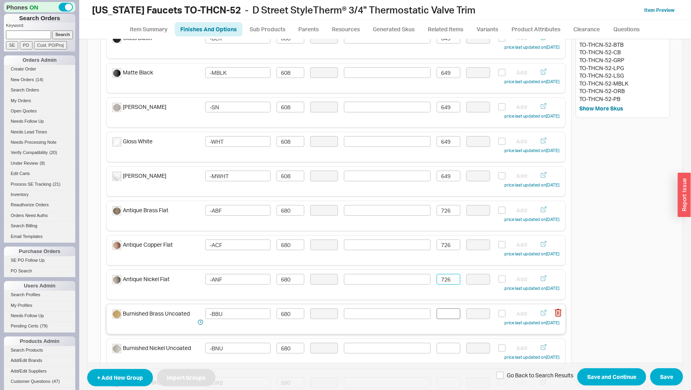
type input "726"
click at [447, 312] on input at bounding box center [449, 314] width 24 height 11
paste input "726"
type input "726"
click at [442, 351] on input at bounding box center [449, 348] width 24 height 11
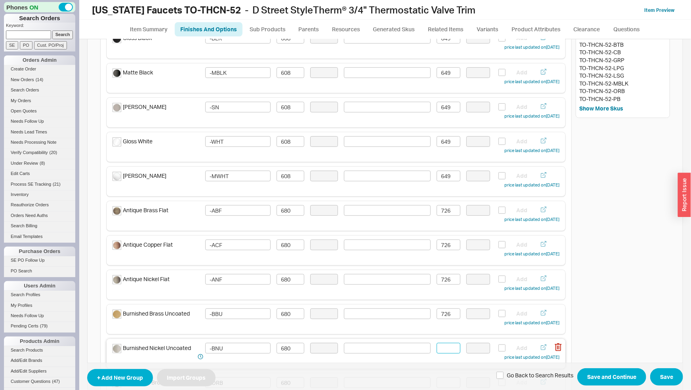
paste input "726"
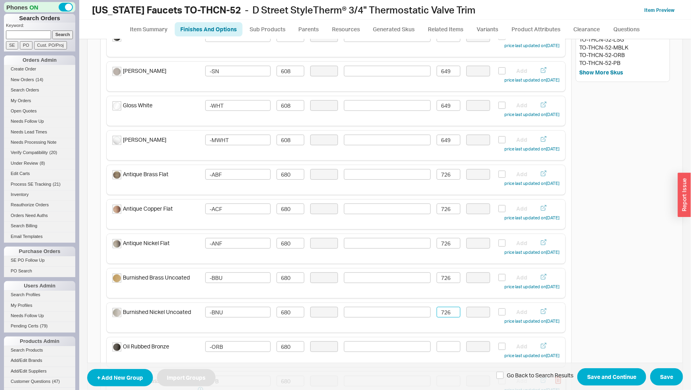
scroll to position [249, 0]
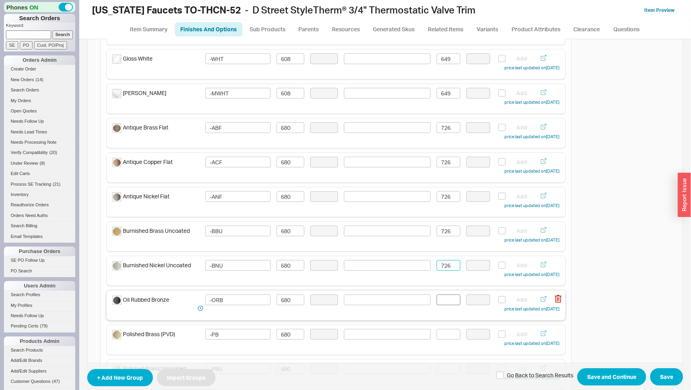
type input "726"
click at [442, 299] on input at bounding box center [449, 300] width 24 height 11
paste input "726"
type input "726"
click at [448, 336] on input at bounding box center [449, 334] width 24 height 11
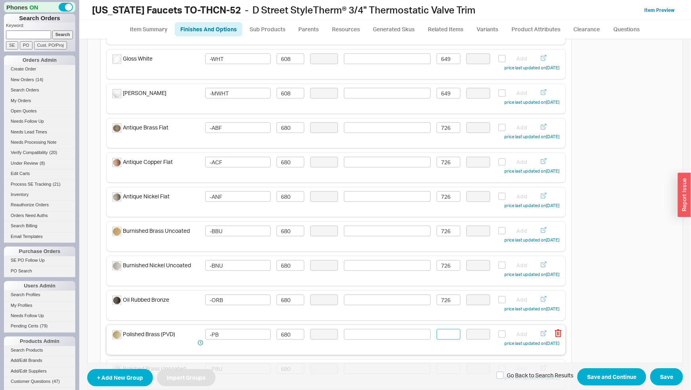
paste input "726"
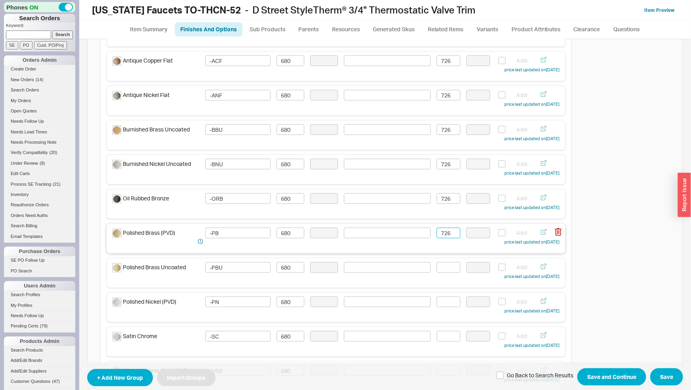
scroll to position [373, 0]
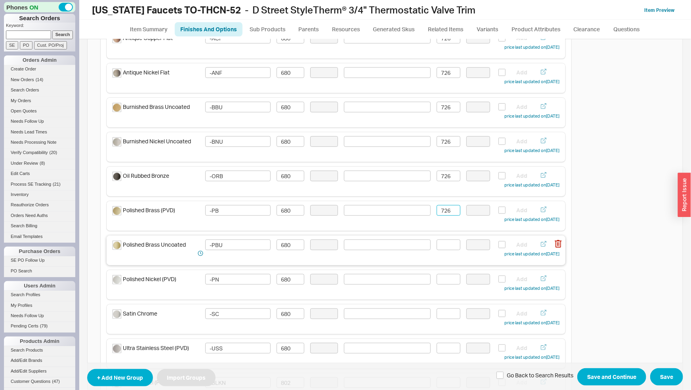
type input "726"
click at [446, 247] on input at bounding box center [449, 245] width 24 height 11
paste input "726"
type input "726"
click at [450, 278] on input at bounding box center [449, 279] width 24 height 11
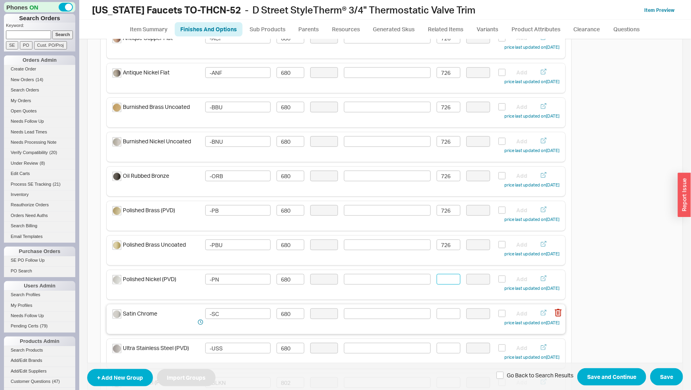
paste input "726"
type input "726"
click at [450, 309] on input at bounding box center [449, 314] width 24 height 11
paste input "726"
type input "726"
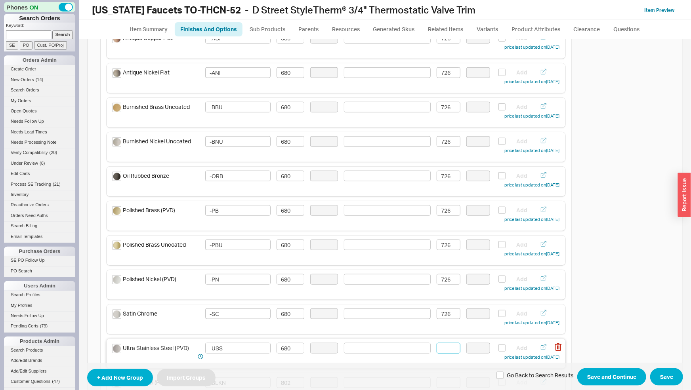
click at [449, 345] on input at bounding box center [449, 348] width 24 height 11
paste input "726"
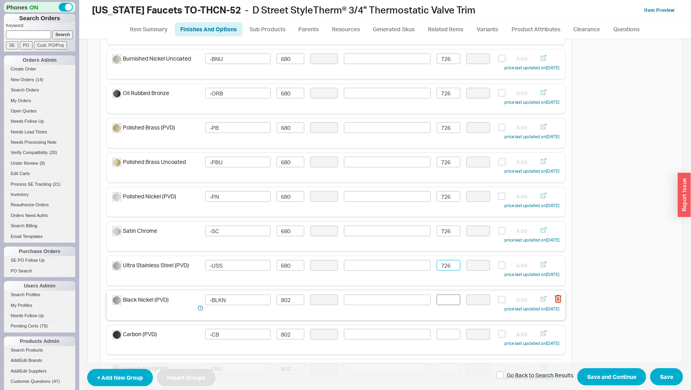
type input "726"
click at [444, 301] on input at bounding box center [449, 300] width 24 height 11
drag, startPoint x: 449, startPoint y: 300, endPoint x: 423, endPoint y: 299, distance: 26.6
click at [437, 300] on input "856" at bounding box center [449, 300] width 24 height 11
type input "856"
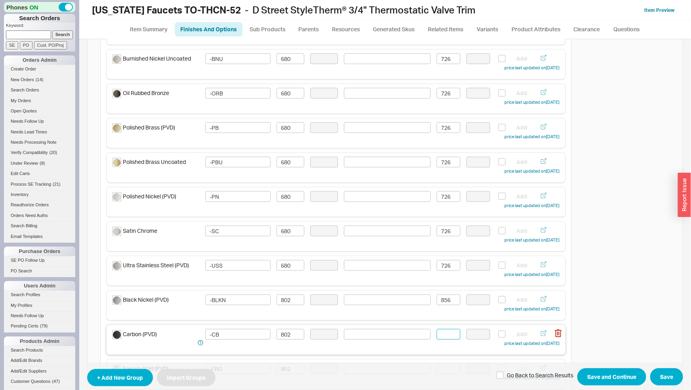
click at [444, 335] on input at bounding box center [449, 334] width 24 height 11
paste input "856"
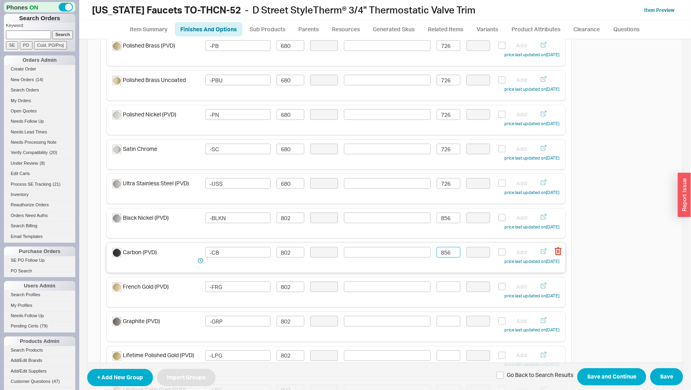
scroll to position [538, 0]
type input "856"
click at [446, 286] on input at bounding box center [449, 286] width 24 height 11
paste input "856"
type input "856"
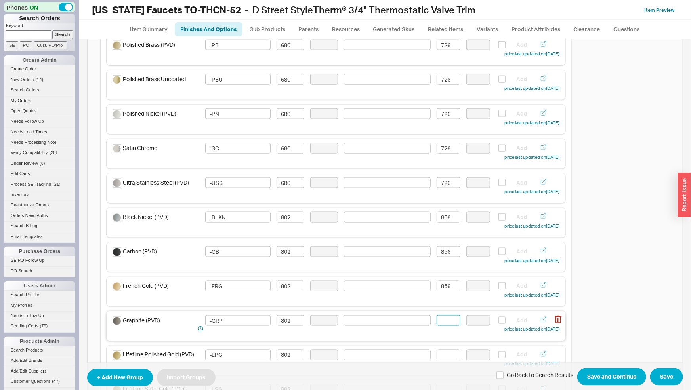
click at [441, 321] on input at bounding box center [449, 321] width 24 height 11
paste input "856"
type input "856"
click at [443, 360] on input at bounding box center [449, 355] width 24 height 11
paste input "856"
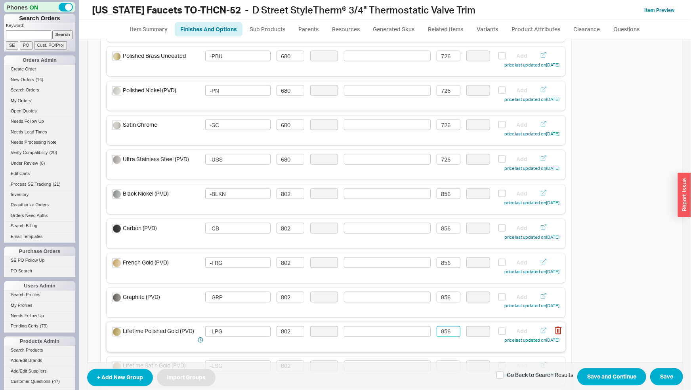
scroll to position [580, 0]
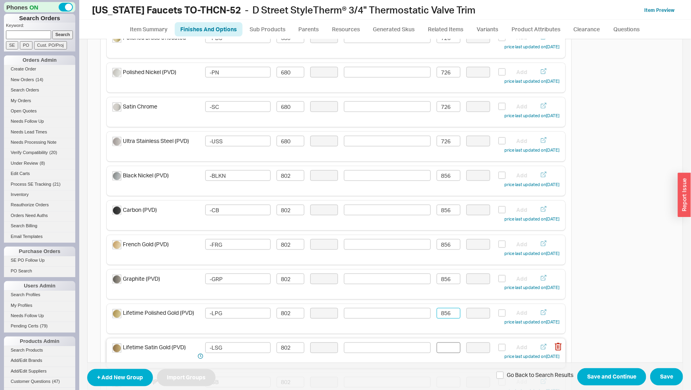
type input "856"
click at [445, 348] on input at bounding box center [449, 348] width 24 height 11
paste input "856"
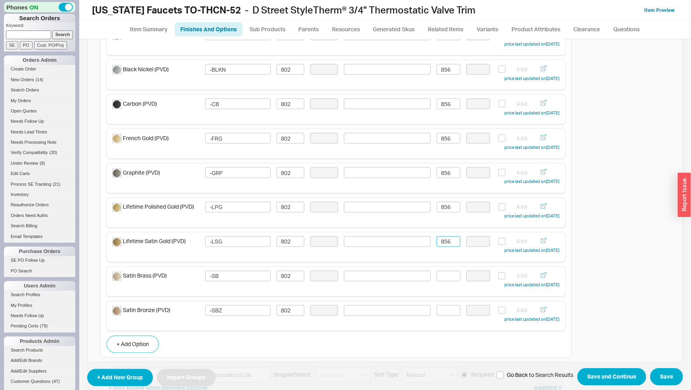
scroll to position [704, 0]
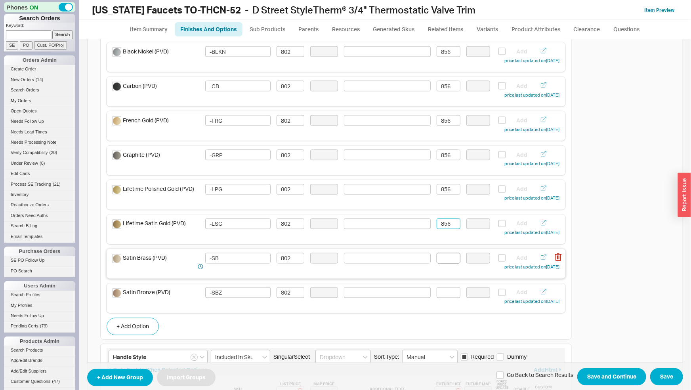
type input "856"
click at [448, 260] on input at bounding box center [449, 258] width 24 height 11
paste input "856"
type input "856"
click at [441, 291] on input at bounding box center [449, 293] width 24 height 11
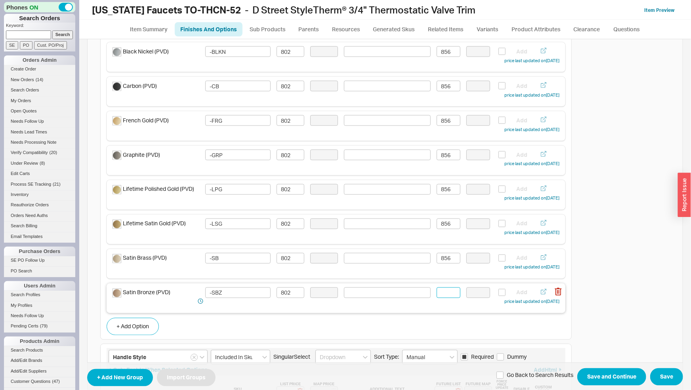
paste input "856"
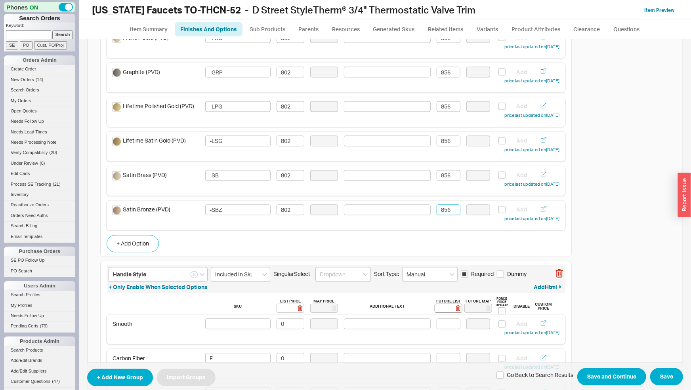
type input "856"
click at [441, 307] on input at bounding box center [449, 308] width 28 height 9
type input "0"
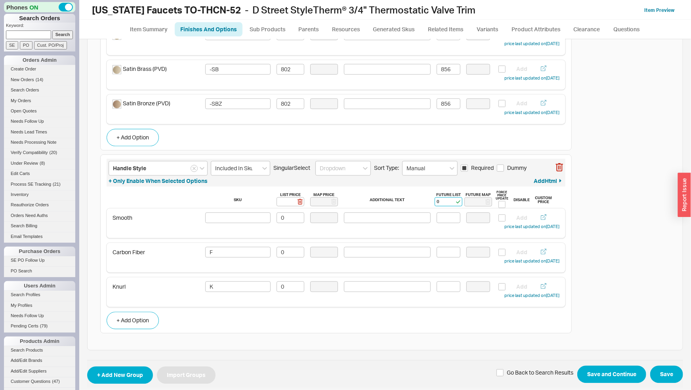
scroll to position [899, 0]
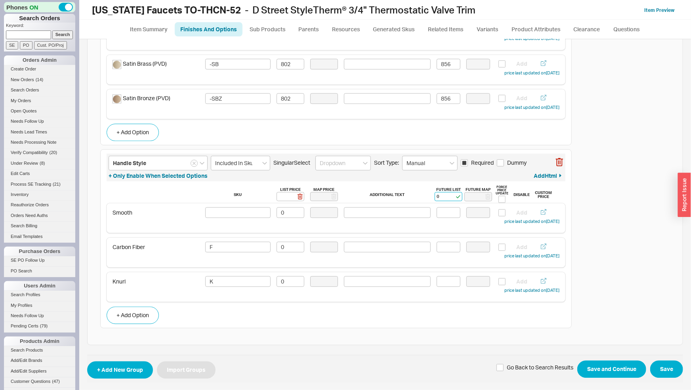
click at [458, 198] on div "Sku List Price Map Price Additional Text Future List 0 Future Map Force Price U…" at bounding box center [336, 195] width 447 height 18
click at [456, 197] on rect at bounding box center [459, 197] width 6 height 6
type input "0"
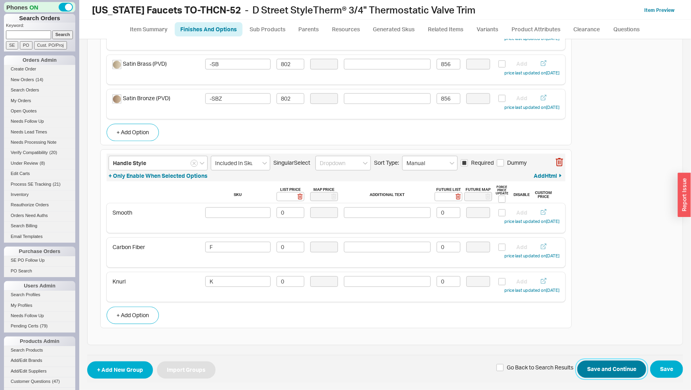
click at [620, 371] on button "Save and Continue" at bounding box center [612, 369] width 69 height 17
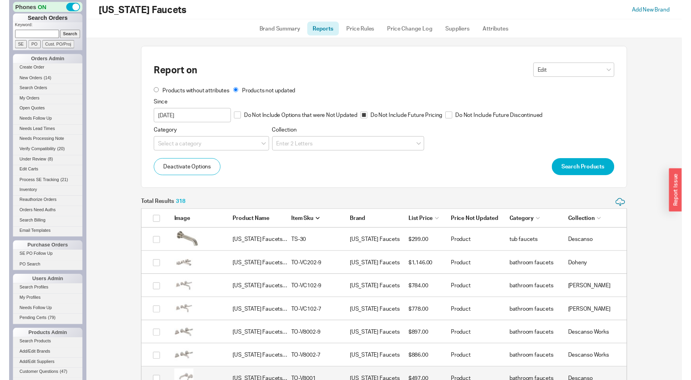
scroll to position [7589, 493]
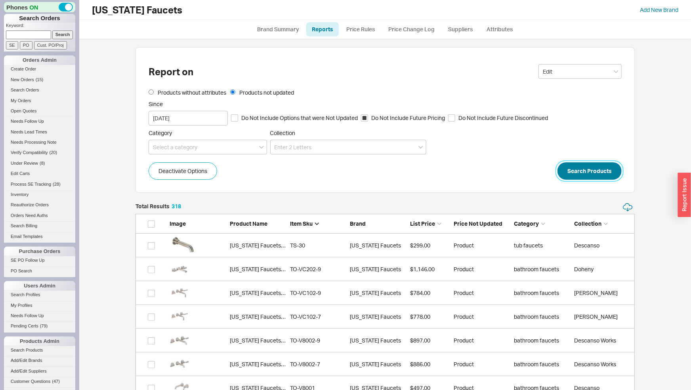
click at [610, 168] on button "Search Products" at bounding box center [590, 171] width 64 height 17
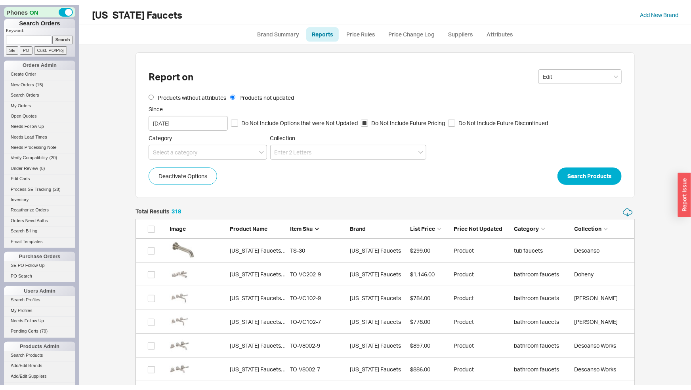
scroll to position [6, 6]
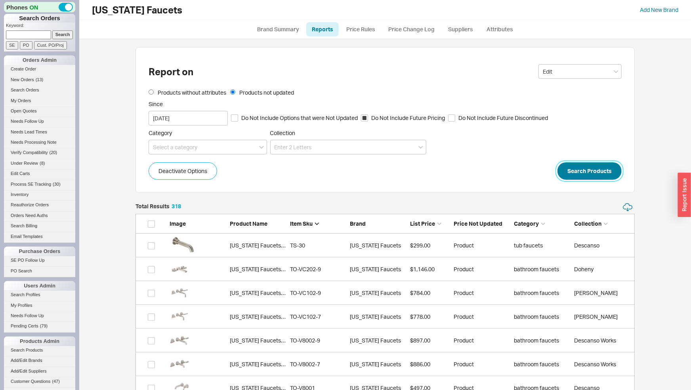
click at [608, 172] on button "Search Products" at bounding box center [590, 171] width 64 height 17
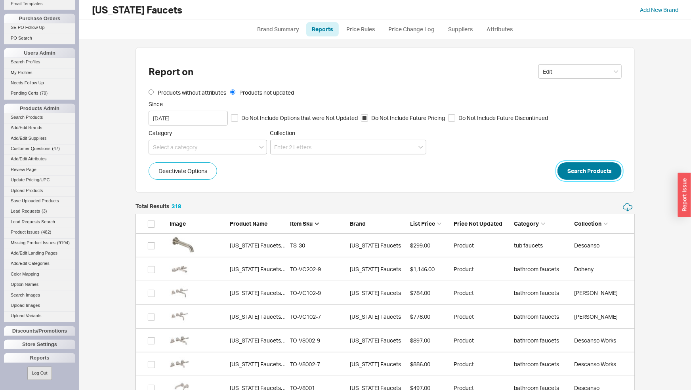
click at [574, 170] on button "Search Products" at bounding box center [590, 171] width 64 height 17
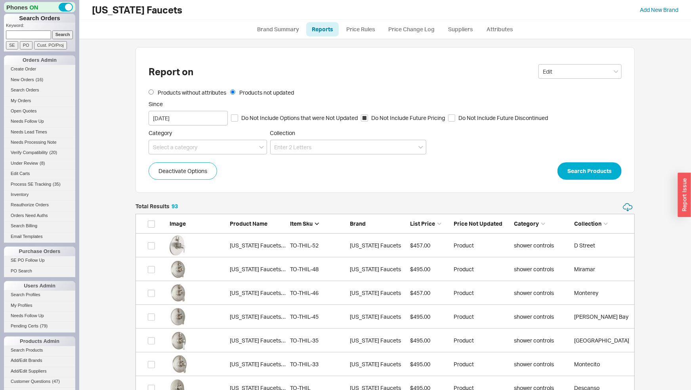
scroll to position [2237, 493]
click at [572, 175] on button "Search Products" at bounding box center [590, 171] width 64 height 17
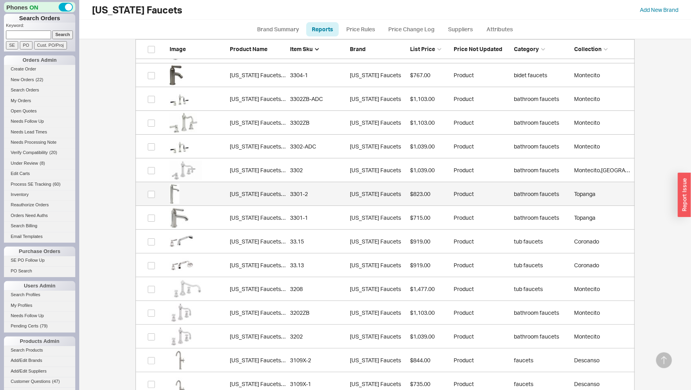
scroll to position [2071, 0]
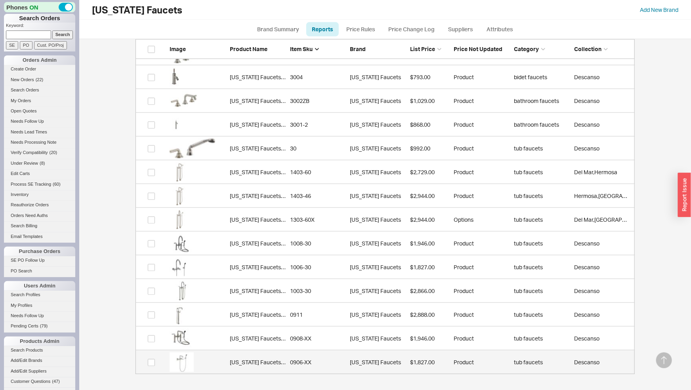
click at [313, 360] on div "0906-XX" at bounding box center [318, 363] width 56 height 8
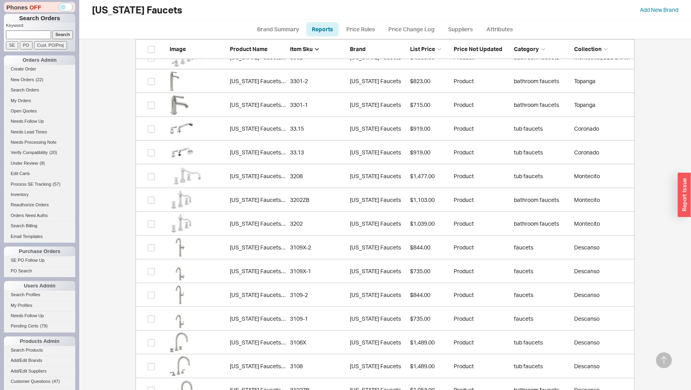
scroll to position [1635, 0]
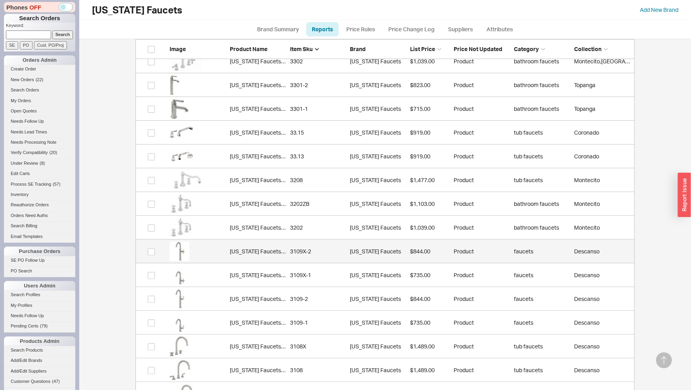
click at [260, 251] on div "California Faucets 3109X-2" at bounding box center [258, 252] width 56 height 8
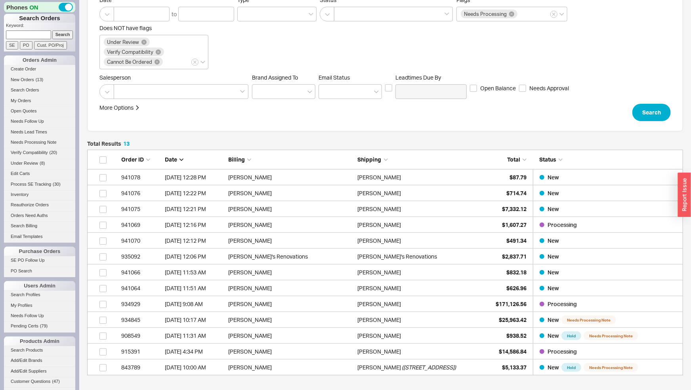
scroll to position [87, 0]
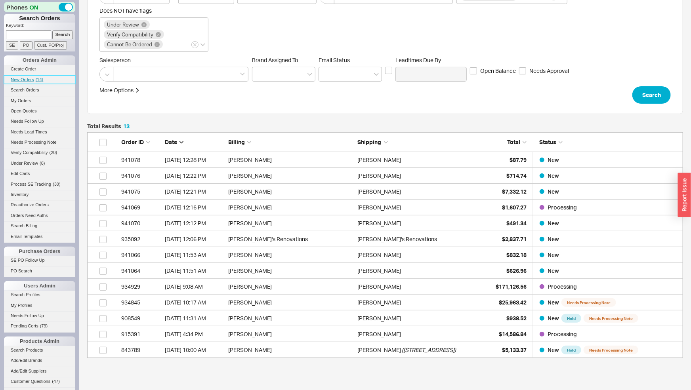
click at [31, 78] on span "New Orders" at bounding box center [22, 79] width 23 height 5
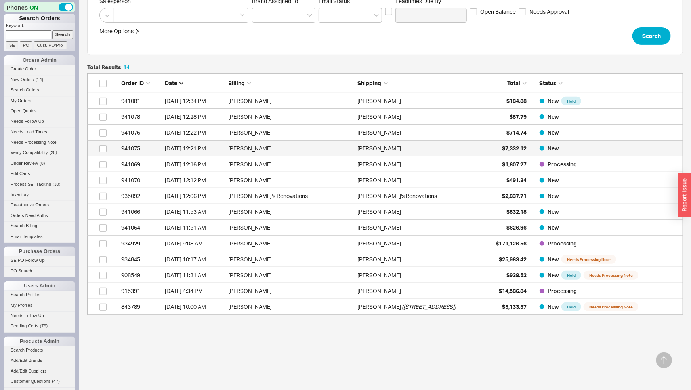
scroll to position [162, 0]
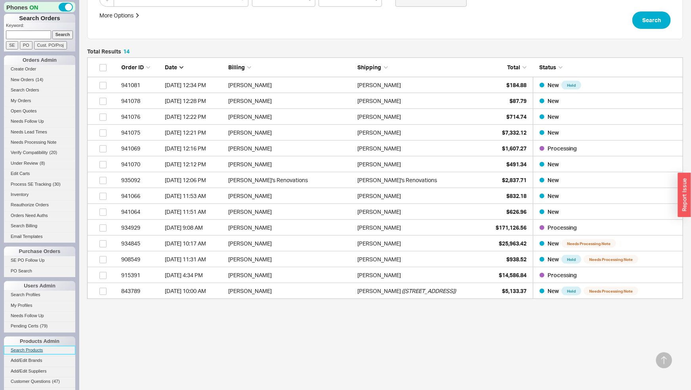
click at [29, 349] on link "Search Products" at bounding box center [39, 350] width 71 height 8
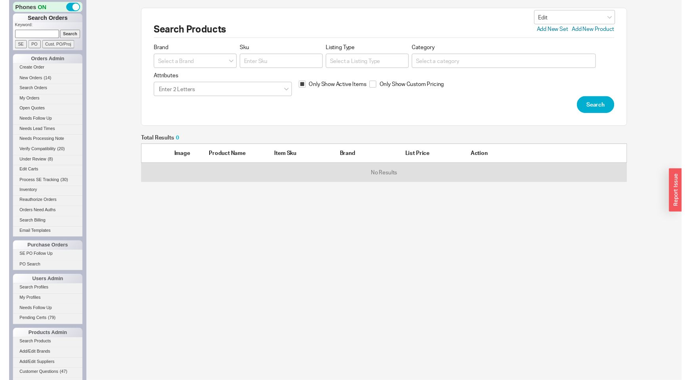
scroll to position [6, 6]
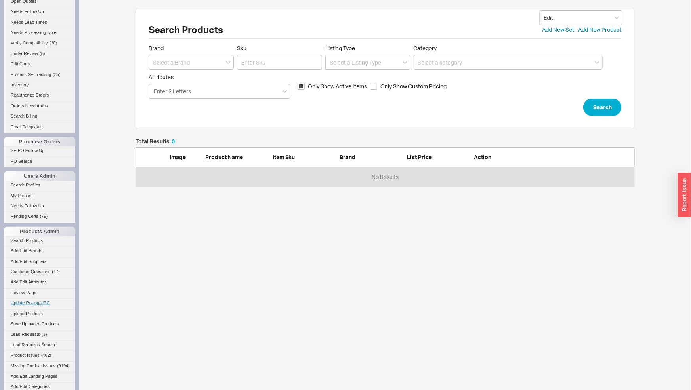
scroll to position [122, 0]
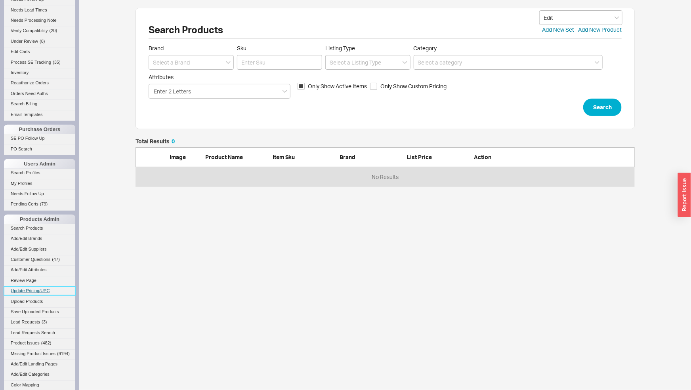
click at [38, 292] on link "Update Pricing/UPC" at bounding box center [39, 291] width 71 height 8
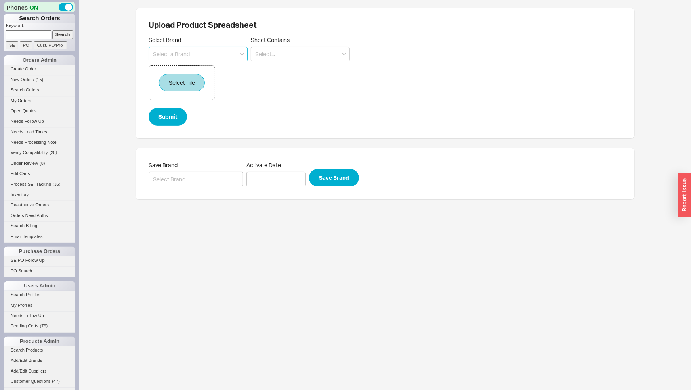
click at [225, 54] on input at bounding box center [198, 54] width 99 height 15
click at [156, 67] on div "[US_STATE] Faucets" at bounding box center [198, 70] width 98 height 14
type input "[US_STATE] Faucets"
click at [306, 50] on input at bounding box center [300, 54] width 99 height 15
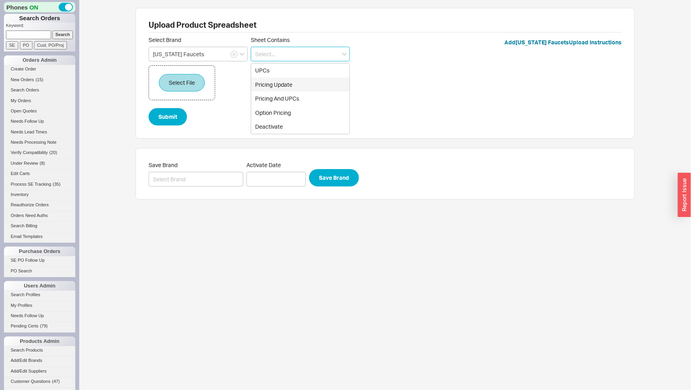
click at [300, 80] on div "Pricing Update" at bounding box center [300, 85] width 98 height 14
type input "Pricing Update"
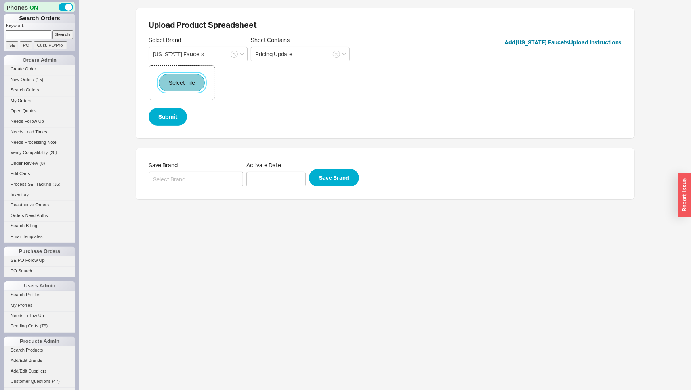
click at [174, 77] on button "Select File" at bounding box center [182, 82] width 46 height 17
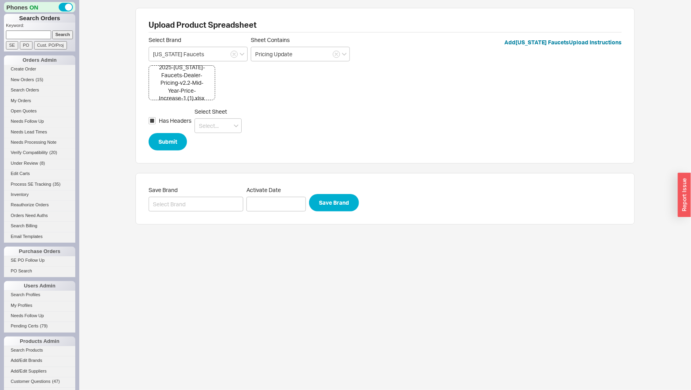
click at [242, 121] on div "Has Headers Select Sheet" at bounding box center [385, 120] width 473 height 25
click at [237, 124] on icon "open menu" at bounding box center [236, 125] width 5 height 3
click at [225, 155] on div "Sheet2" at bounding box center [218, 156] width 46 height 14
type input "Sheet2"
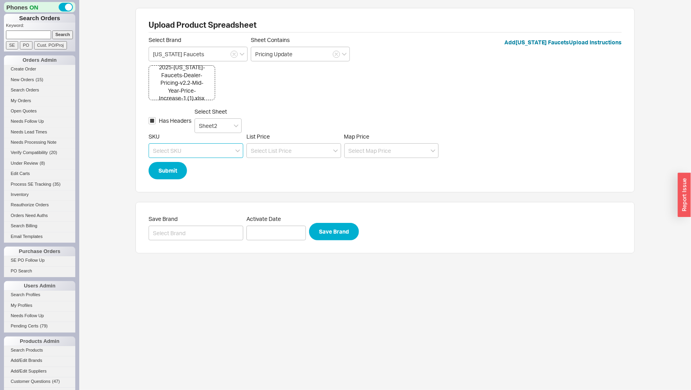
click at [226, 151] on input at bounding box center [196, 151] width 95 height 15
click at [212, 166] on div "Model" at bounding box center [196, 167] width 94 height 14
type input "Model"
click at [268, 152] on input at bounding box center [294, 151] width 95 height 15
drag, startPoint x: 256, startPoint y: 167, endPoint x: 225, endPoint y: 171, distance: 31.1
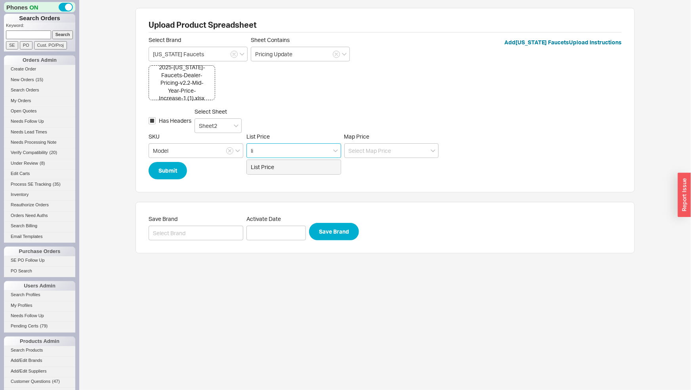
click at [256, 167] on div "List Price" at bounding box center [294, 167] width 94 height 14
type input "List Price"
click at [187, 172] on button "Submit" at bounding box center [168, 170] width 38 height 17
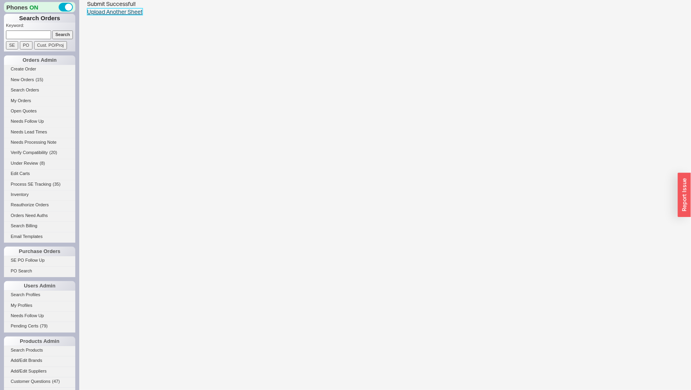
click at [141, 11] on link "Upload Another Sheet" at bounding box center [115, 11] width 56 height 7
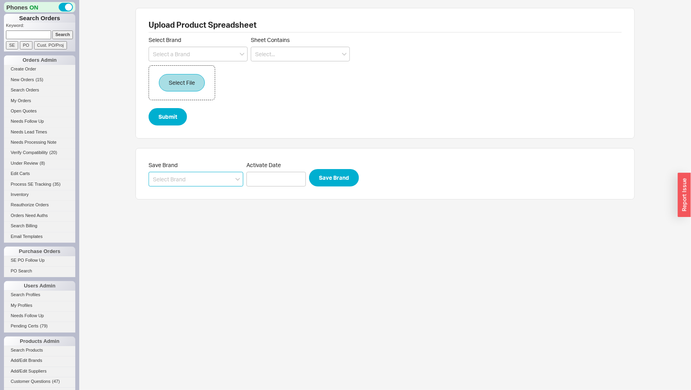
click at [190, 174] on input at bounding box center [196, 179] width 95 height 15
click at [189, 195] on span "California Faucets 9/19/25 by Nechama" at bounding box center [187, 199] width 68 height 15
type input "[US_STATE] Faucets"
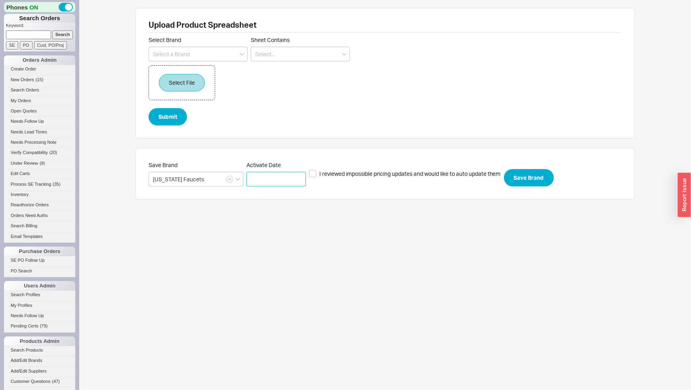
click at [262, 178] on input at bounding box center [276, 179] width 59 height 15
click at [255, 281] on div "28" at bounding box center [256, 283] width 10 height 14
type input "09/28/2025"
click at [311, 174] on input "I reviewed impossible pricing updates and would like to auto update them" at bounding box center [312, 173] width 7 height 7
checkbox input "true"
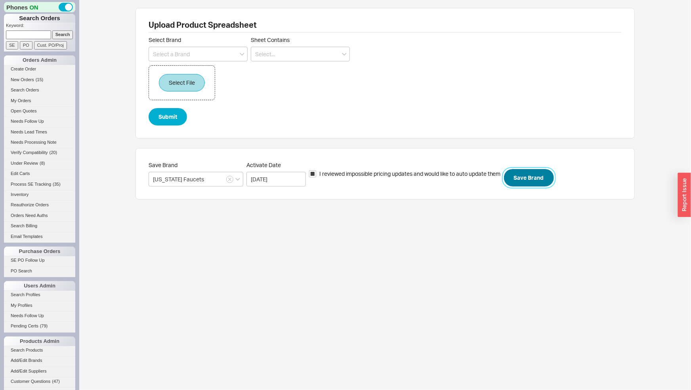
click at [523, 179] on button "Save Brand" at bounding box center [529, 177] width 50 height 17
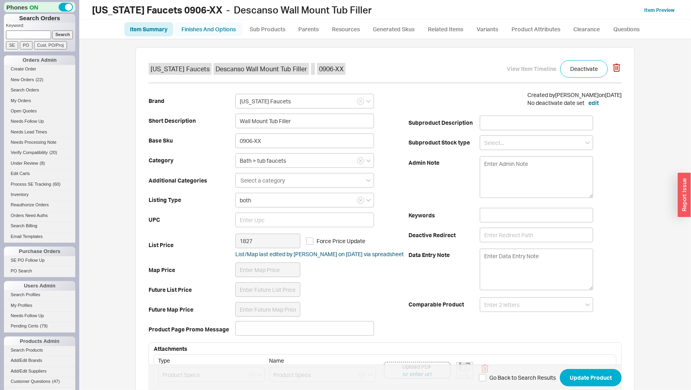
click at [210, 25] on link "Finishes And Options" at bounding box center [209, 29] width 68 height 14
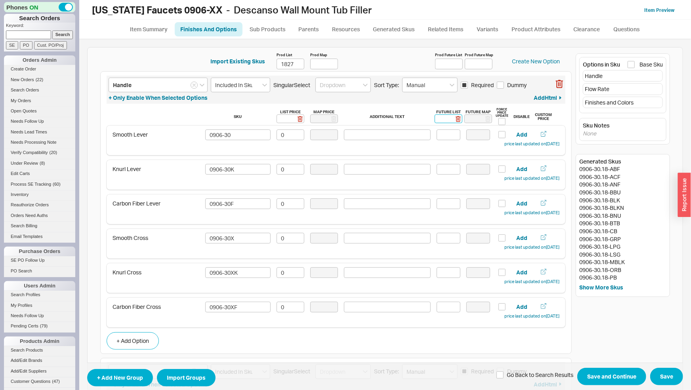
click at [445, 119] on input at bounding box center [449, 119] width 28 height 9
type input "0"
click at [456, 120] on rect at bounding box center [459, 119] width 6 height 6
type input "0"
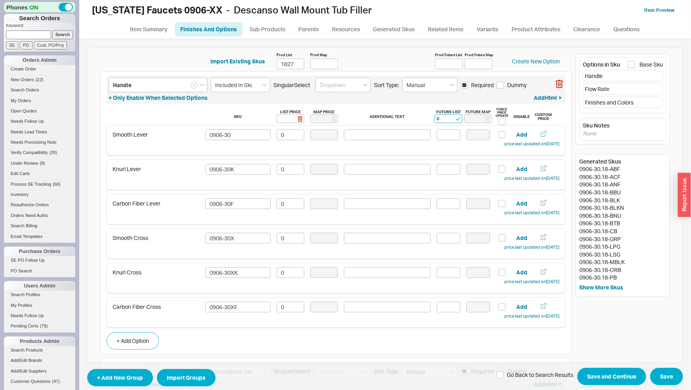
type input "0"
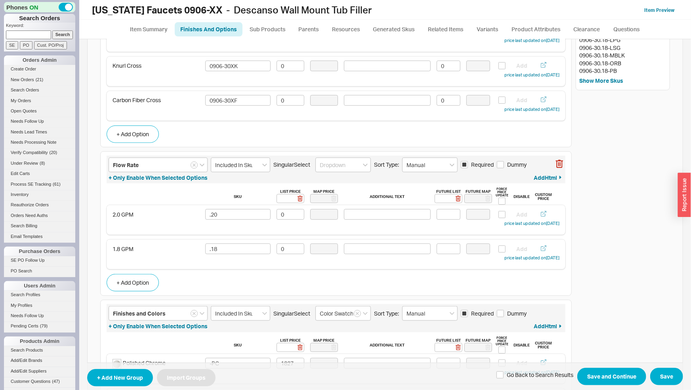
scroll to position [331, 0]
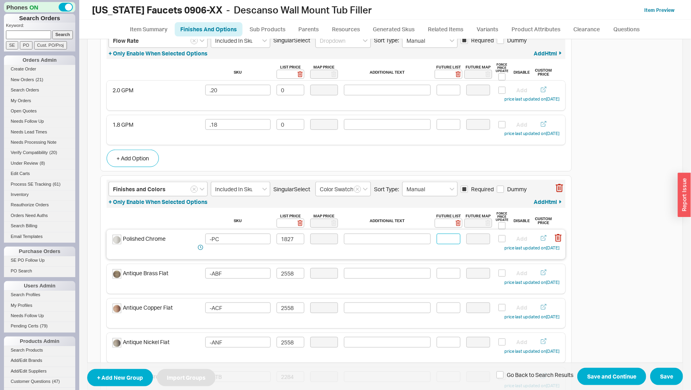
click at [438, 241] on input at bounding box center [449, 239] width 24 height 11
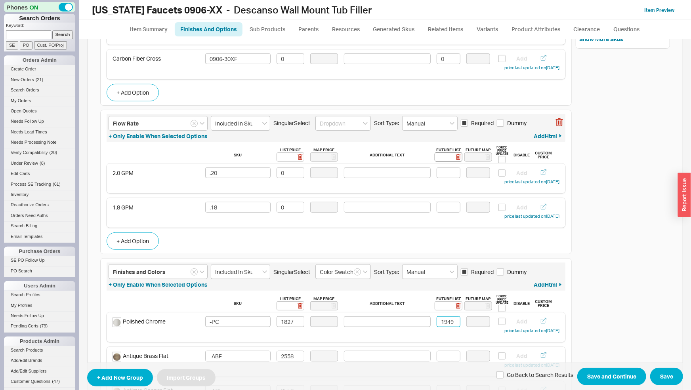
type input "1949"
click at [445, 157] on input at bounding box center [449, 157] width 28 height 9
type input "0"
click at [456, 157] on icon at bounding box center [458, 157] width 4 height 3
type input "0"
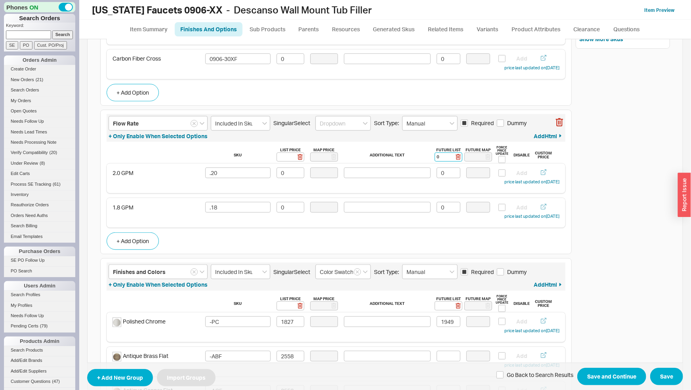
type input "0"
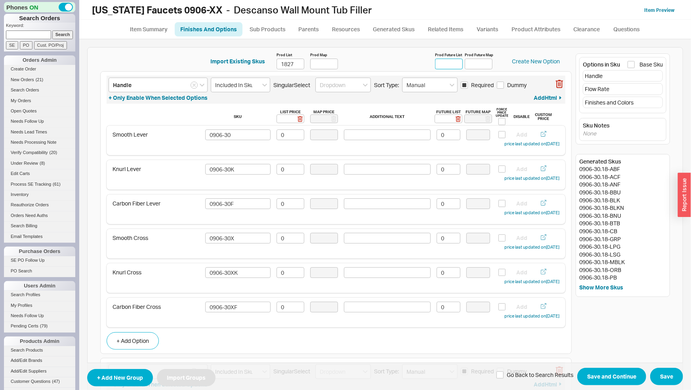
click at [451, 68] on input "Prod Future List" at bounding box center [449, 64] width 28 height 11
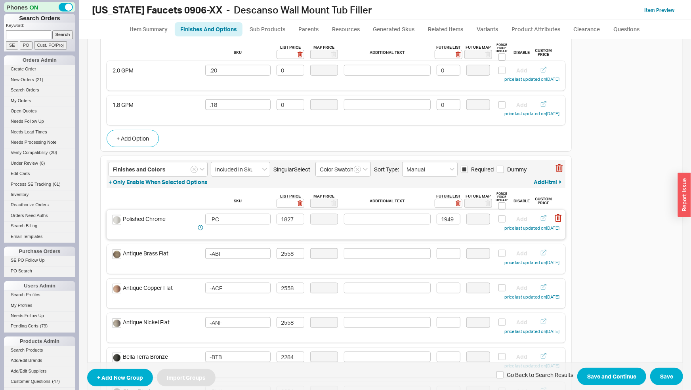
scroll to position [373, 0]
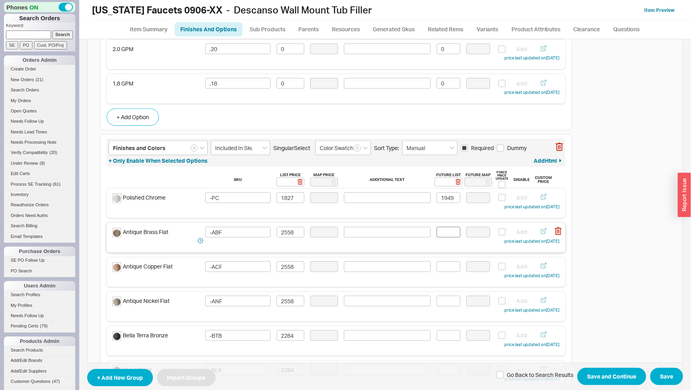
type input "1949"
click at [454, 231] on input at bounding box center [449, 232] width 24 height 11
type input "2729"
click at [451, 267] on input at bounding box center [449, 267] width 24 height 11
type input "2729"
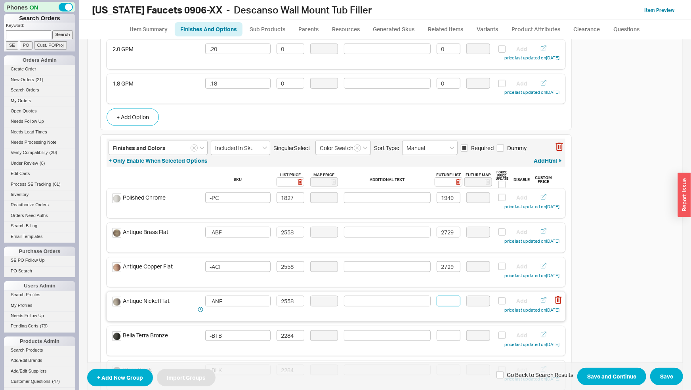
click at [443, 303] on input at bounding box center [449, 301] width 24 height 11
type input "2729"
click at [438, 334] on input at bounding box center [449, 336] width 24 height 11
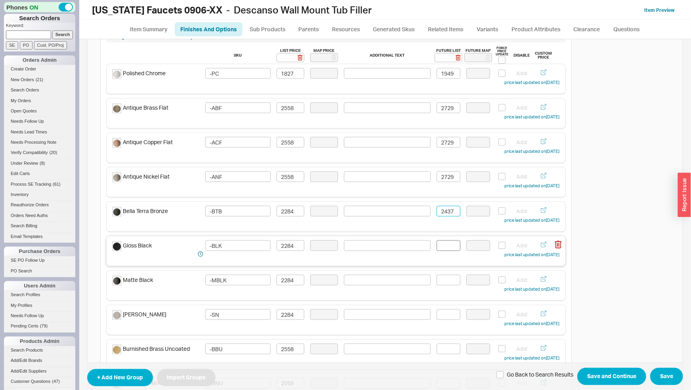
type input "2437"
click at [444, 245] on input at bounding box center [449, 246] width 24 height 11
type input "2437"
click at [440, 281] on input at bounding box center [449, 280] width 24 height 11
type input "2437"
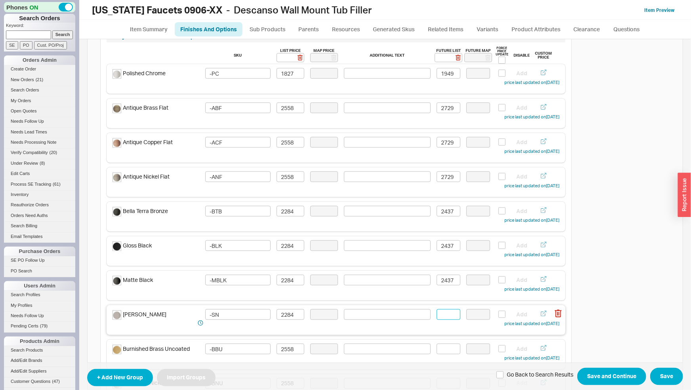
click at [452, 316] on input at bounding box center [449, 315] width 24 height 11
type input "2437"
click at [441, 347] on input at bounding box center [449, 349] width 24 height 11
click at [450, 348] on input at bounding box center [449, 349] width 24 height 11
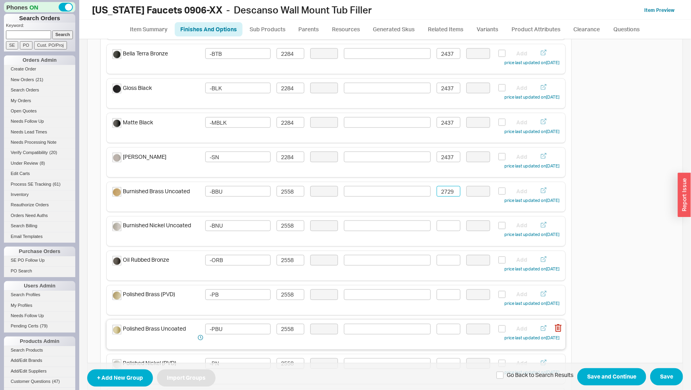
scroll to position [704, 0]
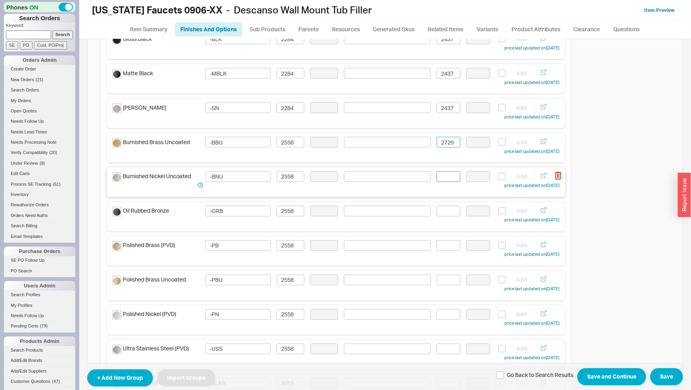
type input "2729"
click at [438, 173] on input at bounding box center [449, 177] width 24 height 11
type input "2729"
click at [447, 210] on input at bounding box center [449, 211] width 24 height 11
type input "1"
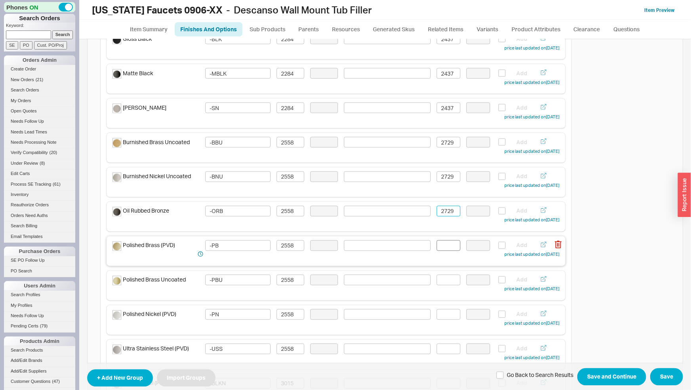
type input "2729"
click at [452, 243] on input at bounding box center [449, 246] width 24 height 11
type input "2729"
click at [444, 282] on input at bounding box center [449, 280] width 24 height 11
type input "2729"
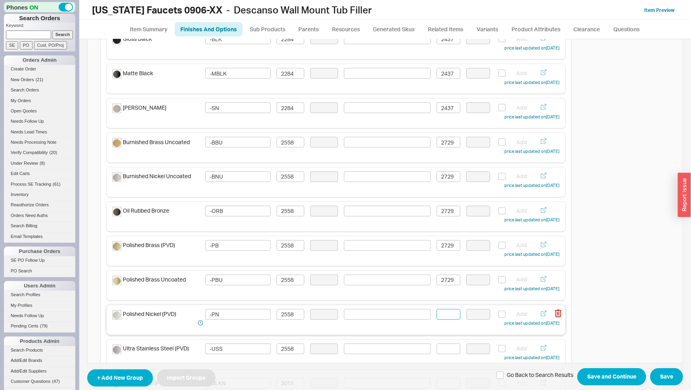
click at [437, 320] on input at bounding box center [449, 315] width 24 height 11
type input "2729"
click at [445, 350] on input at bounding box center [449, 349] width 24 height 11
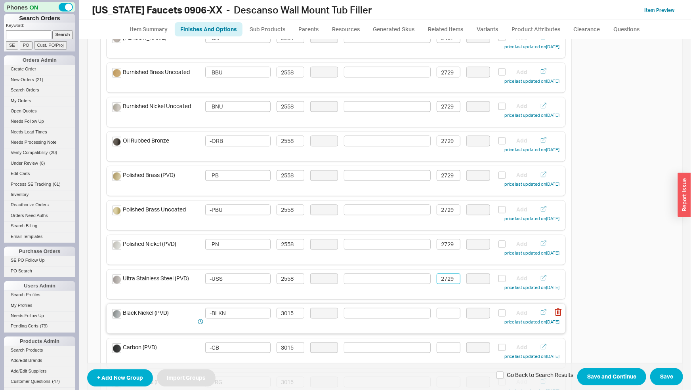
scroll to position [787, 0]
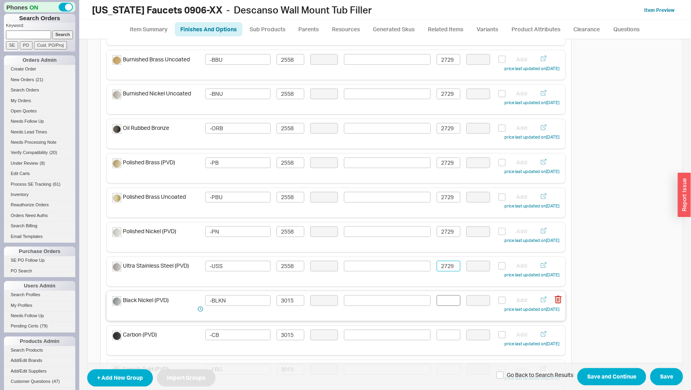
type input "2729"
click at [440, 296] on input at bounding box center [449, 301] width 24 height 11
click at [436, 327] on div "Carbon (PVD) -CB 3015 Add price last updated on [DATE]" at bounding box center [336, 341] width 459 height 30
type input "3217"
click at [446, 338] on input at bounding box center [449, 335] width 24 height 11
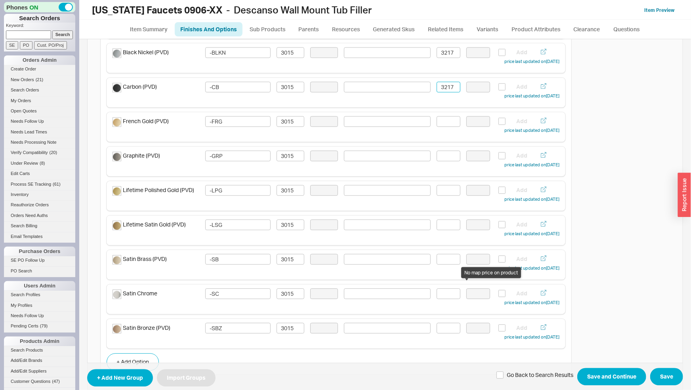
scroll to position [1077, 0]
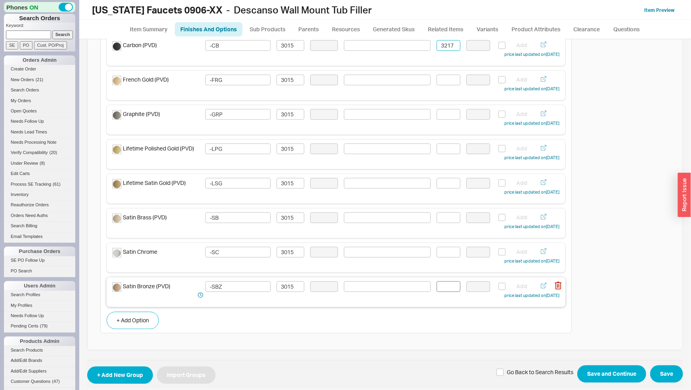
type input "3217"
click at [448, 285] on input at bounding box center [449, 286] width 24 height 11
drag, startPoint x: 431, startPoint y: 285, endPoint x: 419, endPoint y: 285, distance: 11.1
click at [437, 285] on input "3217" at bounding box center [449, 286] width 24 height 11
type input "3217"
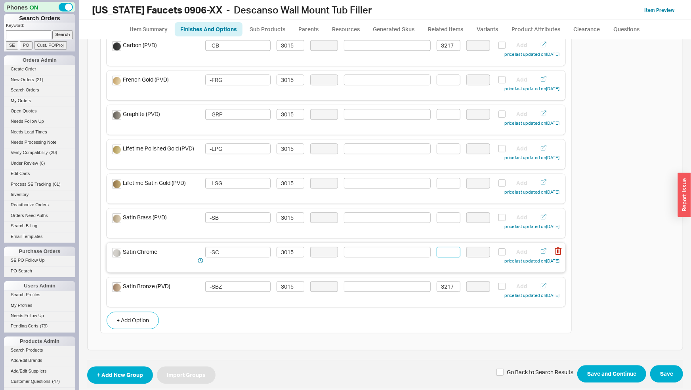
click at [447, 255] on input at bounding box center [449, 252] width 24 height 11
paste input "3217"
type input "3217"
click at [451, 220] on input at bounding box center [449, 217] width 24 height 11
paste input "3217"
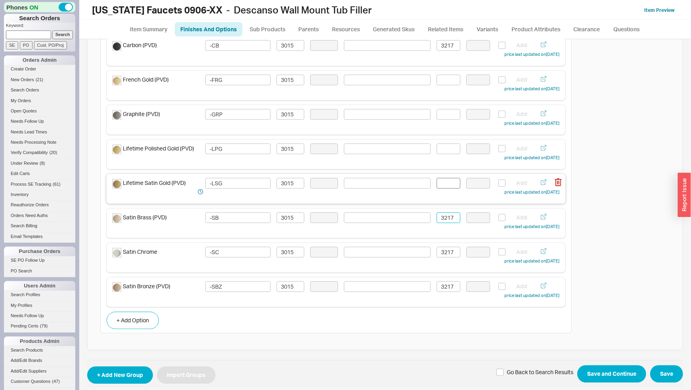
type input "3217"
click at [445, 183] on input at bounding box center [449, 183] width 24 height 11
paste input "3217"
type input "3217"
click at [447, 149] on input at bounding box center [449, 149] width 24 height 11
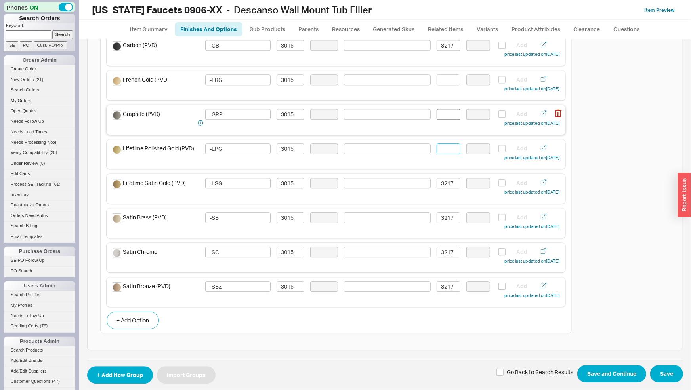
paste input "3217"
type input "3217"
drag, startPoint x: 442, startPoint y: 113, endPoint x: 443, endPoint y: 103, distance: 10.4
click at [442, 111] on input at bounding box center [449, 114] width 24 height 11
paste input "3217"
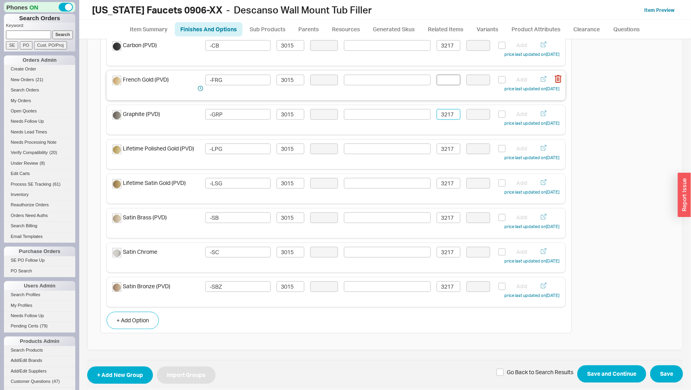
type input "3217"
click at [443, 78] on input at bounding box center [449, 80] width 24 height 11
paste input "3217"
type input "3217"
click at [590, 373] on button "Save and Continue" at bounding box center [612, 374] width 69 height 17
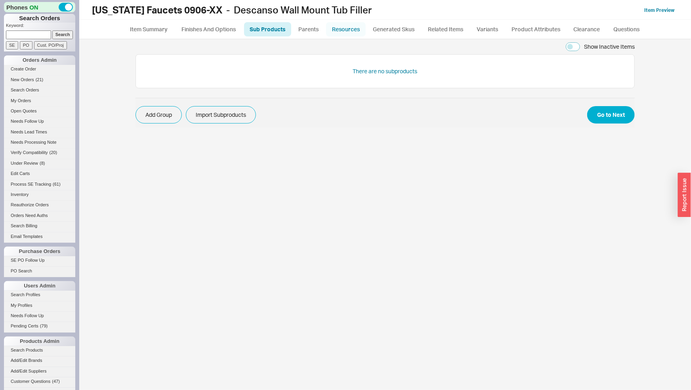
click at [363, 32] on link "Resources" at bounding box center [346, 29] width 40 height 14
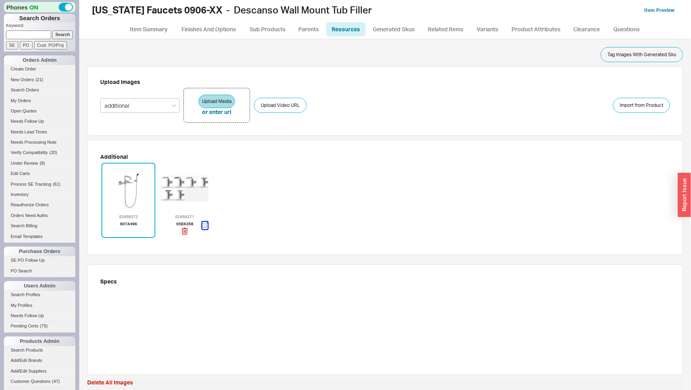
click at [203, 225] on icon "button" at bounding box center [206, 225] width 6 height 6
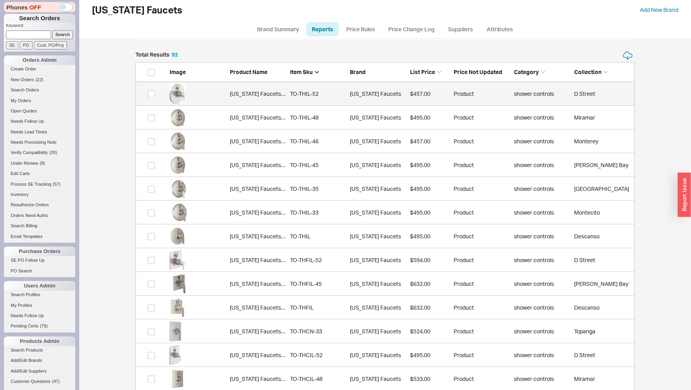
scroll to position [174, 0]
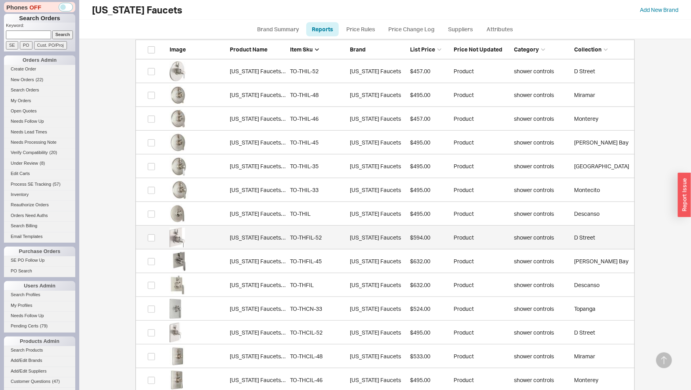
click at [295, 245] on link "[US_STATE] Faucets TO-THFIL-52 TO-THFIL-52 [US_STATE] Faucets $594.00 Product s…" at bounding box center [386, 238] width 500 height 24
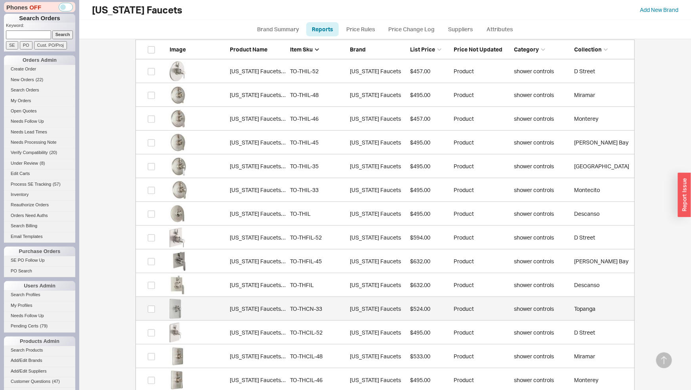
click at [308, 309] on div "TO-THCN-33" at bounding box center [318, 309] width 56 height 8
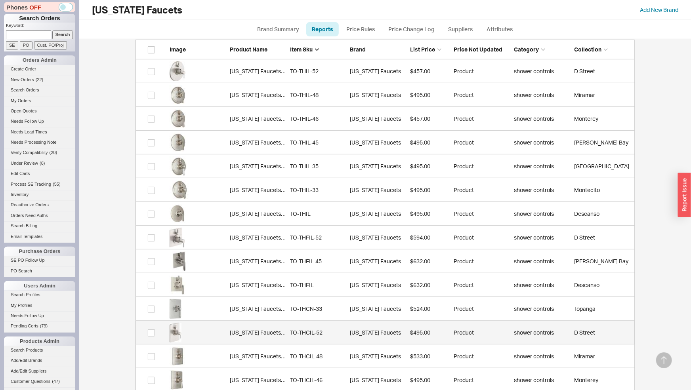
click at [323, 333] on div "TO-THCIL-52" at bounding box center [318, 333] width 56 height 8
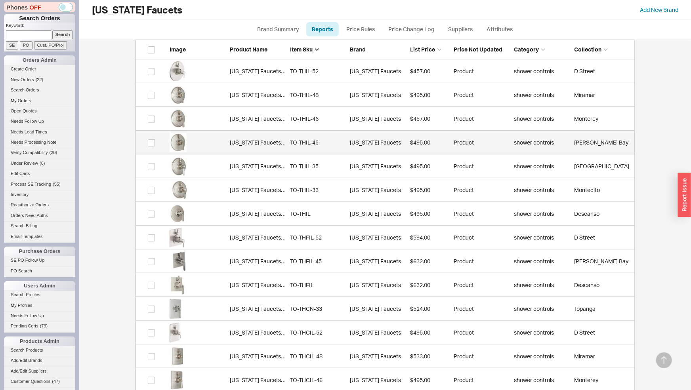
click at [328, 138] on link "[US_STATE] Faucets TO-THIL-45 TO-THIL-45 [US_STATE] Faucets $495.00 Product sho…" at bounding box center [386, 143] width 500 height 24
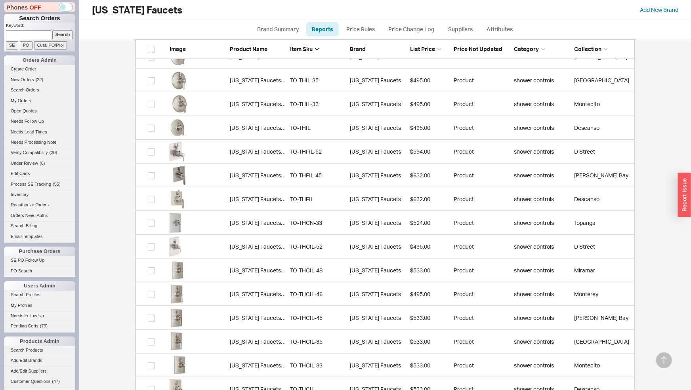
scroll to position [262, 0]
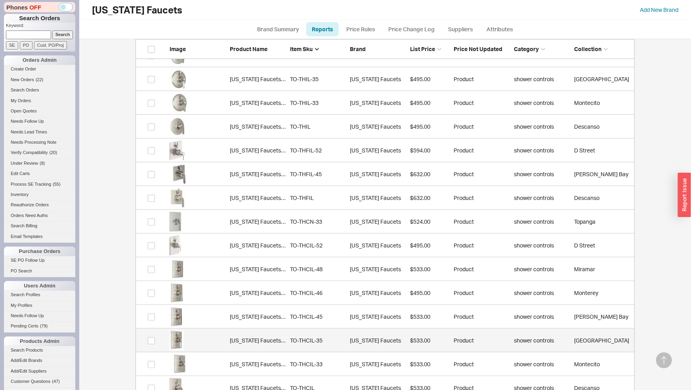
click at [310, 340] on div "TO-THCIL-35" at bounding box center [318, 341] width 56 height 8
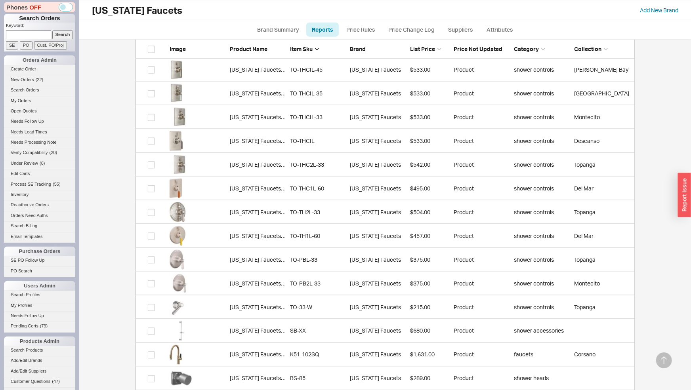
scroll to position [523, 0]
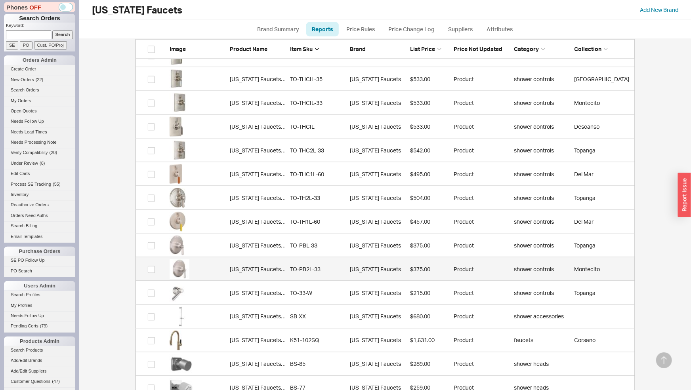
click at [244, 279] on link "[US_STATE] Faucets TO-PB2L-33 TO-PB2L-33 [US_STATE] Faucets $375.00 Product sho…" at bounding box center [386, 270] width 500 height 24
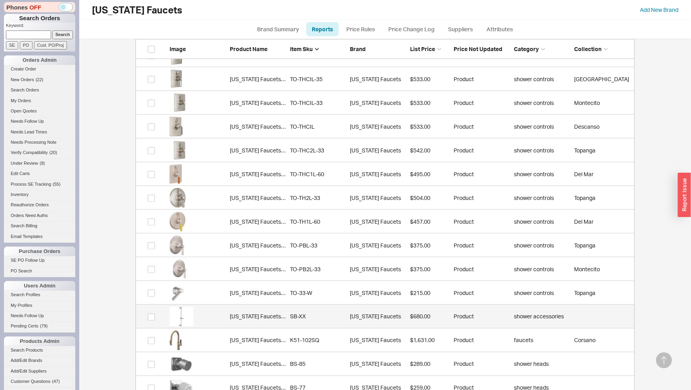
click at [315, 311] on link "[US_STATE] Faucets SB-XX SB-XX [US_STATE] Faucets $680.00 Product shower access…" at bounding box center [386, 317] width 500 height 24
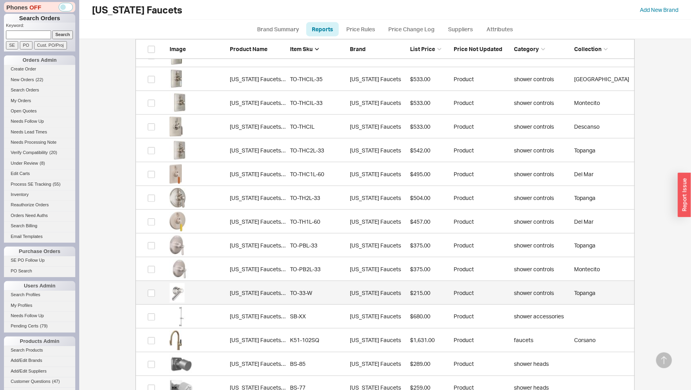
click at [312, 299] on link "[US_STATE] Faucets TO-33-W TO-33-W [US_STATE] Faucets $215.00 Product shower co…" at bounding box center [386, 293] width 500 height 24
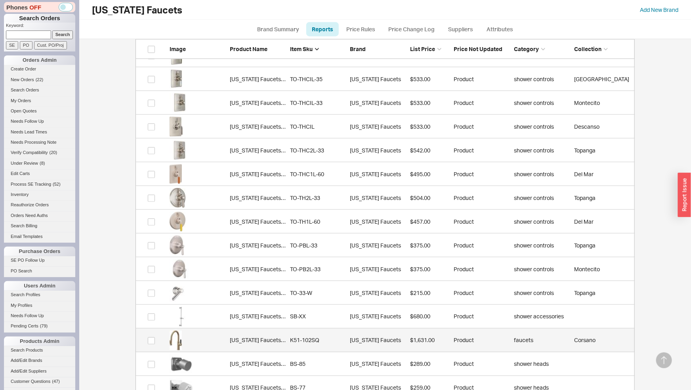
click at [325, 343] on div "K51-102SQ" at bounding box center [318, 341] width 56 height 8
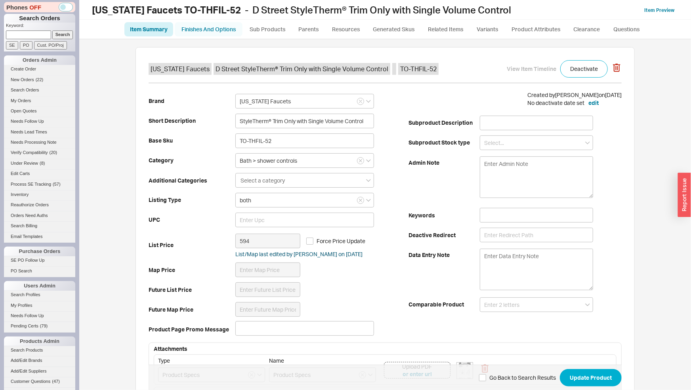
click at [223, 30] on link "Finishes And Options" at bounding box center [209, 29] width 68 height 14
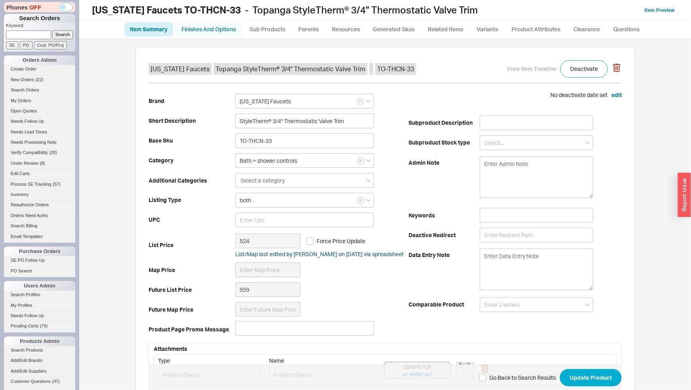
click at [227, 28] on link "Finishes And Options" at bounding box center [209, 29] width 68 height 14
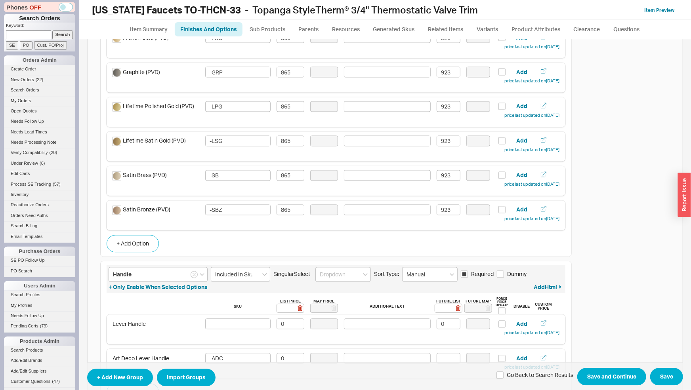
scroll to position [864, 0]
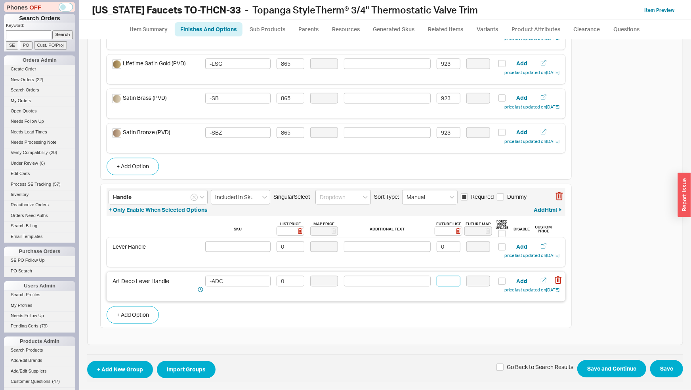
click at [443, 279] on input at bounding box center [449, 281] width 24 height 11
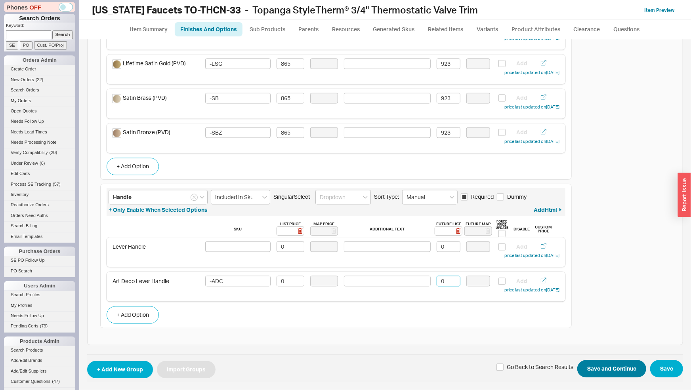
type input "0"
click at [599, 363] on button "Save and Continue" at bounding box center [612, 369] width 69 height 17
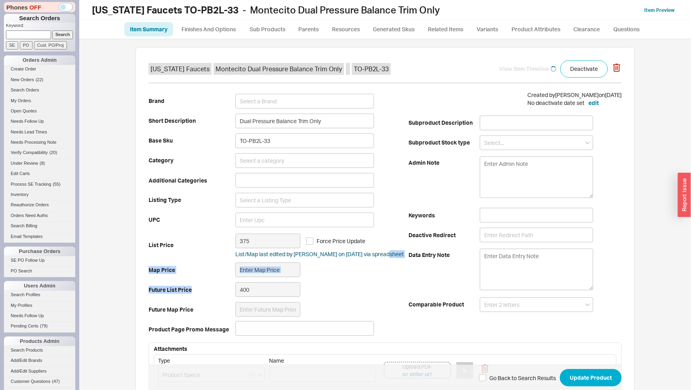
drag, startPoint x: 0, startPoint y: 0, endPoint x: 399, endPoint y: 266, distance: 479.5
click at [399, 266] on div "Brand Short Description Dual Pressure Balance Trim Only Base Sku TO-PB2L-33 Cat…" at bounding box center [279, 215] width 260 height 249
click at [226, 29] on link "Finishes And Options" at bounding box center [209, 29] width 68 height 14
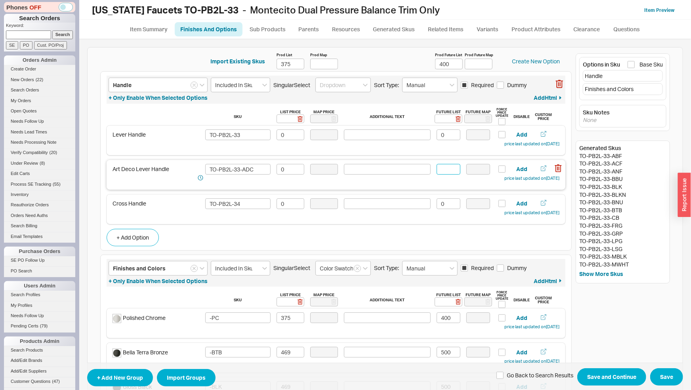
click at [447, 169] on input at bounding box center [449, 169] width 24 height 11
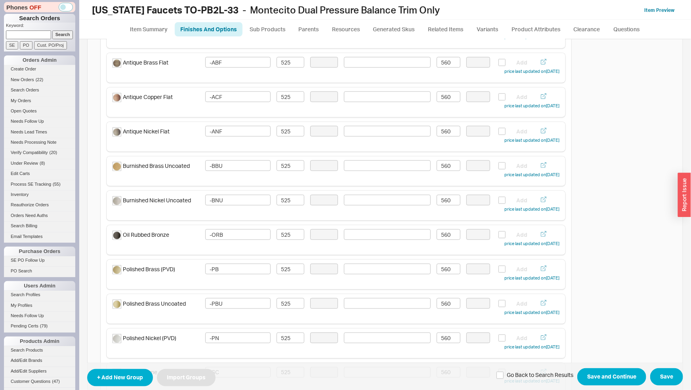
scroll to position [899, 0]
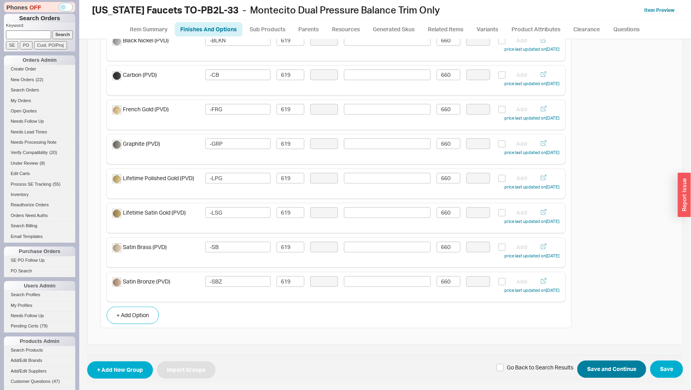
type input "0"
click at [608, 369] on button "Save and Continue" at bounding box center [612, 369] width 69 height 17
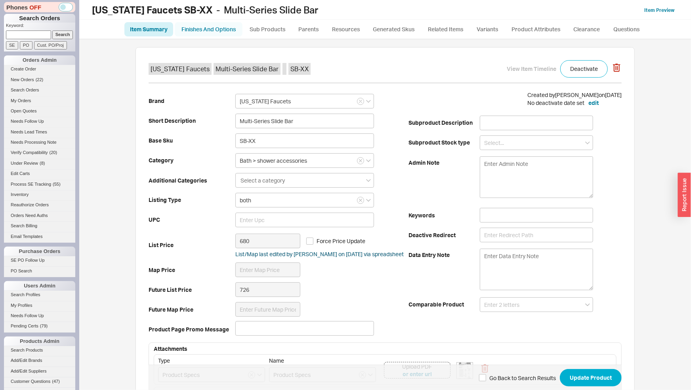
click at [212, 31] on link "Finishes And Options" at bounding box center [209, 29] width 68 height 14
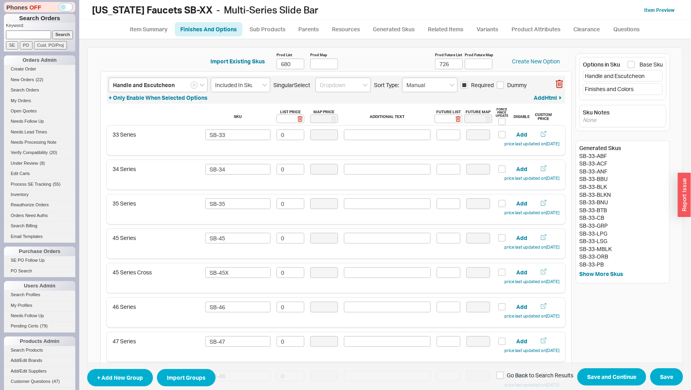
click at [438, 124] on div "Sku List Price Map Price Additional Text Future List Future Map Force Price Upd…" at bounding box center [336, 304] width 459 height 392
click at [437, 121] on input at bounding box center [449, 119] width 28 height 9
type input "0"
click at [456, 120] on icon at bounding box center [458, 119] width 4 height 3
type input "0"
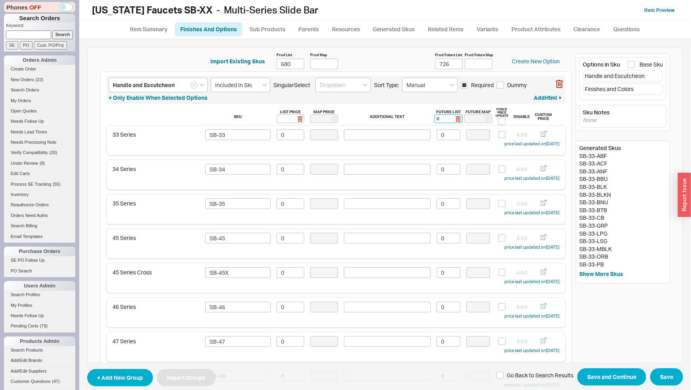
type input "0"
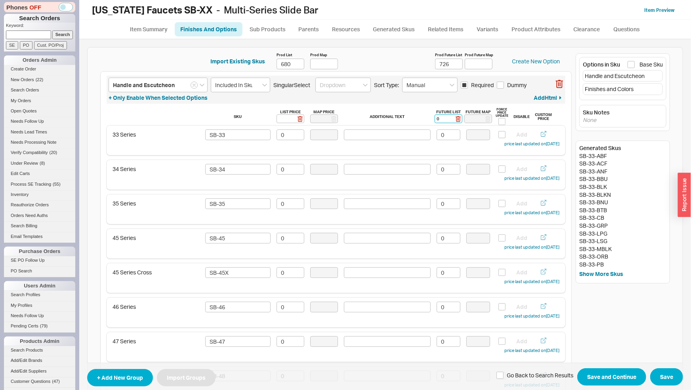
type input "0"
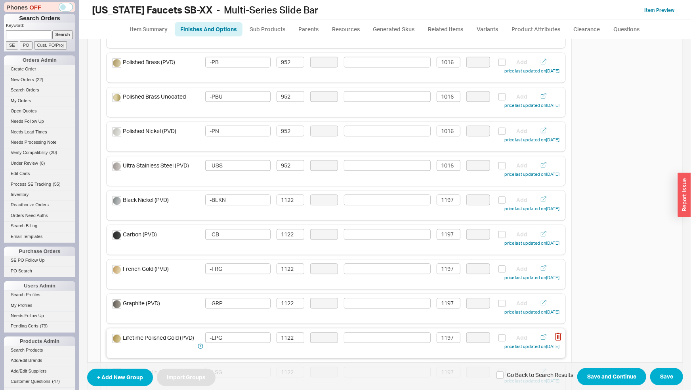
scroll to position [1106, 0]
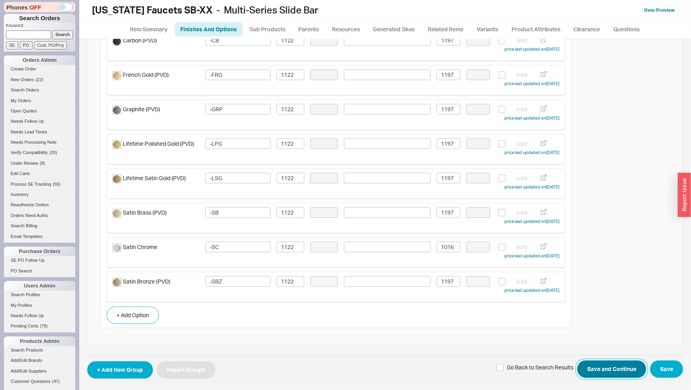
click at [630, 364] on button "Save and Continue" at bounding box center [612, 369] width 69 height 17
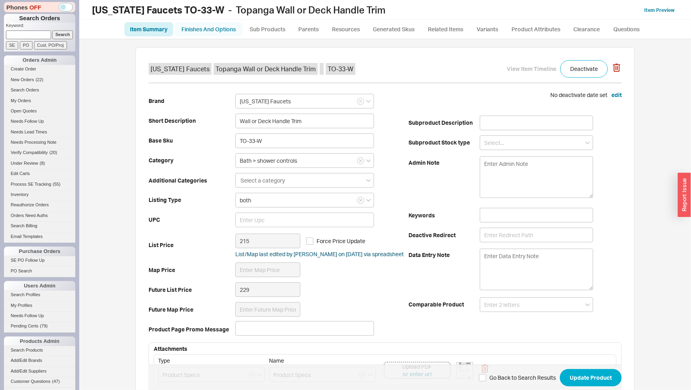
click at [232, 31] on link "Finishes And Options" at bounding box center [209, 29] width 68 height 14
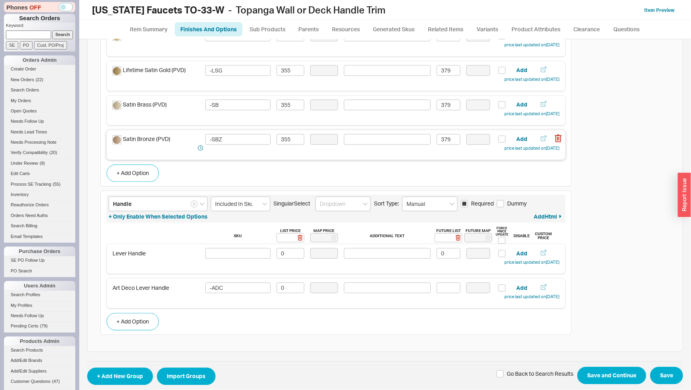
scroll to position [864, 0]
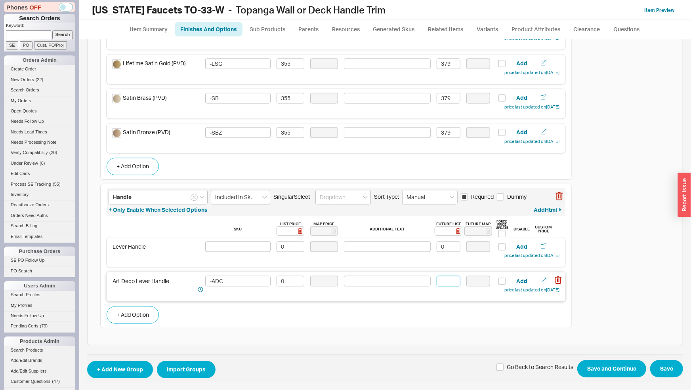
click at [439, 279] on input at bounding box center [449, 281] width 24 height 11
type input "0"
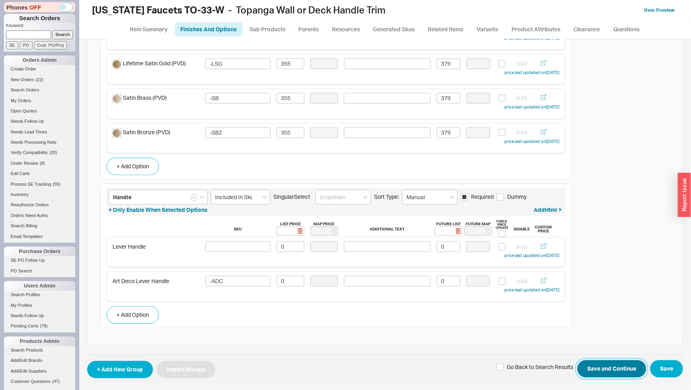
click at [585, 369] on button "Save and Continue" at bounding box center [612, 369] width 69 height 17
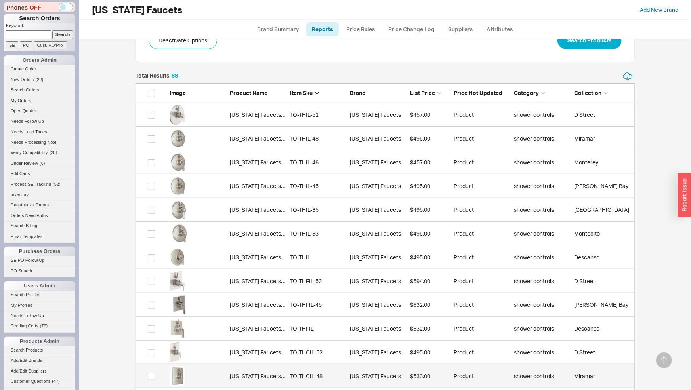
scroll to position [174, 0]
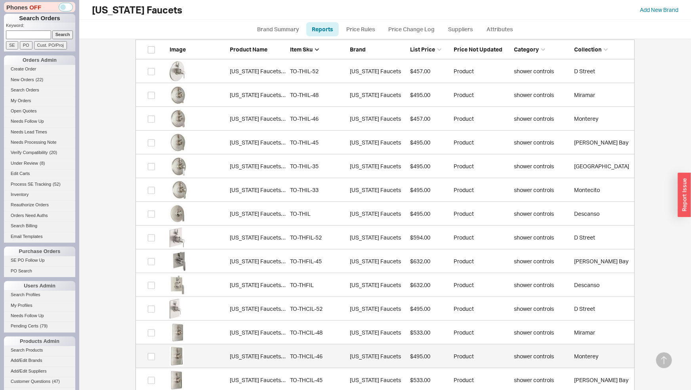
click at [275, 360] on div "California Faucets TO-THCIL-46" at bounding box center [258, 357] width 56 height 8
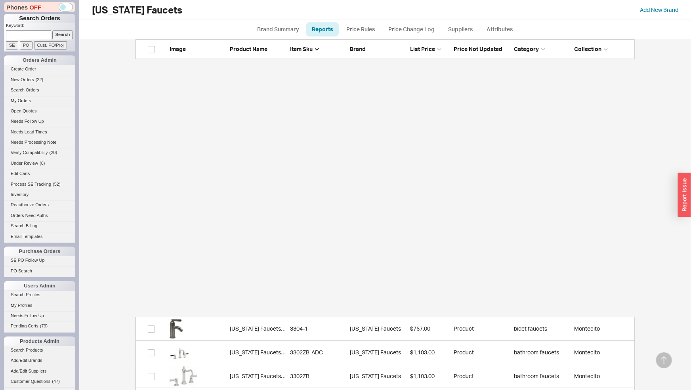
scroll to position [1788, 0]
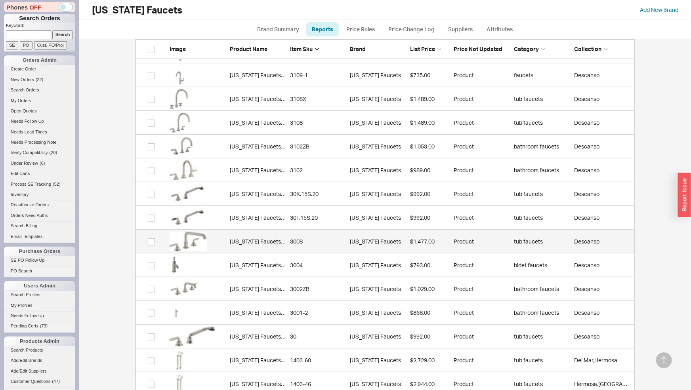
click at [318, 237] on link "California Faucets 3008 3008 California Faucets $1,477.00 Product tub faucets D…" at bounding box center [386, 242] width 500 height 24
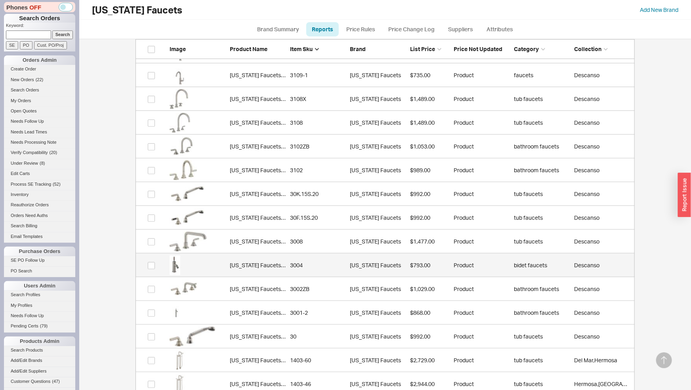
click at [288, 268] on link "California Faucets 3004 3004 California Faucets $793.00 Product bidet faucets D…" at bounding box center [386, 266] width 500 height 24
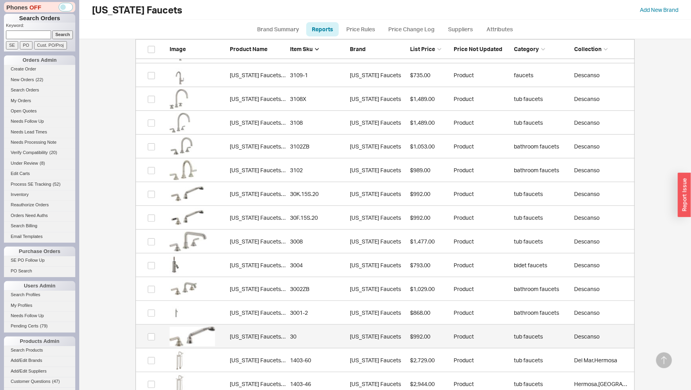
click at [265, 331] on link "California Faucets 30 30 California Faucets $992.00 Product tub faucets Descanso" at bounding box center [386, 337] width 500 height 24
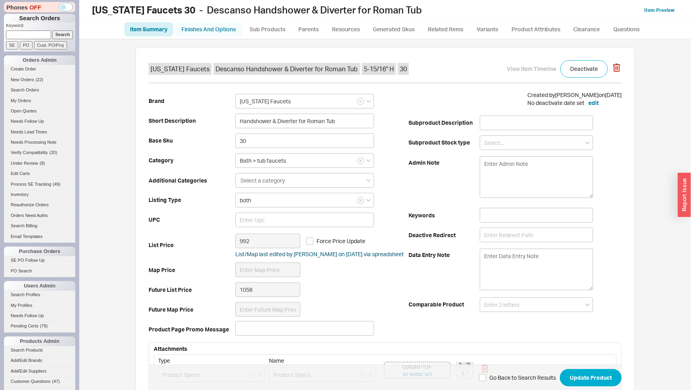
click at [218, 28] on link "Finishes And Options" at bounding box center [209, 29] width 68 height 14
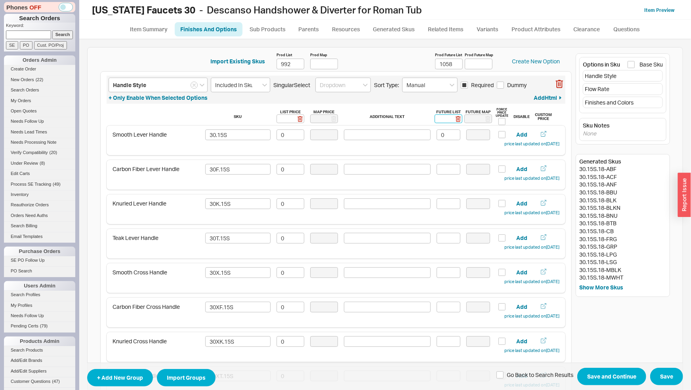
click at [440, 119] on input at bounding box center [449, 119] width 28 height 9
type input "0"
click at [456, 119] on rect at bounding box center [459, 119] width 6 height 6
type input "0"
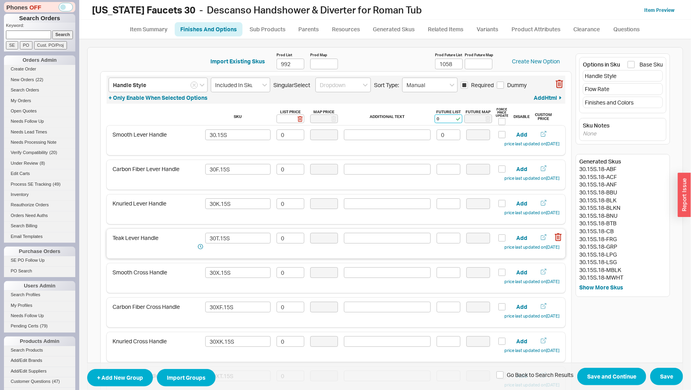
type input "0"
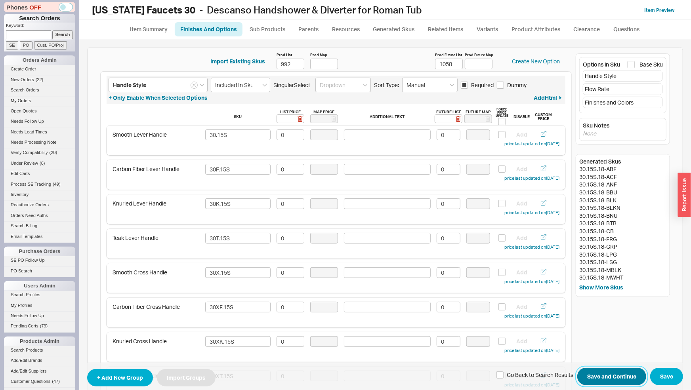
drag, startPoint x: 611, startPoint y: 381, endPoint x: 578, endPoint y: 291, distance: 95.4
click at [611, 381] on button "Save and Continue" at bounding box center [612, 377] width 69 height 17
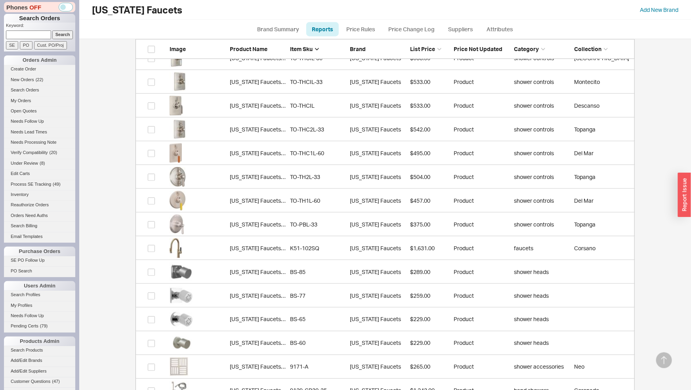
scroll to position [829, 0]
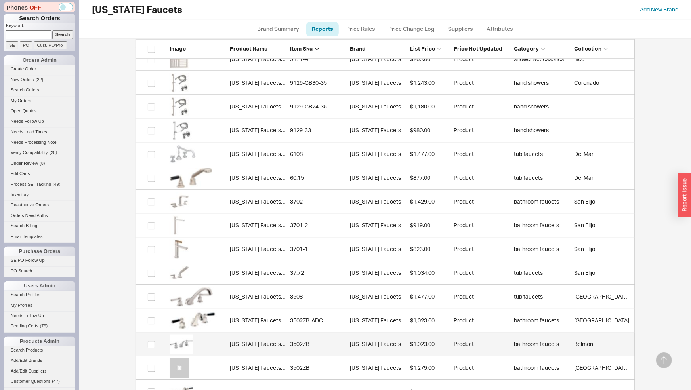
click at [328, 339] on link "[US_STATE] Faucets 3502ZB 3502ZB [US_STATE] Faucets $1,023.00 Product bathroom …" at bounding box center [386, 345] width 500 height 24
